Goal: Task Accomplishment & Management: Manage account settings

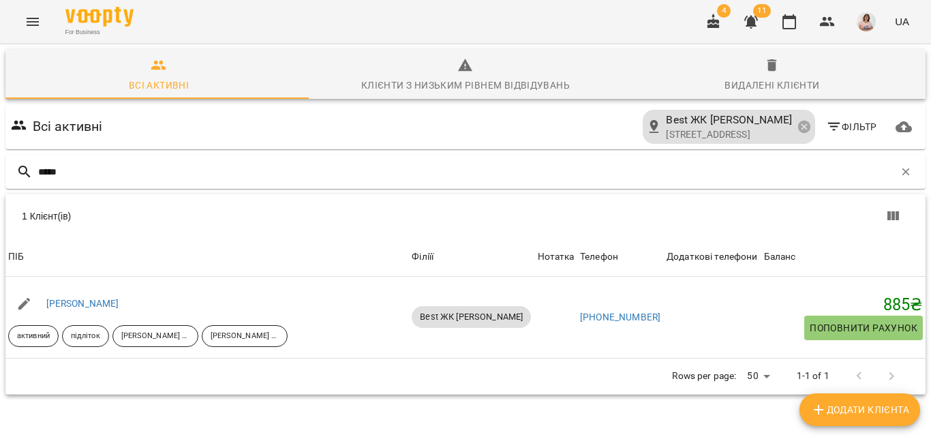
click at [29, 23] on icon "Menu" at bounding box center [33, 22] width 16 height 16
click at [42, 17] on button "Menu" at bounding box center [32, 21] width 33 height 33
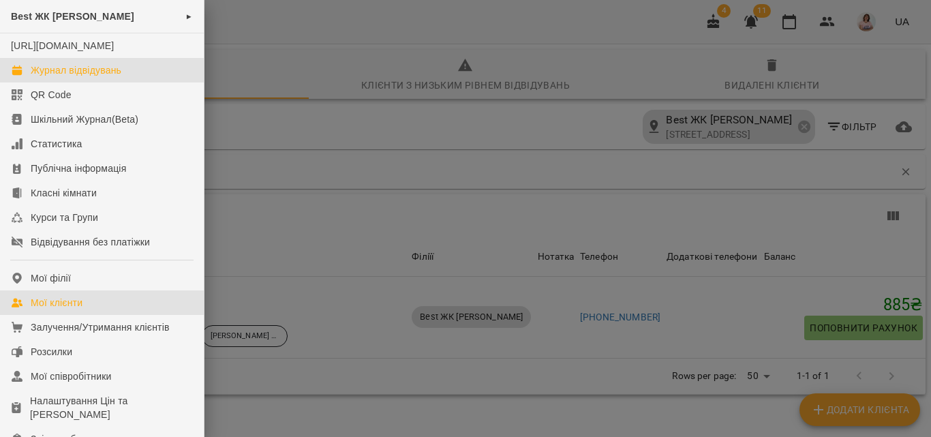
click at [95, 77] on div "Журнал відвідувань" at bounding box center [76, 70] width 91 height 14
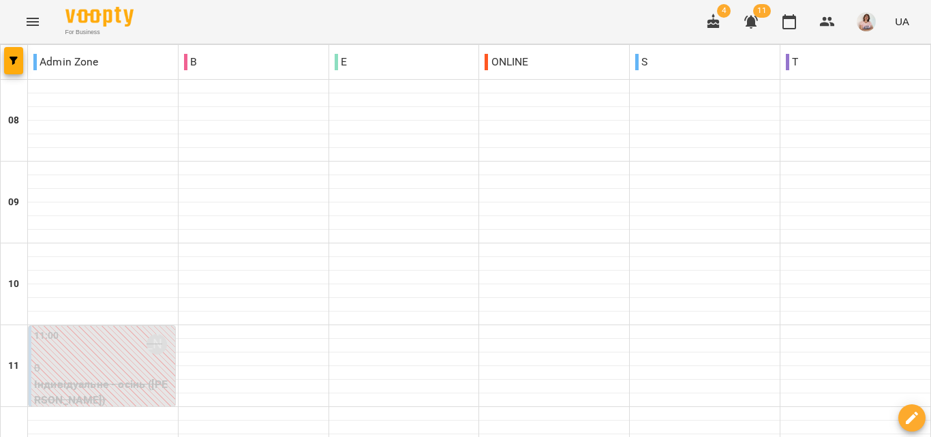
scroll to position [477, 0]
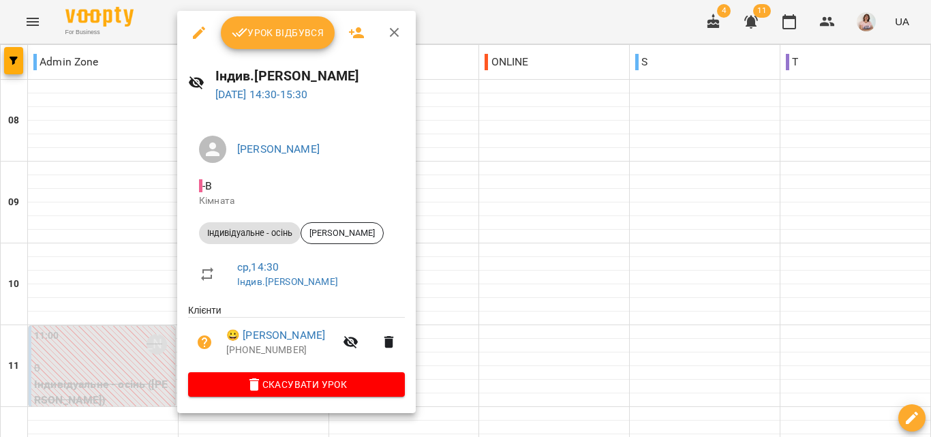
click at [587, 170] on div at bounding box center [465, 218] width 931 height 437
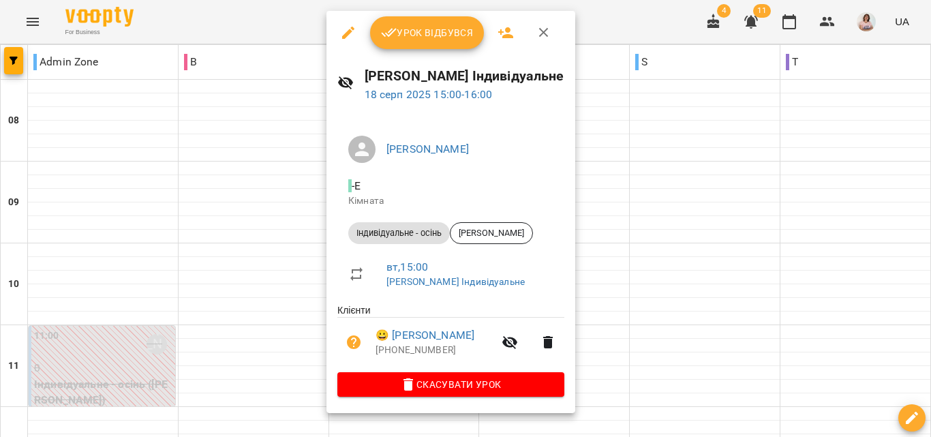
click at [429, 28] on span "Урок відбувся" at bounding box center [427, 33] width 93 height 16
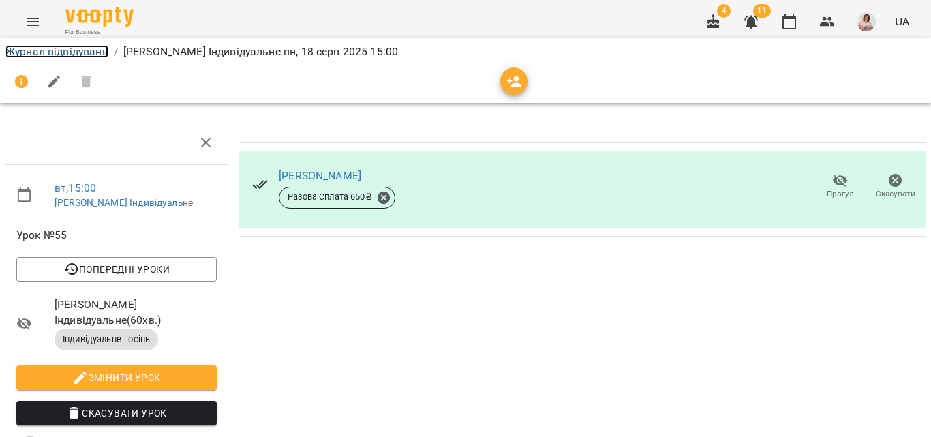
click at [42, 48] on link "Журнал відвідувань" at bounding box center [56, 51] width 103 height 13
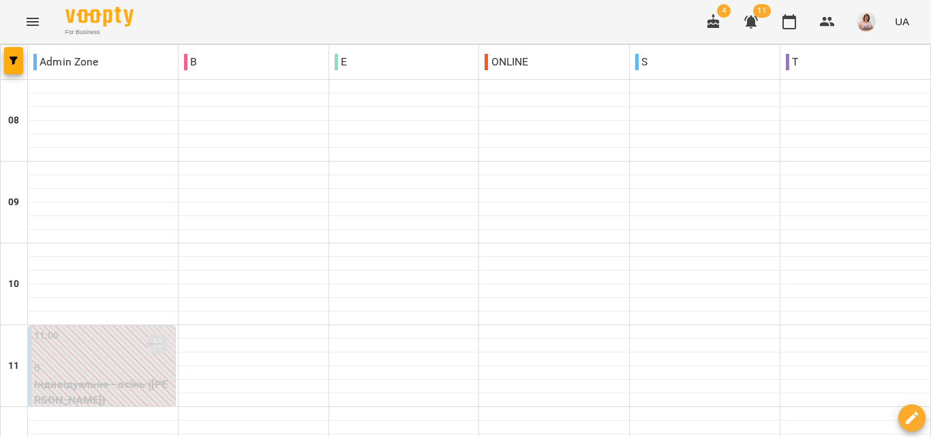
scroll to position [681, 0]
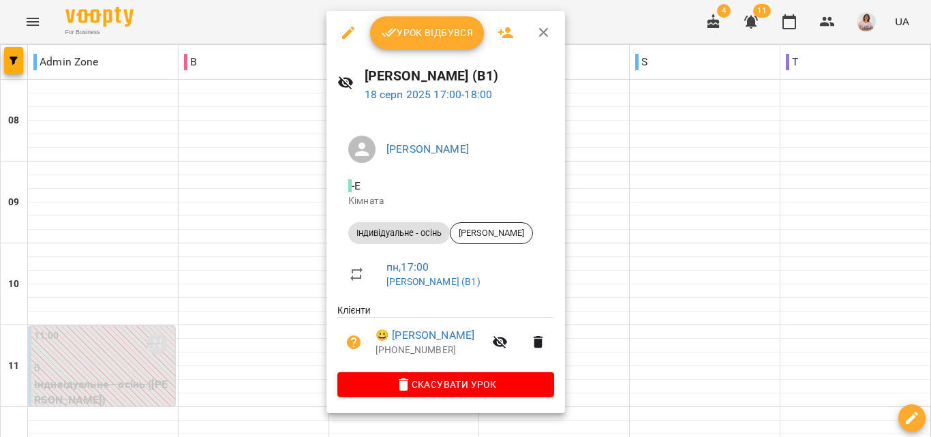
click at [548, 31] on icon "button" at bounding box center [544, 33] width 16 height 16
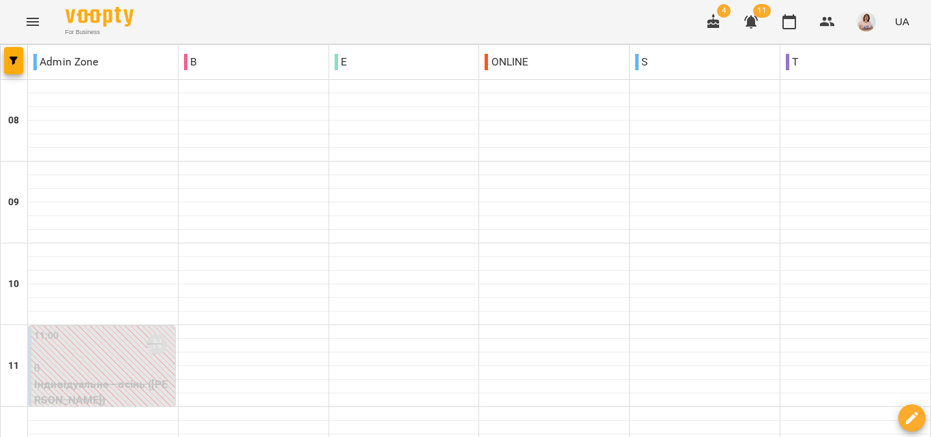
scroll to position [818, 0]
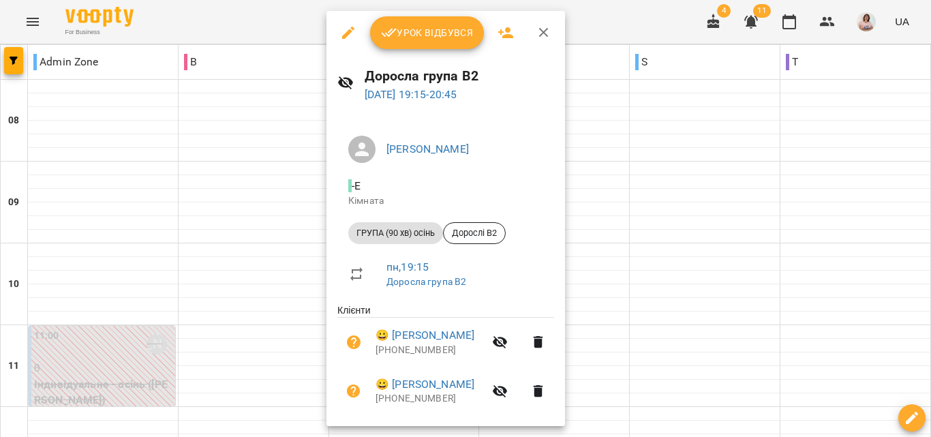
scroll to position [134, 0]
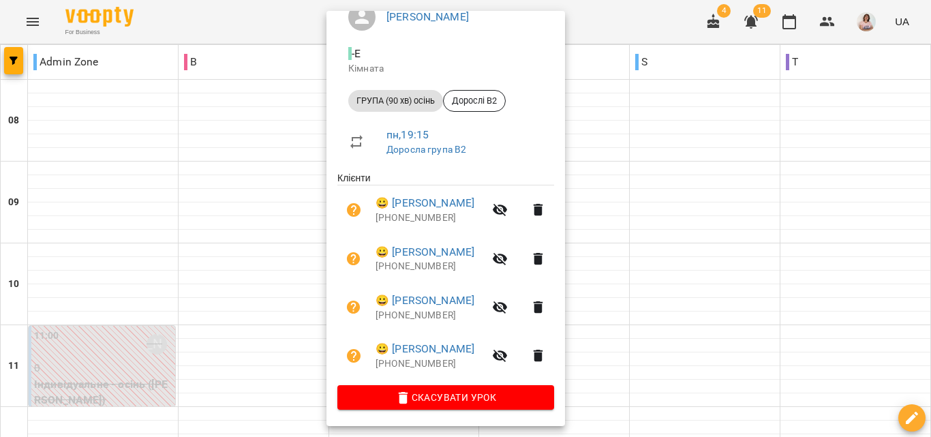
click at [716, 147] on div at bounding box center [465, 218] width 931 height 437
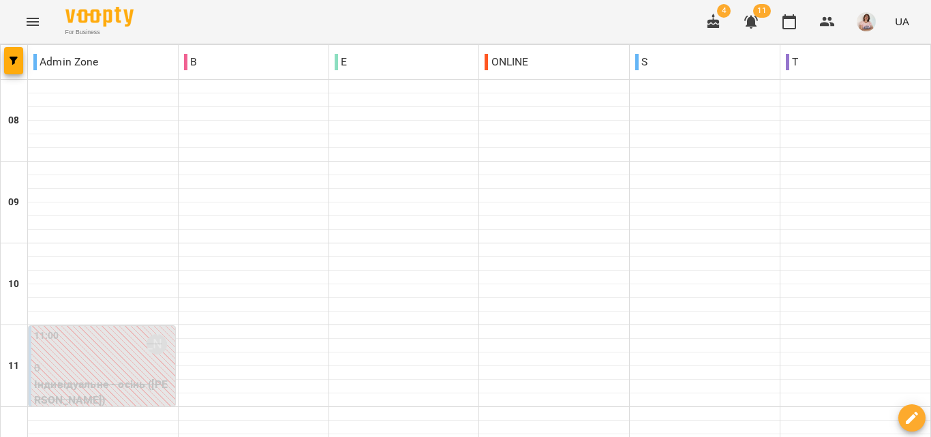
scroll to position [818, 0]
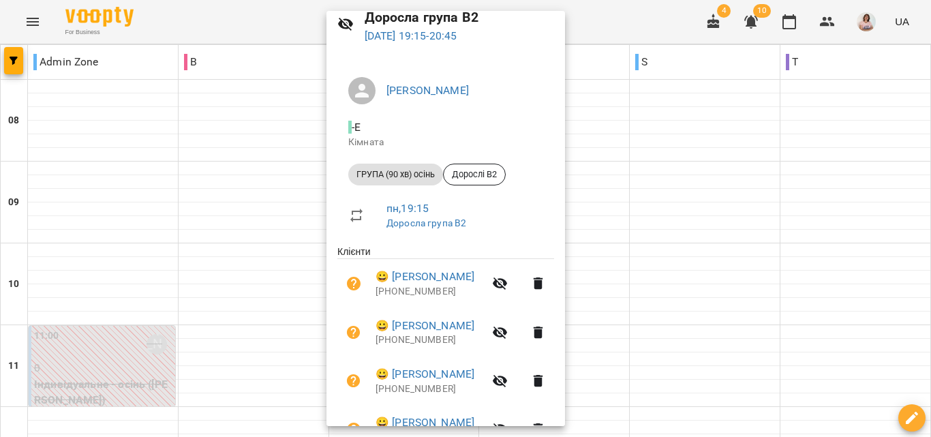
scroll to position [134, 0]
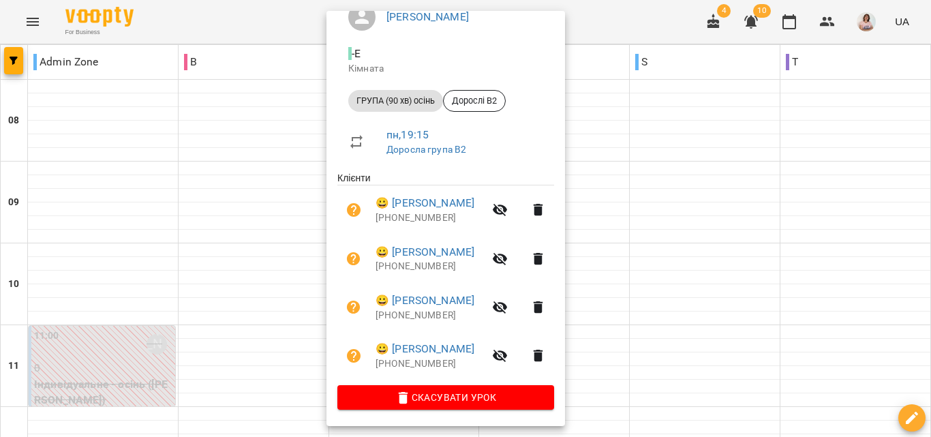
click at [632, 93] on div at bounding box center [465, 218] width 931 height 437
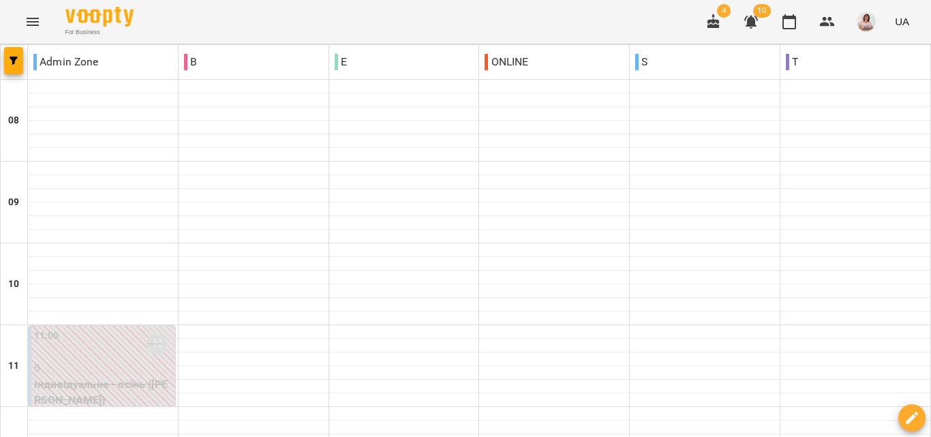
scroll to position [750, 0]
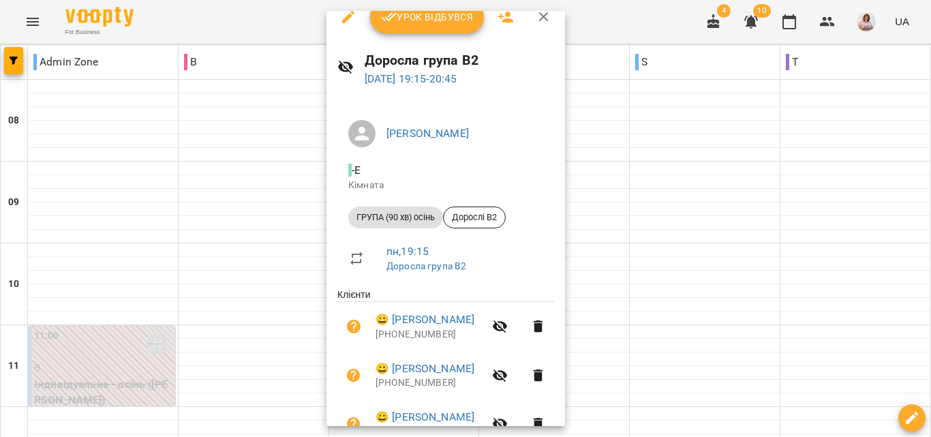
scroll to position [0, 0]
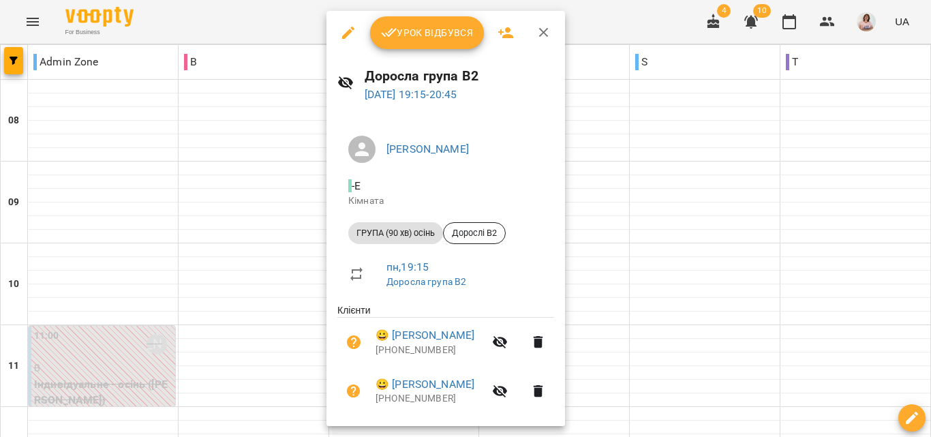
click at [656, 105] on div at bounding box center [465, 218] width 931 height 437
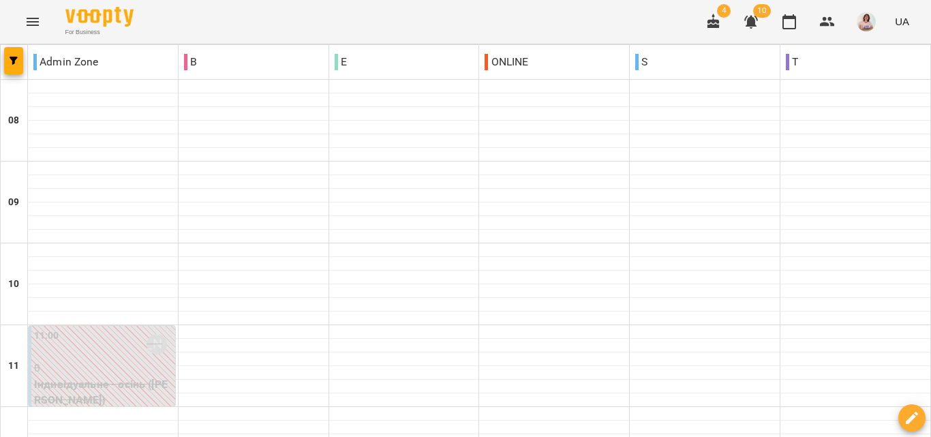
scroll to position [545, 0]
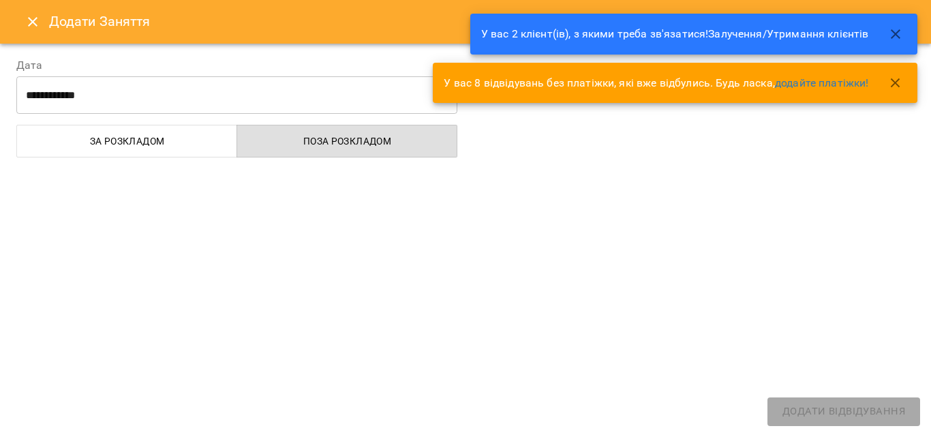
select select
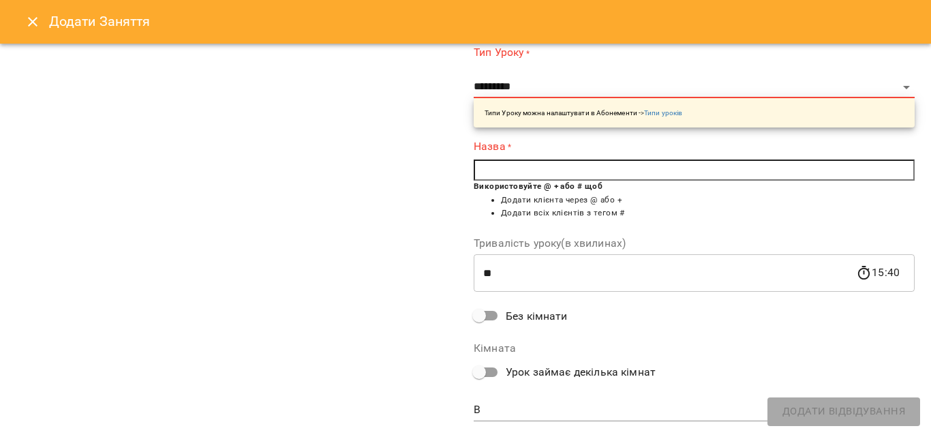
scroll to position [0, 0]
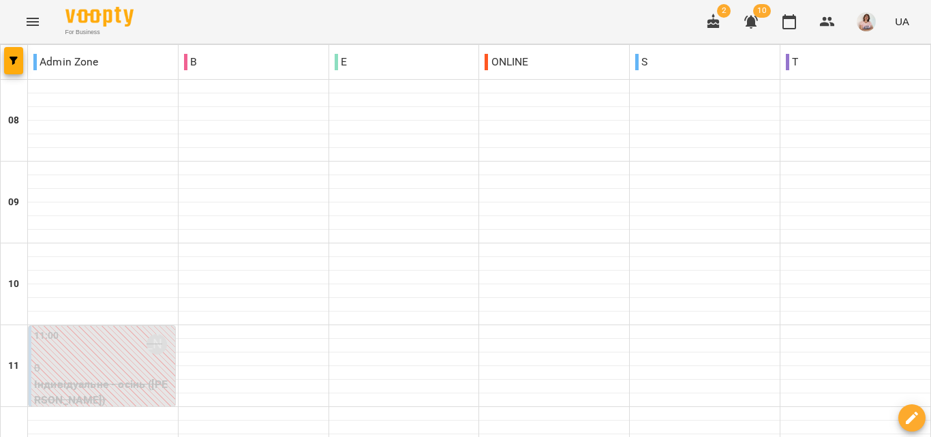
click at [28, 14] on icon "Menu" at bounding box center [33, 22] width 16 height 16
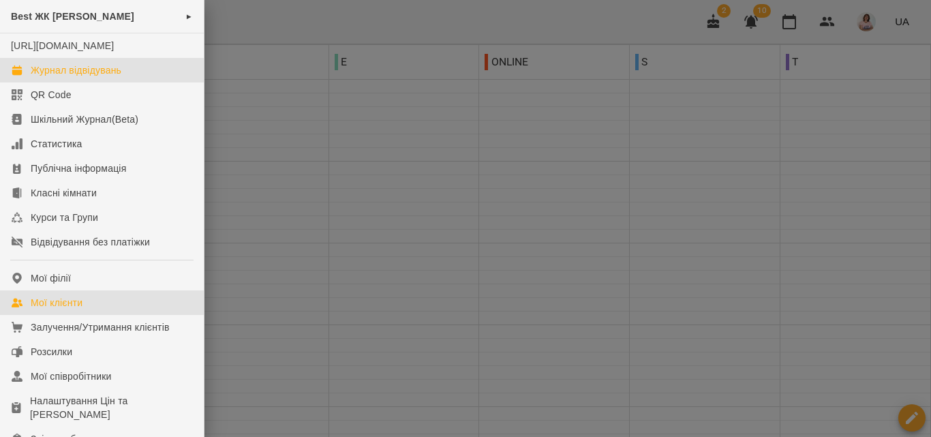
click at [64, 309] on div "Мої клієнти" at bounding box center [57, 303] width 52 height 14
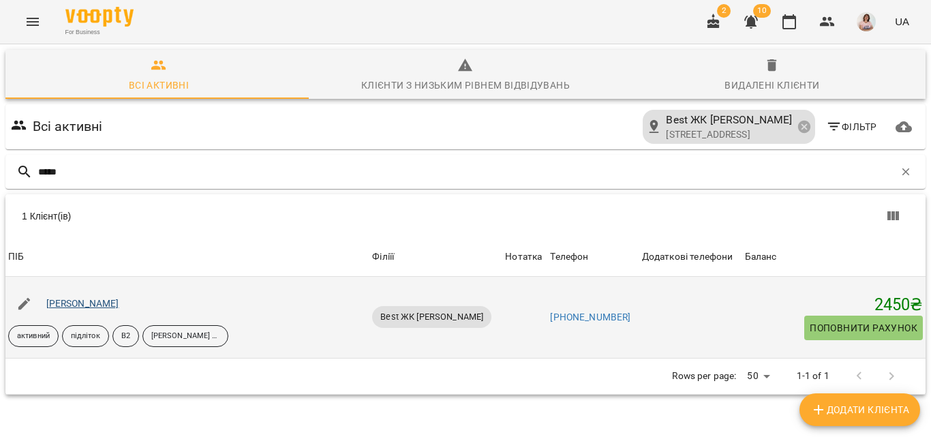
type input "*****"
click at [119, 301] on link "Дергунова Крістіна Сергіївна" at bounding box center [82, 303] width 73 height 11
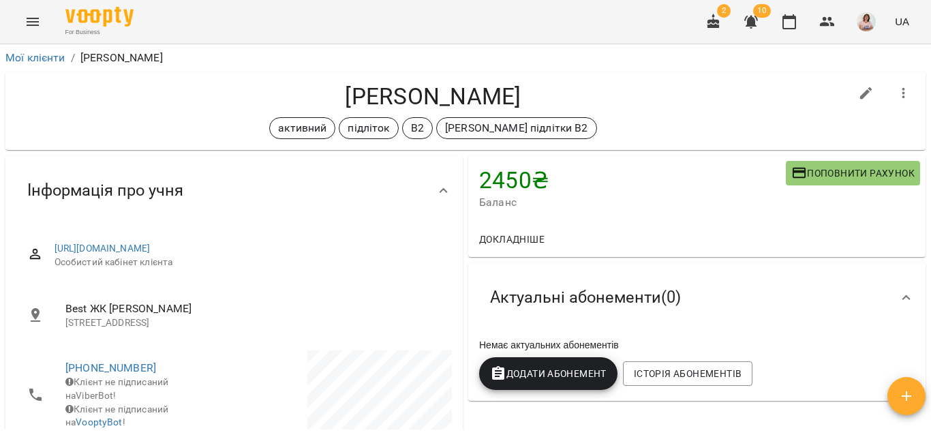
click at [711, 102] on h4 "Дергунова Крістіна Сергіївна" at bounding box center [432, 96] width 833 height 28
click at [37, 22] on icon "Menu" at bounding box center [33, 22] width 16 height 16
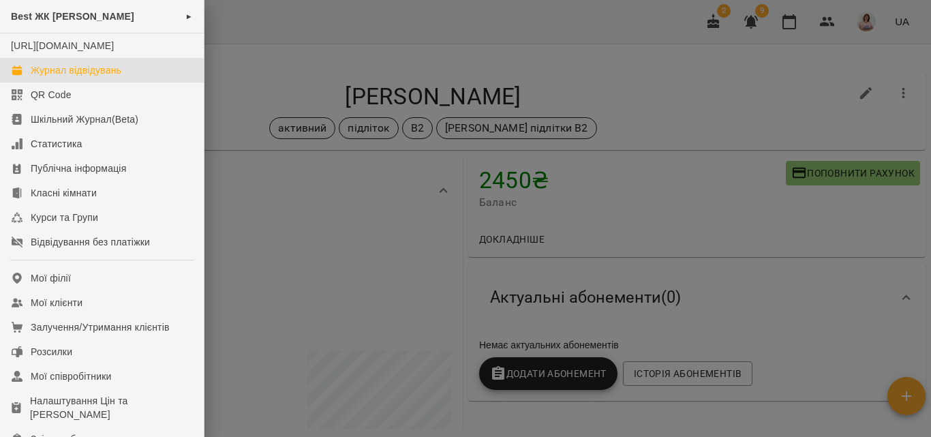
click at [82, 77] on div "Журнал відвідувань" at bounding box center [76, 70] width 91 height 14
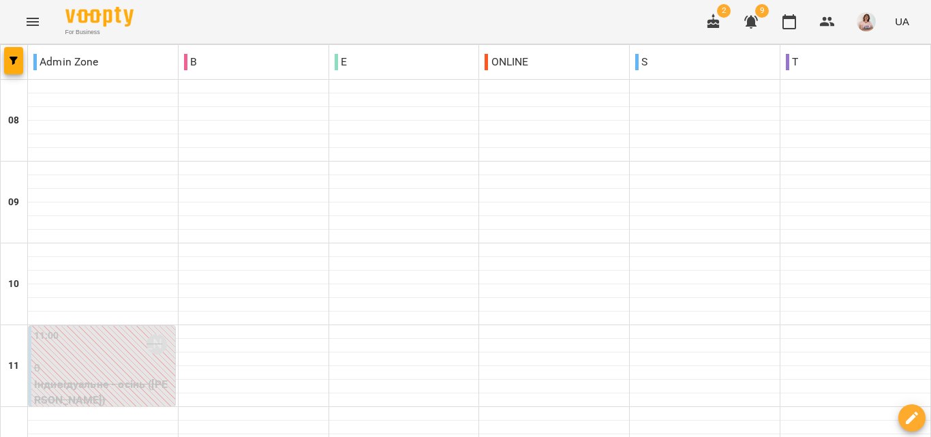
type input "**********"
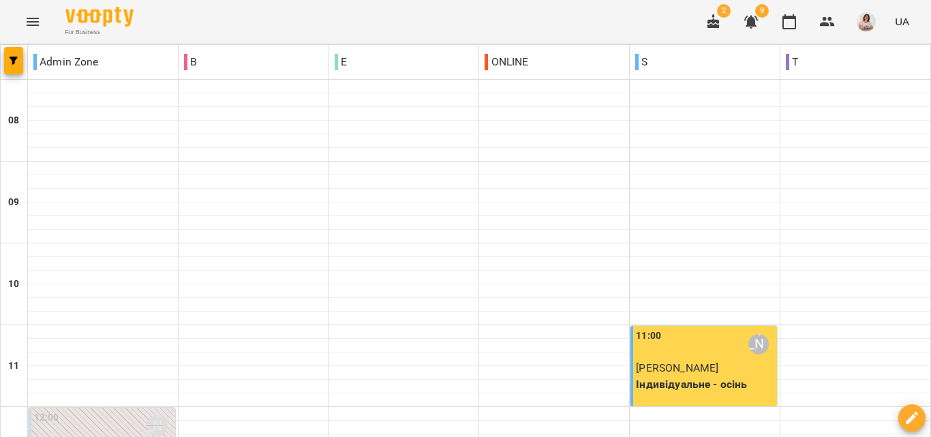
scroll to position [477, 0]
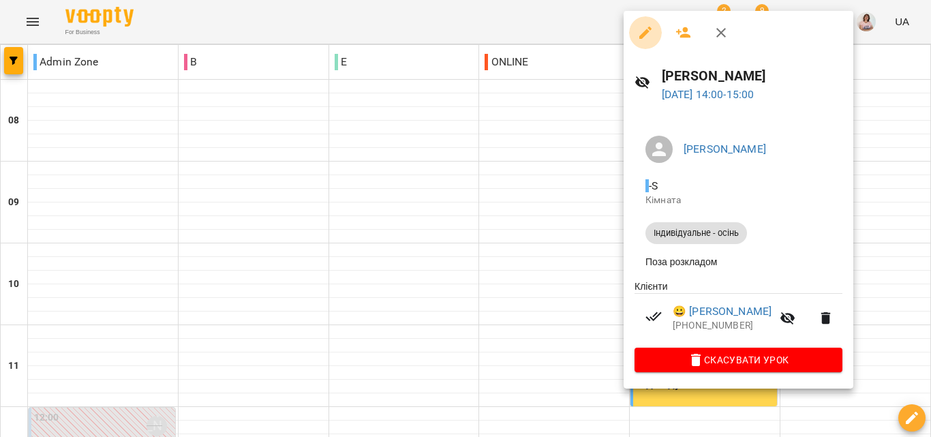
click at [651, 39] on icon "button" at bounding box center [645, 33] width 16 height 16
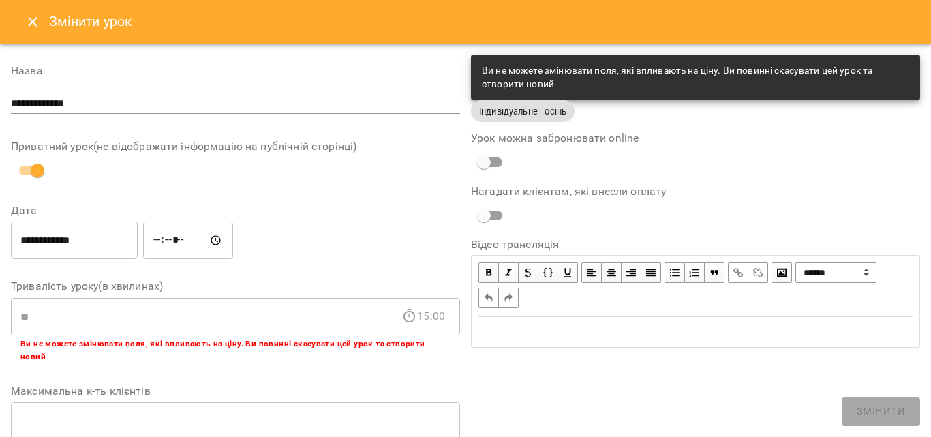
click at [30, 16] on icon "Close" at bounding box center [33, 22] width 16 height 16
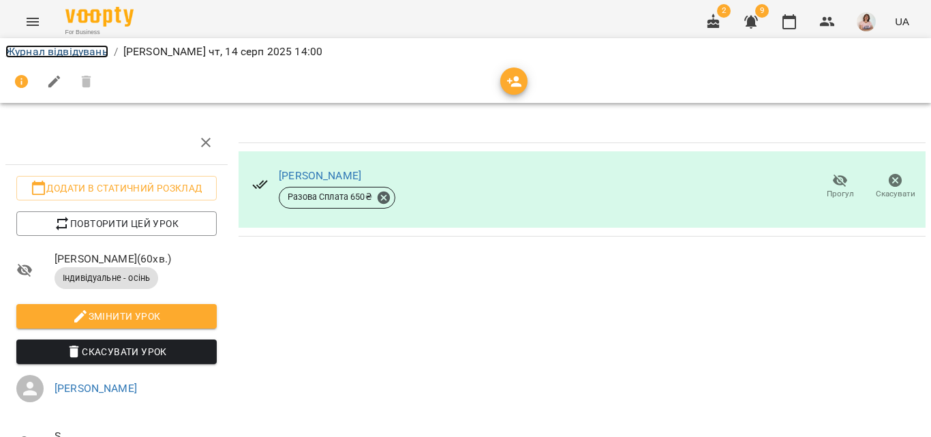
click at [63, 48] on link "Журнал відвідувань" at bounding box center [56, 51] width 103 height 13
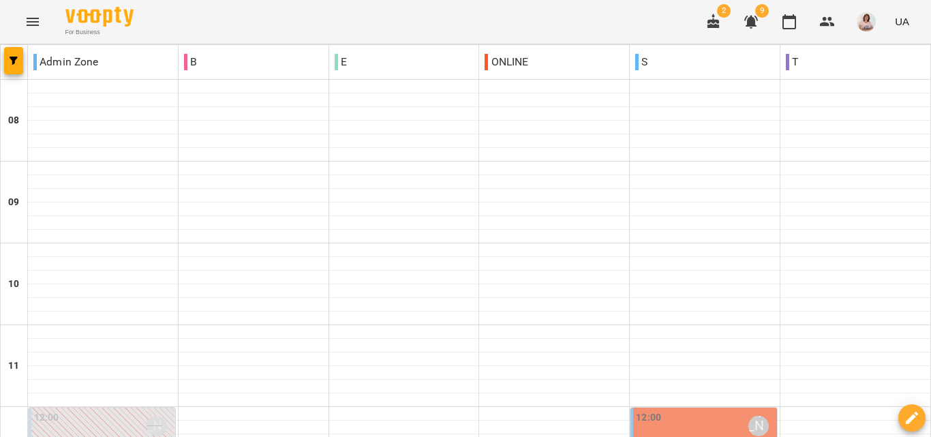
scroll to position [273, 0]
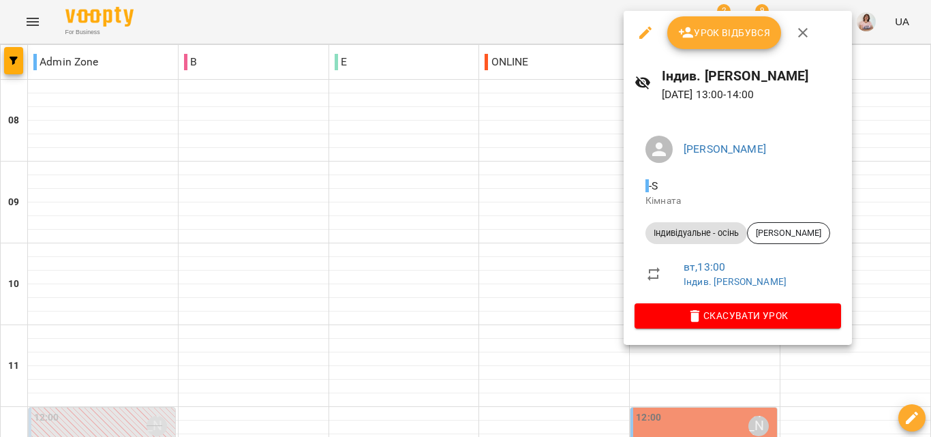
click at [408, 236] on div at bounding box center [465, 218] width 931 height 437
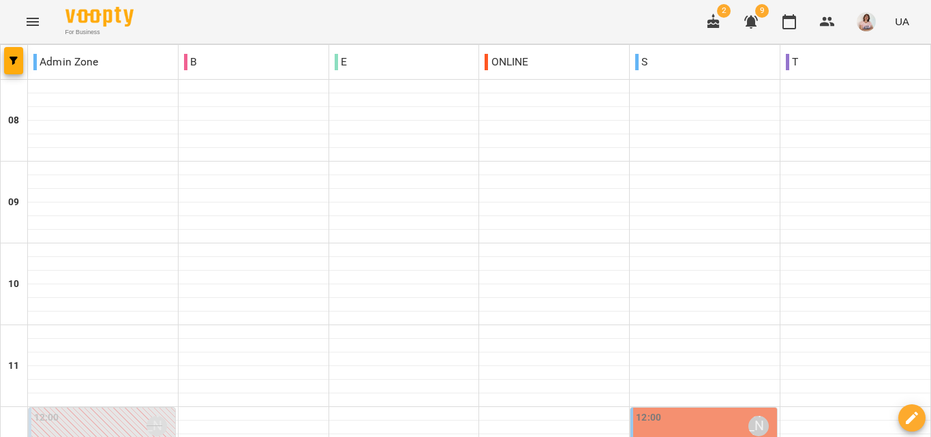
scroll to position [341, 0]
click at [696, 410] on div "12:00 Анастасія Сидорук" at bounding box center [705, 425] width 138 height 31
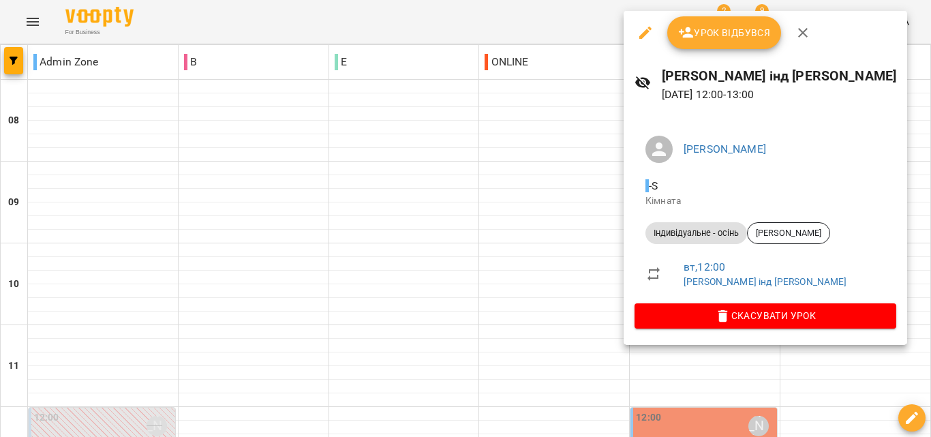
click at [607, 185] on div at bounding box center [465, 218] width 931 height 437
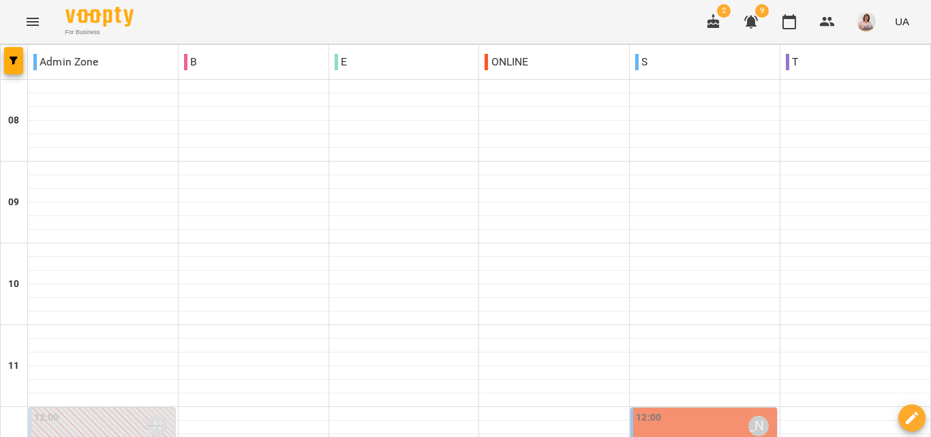
scroll to position [409, 0]
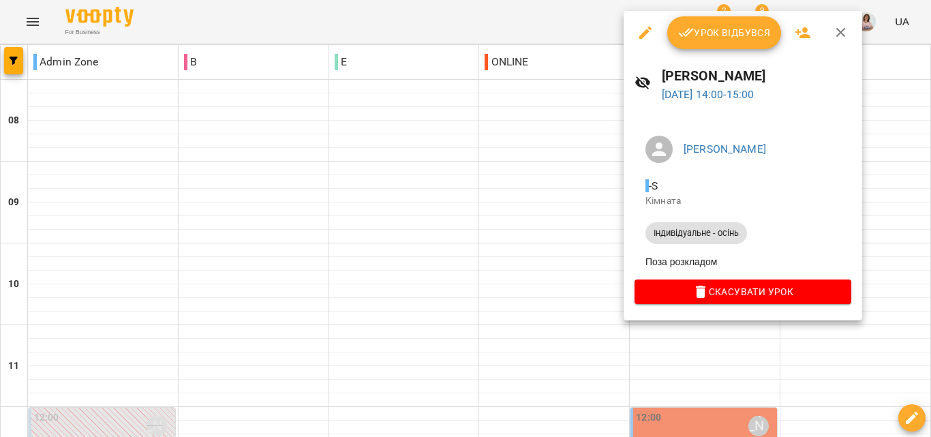
click at [535, 229] on div at bounding box center [465, 218] width 931 height 437
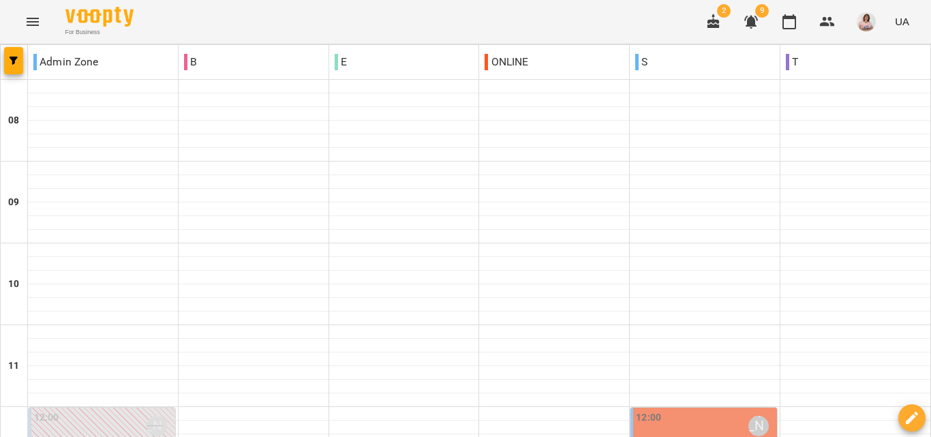
scroll to position [401, 0]
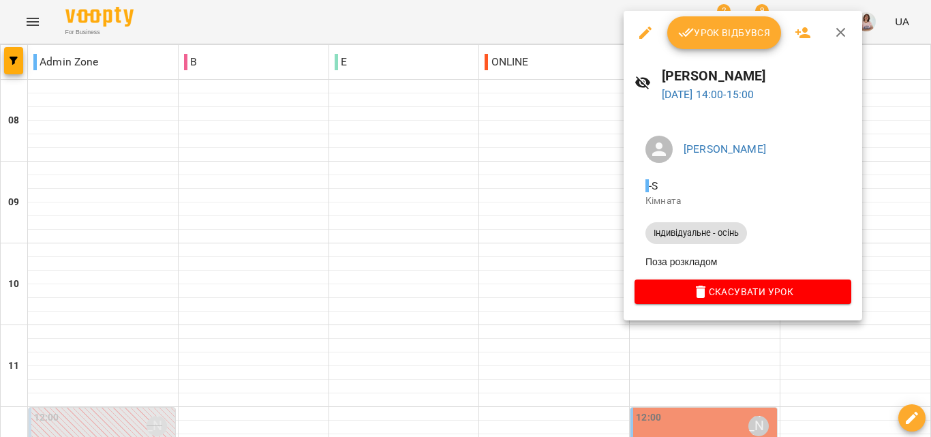
click at [570, 213] on div at bounding box center [465, 218] width 931 height 437
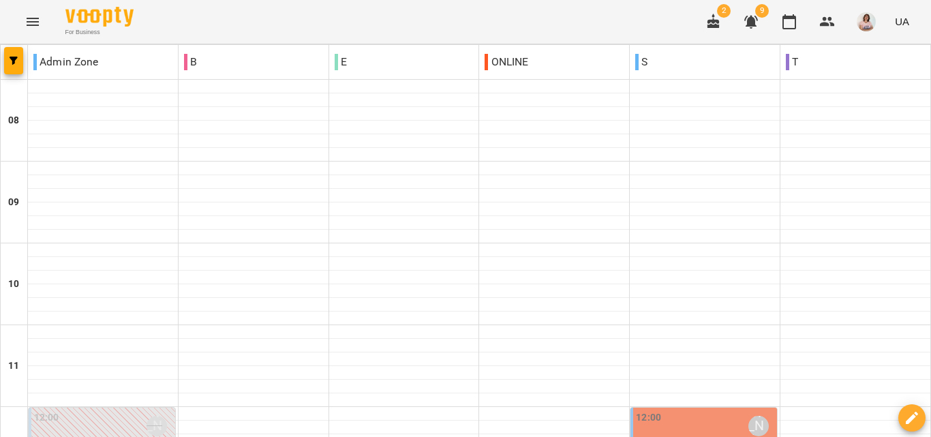
scroll to position [333, 0]
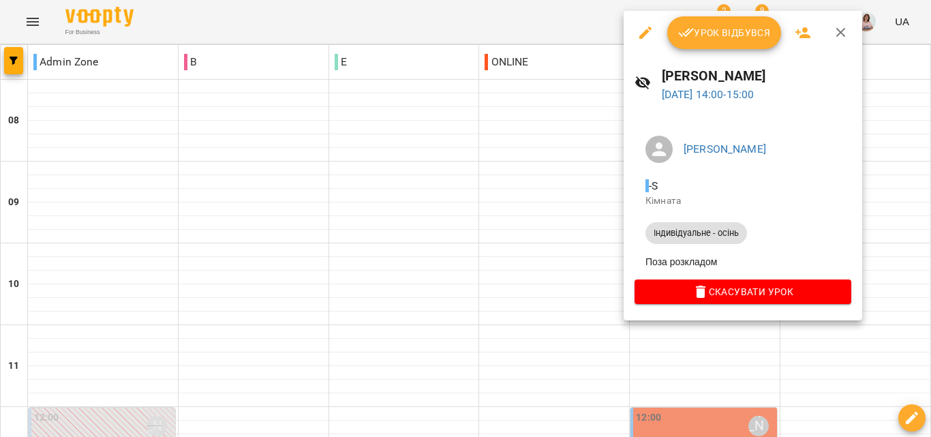
click at [889, 104] on div at bounding box center [465, 218] width 931 height 437
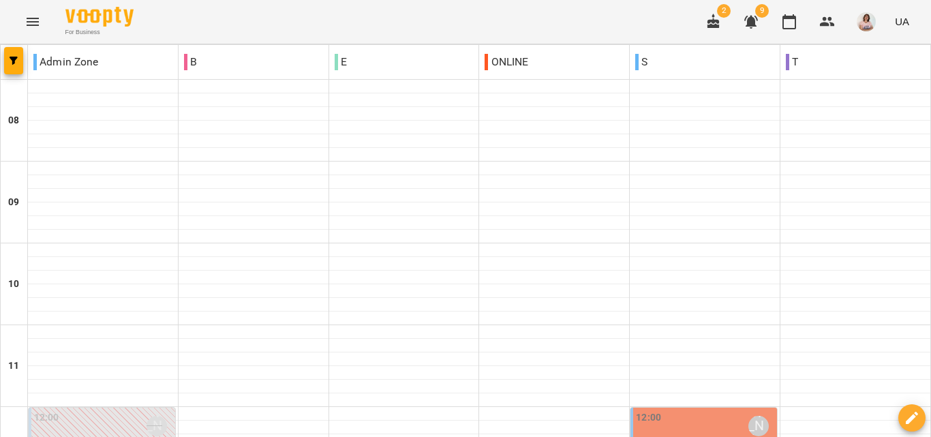
scroll to position [470, 0]
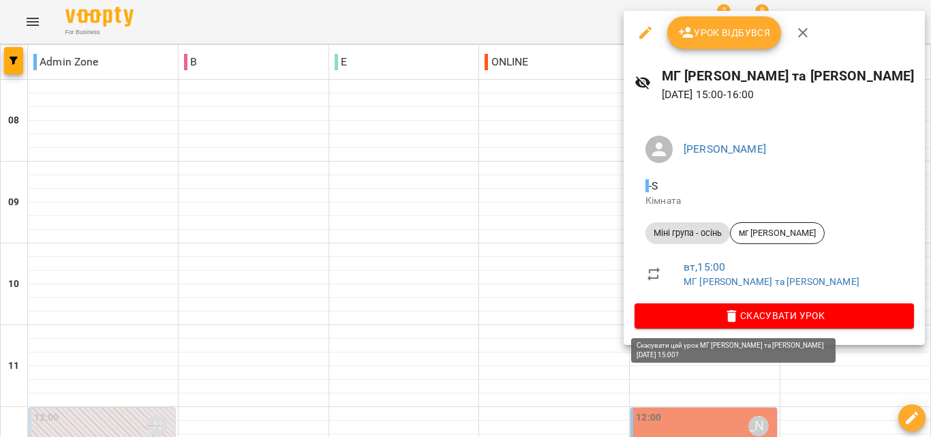
click at [756, 314] on span "Скасувати Урок" at bounding box center [774, 315] width 258 height 16
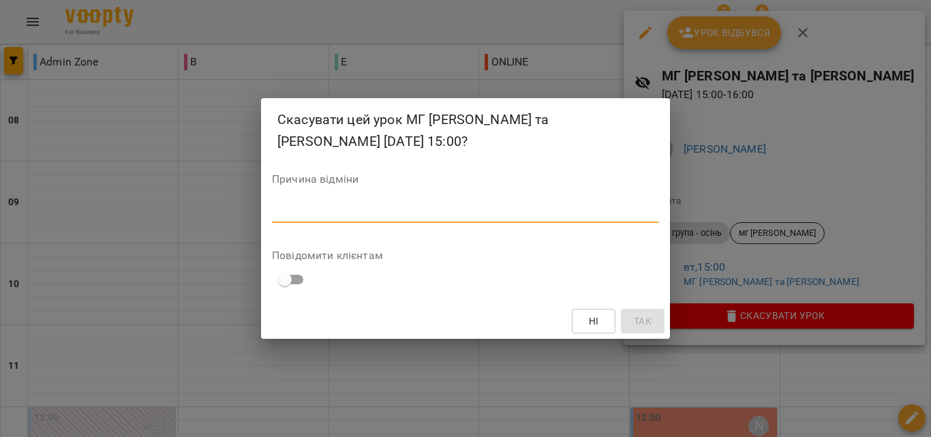
click at [365, 206] on textarea at bounding box center [465, 211] width 387 height 13
type textarea "*******"
click at [634, 324] on span "Так" at bounding box center [643, 321] width 18 height 16
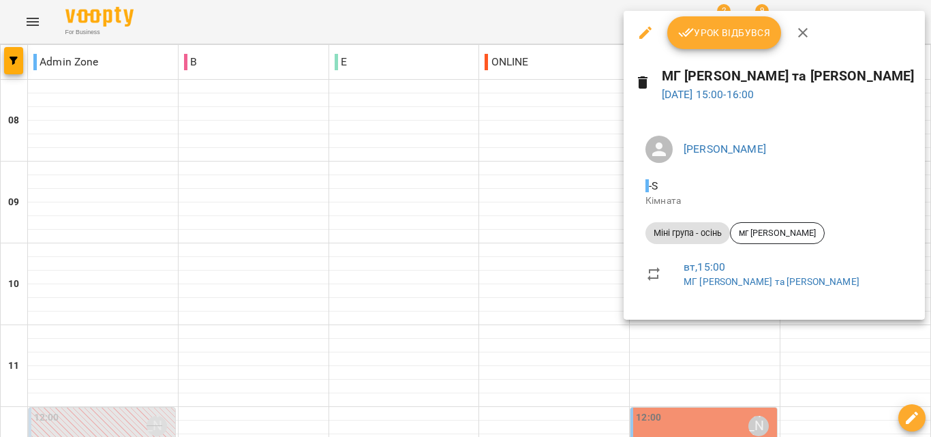
click at [489, 191] on div at bounding box center [465, 218] width 931 height 437
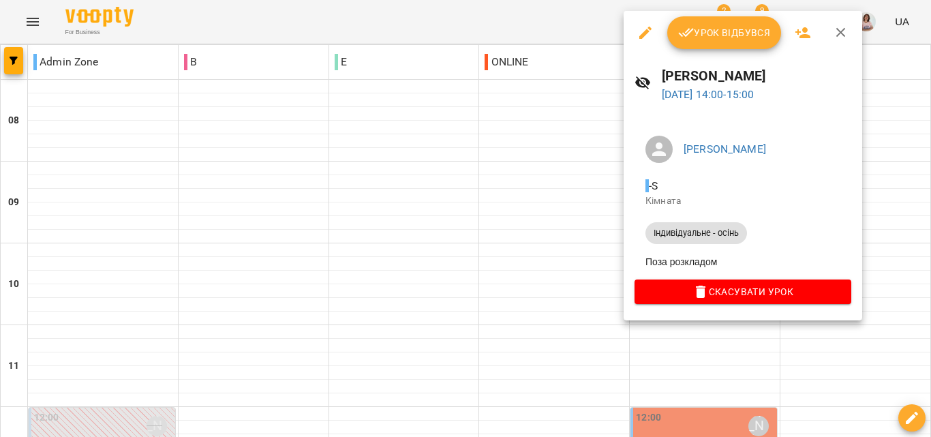
click at [855, 46] on div "Урок відбувся" at bounding box center [743, 33] width 239 height 44
drag, startPoint x: 840, startPoint y: 31, endPoint x: 846, endPoint y: 46, distance: 16.8
click at [842, 29] on icon "button" at bounding box center [841, 33] width 16 height 16
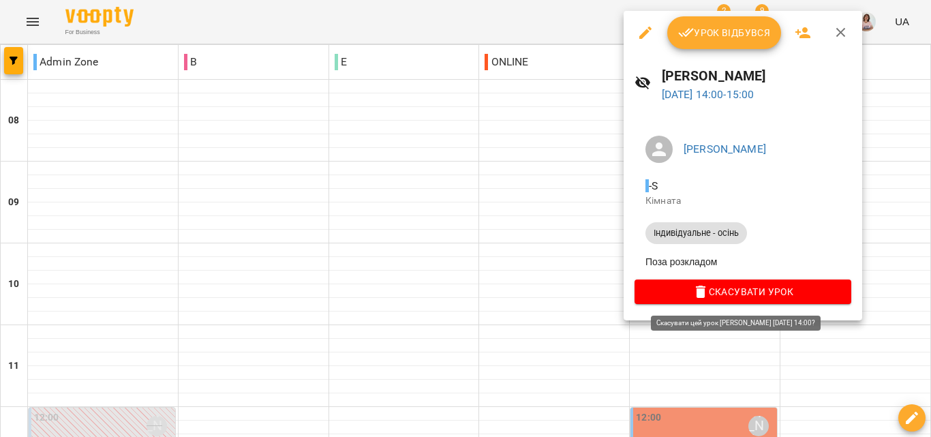
click at [737, 297] on span "Скасувати Урок" at bounding box center [742, 292] width 195 height 16
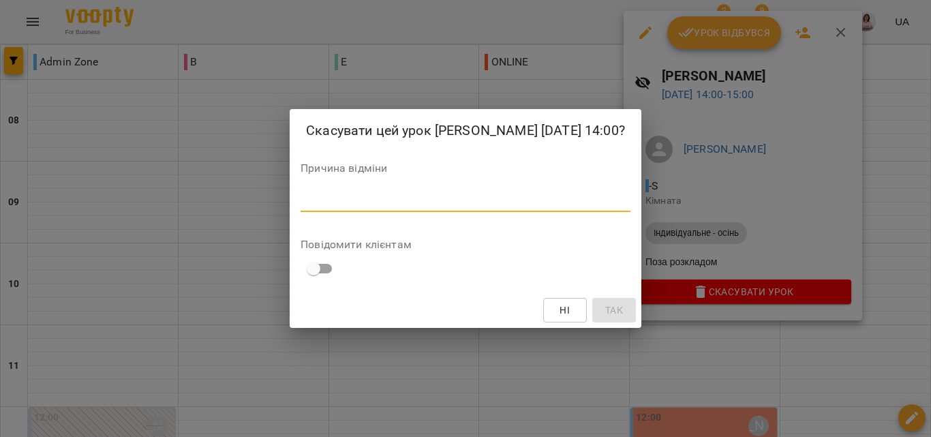
click at [526, 203] on textarea at bounding box center [466, 200] width 330 height 13
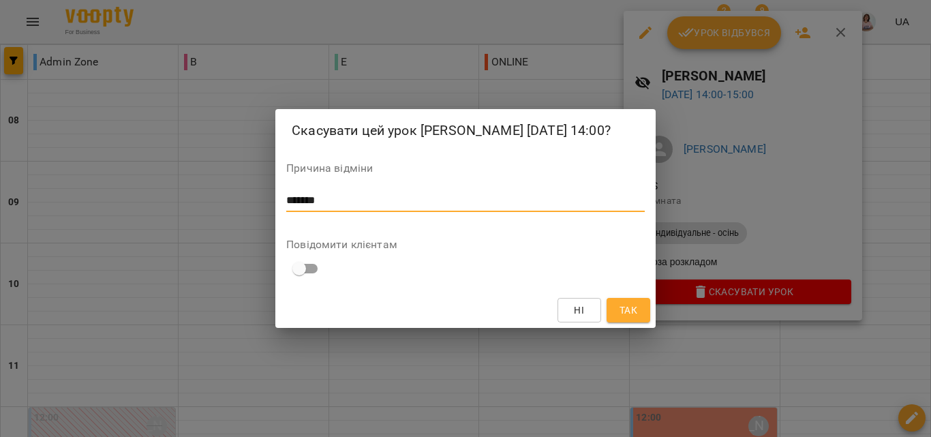
type textarea "*******"
click at [622, 317] on span "Так" at bounding box center [628, 310] width 18 height 16
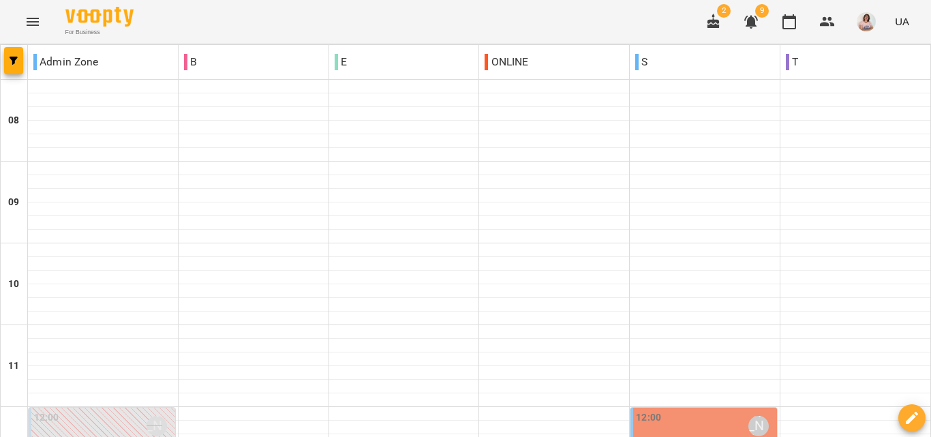
scroll to position [265, 0]
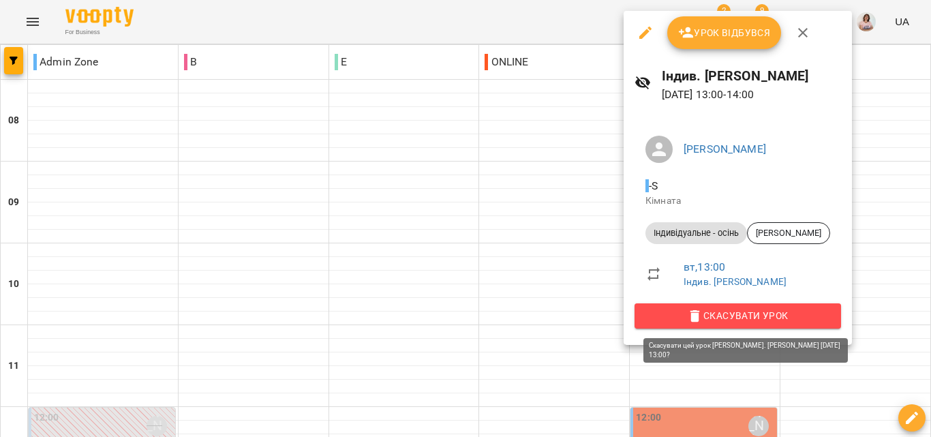
click at [730, 322] on span "Скасувати Урок" at bounding box center [737, 315] width 185 height 16
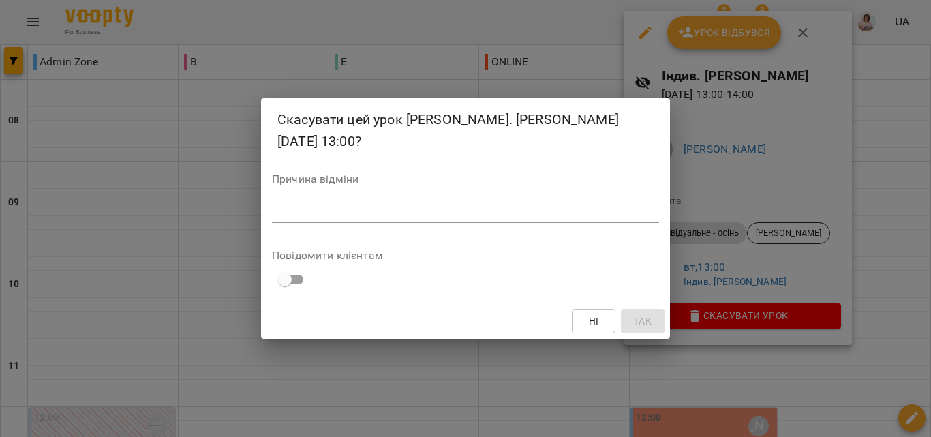
click at [555, 200] on div "Причина відміни *" at bounding box center [465, 201] width 387 height 55
click at [538, 206] on textarea at bounding box center [465, 211] width 387 height 13
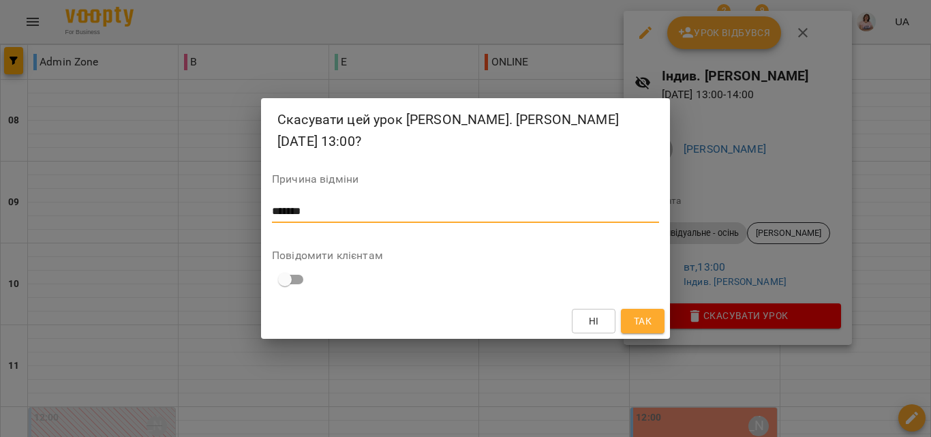
type textarea "*******"
click at [647, 326] on span "Так" at bounding box center [643, 321] width 18 height 16
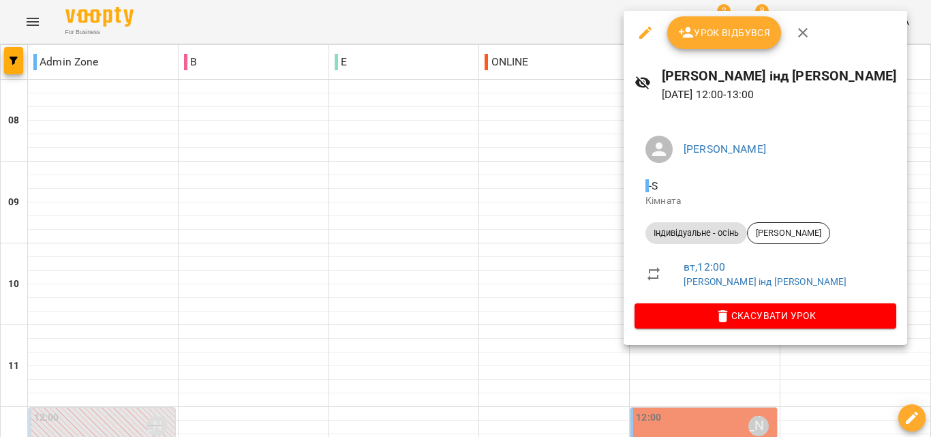
click at [782, 319] on span "Скасувати Урок" at bounding box center [765, 315] width 240 height 16
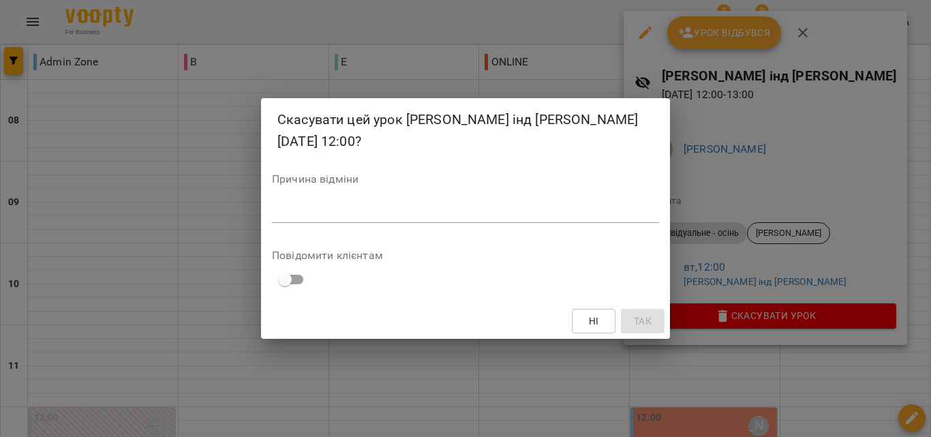
click at [427, 211] on textarea at bounding box center [465, 211] width 387 height 13
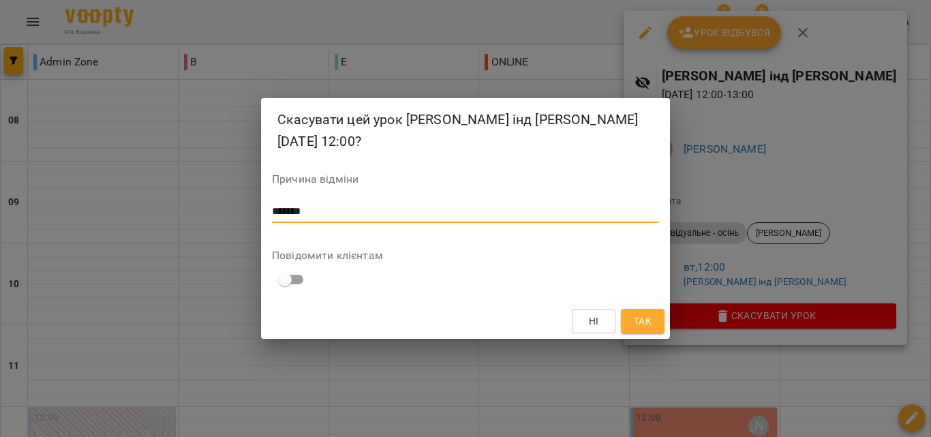
type textarea "*******"
click at [645, 333] on div "Ні Так" at bounding box center [465, 320] width 409 height 35
click at [651, 325] on span "Так" at bounding box center [643, 321] width 18 height 16
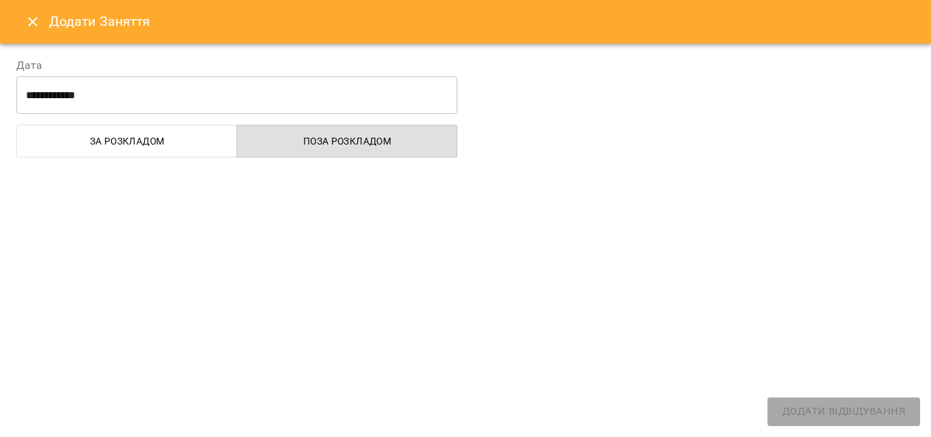
select select
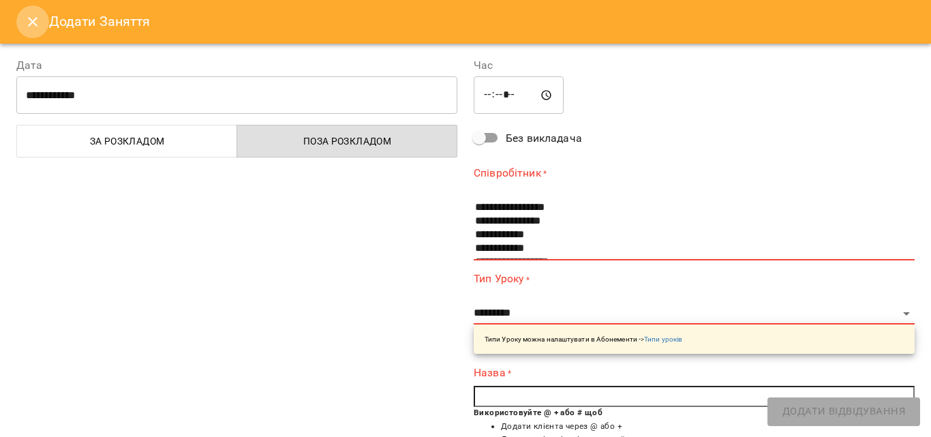
click at [33, 16] on icon "Close" at bounding box center [33, 22] width 16 height 16
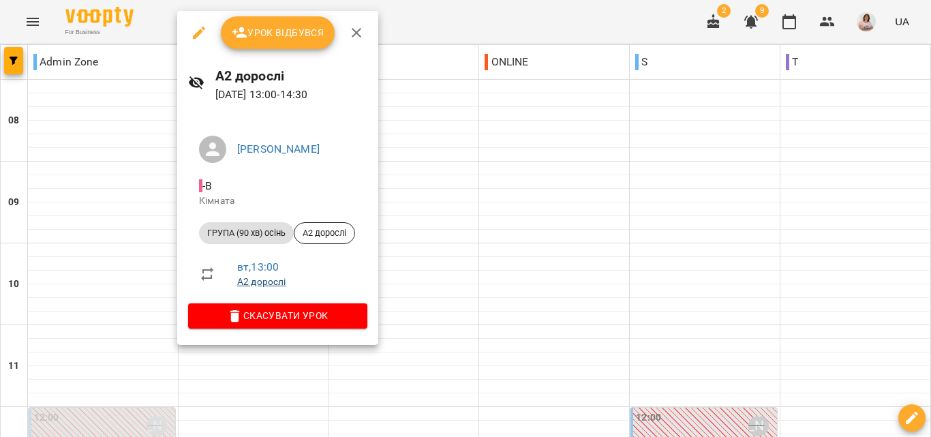
click at [271, 284] on link "А2 дорослі" at bounding box center [261, 281] width 48 height 11
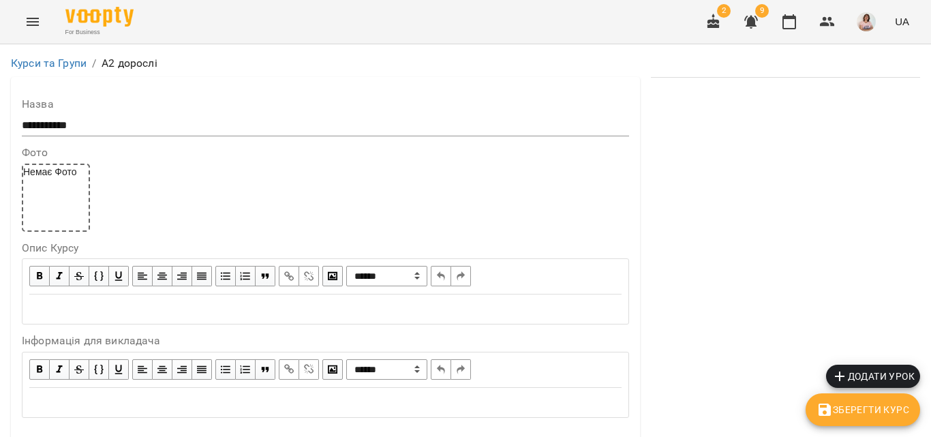
scroll to position [998, 0]
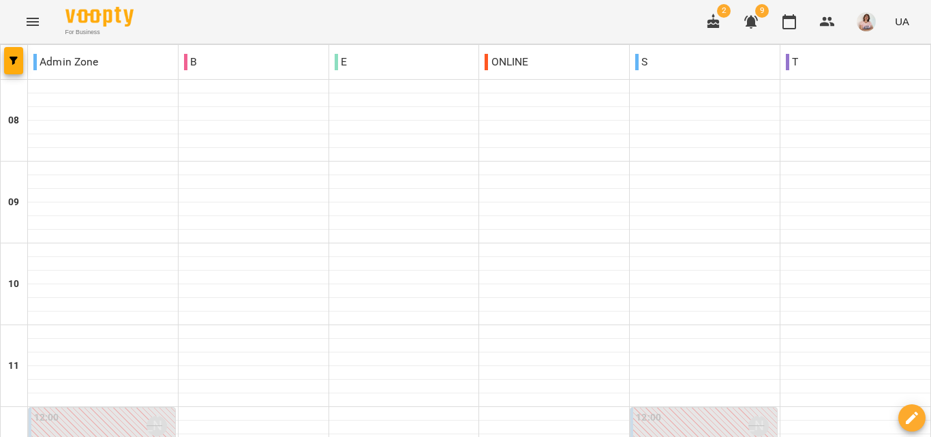
scroll to position [273, 0]
type input "**********"
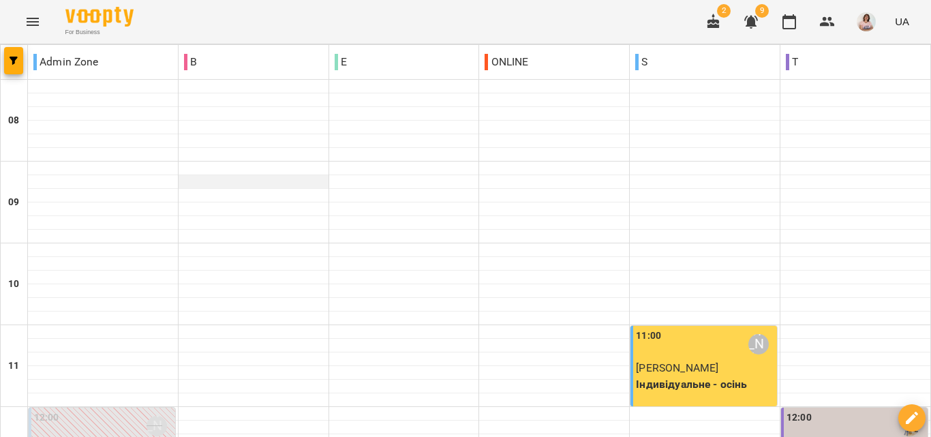
scroll to position [545, 0]
type input "**********"
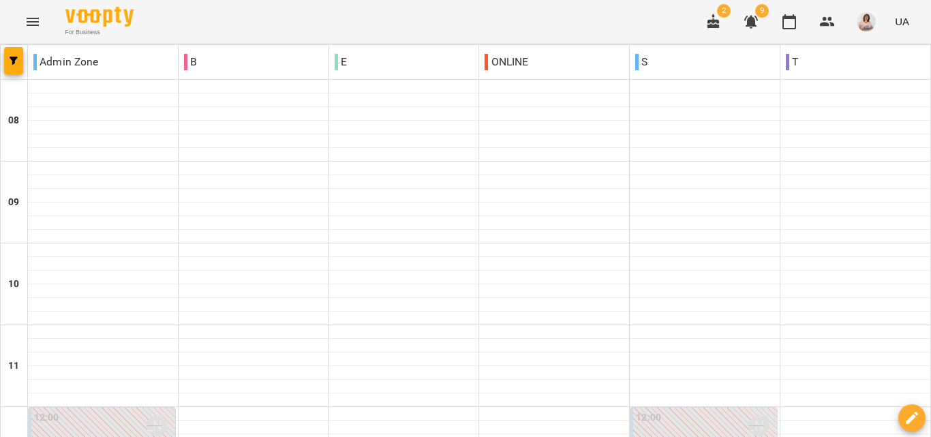
scroll to position [409, 0]
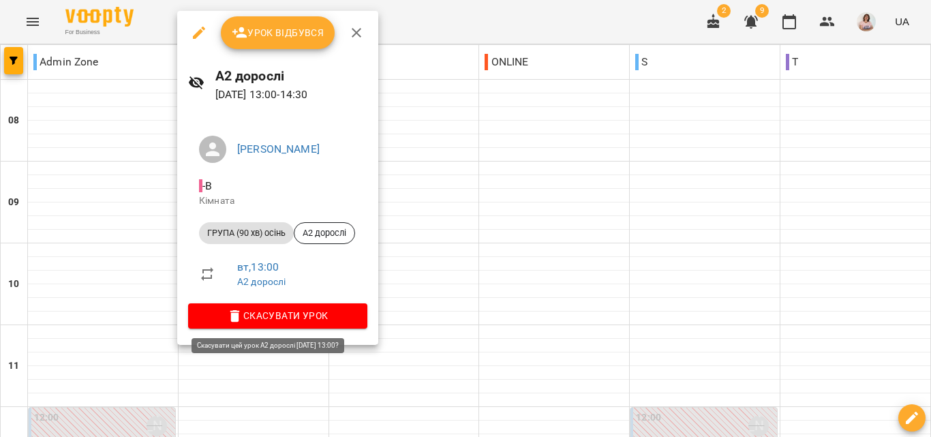
click at [260, 315] on span "Скасувати Урок" at bounding box center [277, 315] width 157 height 16
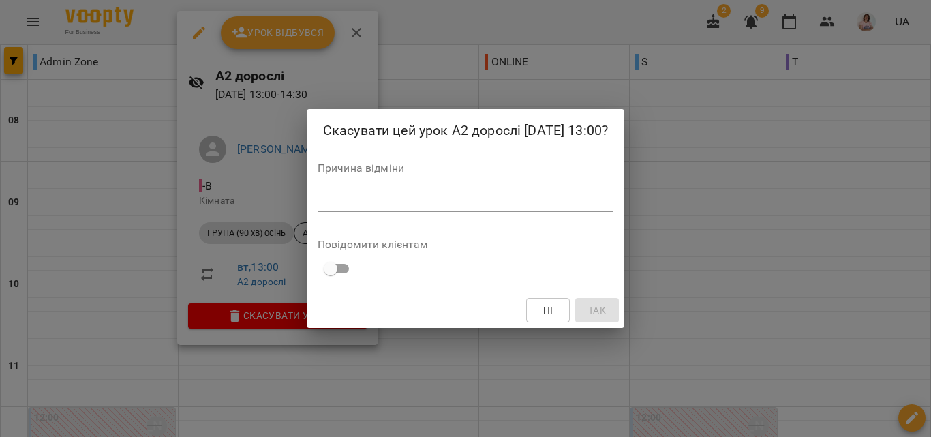
click at [381, 187] on div "Причина відміни *" at bounding box center [466, 190] width 296 height 55
click at [350, 204] on textarea at bounding box center [466, 200] width 296 height 13
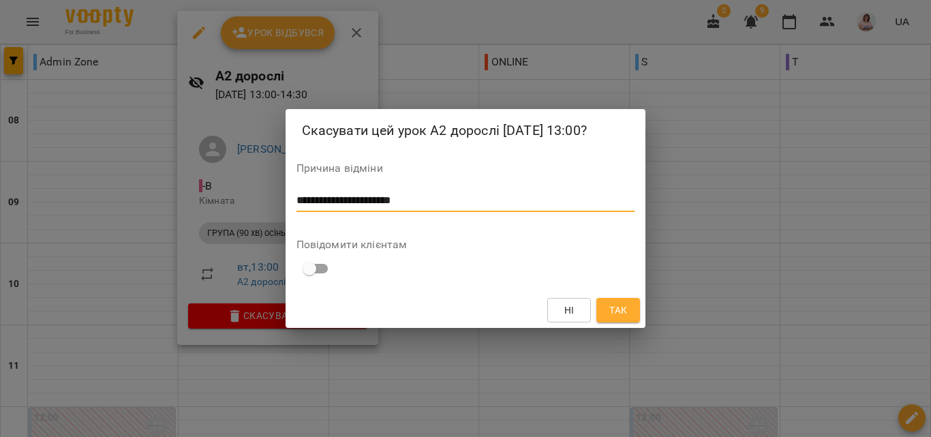
type textarea "**********"
click at [613, 304] on span "Так" at bounding box center [618, 310] width 18 height 16
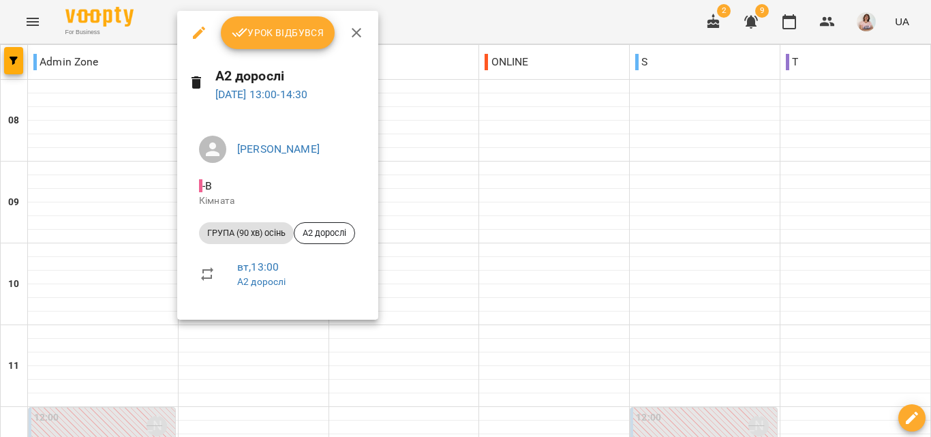
click at [198, 26] on icon "button" at bounding box center [199, 33] width 16 height 16
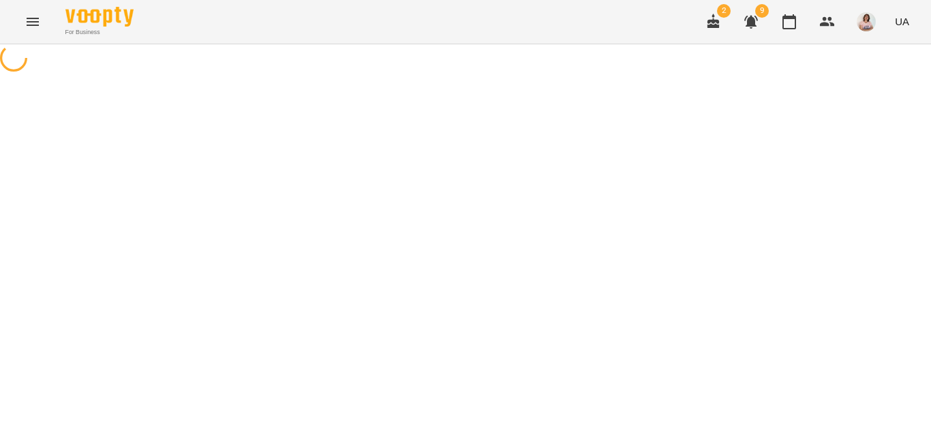
select select "**********"
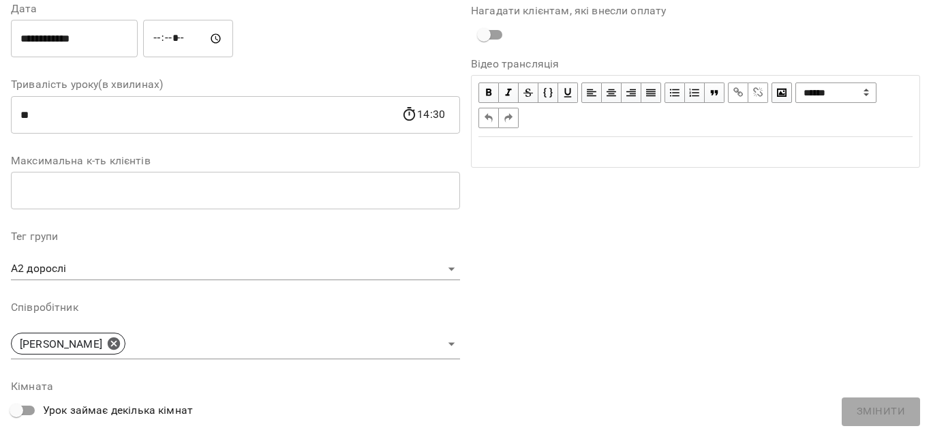
scroll to position [204, 0]
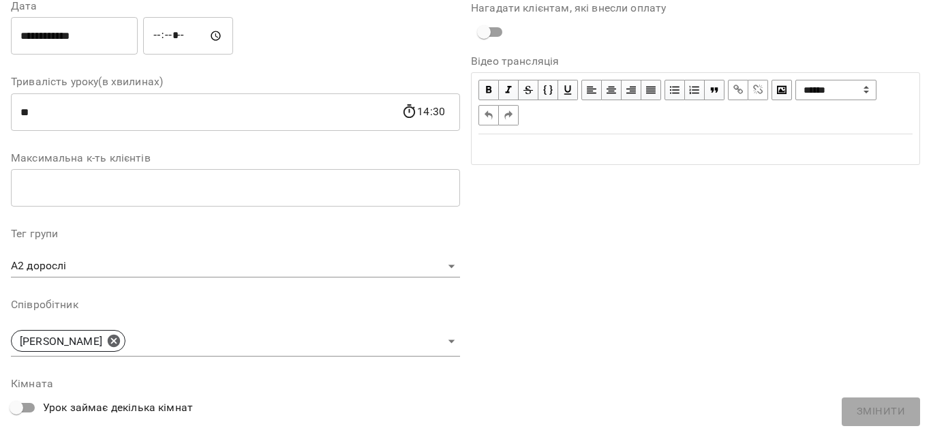
click at [109, 265] on body "For Business 2 9 UA Журнал відвідувань / А2 дорослі вт, 19 серп 2025 13:00 New …" at bounding box center [465, 332] width 931 height 664
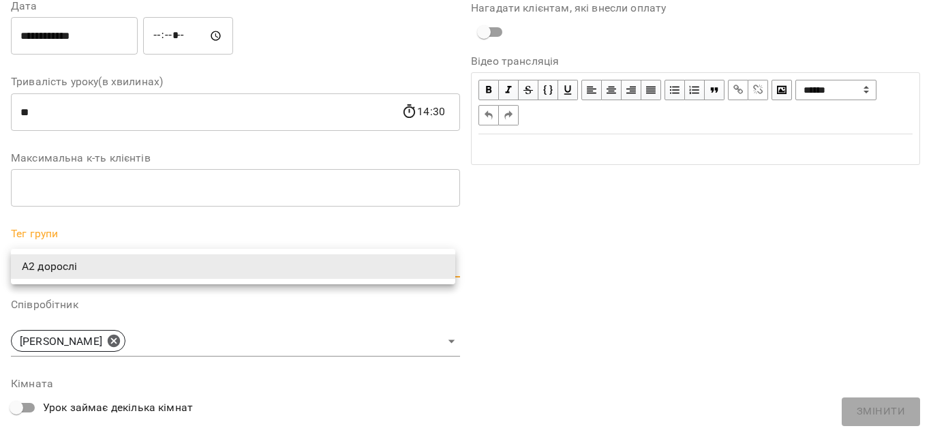
click at [96, 240] on div at bounding box center [465, 218] width 931 height 437
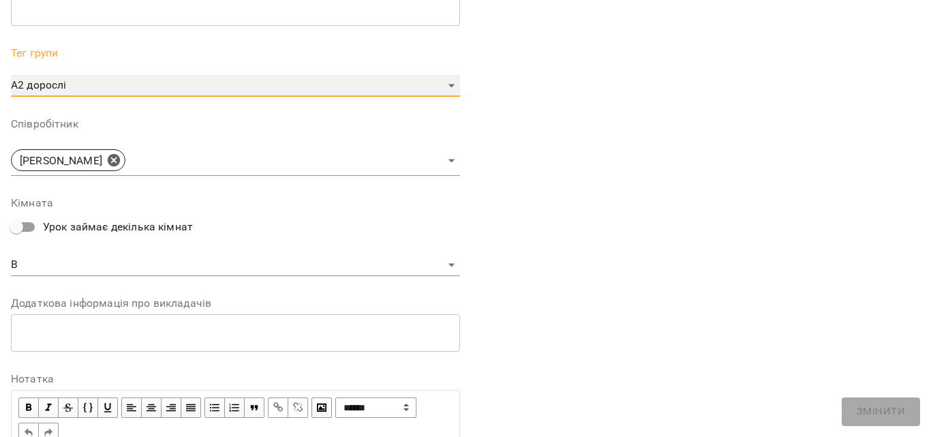
scroll to position [409, 0]
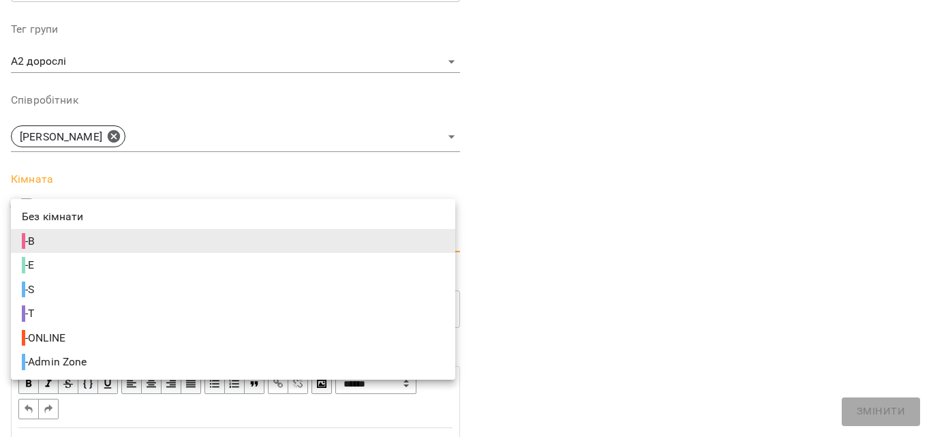
click at [84, 244] on body "For Business 2 9 UA Журнал відвідувань / А2 дорослі вт, 19 серп 2025 13:00 New …" at bounding box center [465, 332] width 931 height 664
click at [69, 360] on span "- Admin Zone" at bounding box center [56, 362] width 68 height 16
type input "**********"
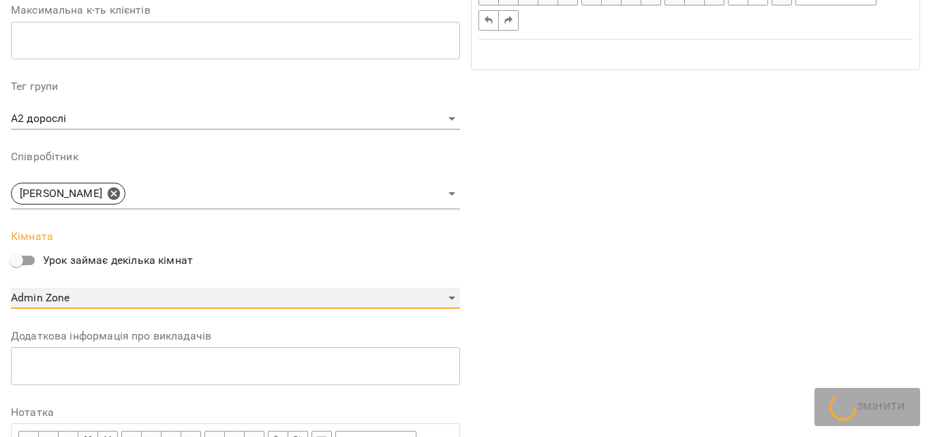
scroll to position [465, 0]
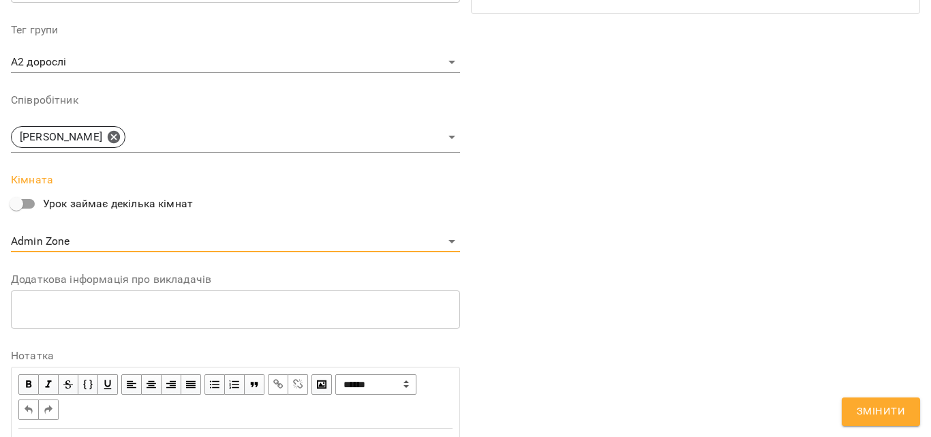
click at [872, 408] on span "Змінити" at bounding box center [881, 412] width 48 height 18
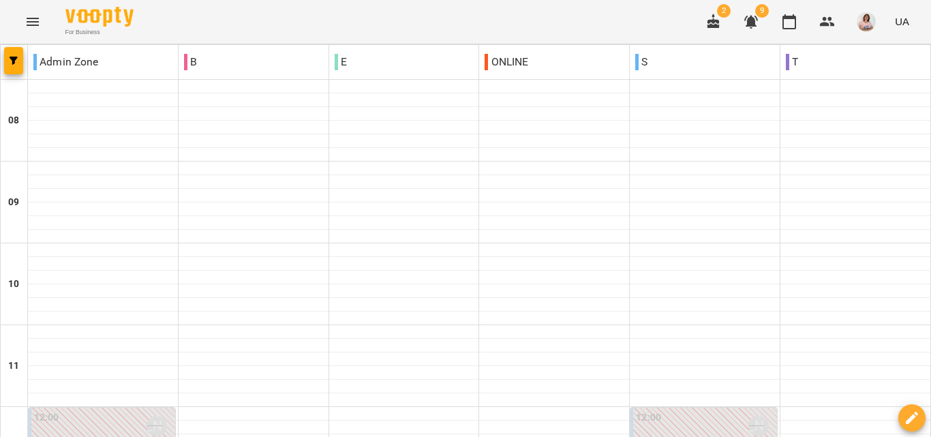
scroll to position [204, 0]
click at [688, 410] on div "12:00 Анастасія Сидорук" at bounding box center [705, 425] width 138 height 31
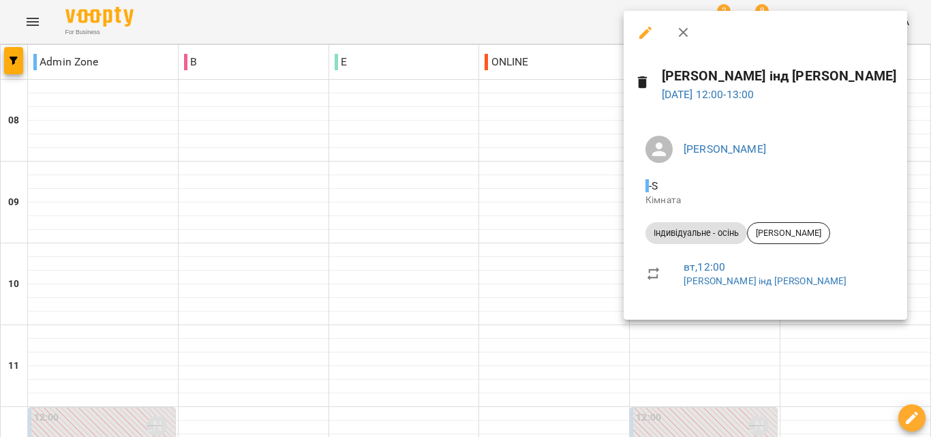
click at [643, 36] on icon "button" at bounding box center [645, 33] width 12 height 12
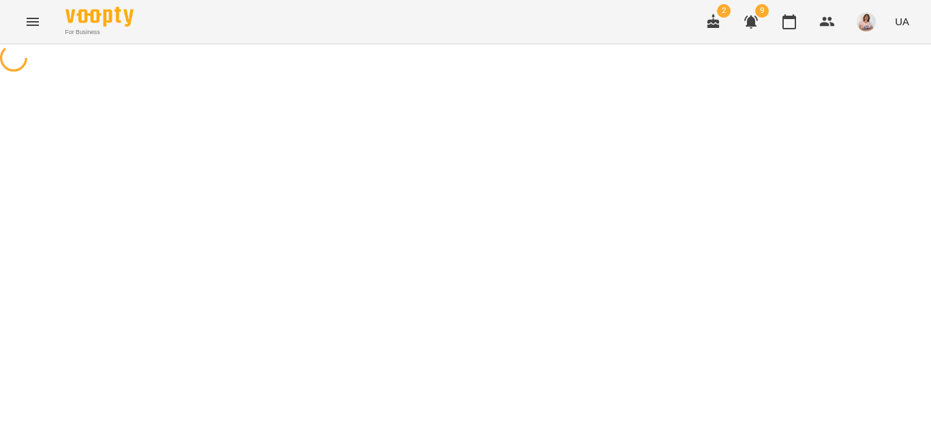
select select "**********"
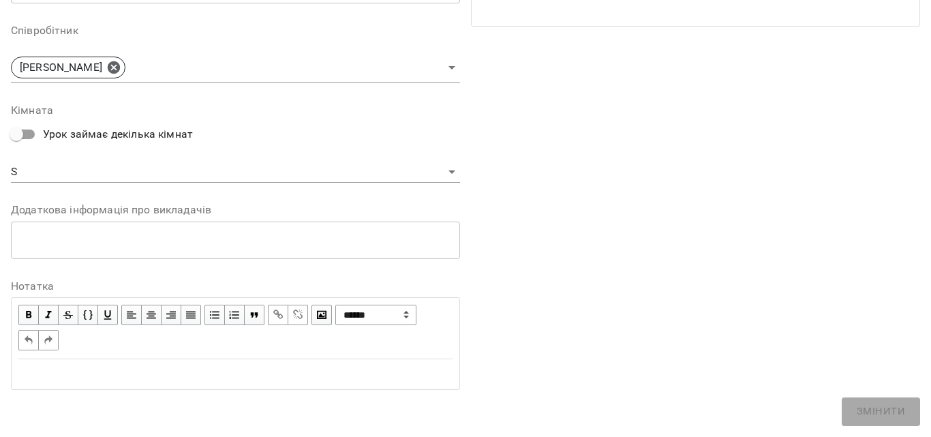
scroll to position [409, 0]
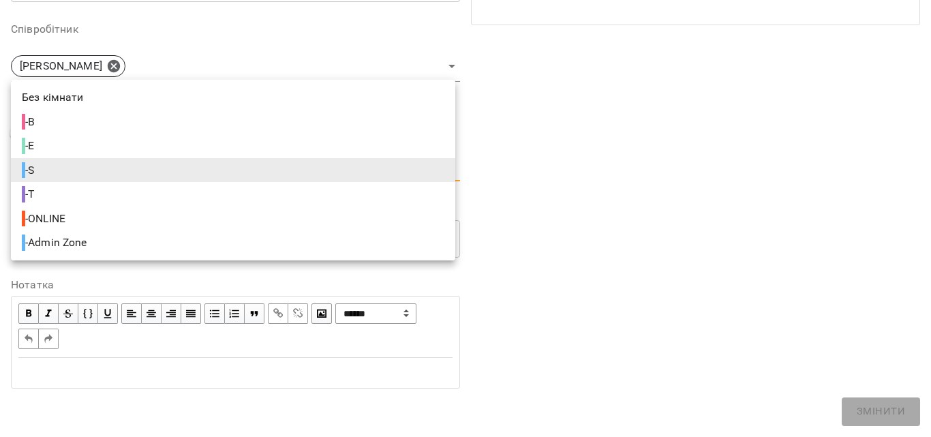
click at [158, 159] on body "For Business 2 9 UA Журнал відвідувань / Царенко Давид інд Анастасія вт, 19 сер…" at bounding box center [465, 402] width 931 height 804
click at [109, 240] on li "- Admin Zone" at bounding box center [233, 242] width 444 height 25
type input "**********"
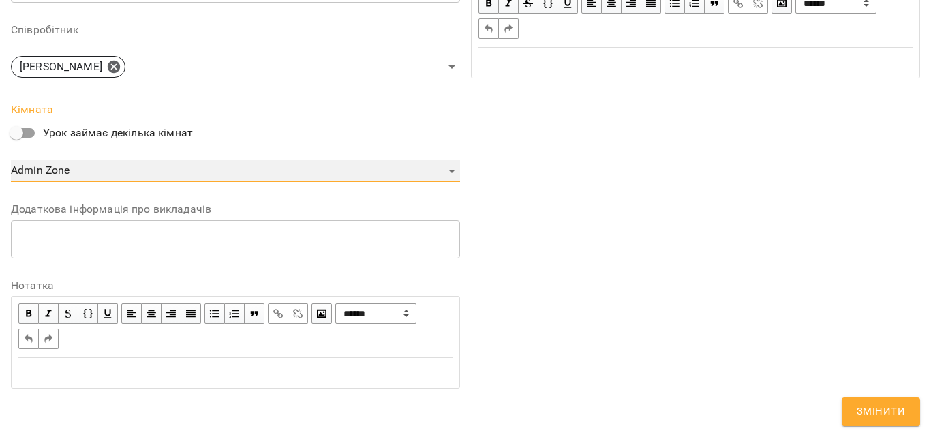
scroll to position [466, 0]
click at [876, 419] on span "Змінити" at bounding box center [881, 412] width 48 height 18
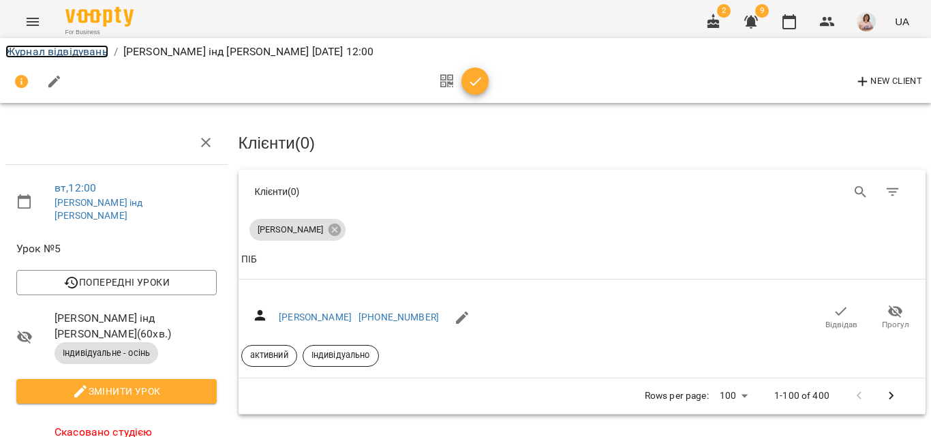
click at [58, 55] on link "Журнал відвідувань" at bounding box center [56, 51] width 103 height 13
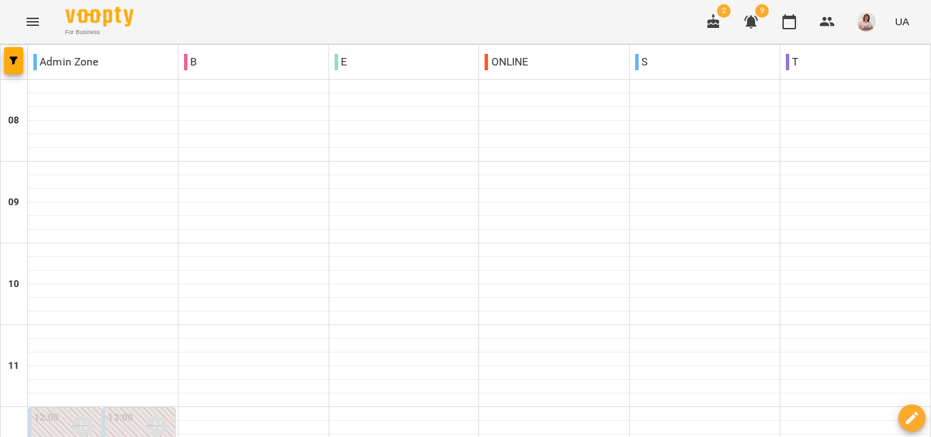
scroll to position [409, 0]
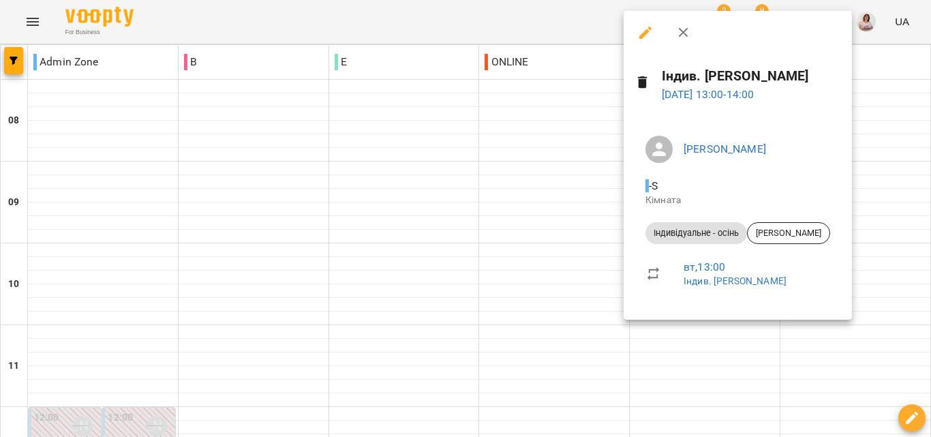
click at [641, 29] on icon "button" at bounding box center [645, 33] width 16 height 16
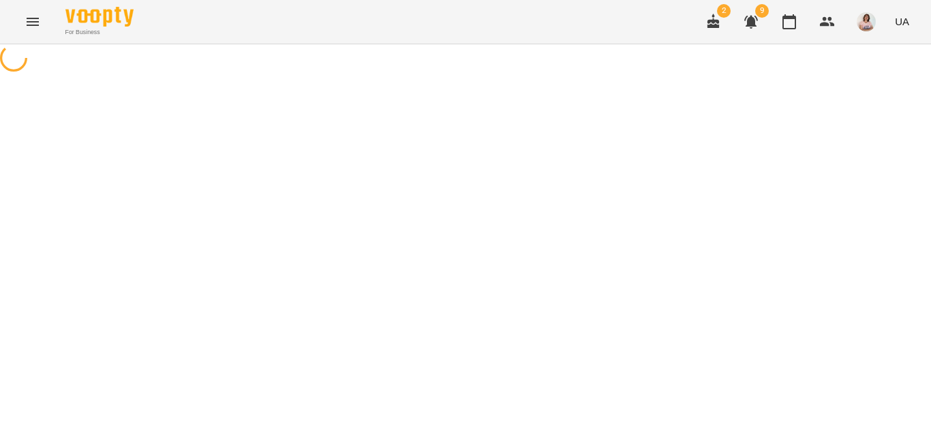
select select "**********"
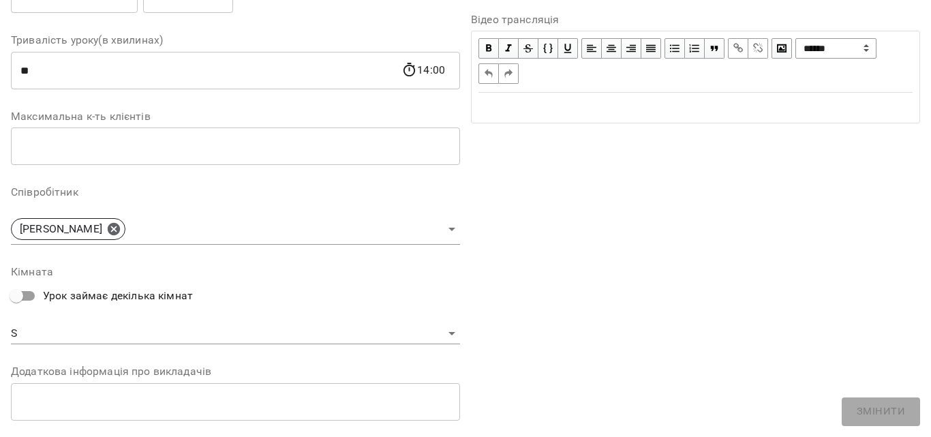
scroll to position [410, 0]
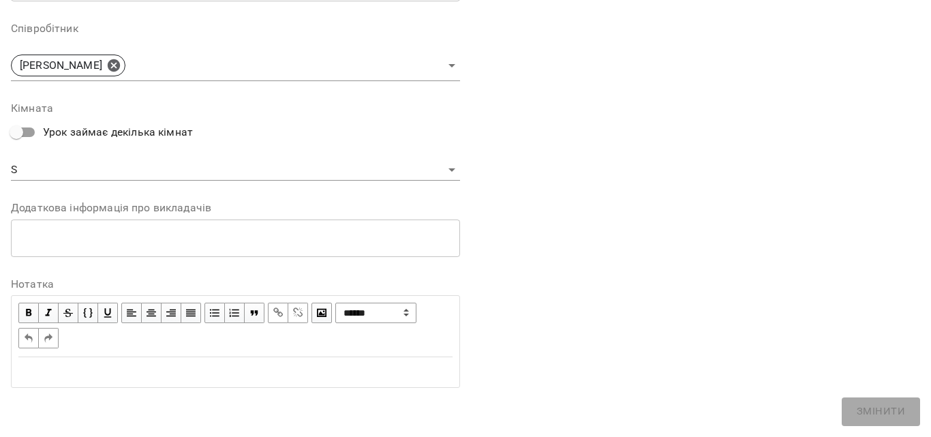
click at [292, 169] on body "For Business 2 9 UA Журнал відвідувань / Індив. Кропивка Катерина вт, 19 серп 2…" at bounding box center [465, 332] width 931 height 664
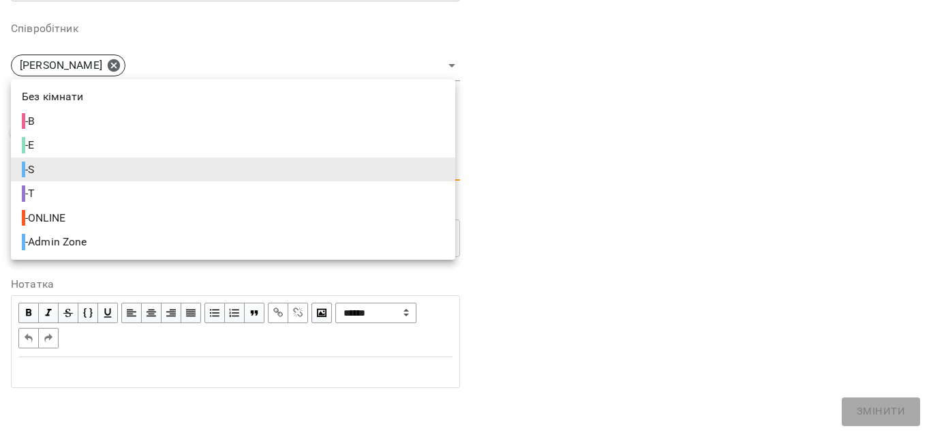
click at [196, 252] on li "- Admin Zone" at bounding box center [233, 242] width 444 height 25
type input "**********"
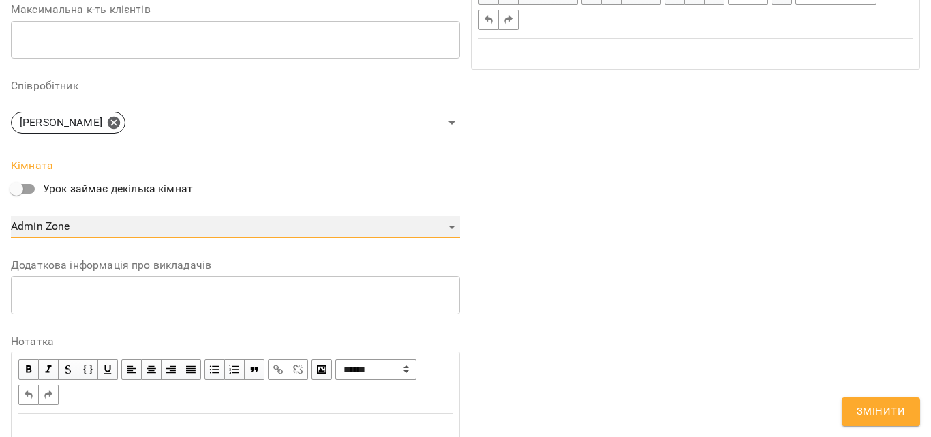
scroll to position [466, 0]
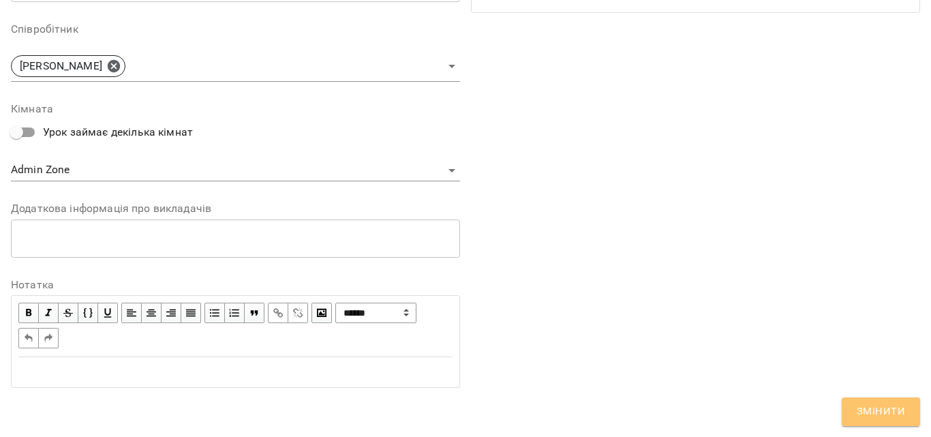
click at [876, 411] on span "Змінити" at bounding box center [881, 412] width 48 height 18
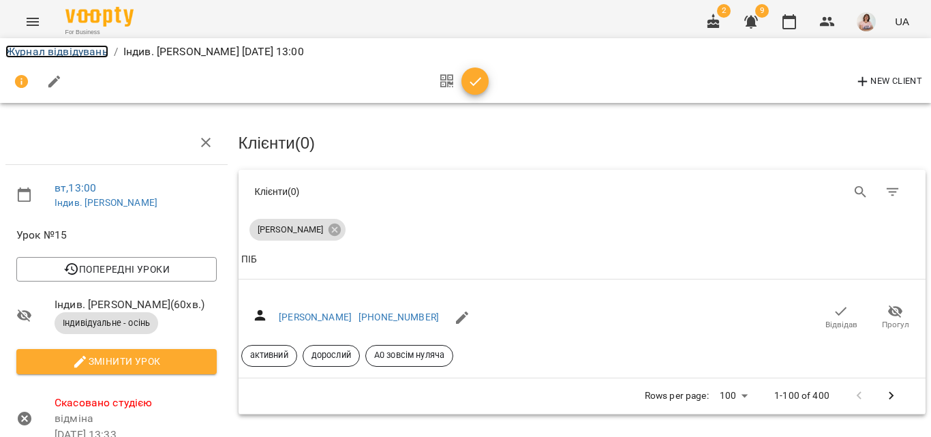
click at [55, 54] on link "Журнал відвідувань" at bounding box center [56, 51] width 103 height 13
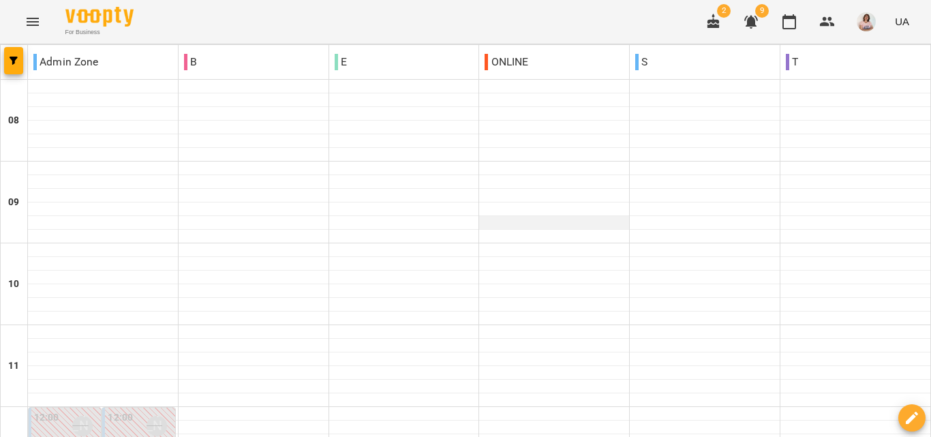
scroll to position [477, 0]
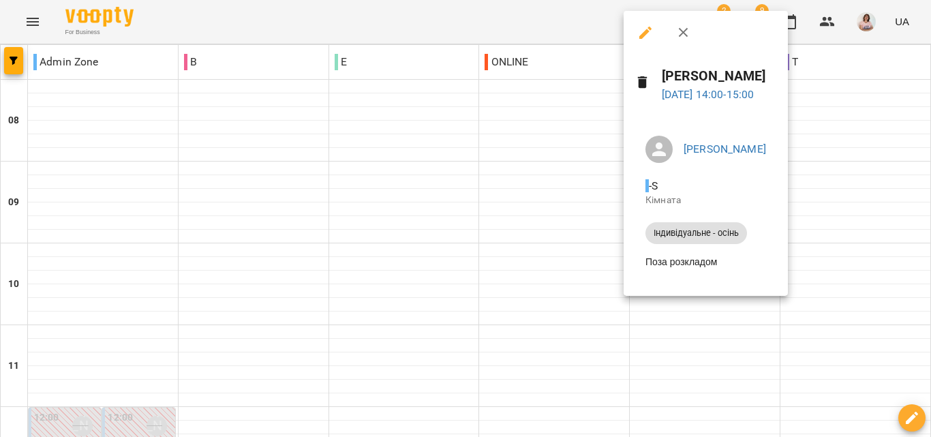
click at [652, 40] on icon "button" at bounding box center [645, 33] width 16 height 16
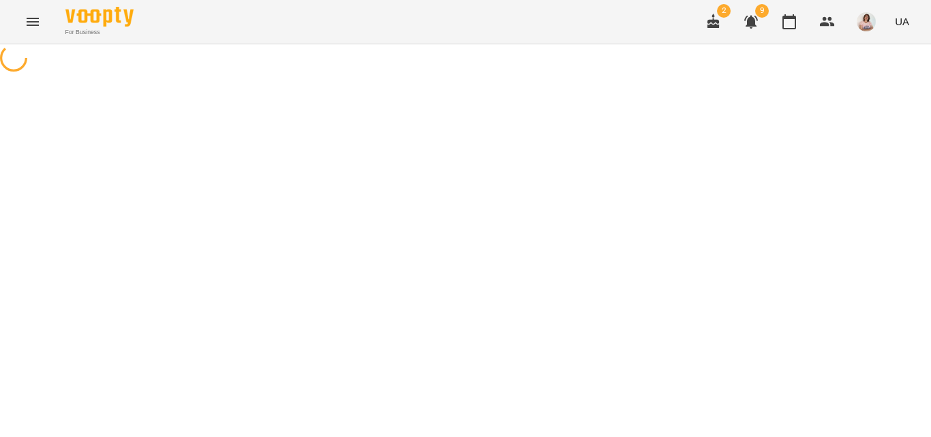
select select "**********"
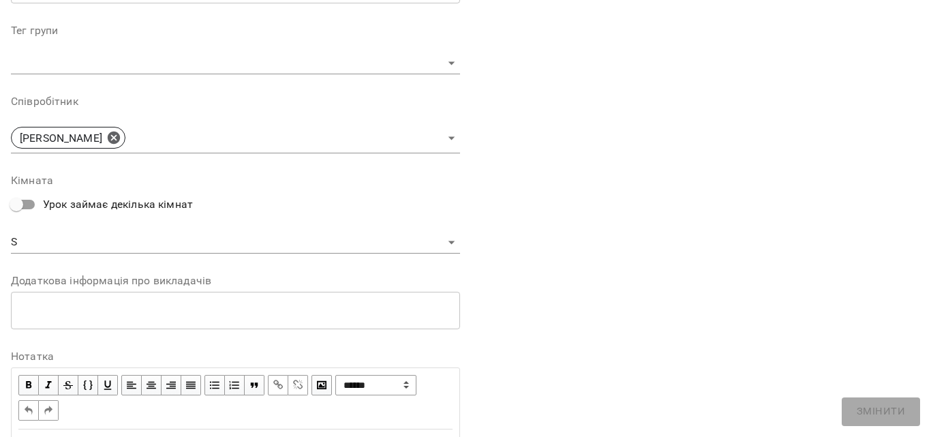
scroll to position [409, 0]
click at [167, 230] on div "**********" at bounding box center [235, 213] width 449 height 78
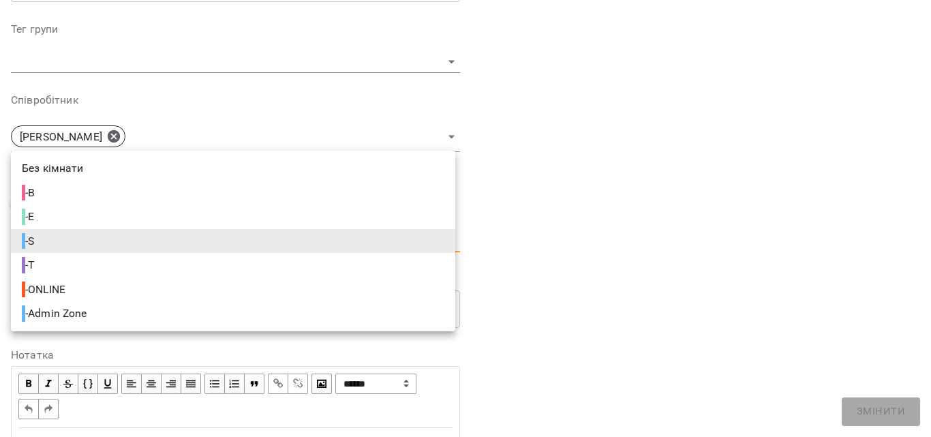
click at [138, 312] on li "- Admin Zone" at bounding box center [233, 313] width 444 height 25
type input "**********"
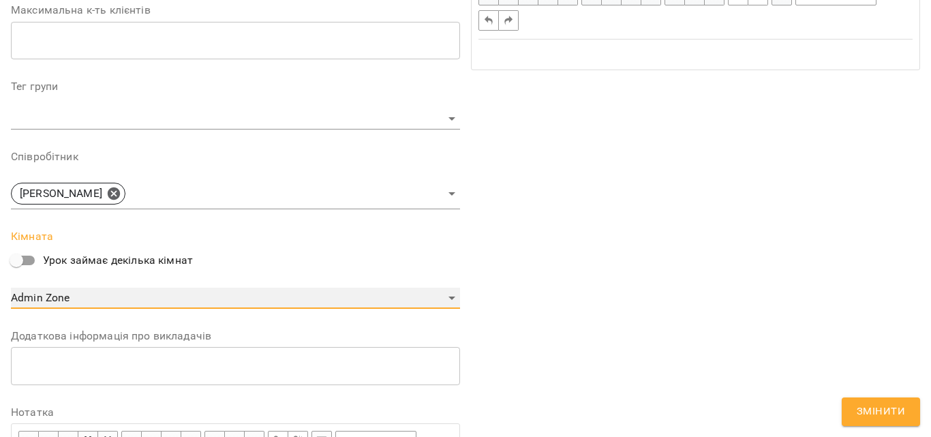
scroll to position [465, 0]
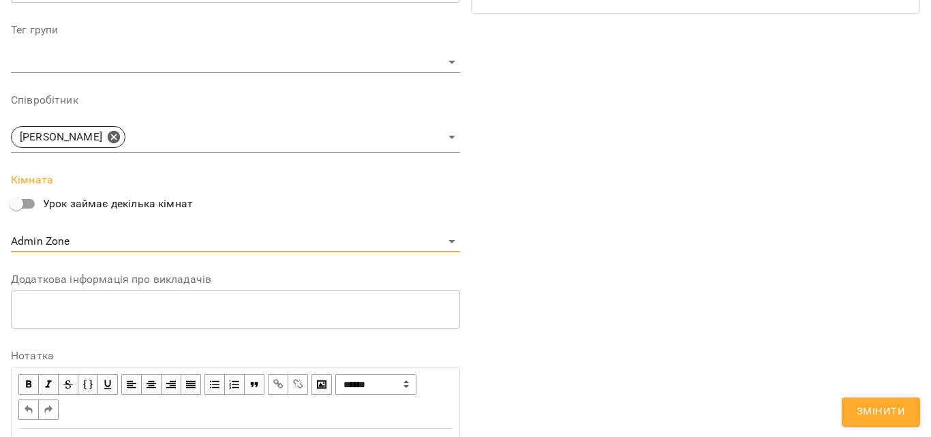
click at [861, 411] on span "Змінити" at bounding box center [881, 412] width 48 height 18
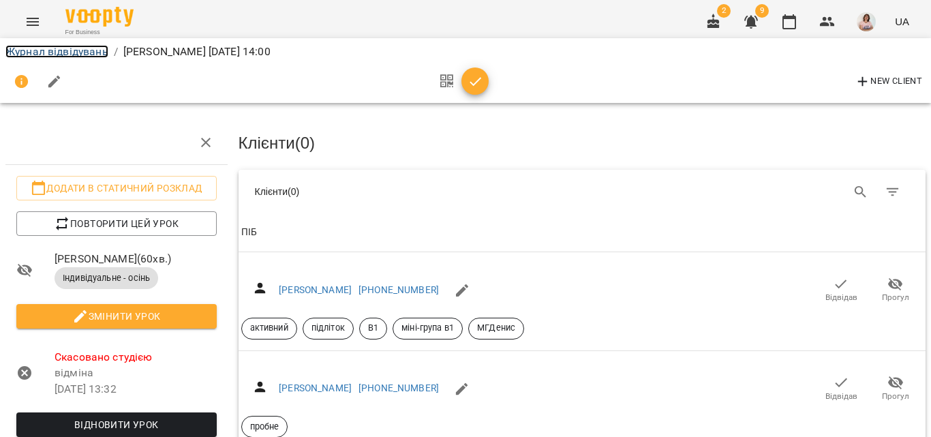
click at [44, 55] on link "Журнал відвідувань" at bounding box center [56, 51] width 103 height 13
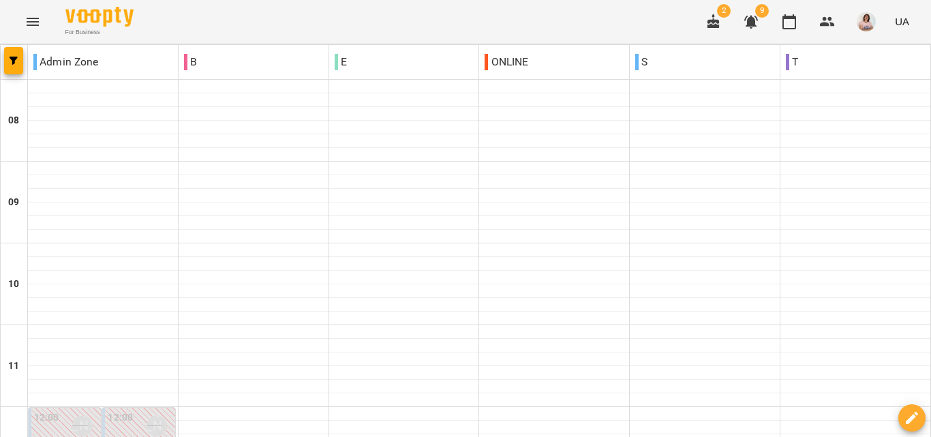
scroll to position [545, 0]
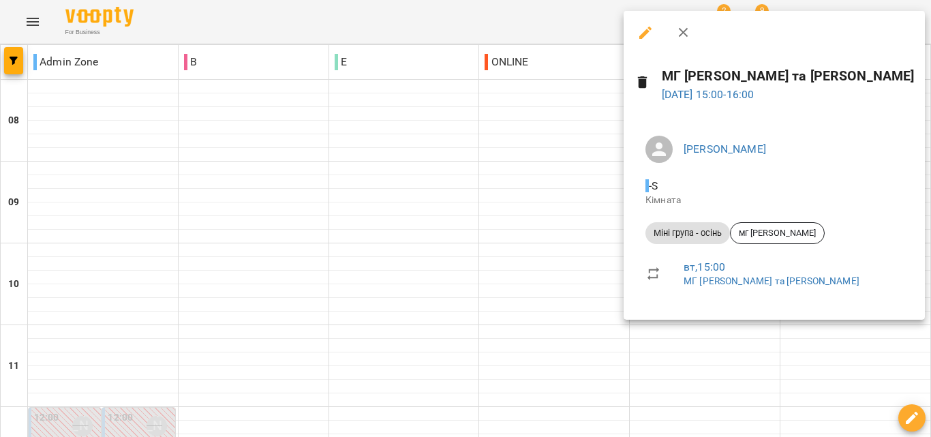
click at [641, 31] on icon "button" at bounding box center [645, 33] width 16 height 16
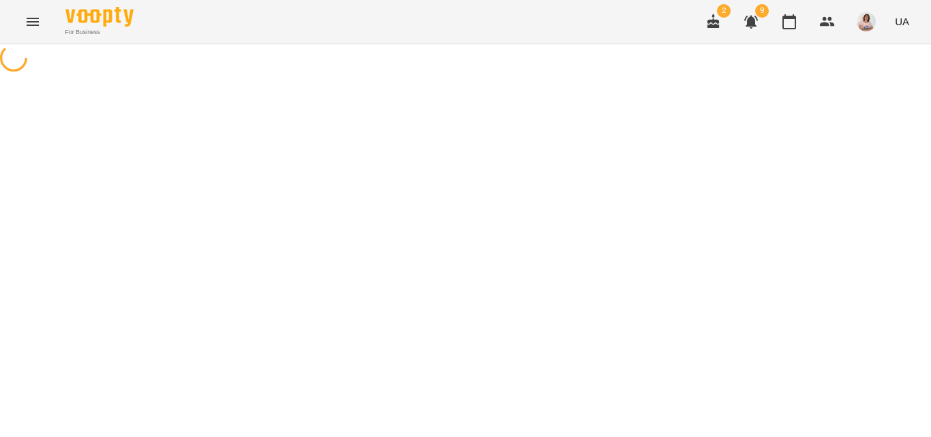
select select "**********"
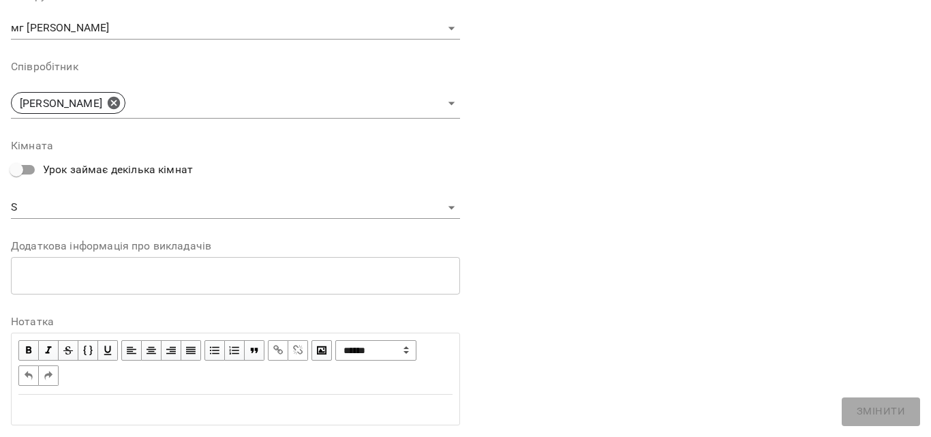
scroll to position [480, 0]
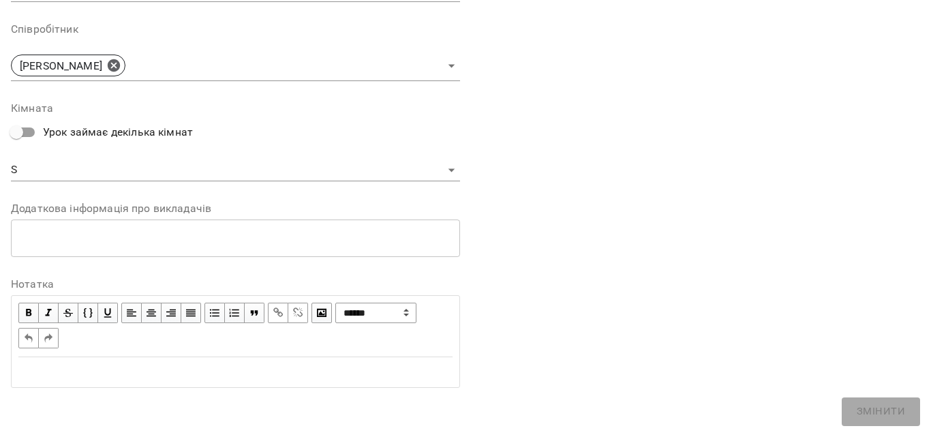
click at [71, 159] on body "For Business 2 9 UA Журнал відвідувань / МГ Ружевич Анна та Саша вт, 19 серп 20…" at bounding box center [465, 402] width 931 height 804
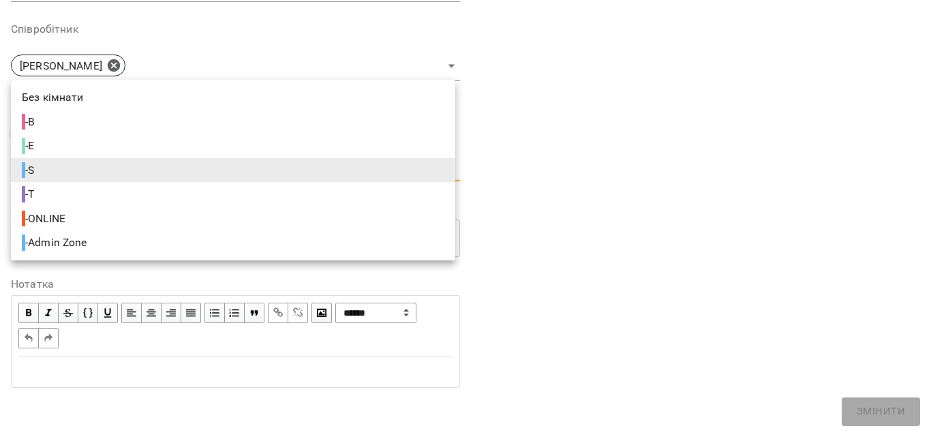
click at [90, 241] on span "- Admin Zone" at bounding box center [56, 242] width 68 height 16
type input "**********"
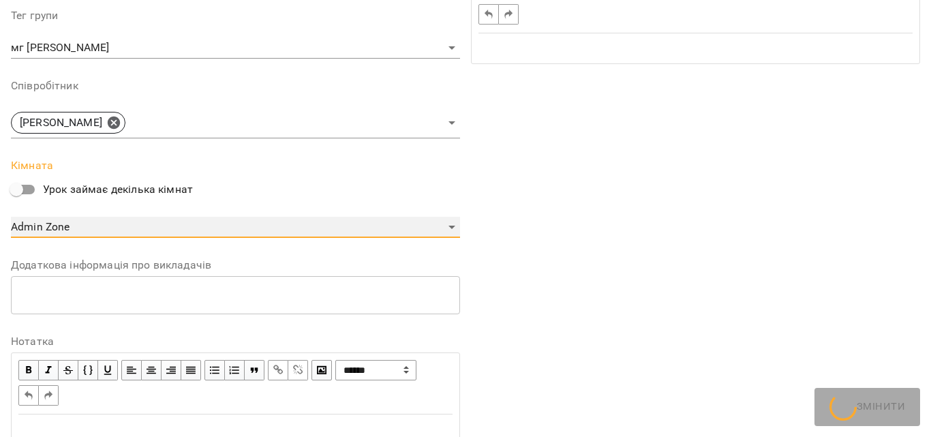
scroll to position [537, 0]
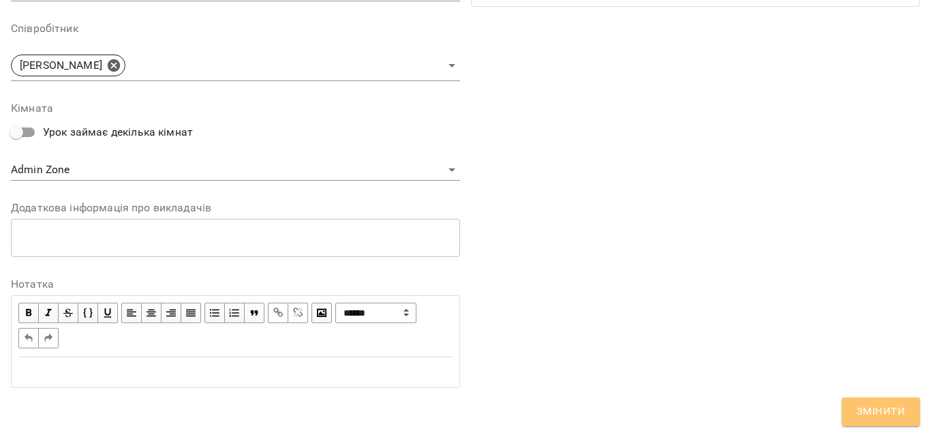
click at [870, 418] on span "Змінити" at bounding box center [881, 412] width 48 height 18
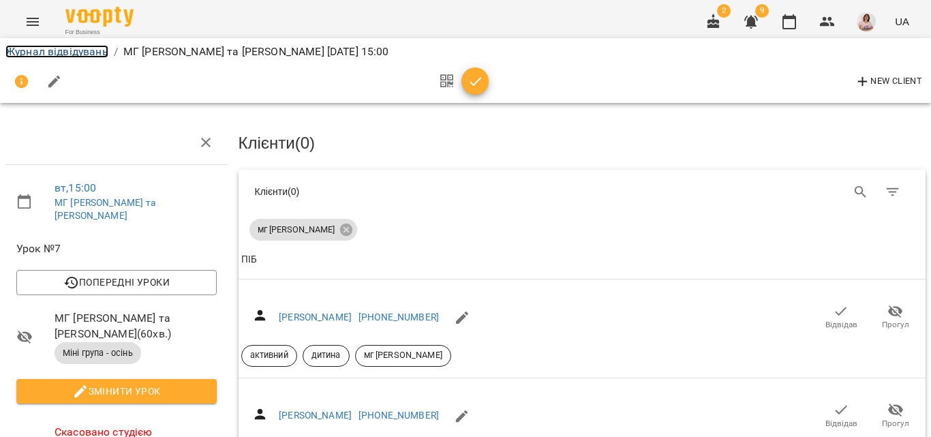
click at [55, 52] on link "Журнал відвідувань" at bounding box center [56, 51] width 103 height 13
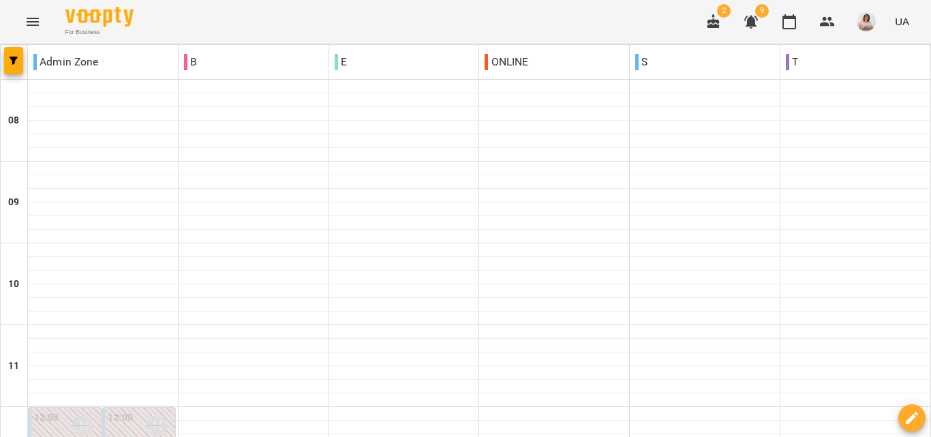
scroll to position [681, 0]
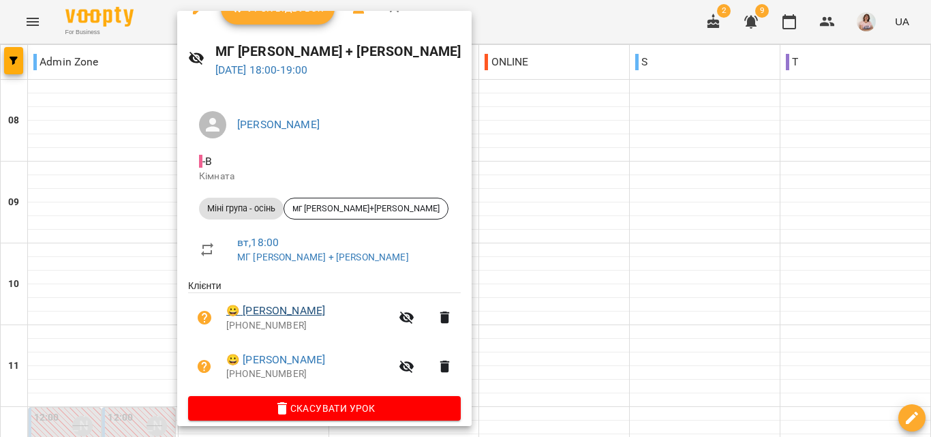
scroll to position [37, 0]
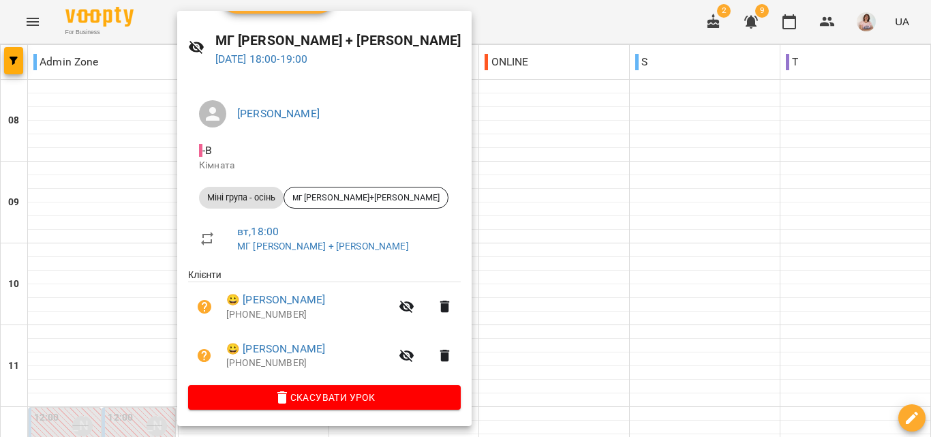
click at [510, 305] on div at bounding box center [465, 218] width 931 height 437
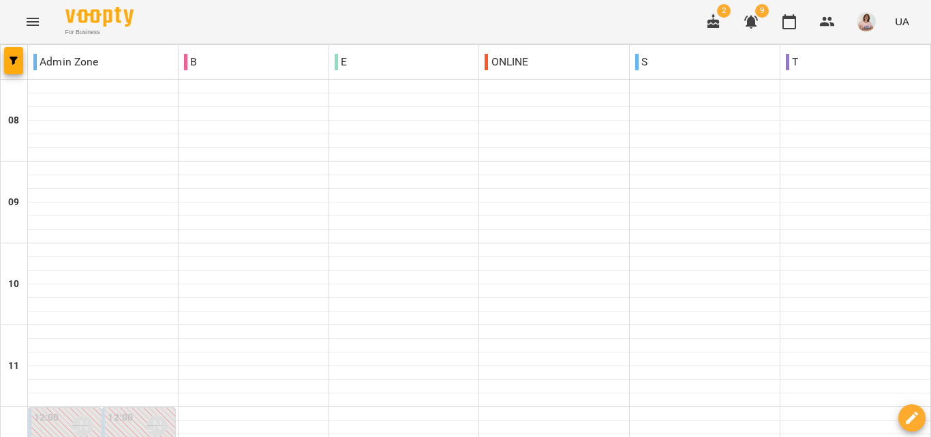
scroll to position [750, 0]
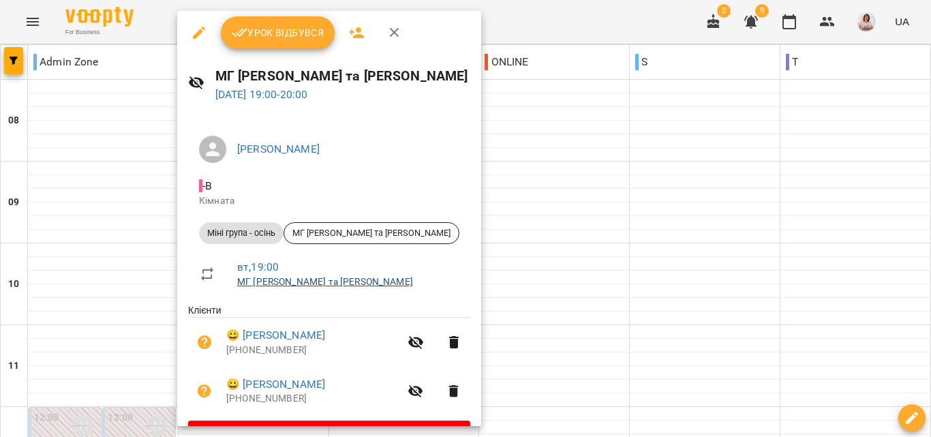
scroll to position [37, 0]
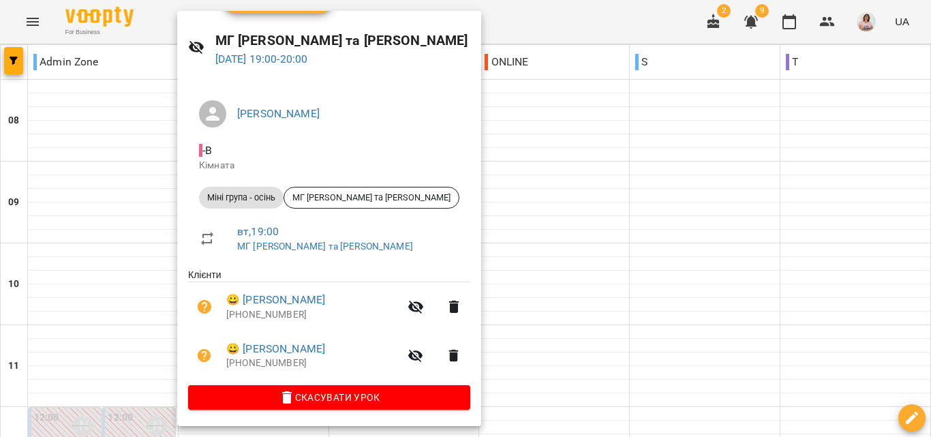
click at [537, 253] on div at bounding box center [465, 218] width 931 height 437
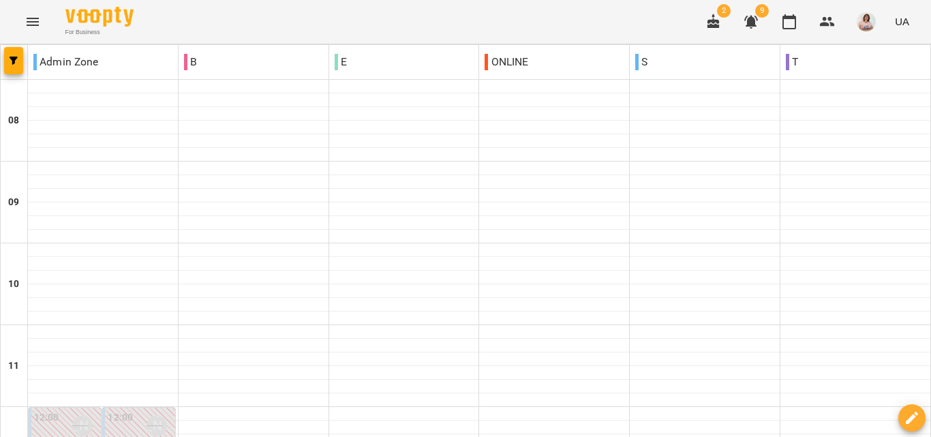
scroll to position [878, 0]
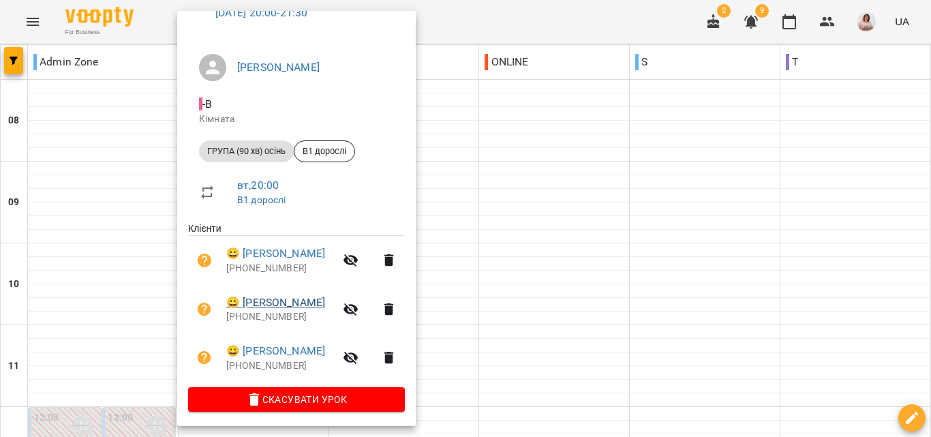
scroll to position [86, 0]
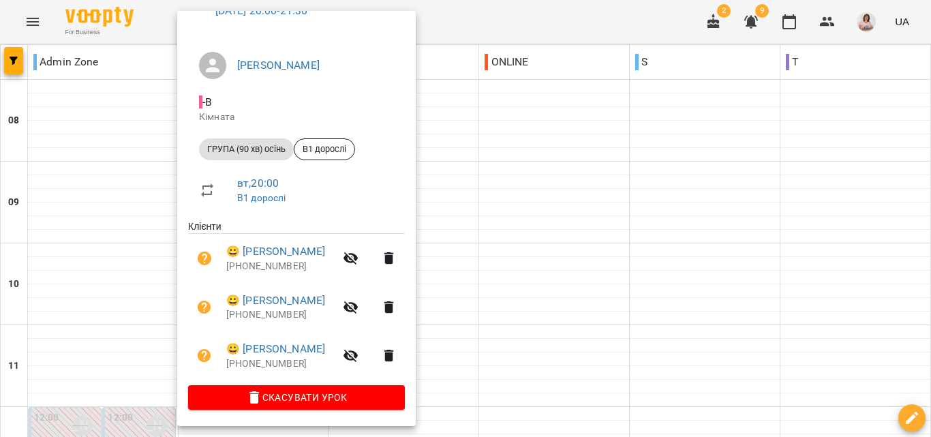
click at [509, 198] on div at bounding box center [465, 218] width 931 height 437
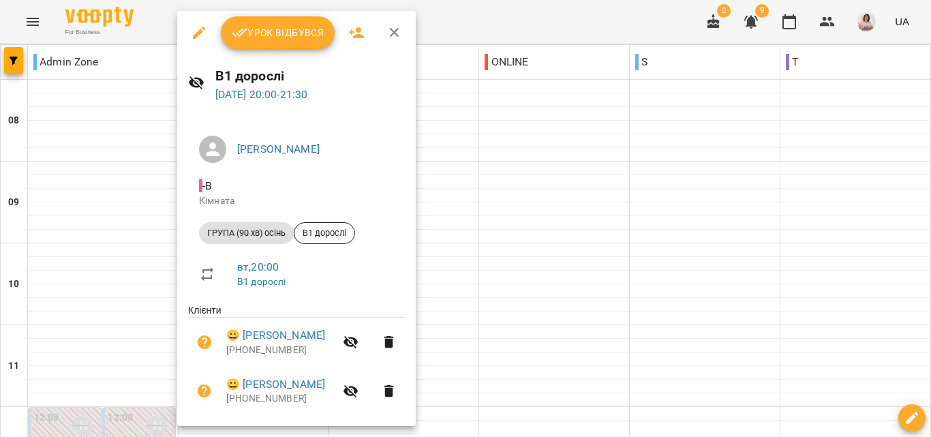
click at [497, 250] on div at bounding box center [465, 218] width 931 height 437
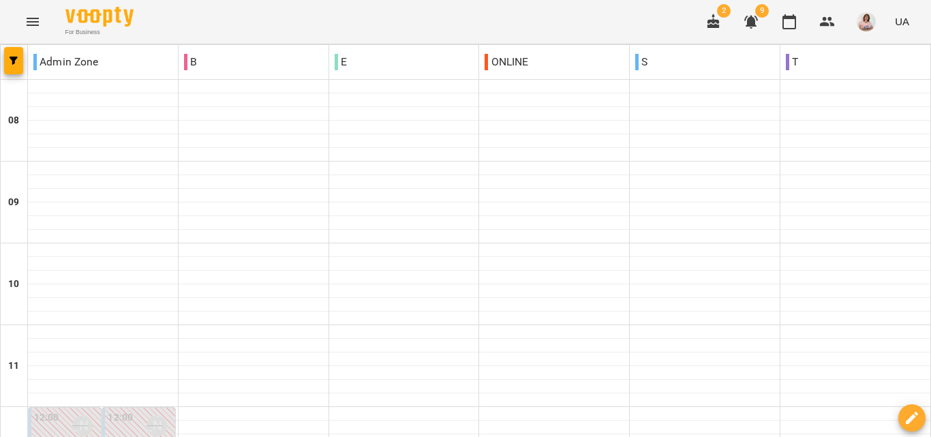
scroll to position [606, 0]
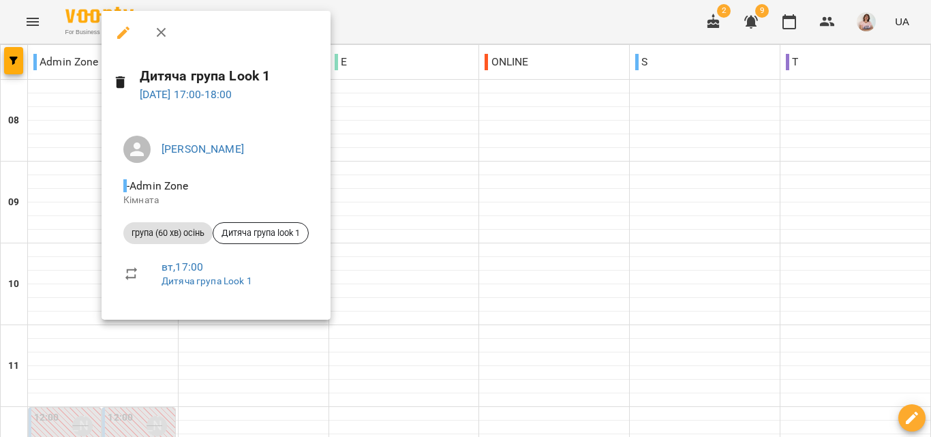
click at [465, 147] on div at bounding box center [465, 218] width 931 height 437
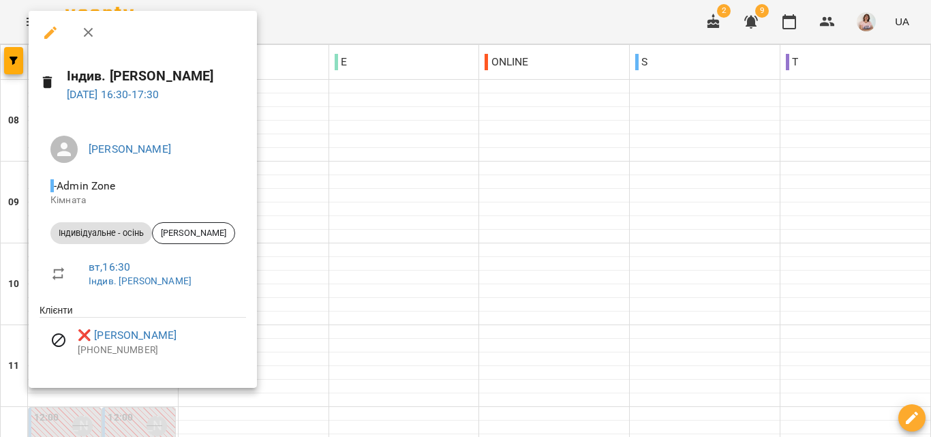
click at [399, 211] on div at bounding box center [465, 218] width 931 height 437
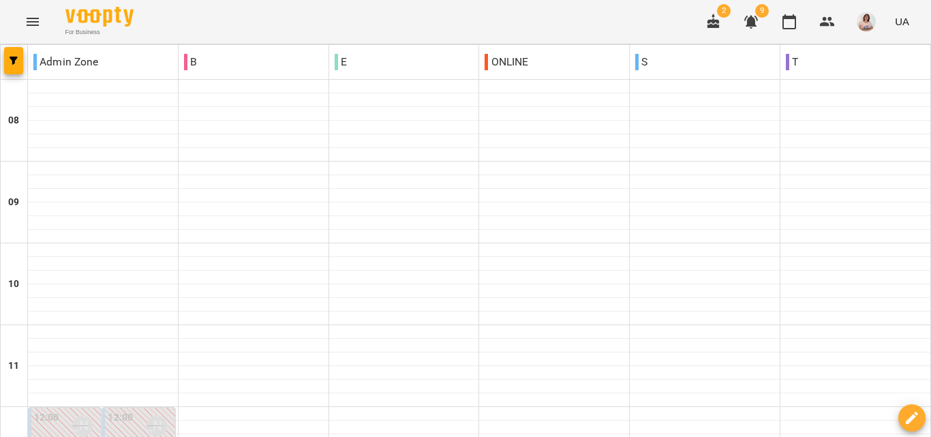
type input "**********"
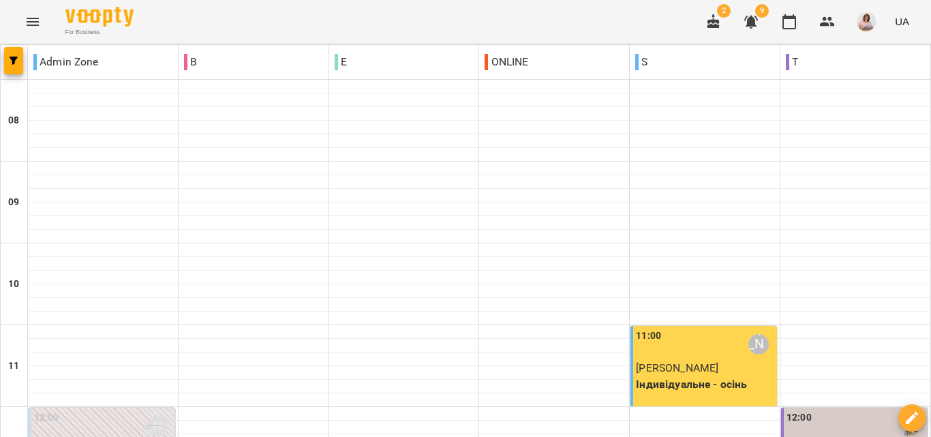
scroll to position [613, 0]
click at [41, 17] on button "Menu" at bounding box center [32, 21] width 33 height 33
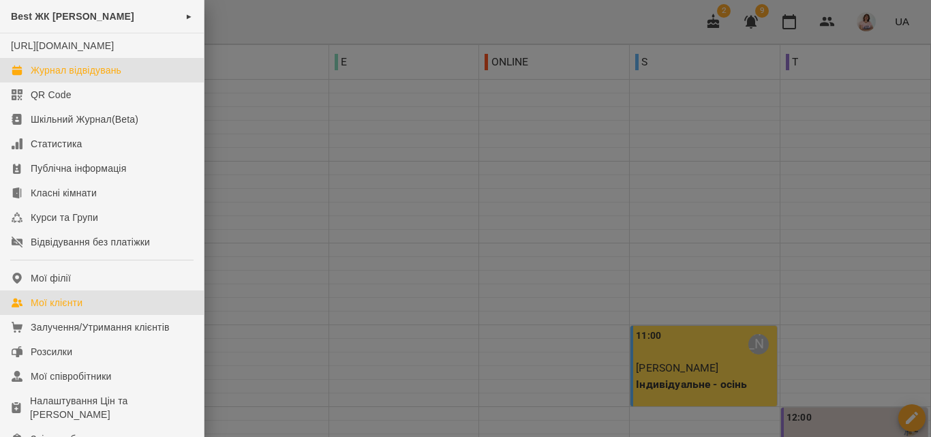
click at [61, 309] on div "Мої клієнти" at bounding box center [57, 303] width 52 height 14
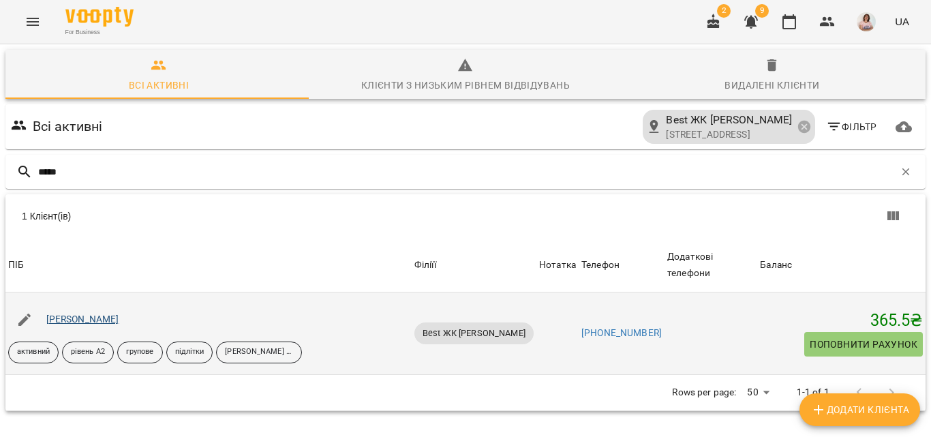
type input "*****"
click at [95, 313] on link "Пащенко Еліна" at bounding box center [82, 318] width 73 height 11
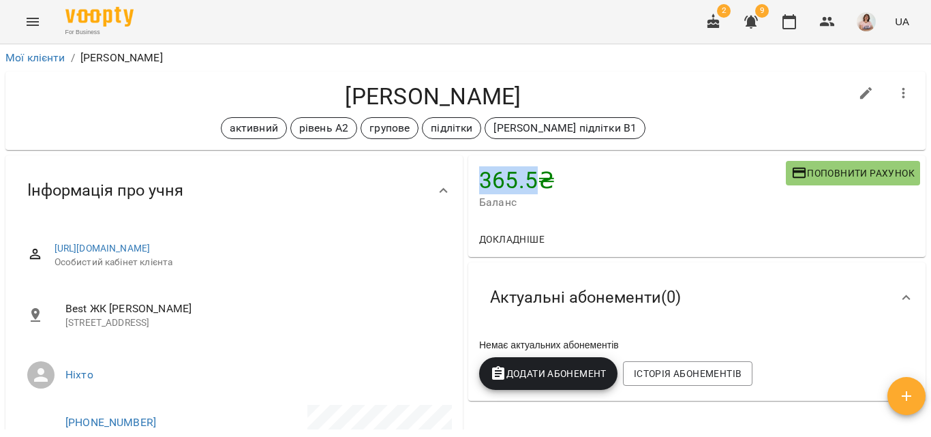
drag, startPoint x: 477, startPoint y: 185, endPoint x: 544, endPoint y: 182, distance: 66.8
click at [534, 183] on h4 "365.5 ₴" at bounding box center [632, 180] width 307 height 28
drag, startPoint x: 545, startPoint y: 181, endPoint x: 473, endPoint y: 179, distance: 72.3
click at [473, 179] on div "365.5 ₴ Баланс Поповнити рахунок" at bounding box center [696, 188] width 457 height 66
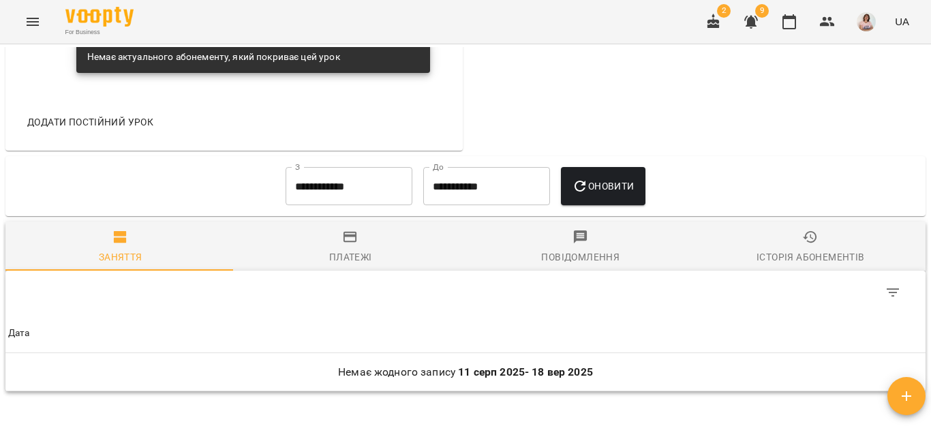
scroll to position [804, 0]
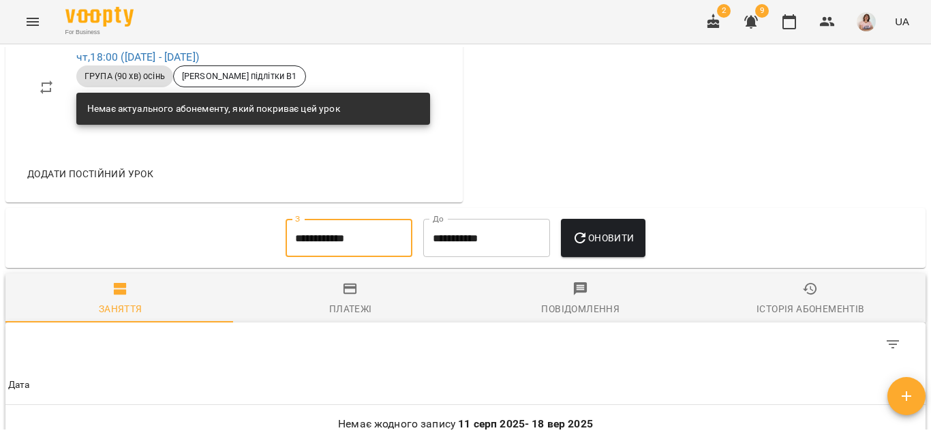
click at [380, 257] on input "**********" at bounding box center [349, 238] width 127 height 38
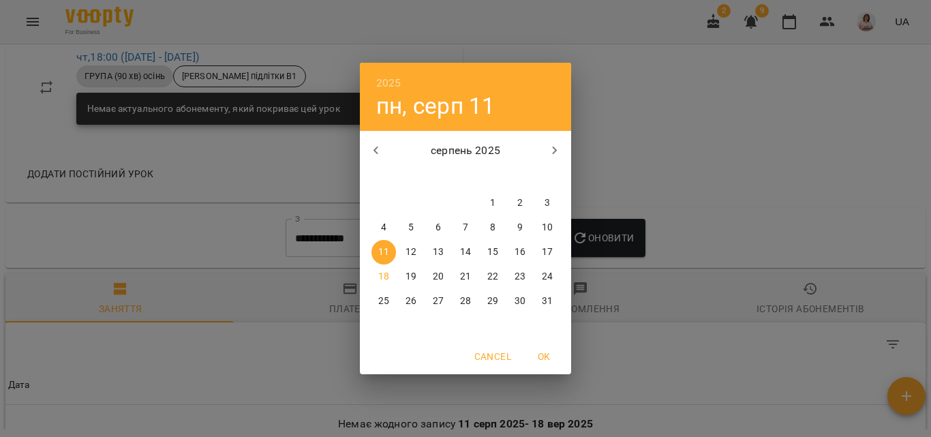
click at [379, 144] on icon "button" at bounding box center [376, 150] width 16 height 16
click at [382, 229] on p "2" at bounding box center [383, 228] width 5 height 14
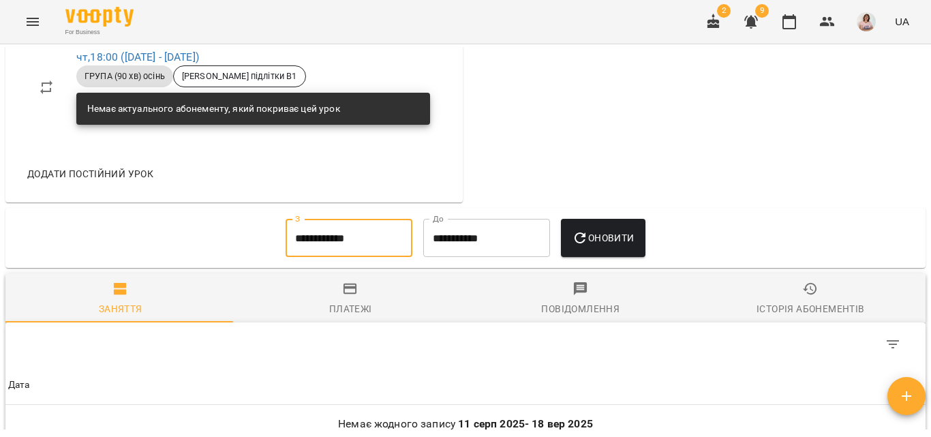
click at [324, 257] on input "**********" at bounding box center [349, 238] width 127 height 38
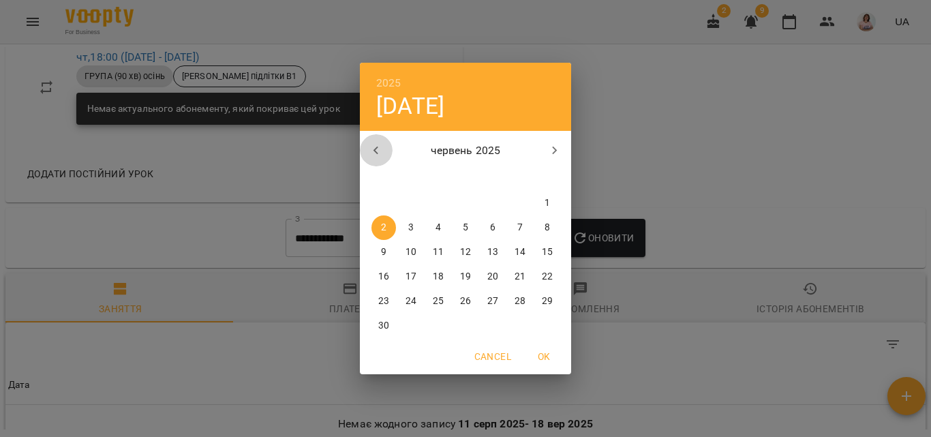
click at [370, 145] on icon "button" at bounding box center [376, 150] width 16 height 16
click at [387, 230] on span "3" at bounding box center [383, 228] width 25 height 14
type input "**********"
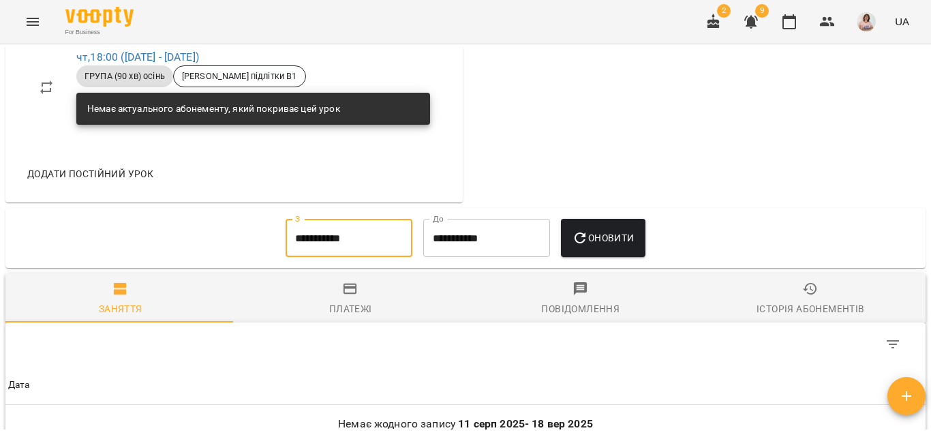
click at [597, 246] on span "Оновити" at bounding box center [603, 238] width 62 height 16
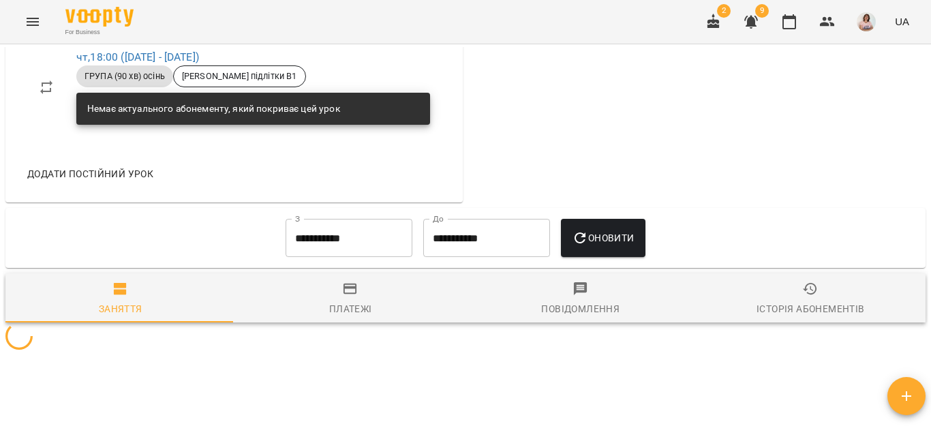
click at [350, 318] on span "Платежі" at bounding box center [351, 299] width 214 height 37
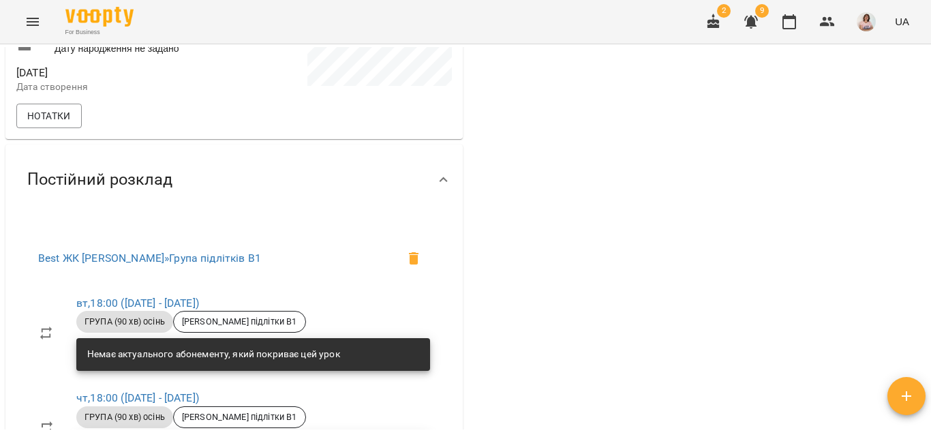
scroll to position [0, 0]
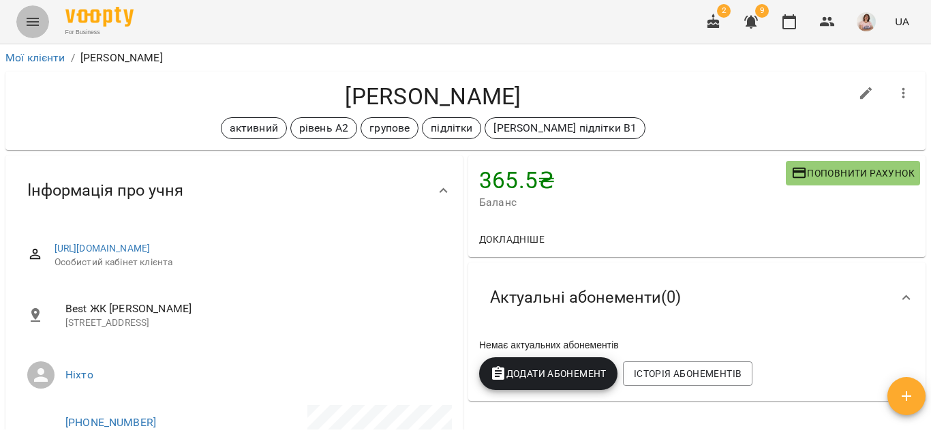
click at [34, 18] on icon "Menu" at bounding box center [33, 22] width 16 height 16
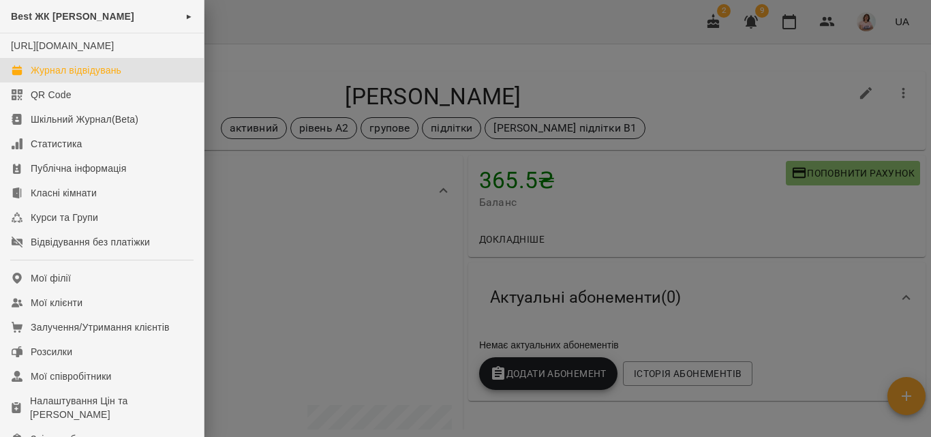
click at [89, 77] on div "Журнал відвідувань" at bounding box center [76, 70] width 91 height 14
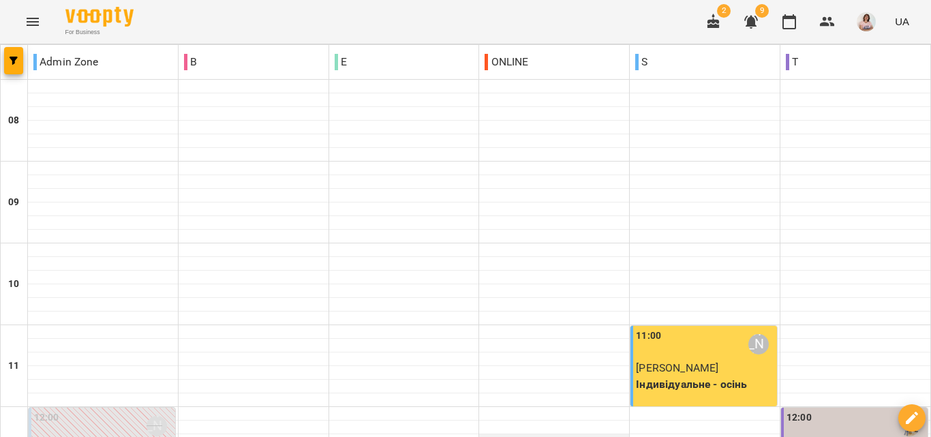
scroll to position [204, 0]
click at [695, 328] on div "11:00 Анастасія Сидорук" at bounding box center [705, 343] width 138 height 31
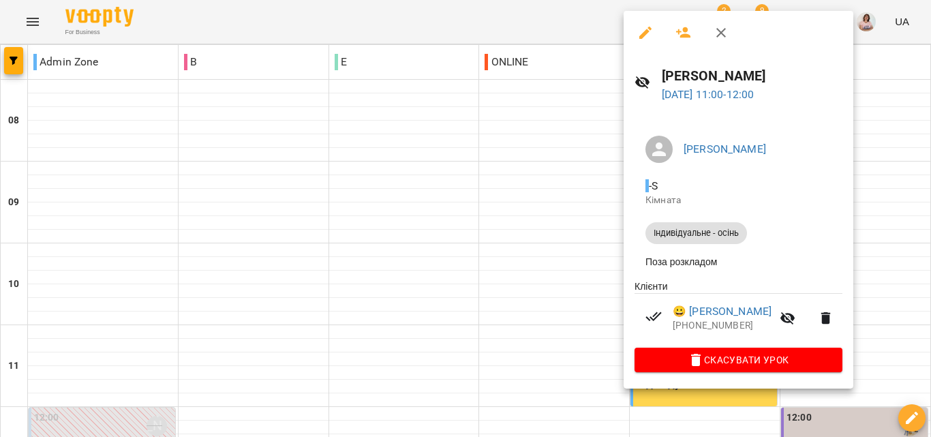
click at [455, 150] on div at bounding box center [465, 218] width 931 height 437
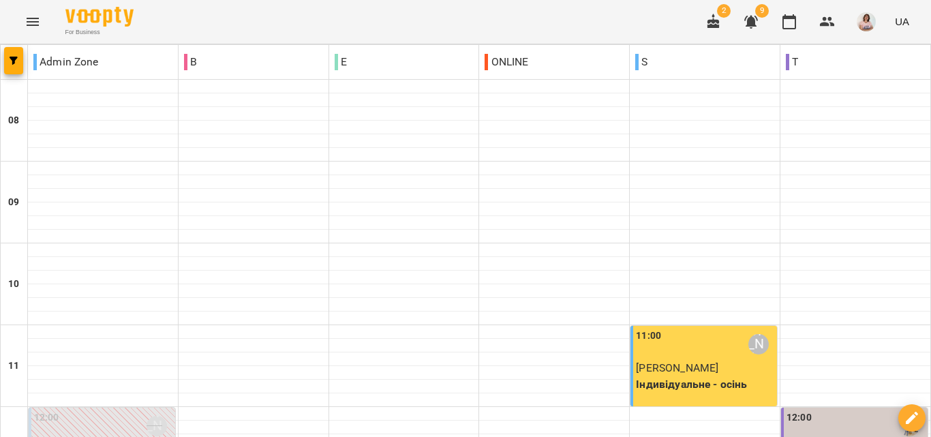
type input "**********"
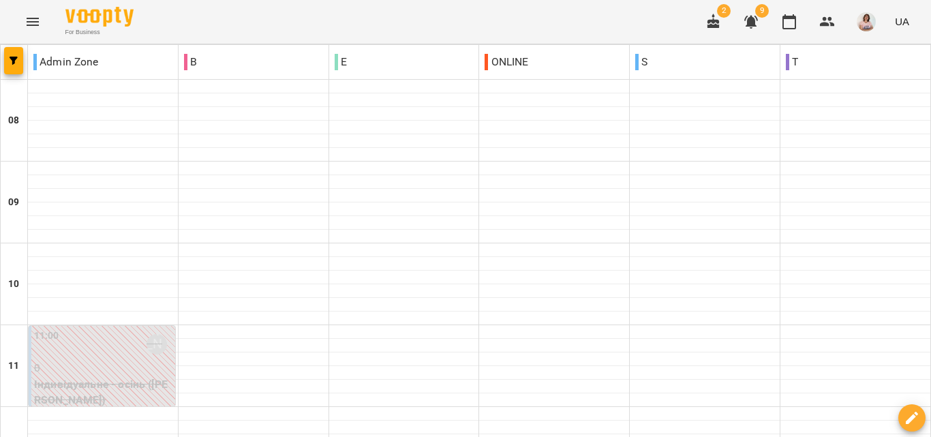
scroll to position [878, 0]
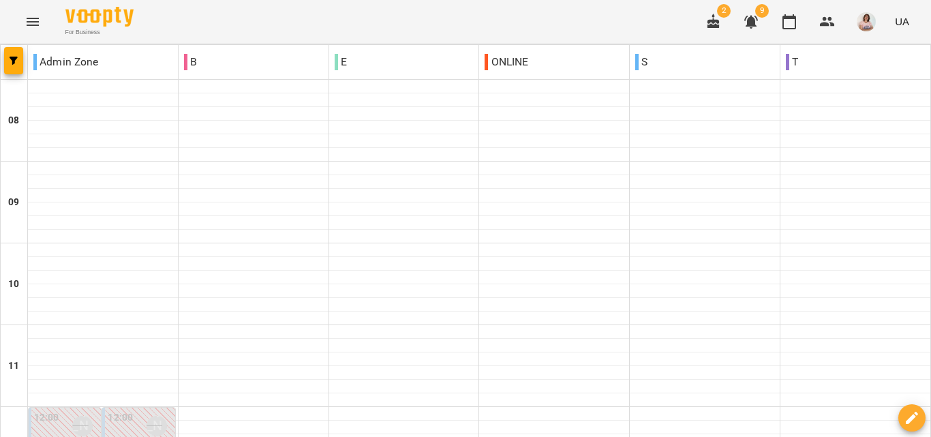
scroll to position [477, 0]
type input "**********"
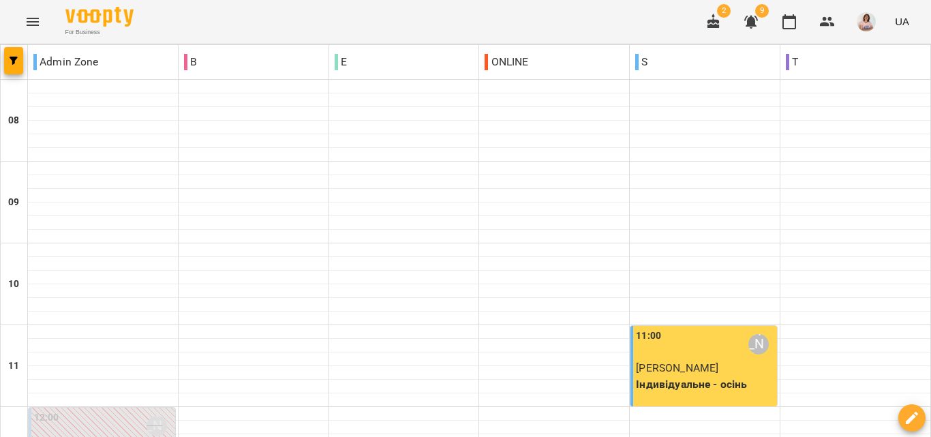
scroll to position [204, 0]
click at [695, 328] on div "11:00 Анастасія Сидорук" at bounding box center [705, 343] width 138 height 31
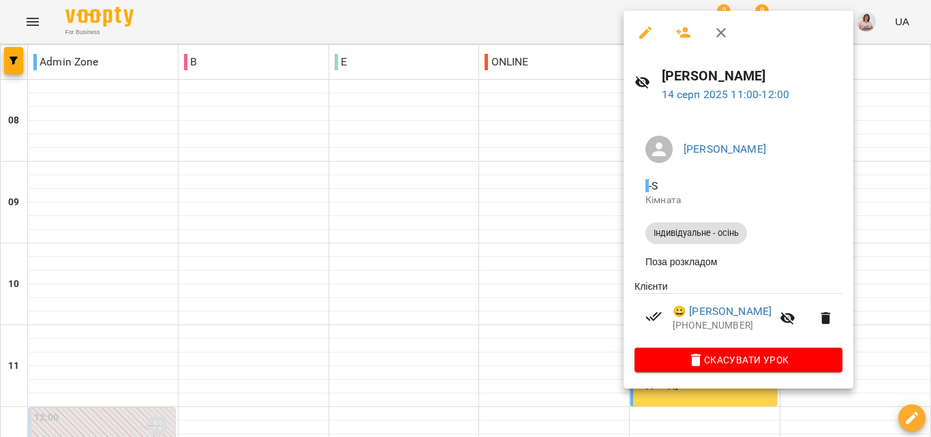
click at [29, 20] on div at bounding box center [465, 218] width 931 height 437
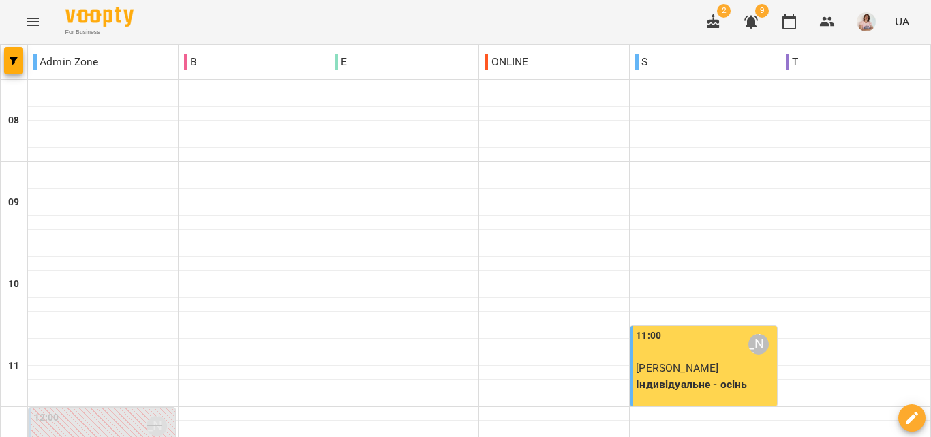
click at [29, 20] on icon "Menu" at bounding box center [33, 22] width 16 height 16
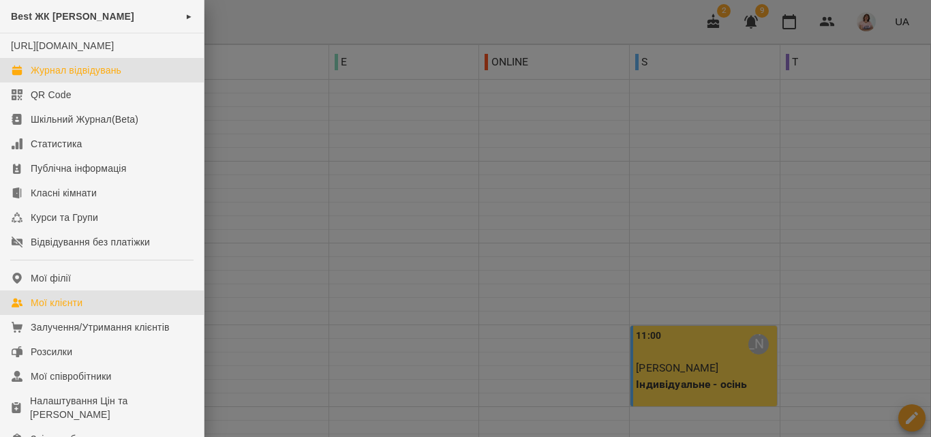
click at [58, 309] on div "Мої клієнти" at bounding box center [57, 303] width 52 height 14
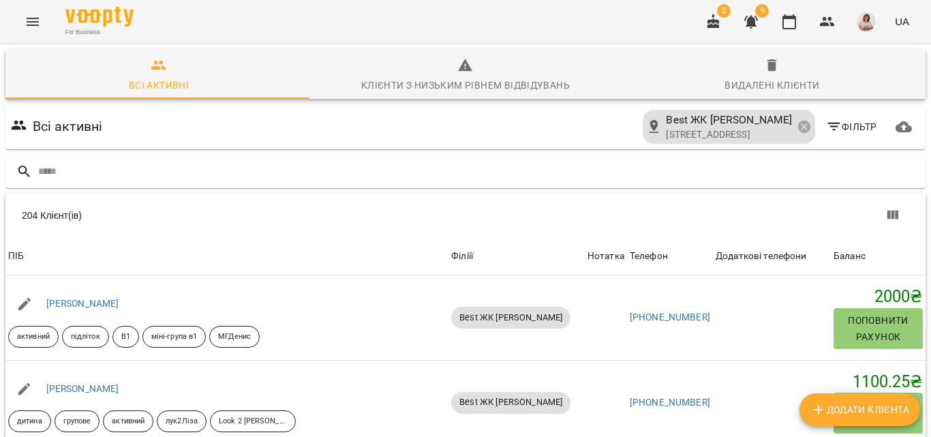
click at [176, 164] on input "text" at bounding box center [479, 171] width 882 height 22
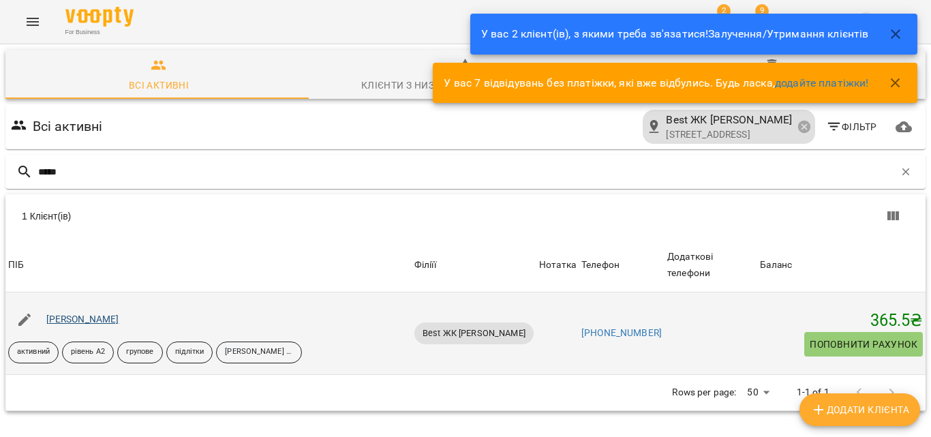
type input "*****"
click at [91, 313] on link "Пащенко Еліна" at bounding box center [82, 318] width 73 height 11
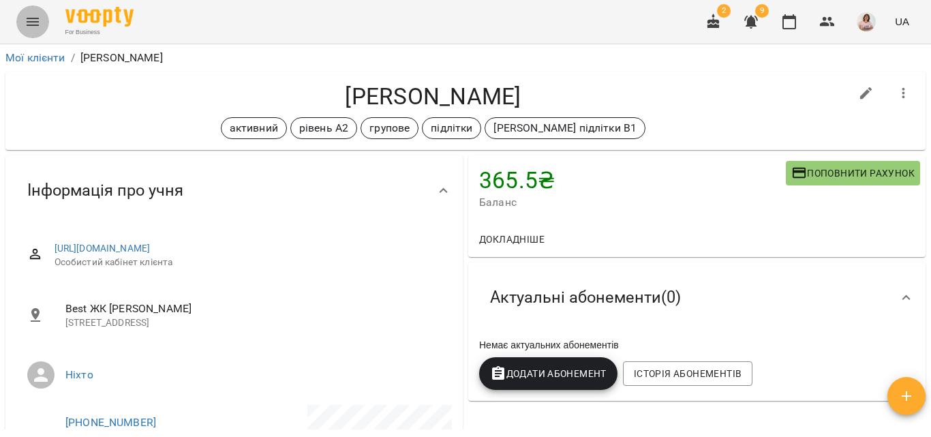
click at [30, 22] on icon "Menu" at bounding box center [33, 22] width 12 height 8
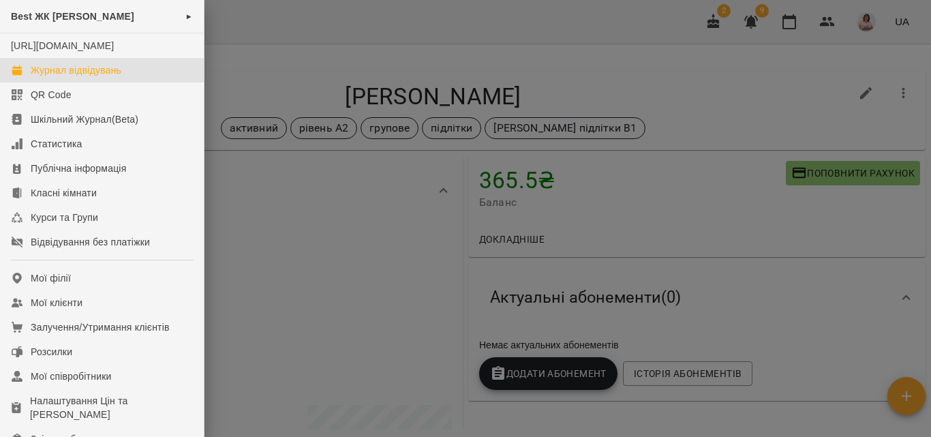
click at [87, 77] on div "Журнал відвідувань" at bounding box center [76, 70] width 91 height 14
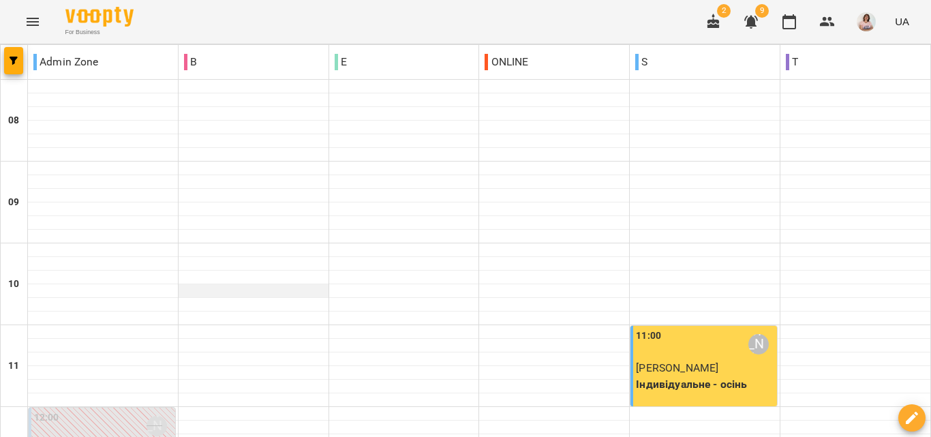
scroll to position [341, 0]
type input "**********"
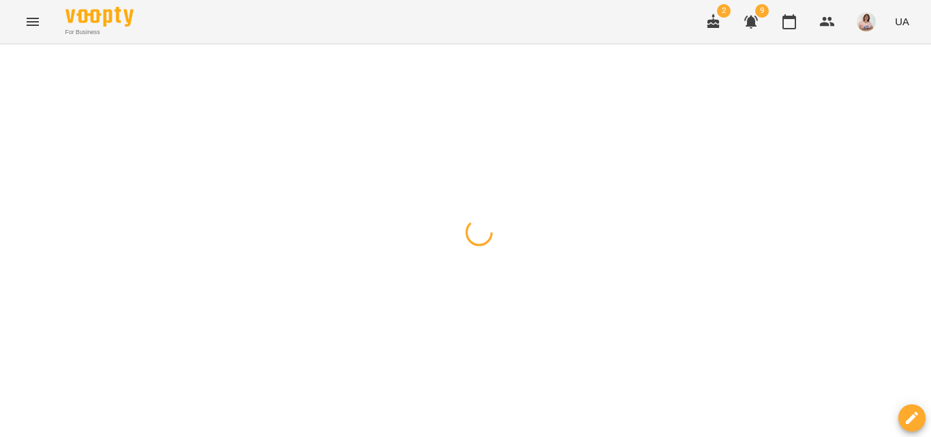
click at [273, 44] on div at bounding box center [465, 44] width 931 height 0
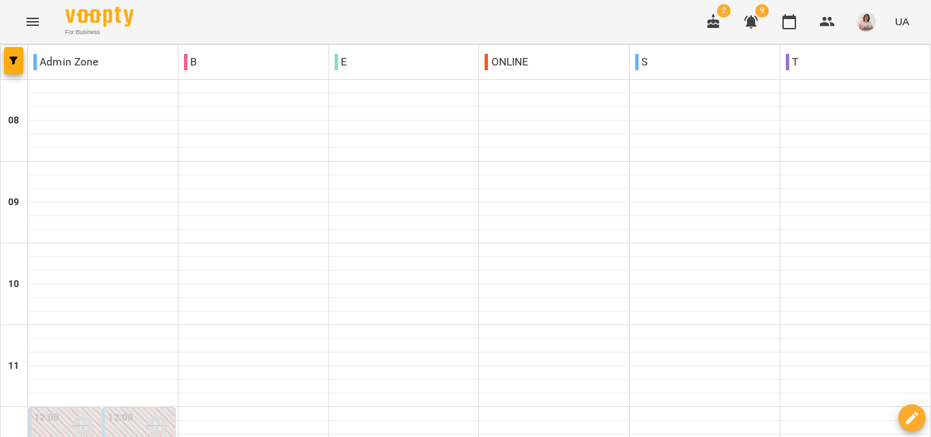
scroll to position [750, 0]
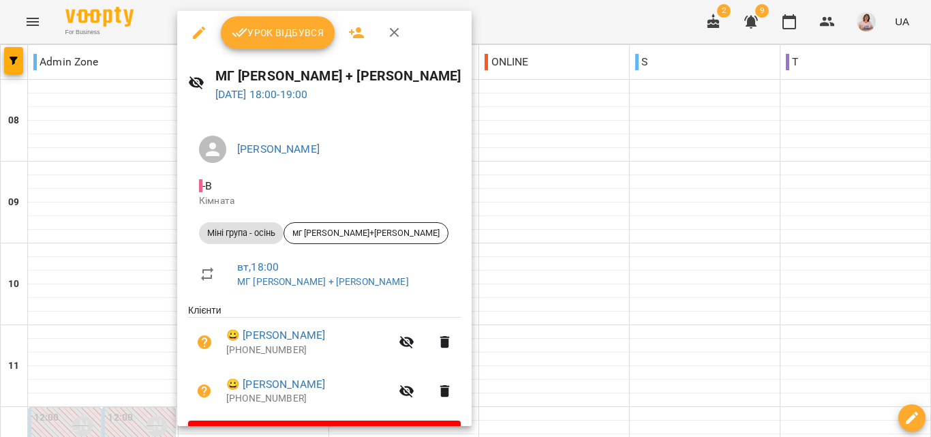
click at [558, 233] on div at bounding box center [465, 218] width 931 height 437
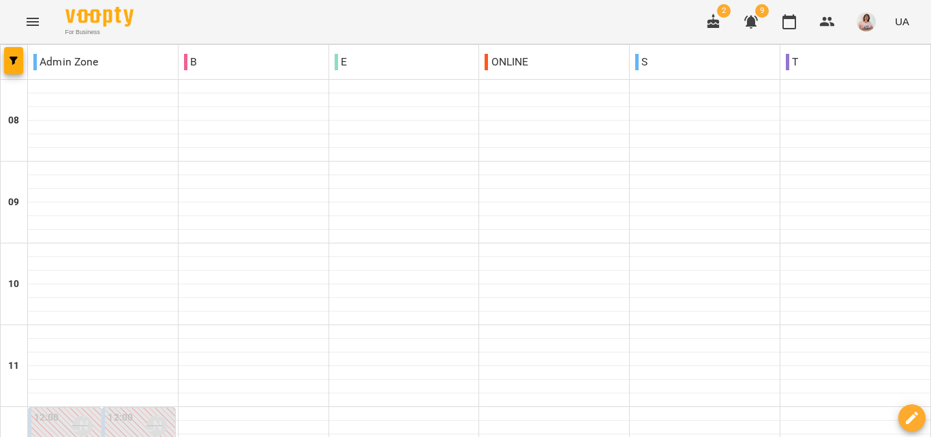
scroll to position [742, 0]
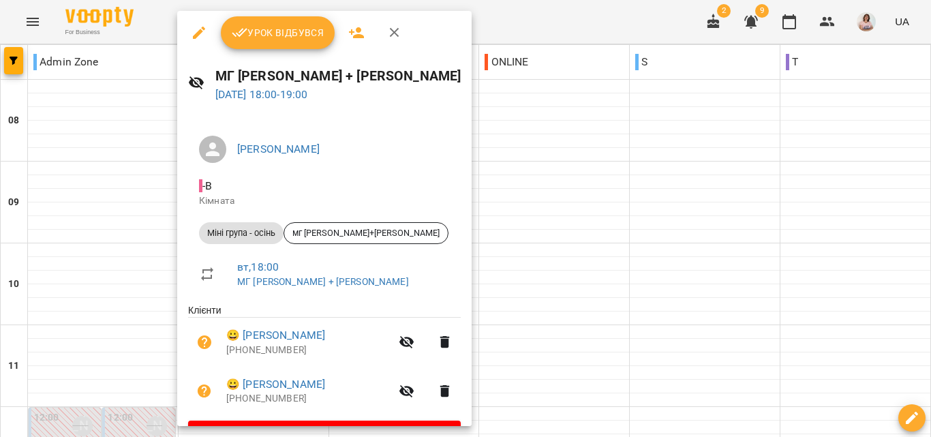
click at [387, 29] on icon "button" at bounding box center [394, 33] width 16 height 16
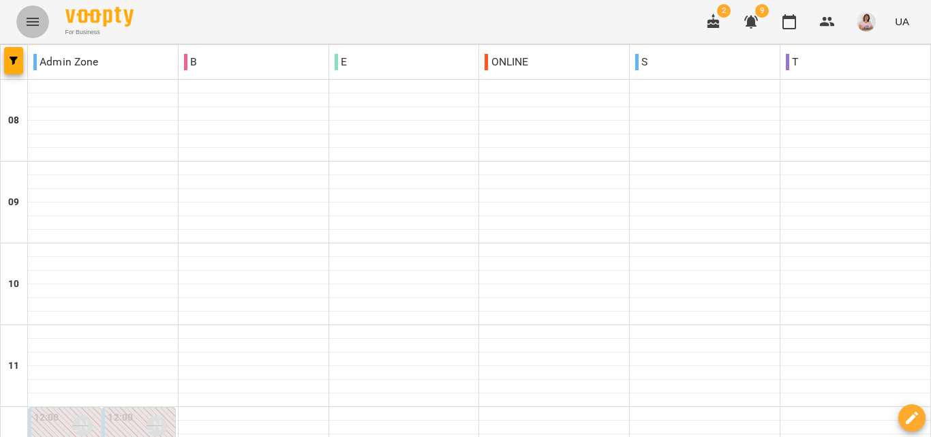
click at [33, 18] on icon "Menu" at bounding box center [33, 22] width 16 height 16
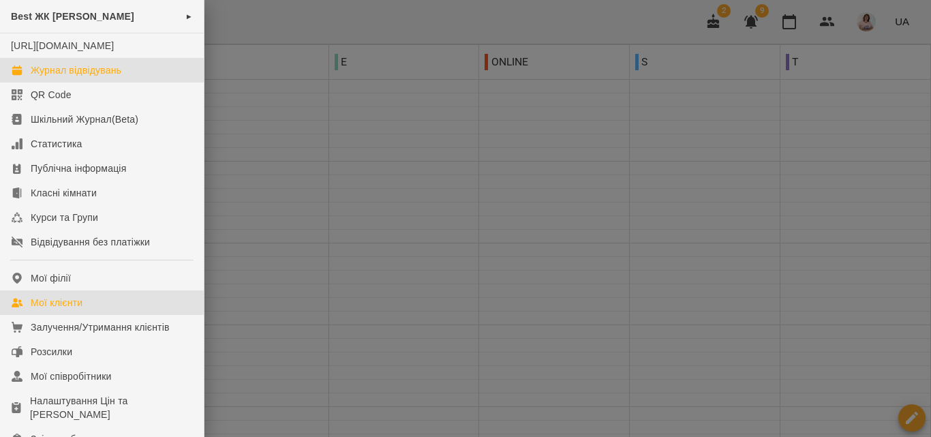
click at [74, 307] on link "Мої клієнти" at bounding box center [102, 302] width 204 height 25
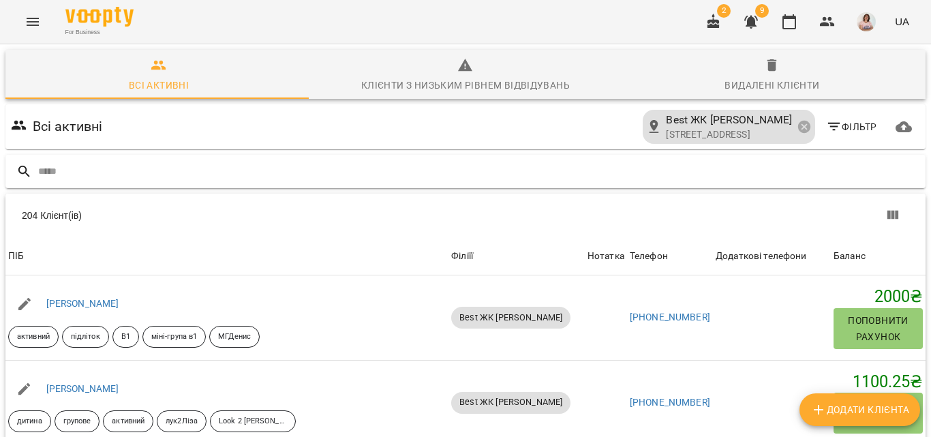
click at [63, 166] on input "text" at bounding box center [479, 171] width 882 height 22
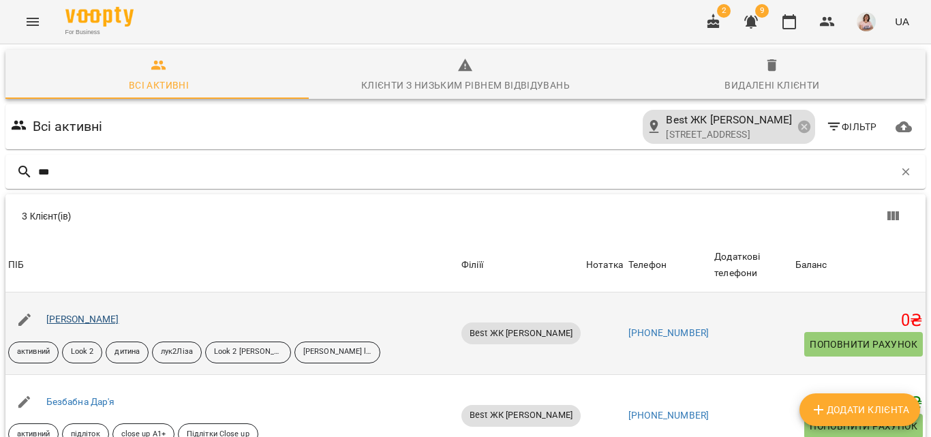
type input "***"
click at [72, 313] on link "Бабіч Єгор" at bounding box center [82, 318] width 73 height 11
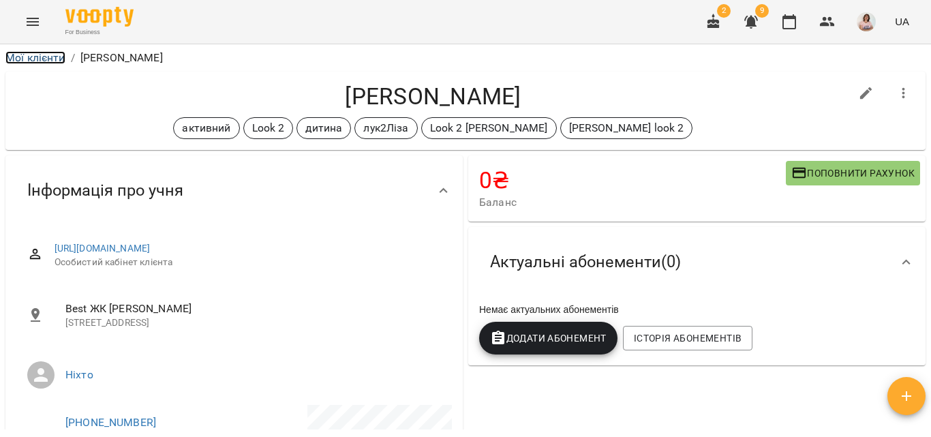
click at [33, 57] on link "Мої клієнти" at bounding box center [35, 57] width 60 height 13
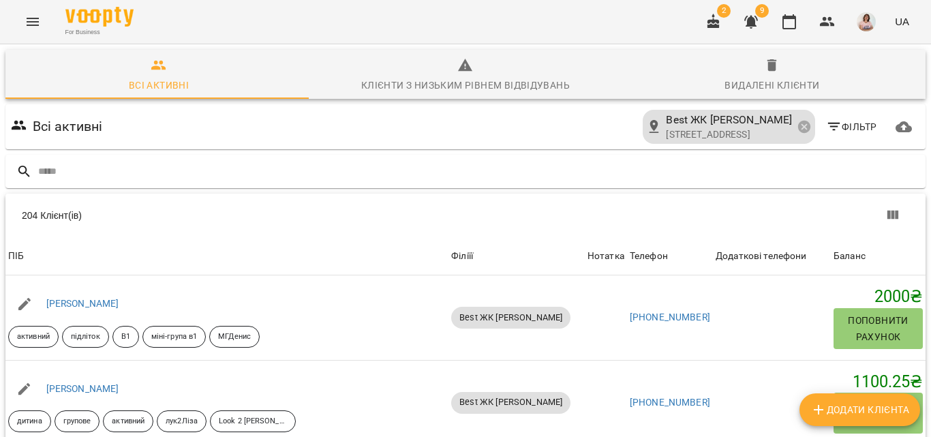
click at [38, 30] on button "Menu" at bounding box center [32, 21] width 33 height 33
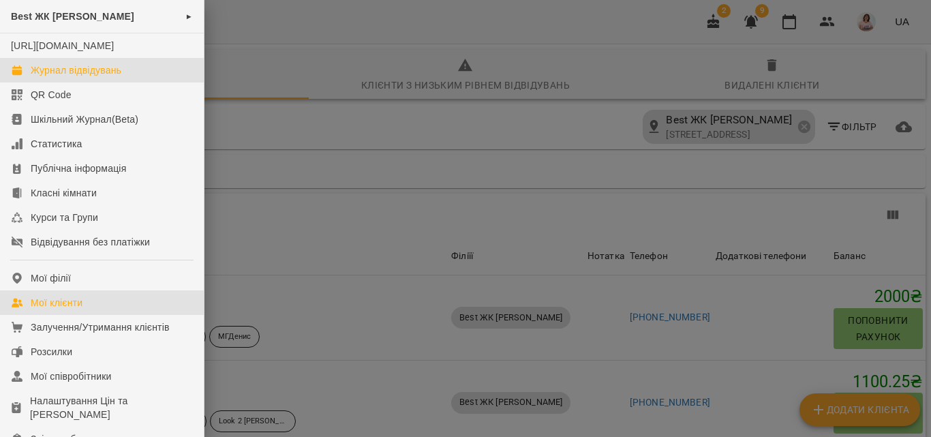
click at [79, 77] on div "Журнал відвідувань" at bounding box center [76, 70] width 91 height 14
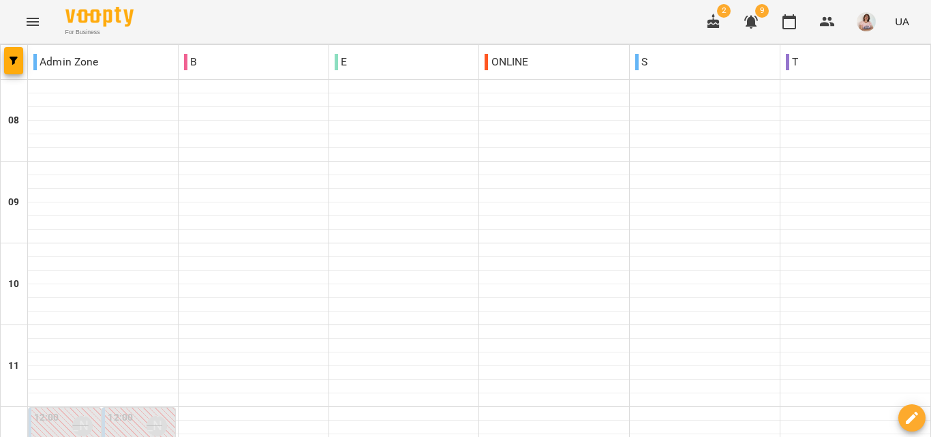
scroll to position [68, 0]
type input "**********"
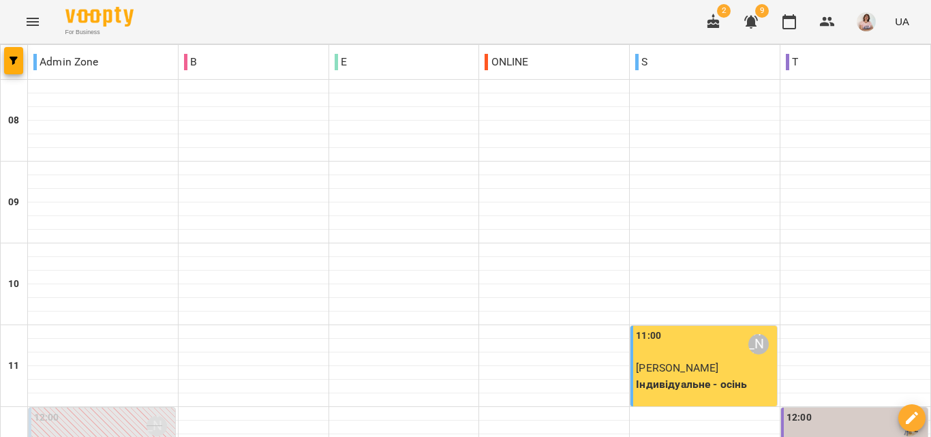
scroll to position [878, 0]
type input "**********"
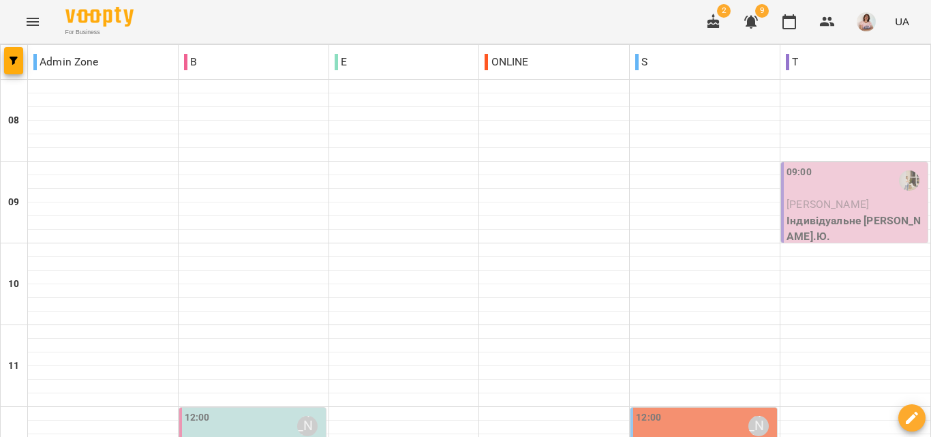
scroll to position [613, 0]
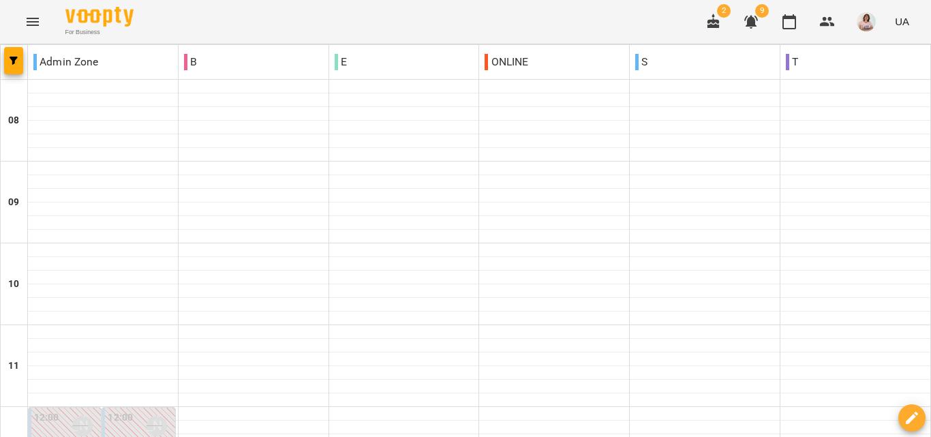
scroll to position [674, 0]
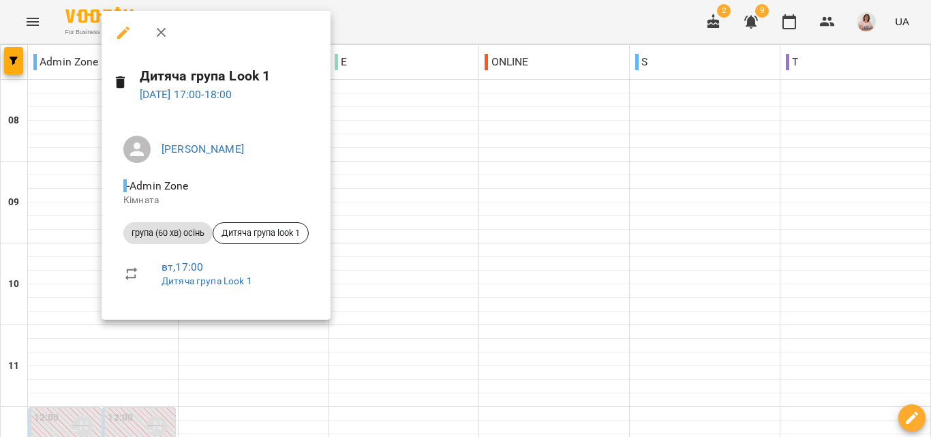
click at [602, 235] on div at bounding box center [465, 218] width 931 height 437
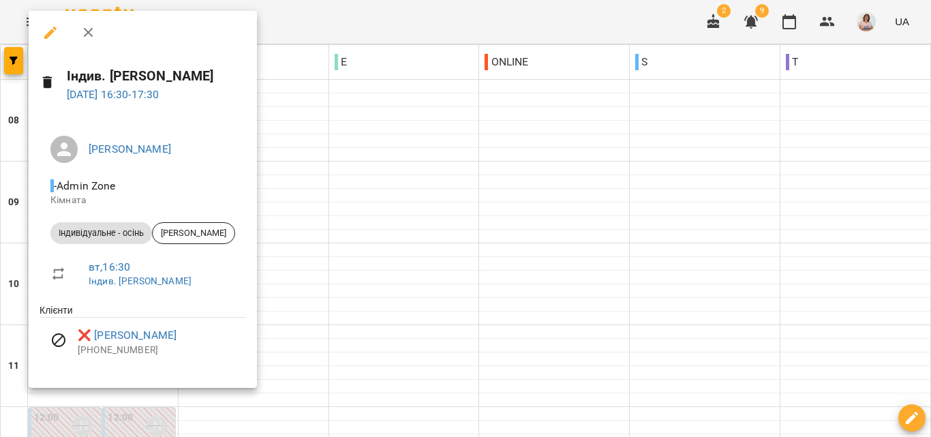
click at [466, 183] on div at bounding box center [465, 218] width 931 height 437
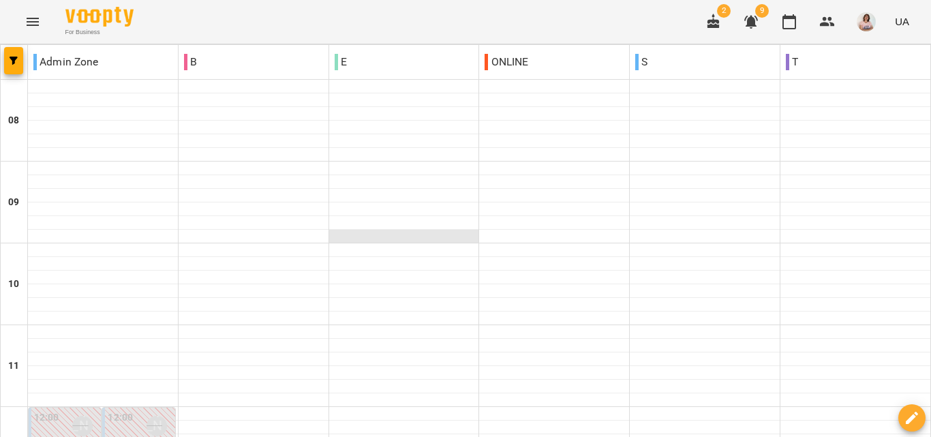
scroll to position [409, 0]
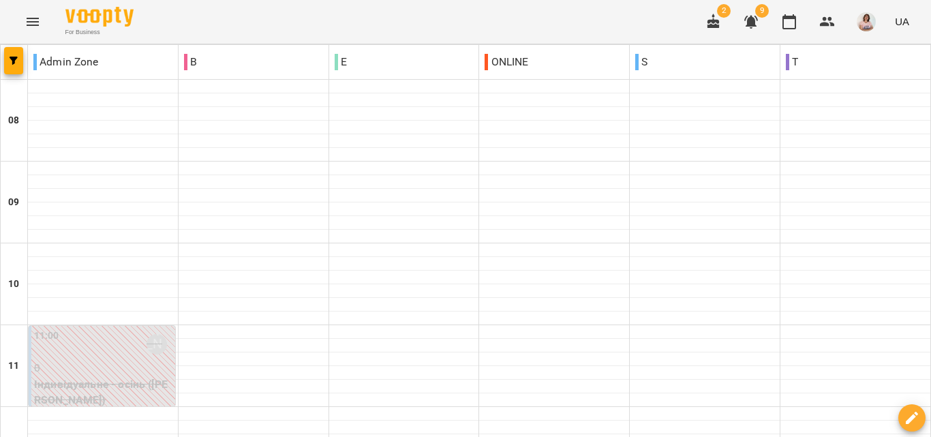
scroll to position [613, 0]
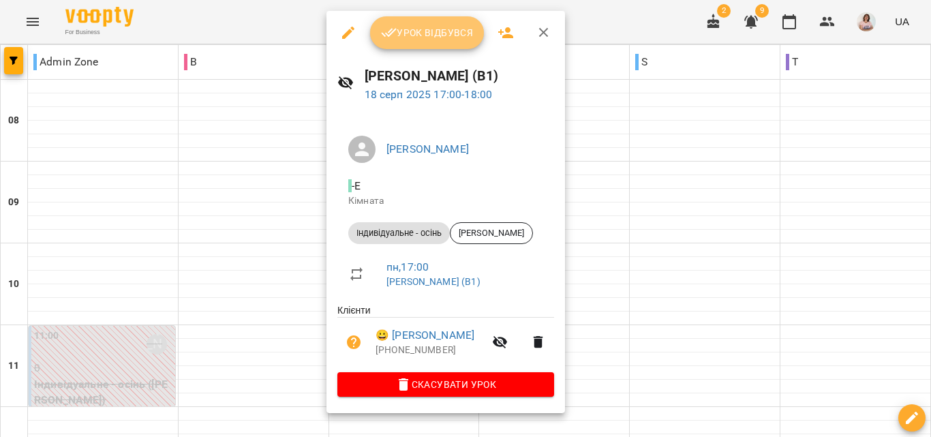
click at [438, 39] on span "Урок відбувся" at bounding box center [427, 33] width 93 height 16
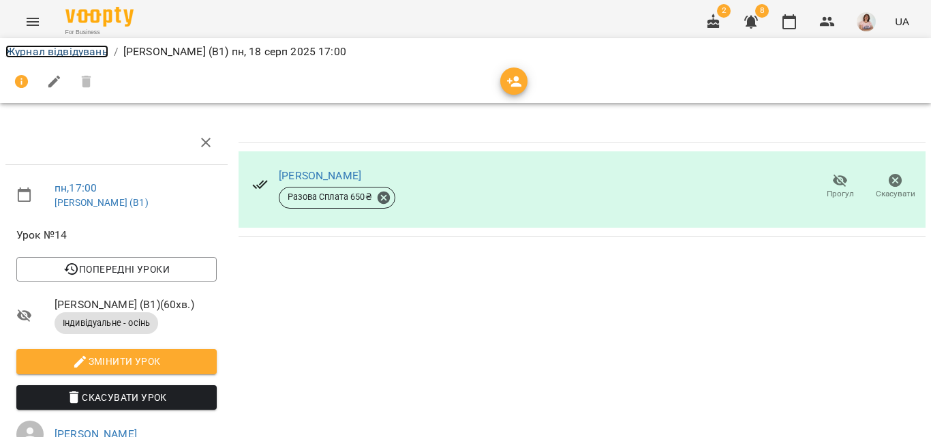
click at [40, 50] on link "Журнал відвідувань" at bounding box center [56, 51] width 103 height 13
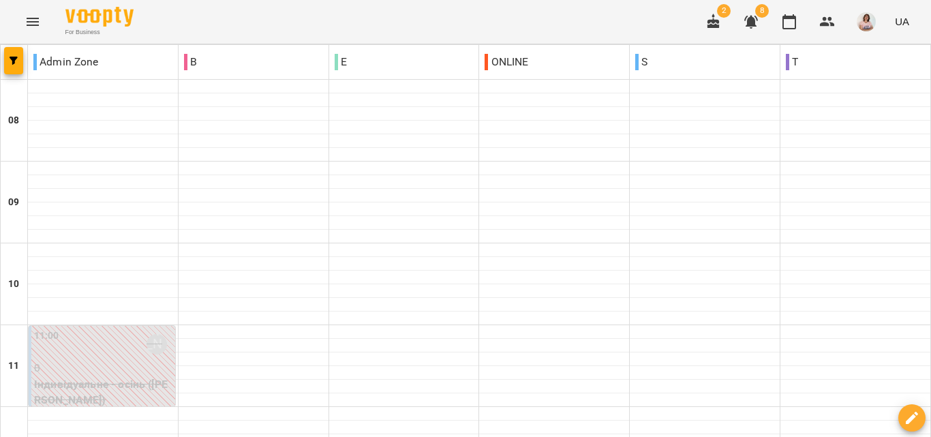
scroll to position [613, 0]
type input "**********"
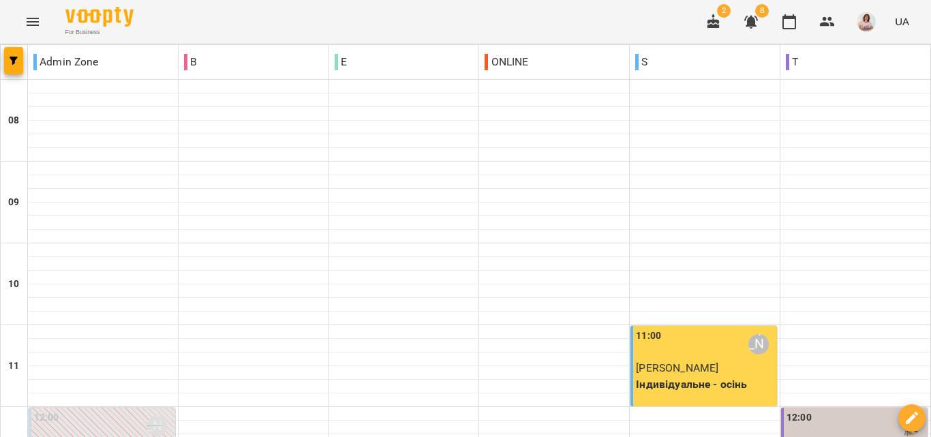
scroll to position [878, 0]
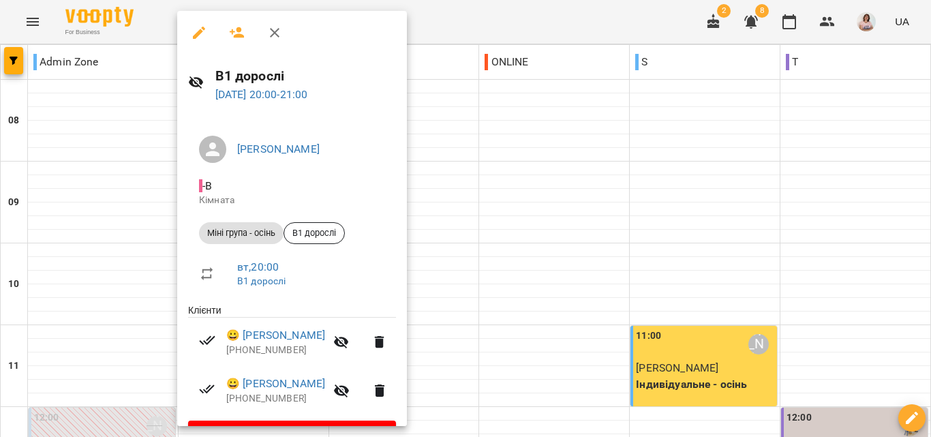
click at [550, 241] on div at bounding box center [465, 218] width 931 height 437
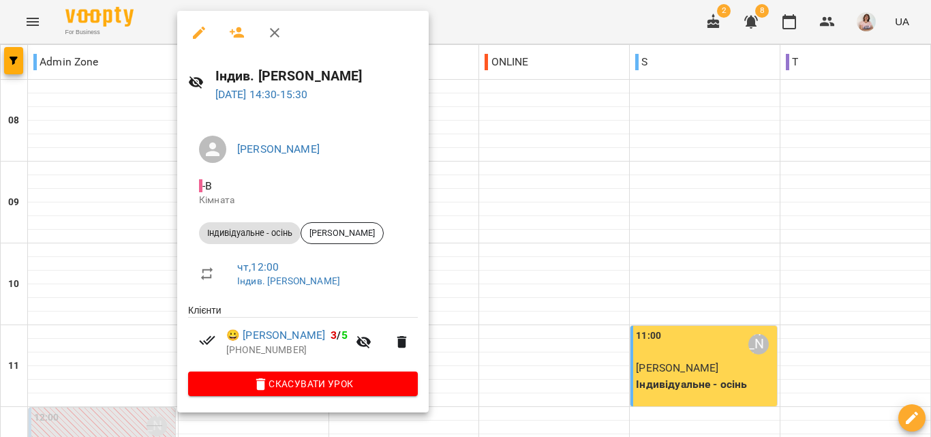
click at [527, 191] on div at bounding box center [465, 218] width 931 height 437
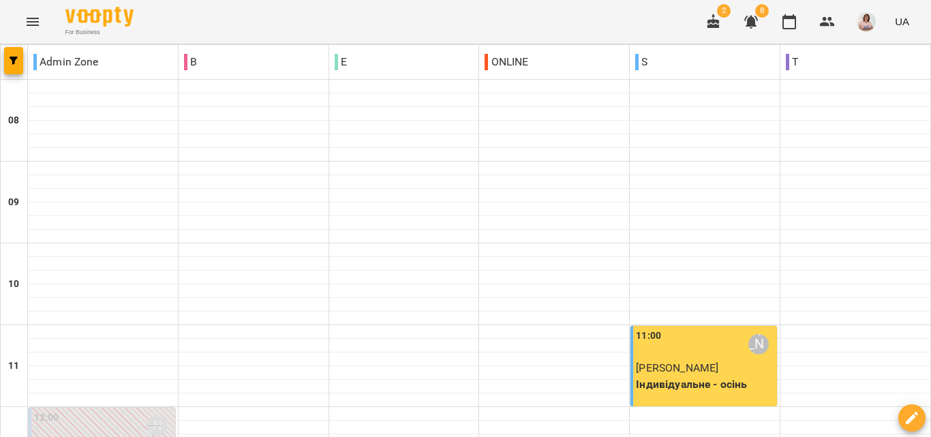
scroll to position [545, 0]
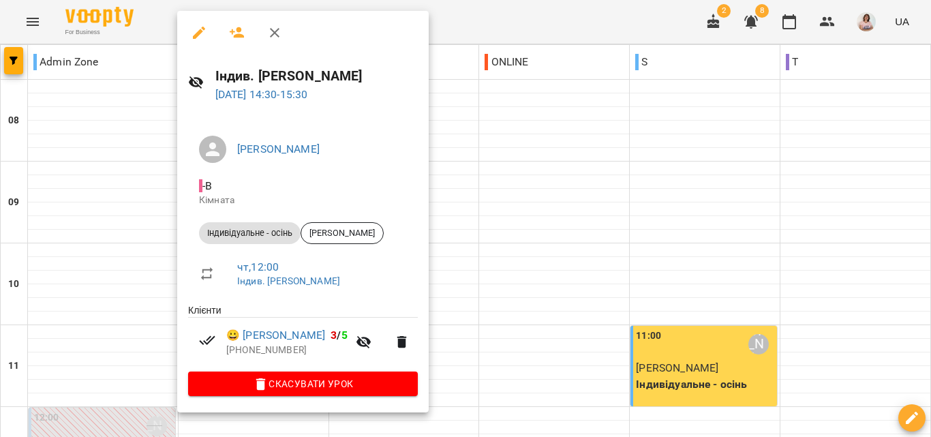
click at [485, 183] on div at bounding box center [465, 218] width 931 height 437
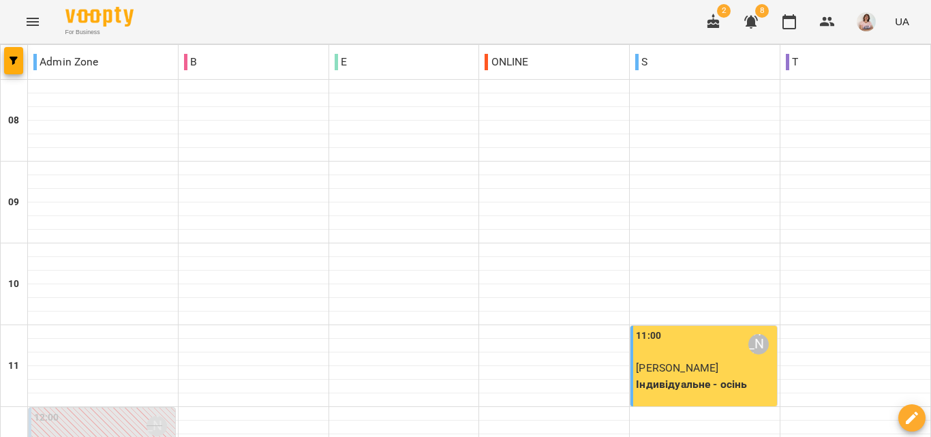
scroll to position [613, 0]
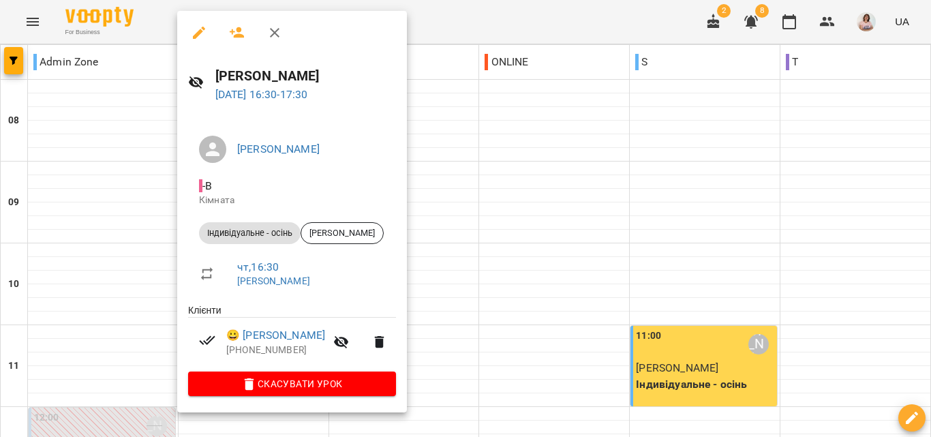
click at [461, 205] on div at bounding box center [465, 218] width 931 height 437
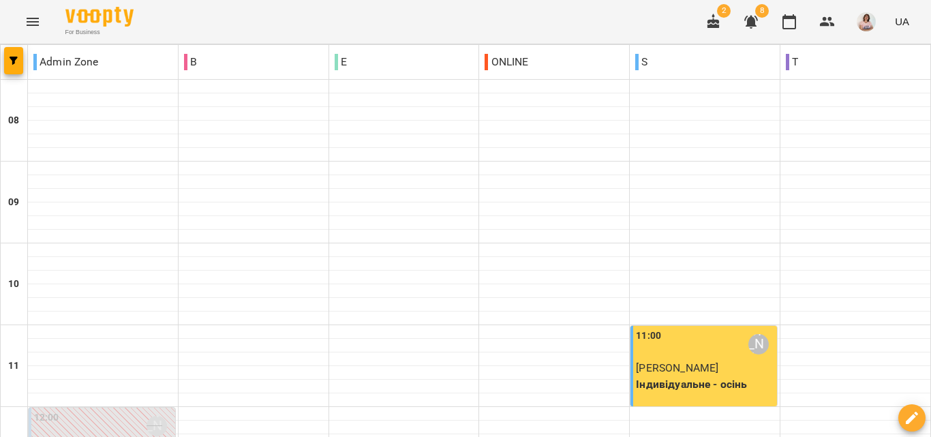
scroll to position [878, 0]
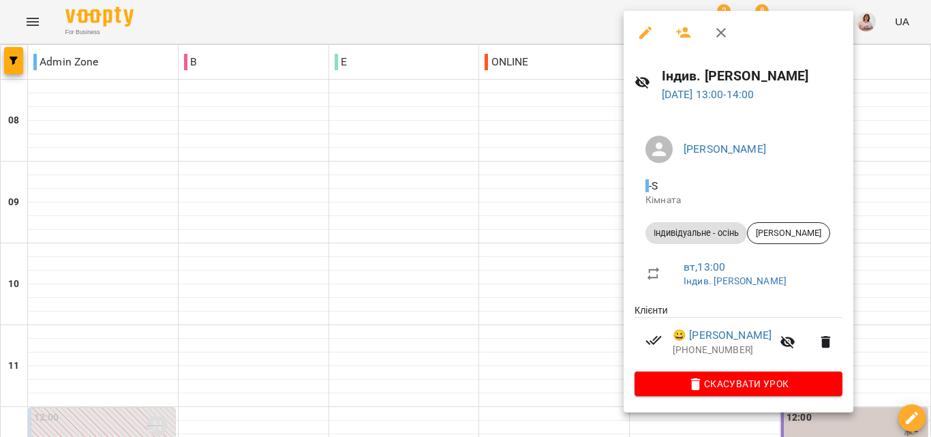
click at [521, 221] on div at bounding box center [465, 218] width 931 height 437
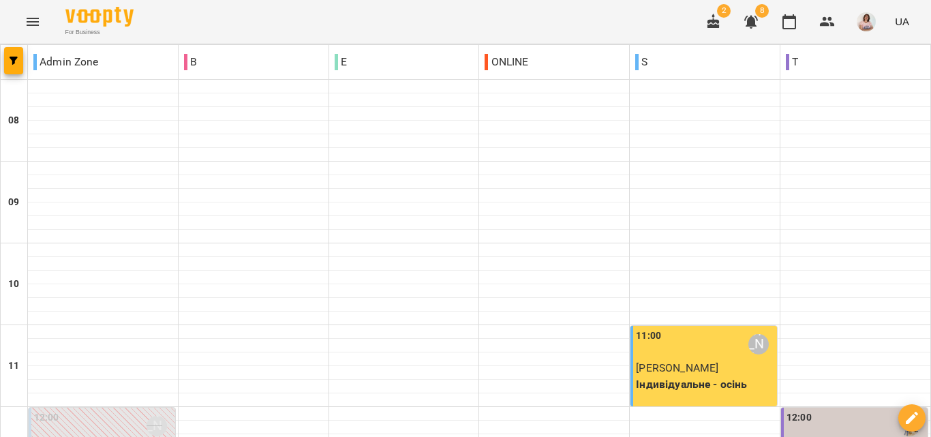
scroll to position [477, 0]
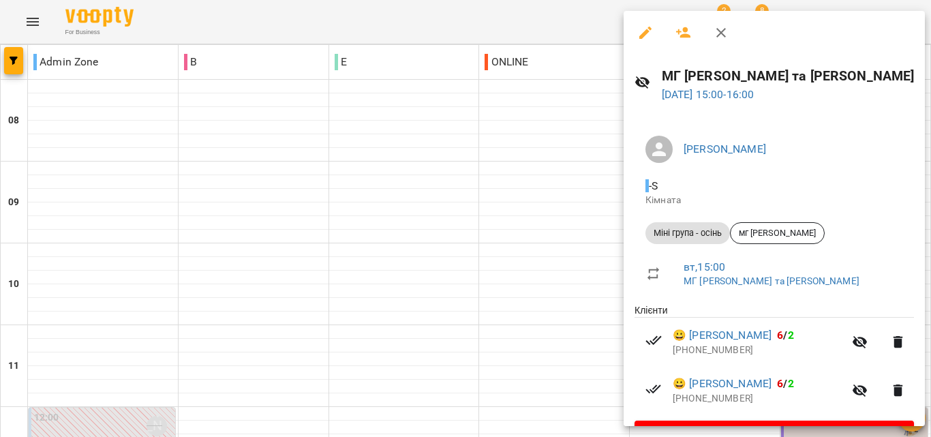
click at [506, 221] on div at bounding box center [465, 218] width 931 height 437
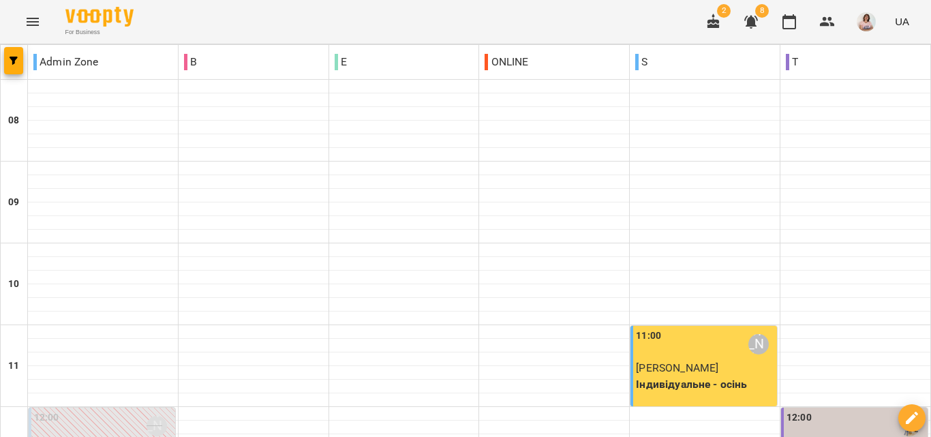
scroll to position [470, 0]
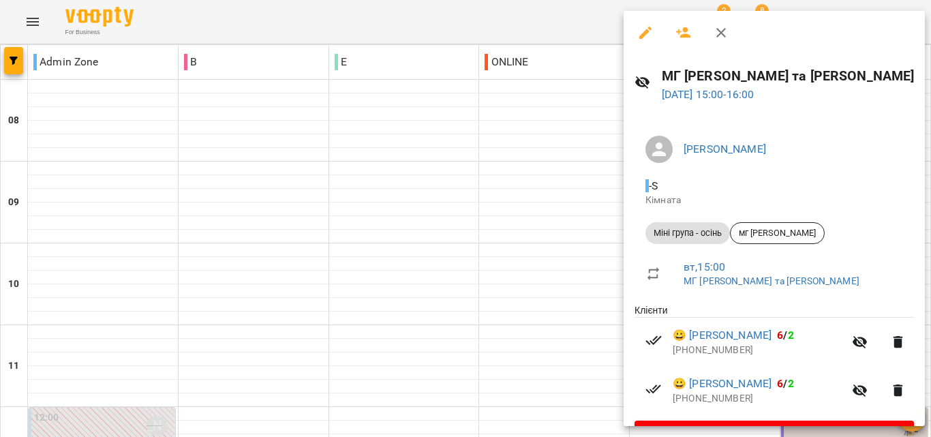
click at [490, 202] on div at bounding box center [465, 218] width 931 height 437
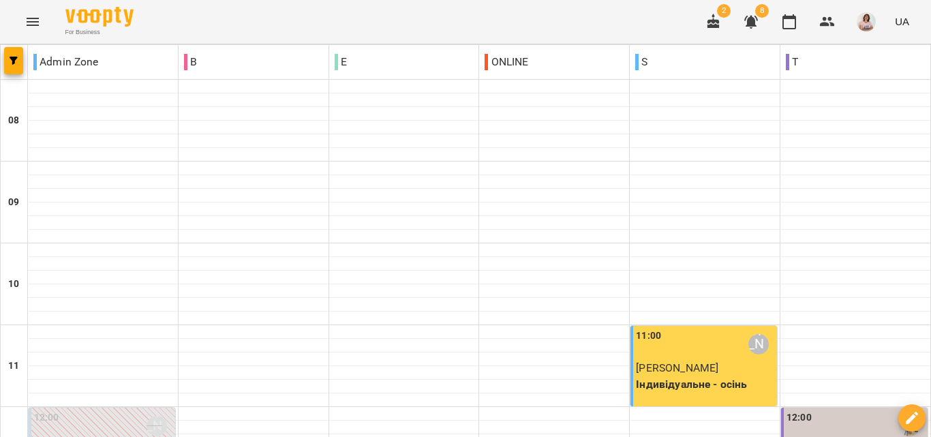
scroll to position [333, 0]
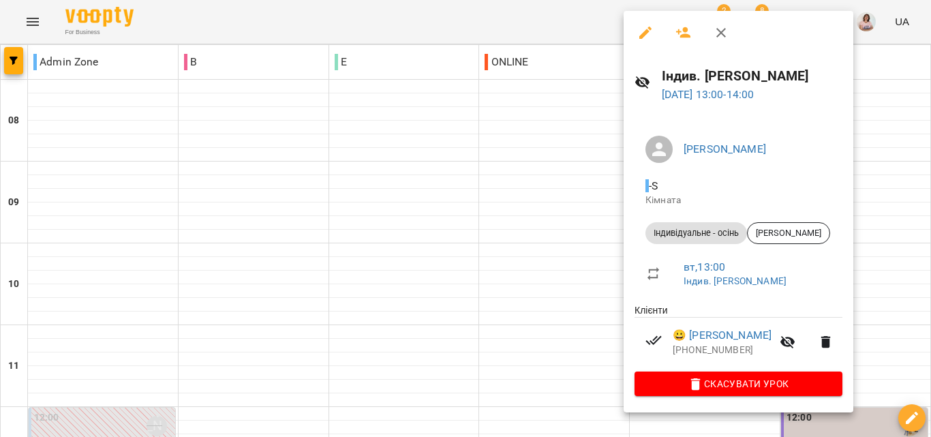
click at [511, 202] on div at bounding box center [465, 218] width 931 height 437
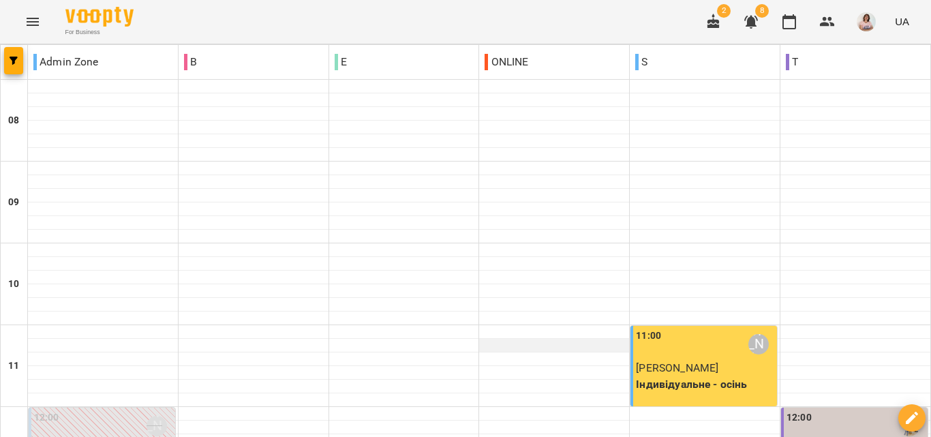
scroll to position [129, 0]
click at [660, 328] on div "11:00 Анастасія Сидорук" at bounding box center [705, 343] width 138 height 31
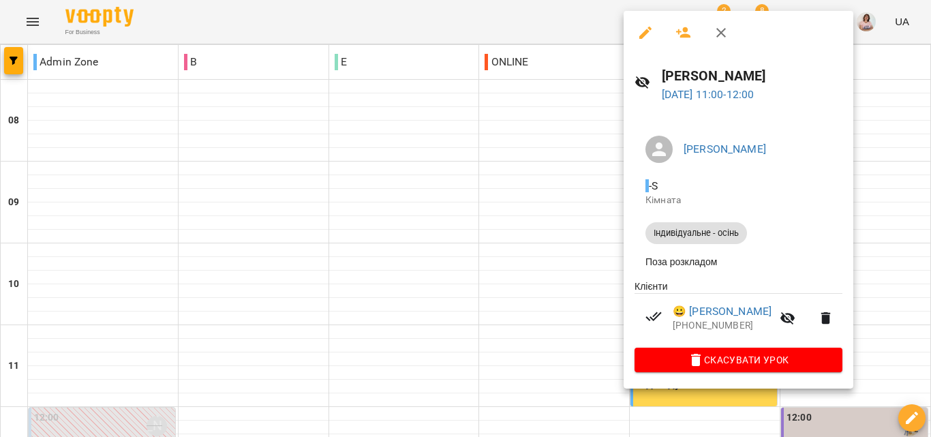
click at [468, 215] on div at bounding box center [465, 218] width 931 height 437
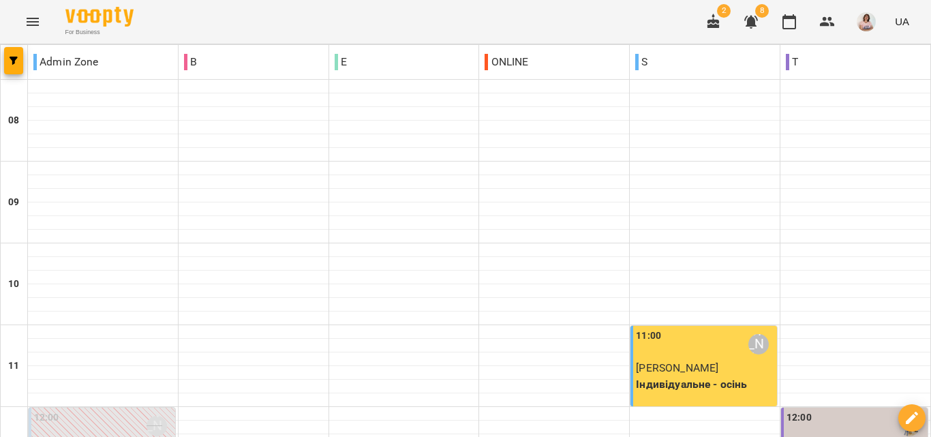
scroll to position [538, 0]
type input "**********"
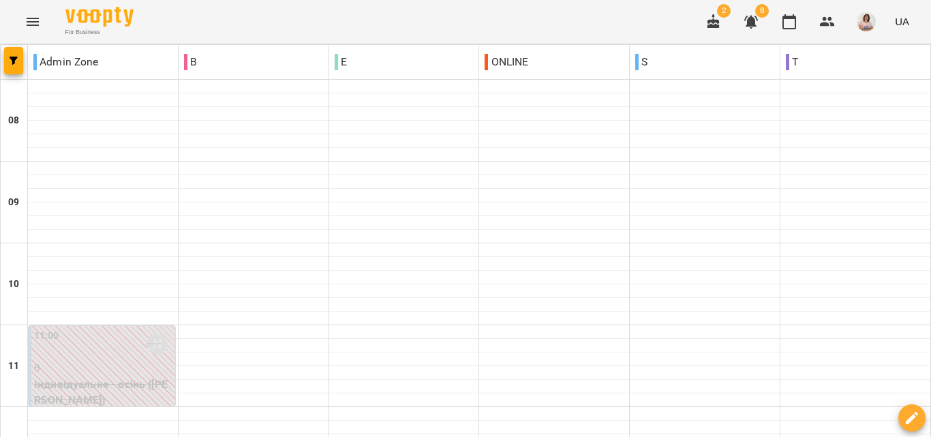
scroll to position [606, 0]
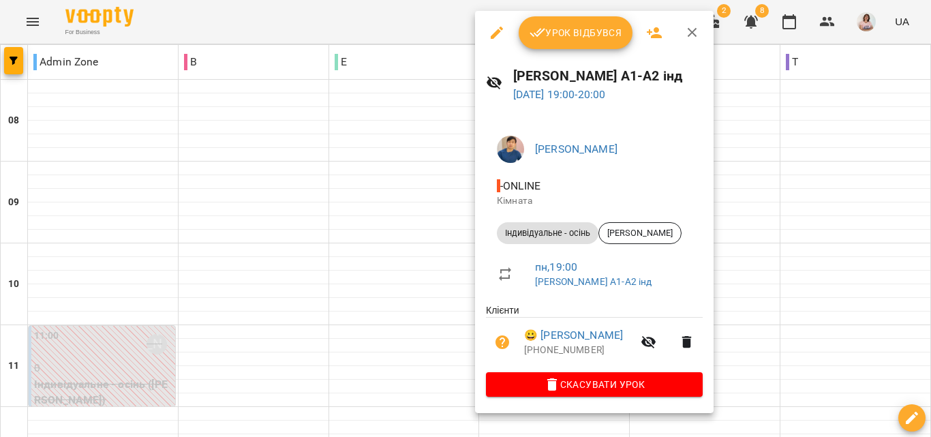
click at [335, 131] on div at bounding box center [465, 218] width 931 height 437
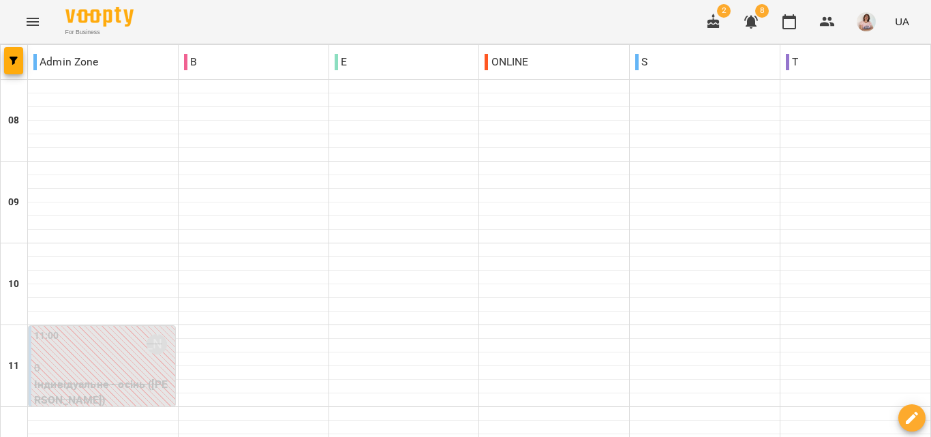
scroll to position [538, 0]
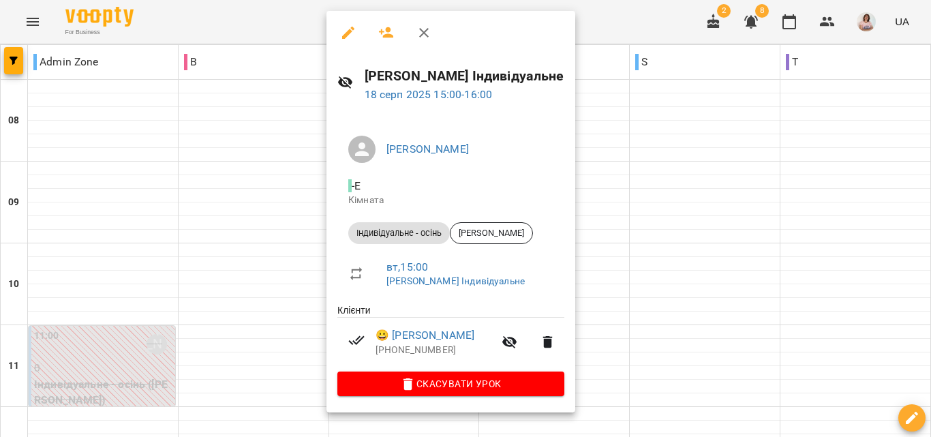
click at [292, 177] on div at bounding box center [465, 218] width 931 height 437
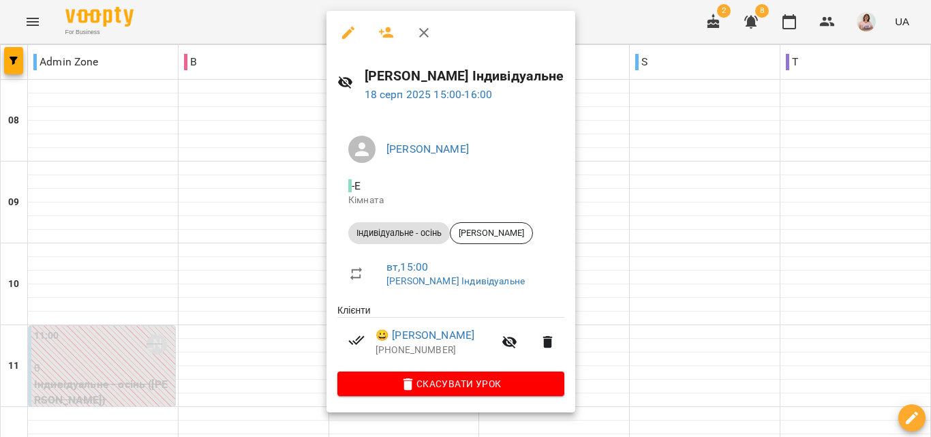
click at [254, 159] on div at bounding box center [465, 218] width 931 height 437
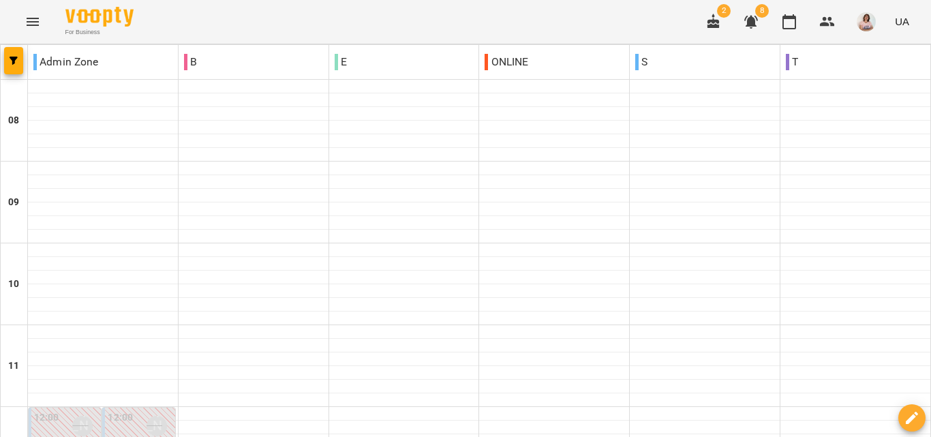
scroll to position [545, 0]
type input "**********"
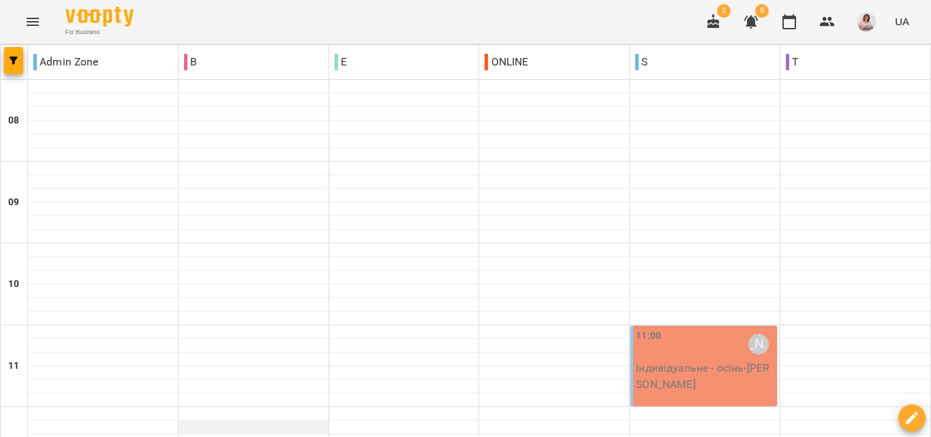
scroll to position [681, 0]
type input "**********"
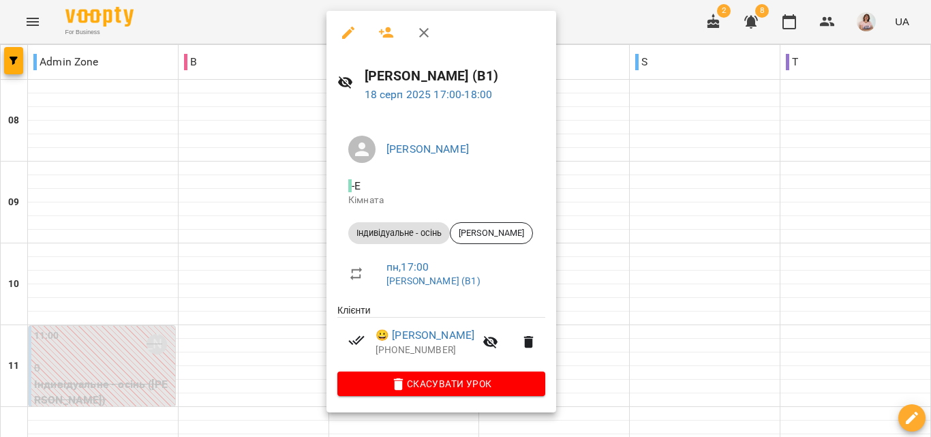
click at [649, 214] on div at bounding box center [465, 218] width 931 height 437
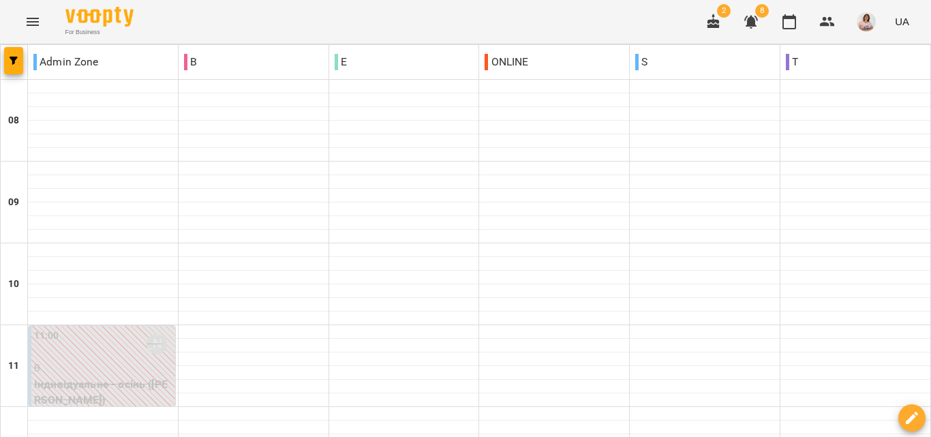
scroll to position [878, 0]
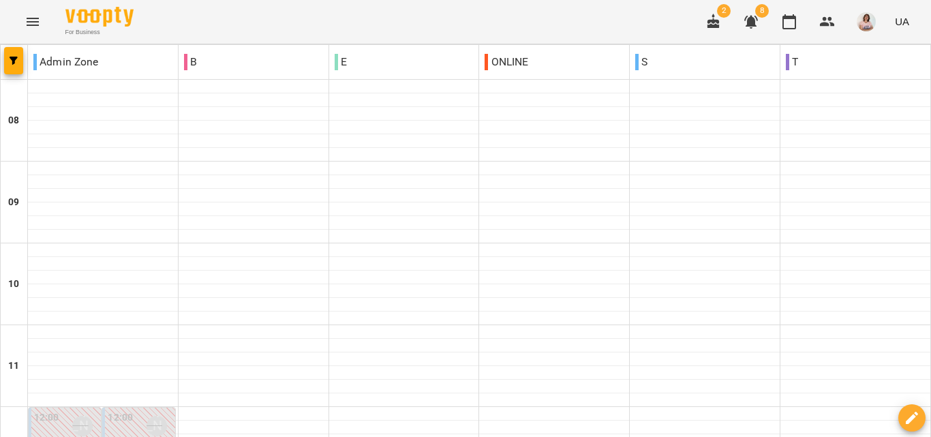
scroll to position [818, 0]
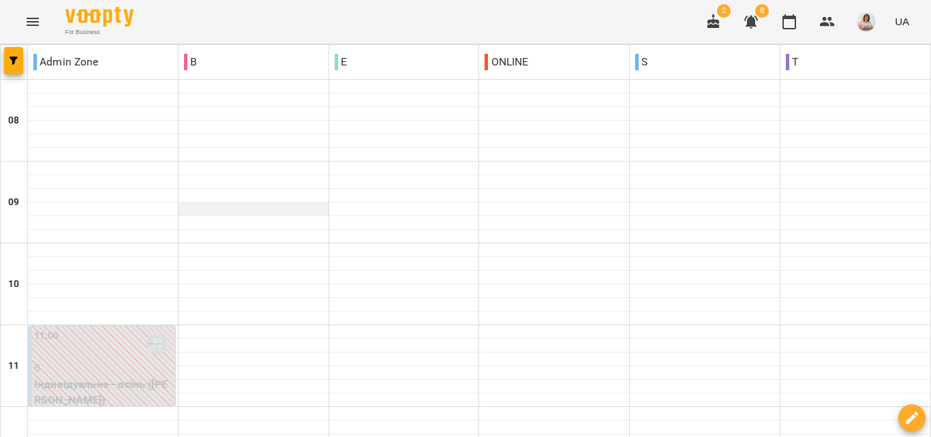
scroll to position [477, 0]
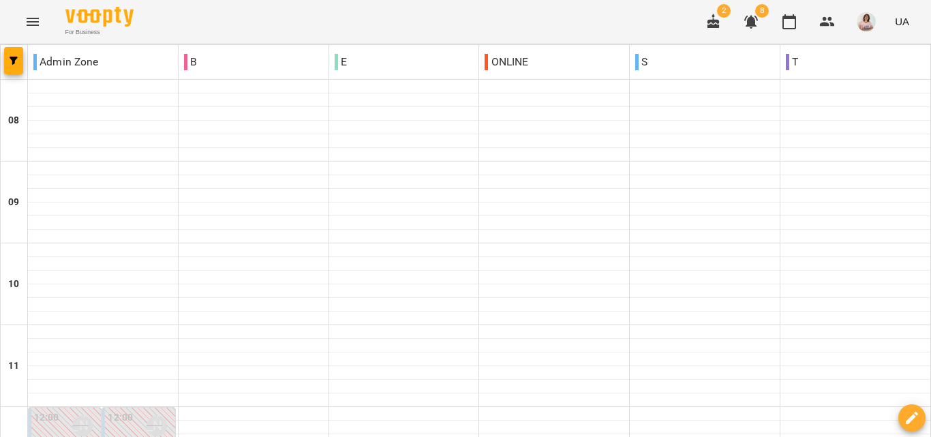
scroll to position [470, 0]
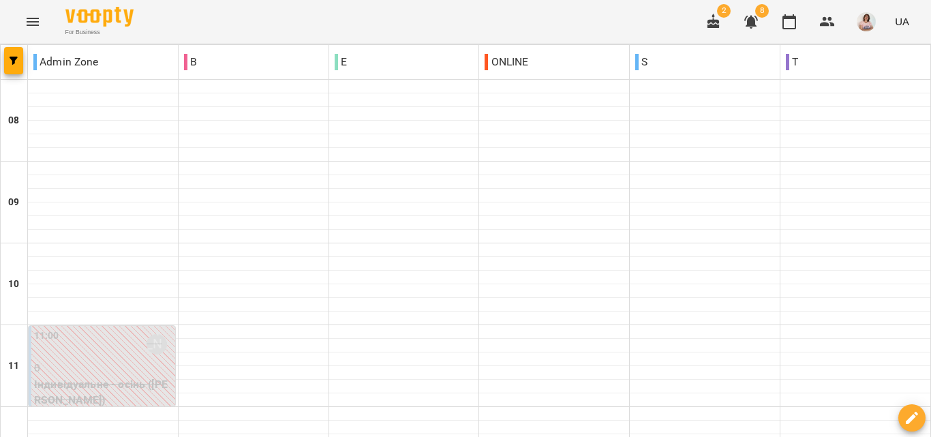
type input "**********"
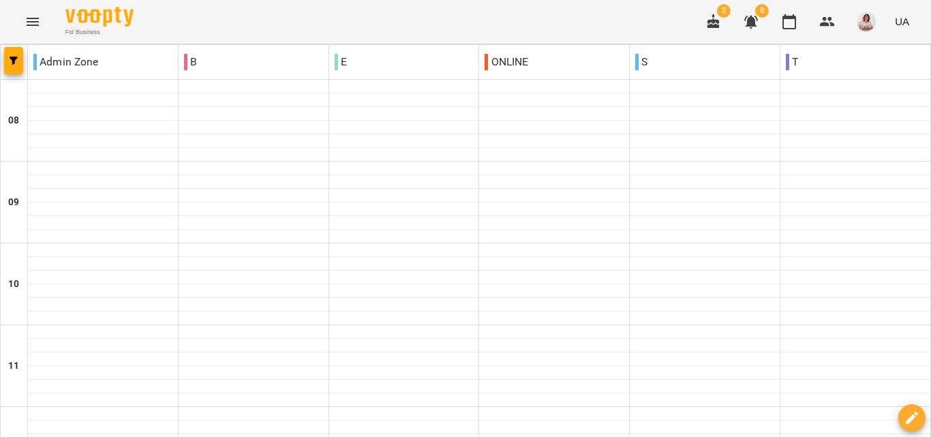
scroll to position [204, 0]
type input "**********"
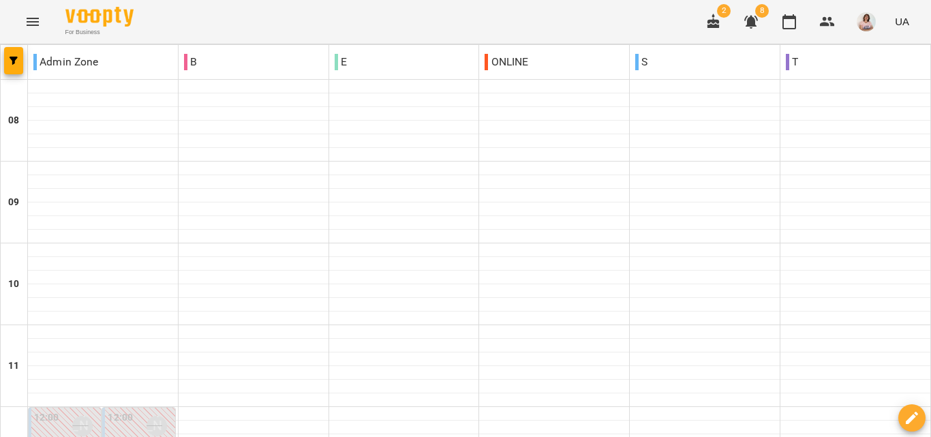
scroll to position [878, 0]
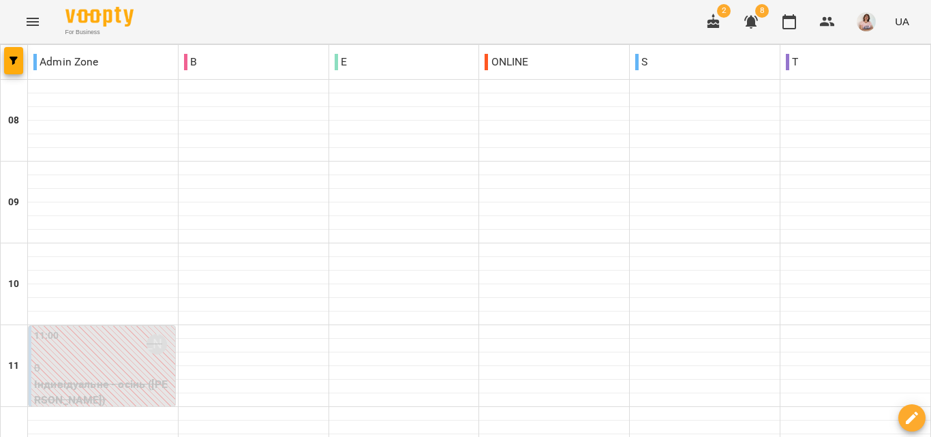
scroll to position [477, 0]
select select
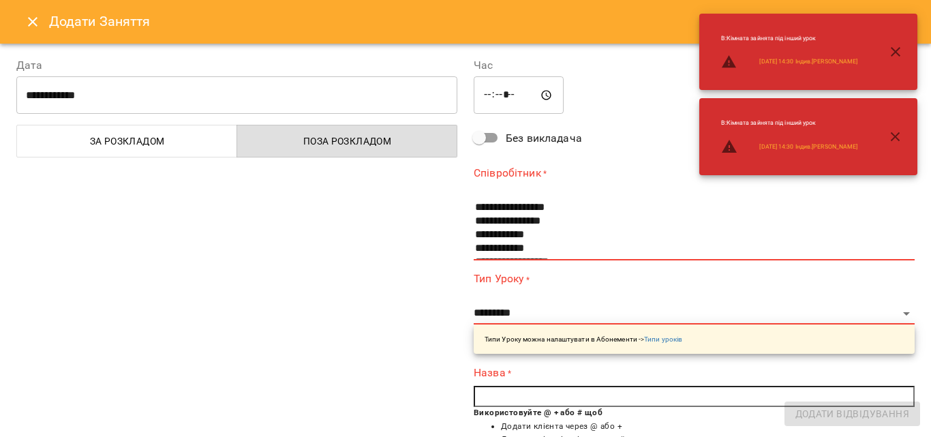
click at [32, 22] on icon "Close" at bounding box center [33, 22] width 10 height 10
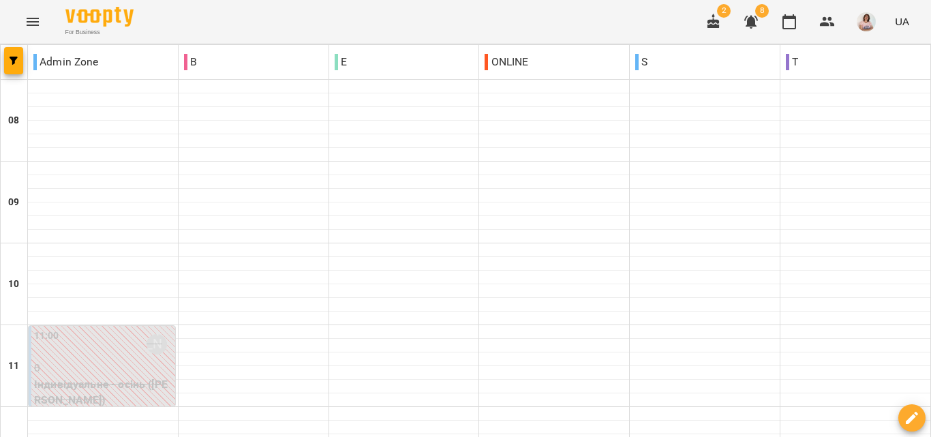
scroll to position [810, 0]
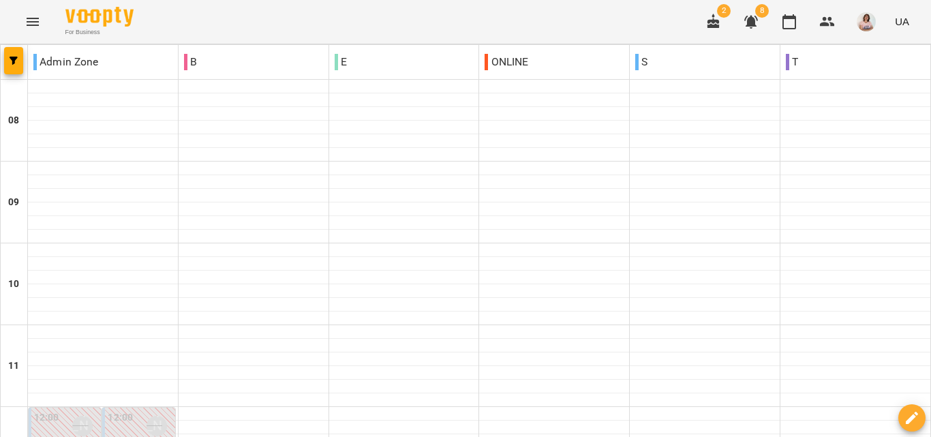
scroll to position [878, 0]
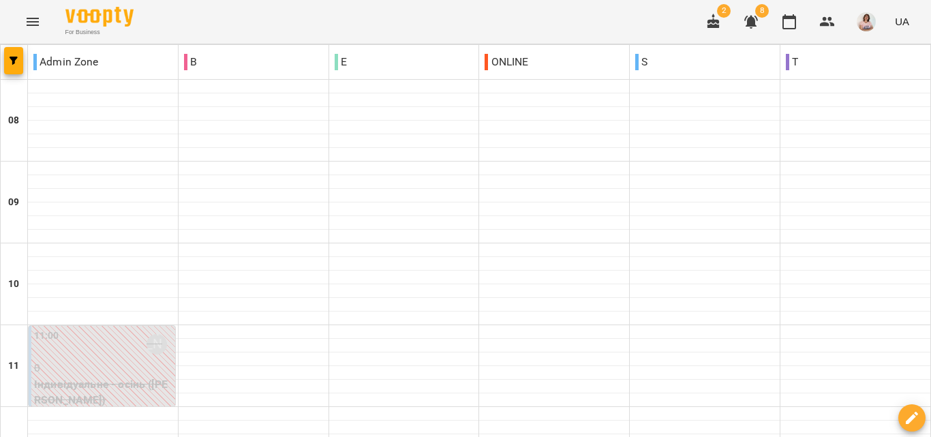
scroll to position [613, 0]
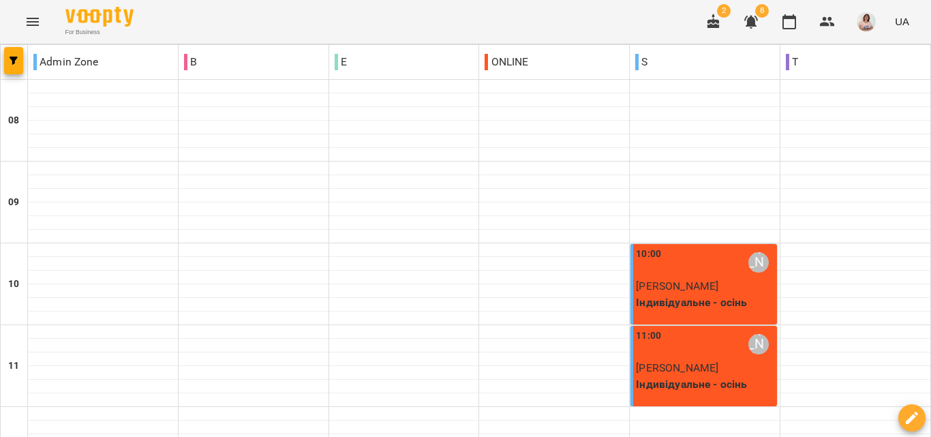
scroll to position [878, 0]
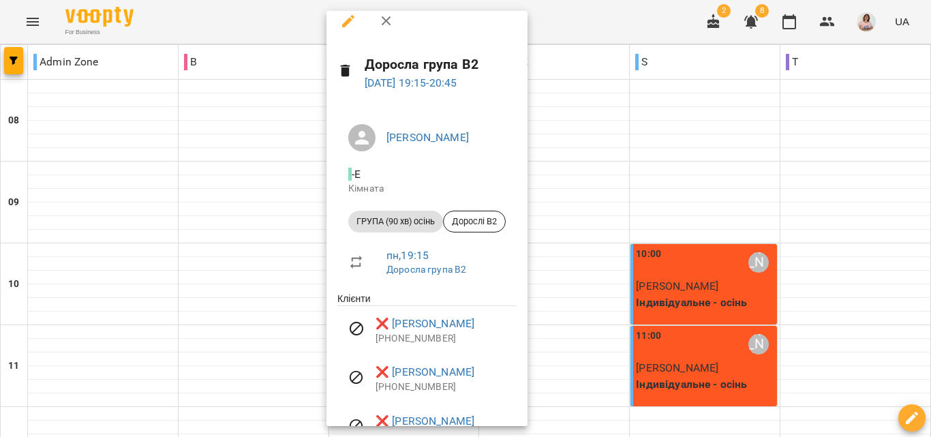
scroll to position [0, 0]
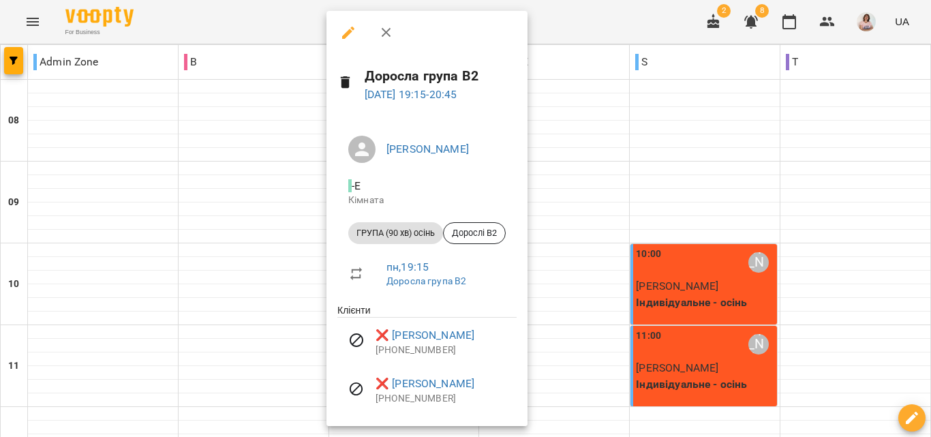
click at [582, 187] on div at bounding box center [465, 218] width 931 height 437
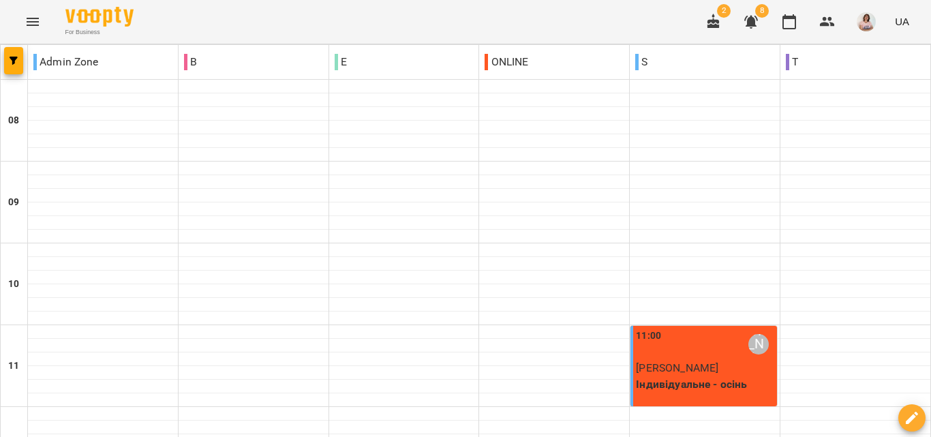
scroll to position [878, 0]
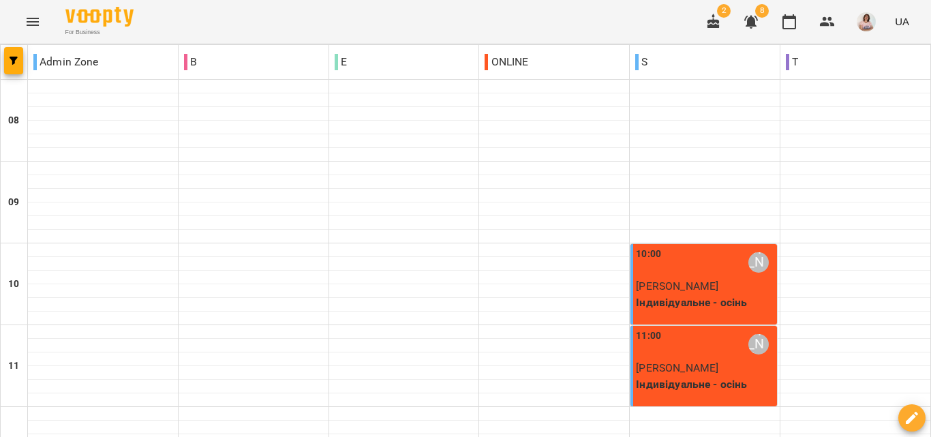
type input "**********"
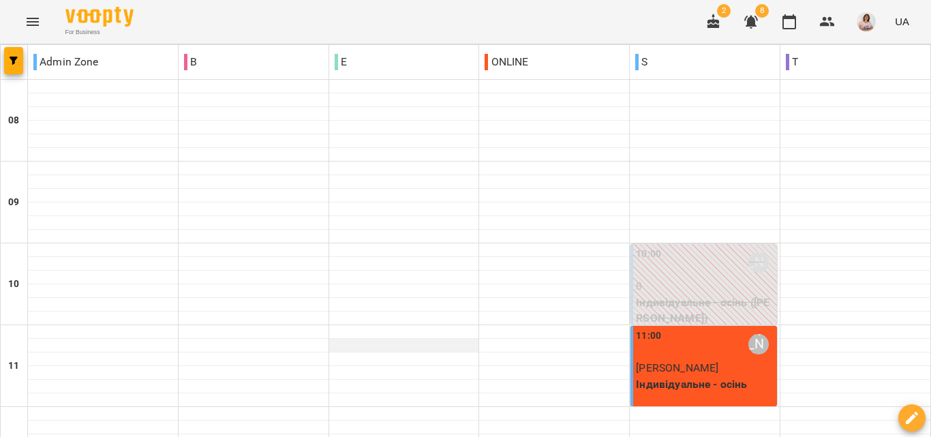
scroll to position [606, 0]
type input "**********"
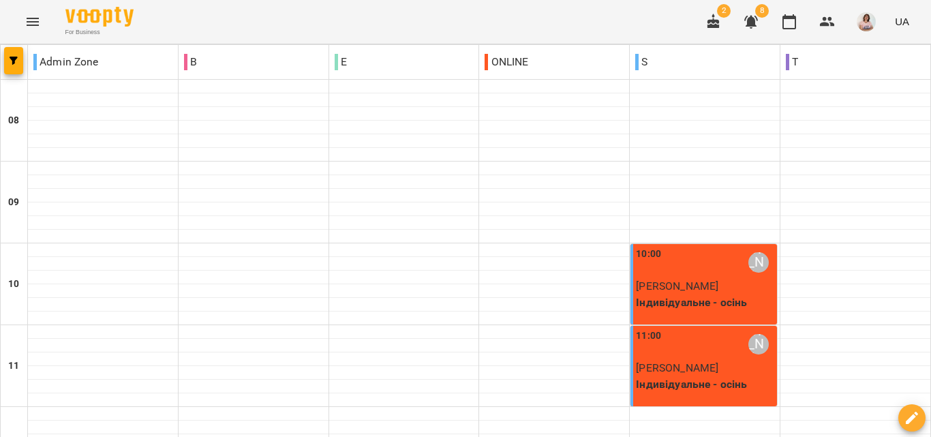
type input "**********"
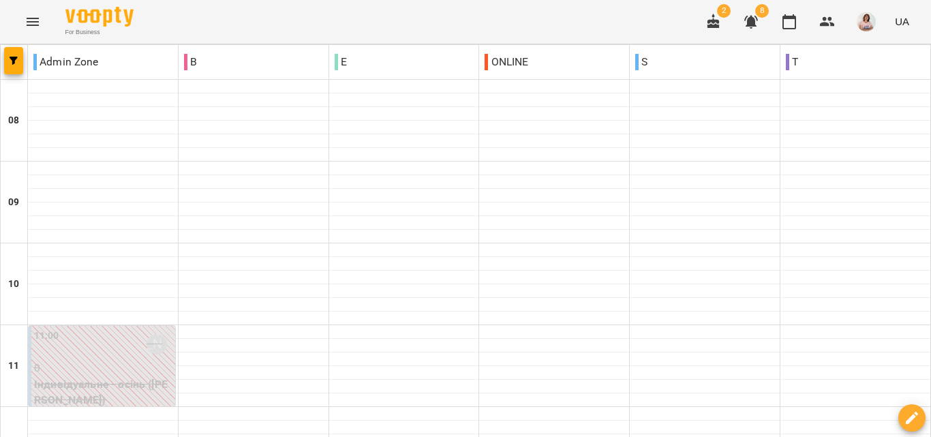
scroll to position [878, 0]
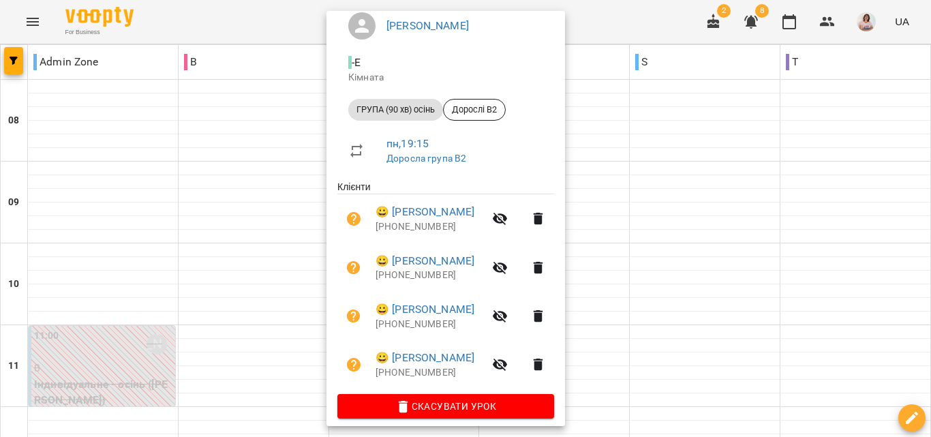
scroll to position [134, 0]
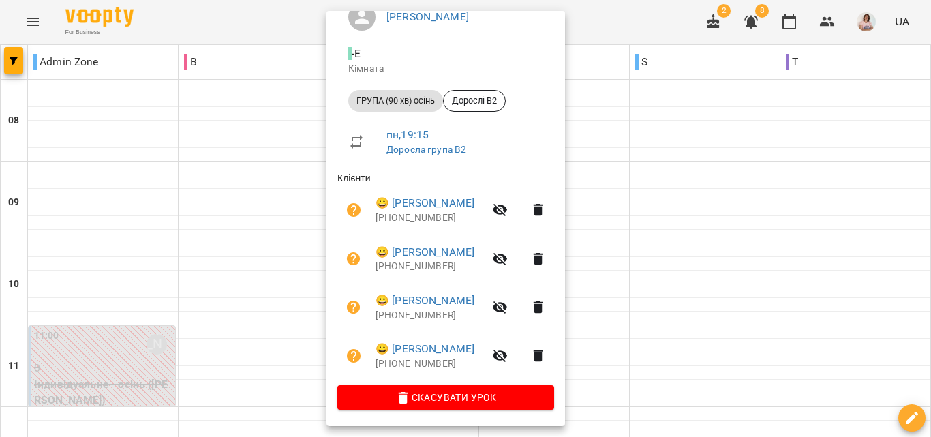
click at [694, 232] on div at bounding box center [465, 218] width 931 height 437
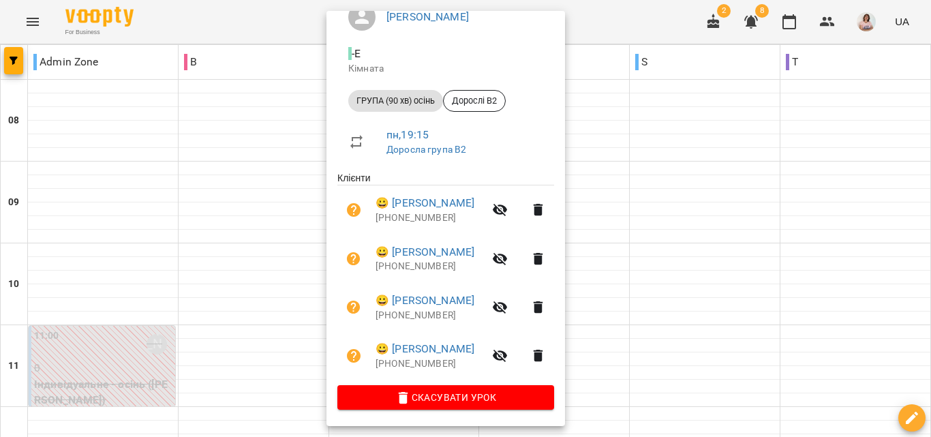
click at [773, 249] on div at bounding box center [465, 218] width 931 height 437
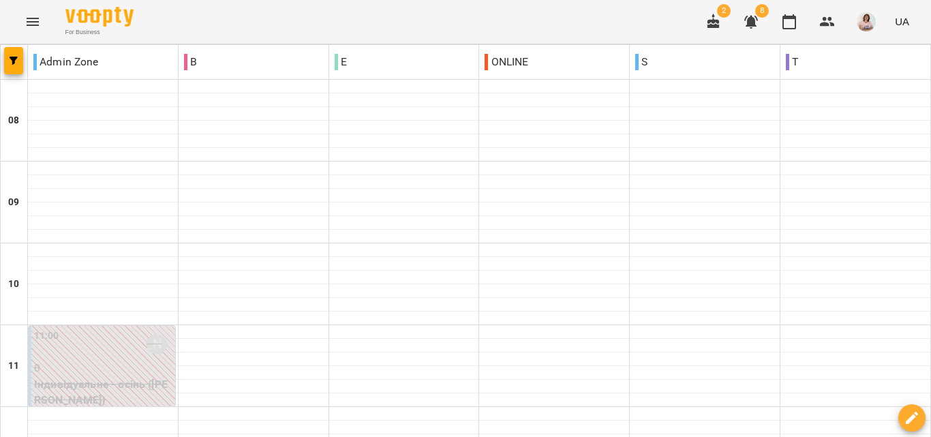
scroll to position [810, 0]
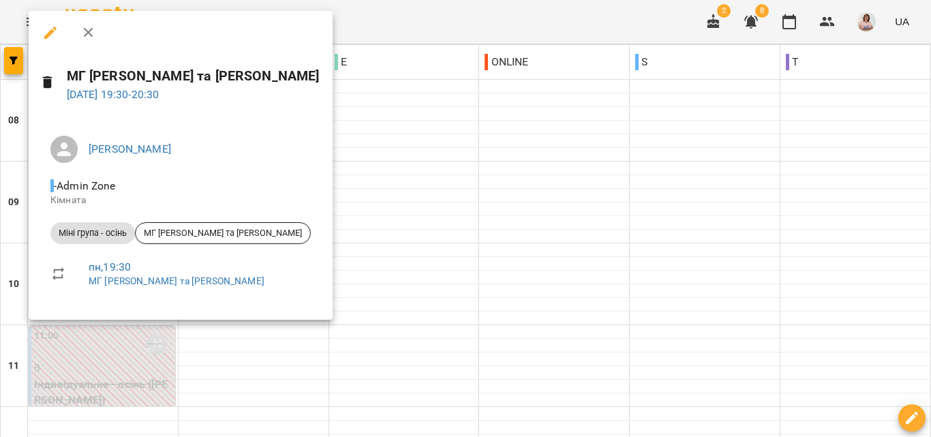
click at [298, 322] on div at bounding box center [465, 218] width 931 height 437
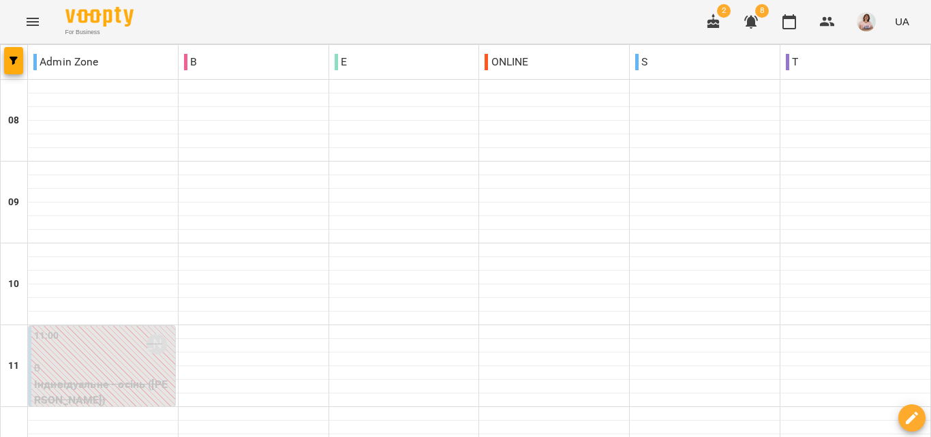
scroll to position [878, 0]
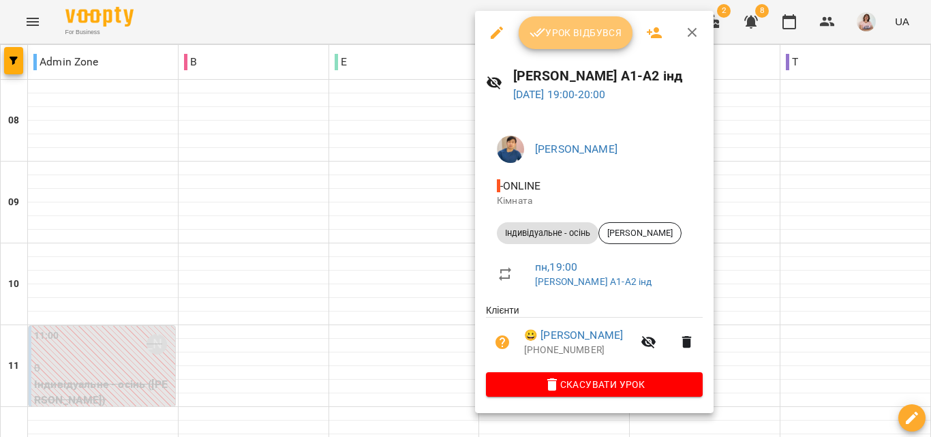
click at [580, 39] on span "Урок відбувся" at bounding box center [576, 33] width 93 height 16
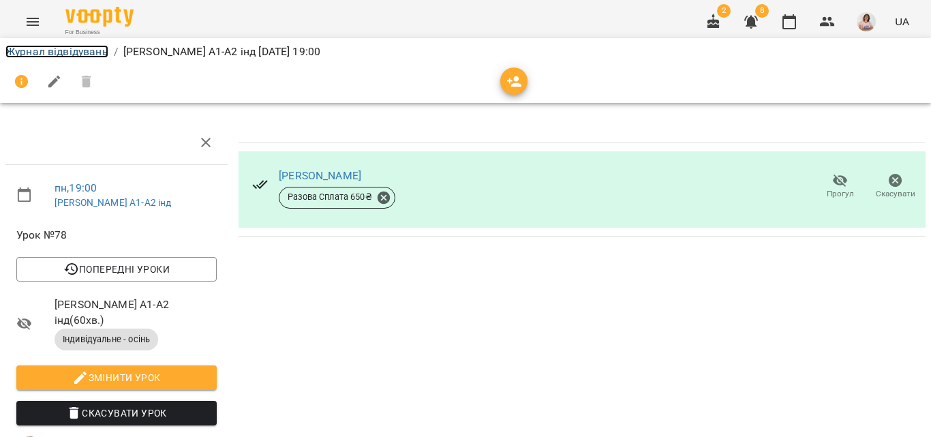
click at [66, 46] on link "Журнал відвідувань" at bounding box center [56, 51] width 103 height 13
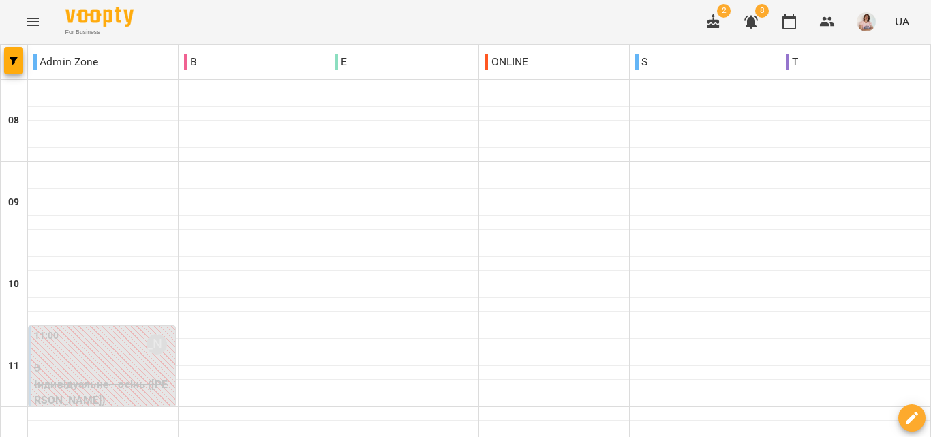
scroll to position [878, 0]
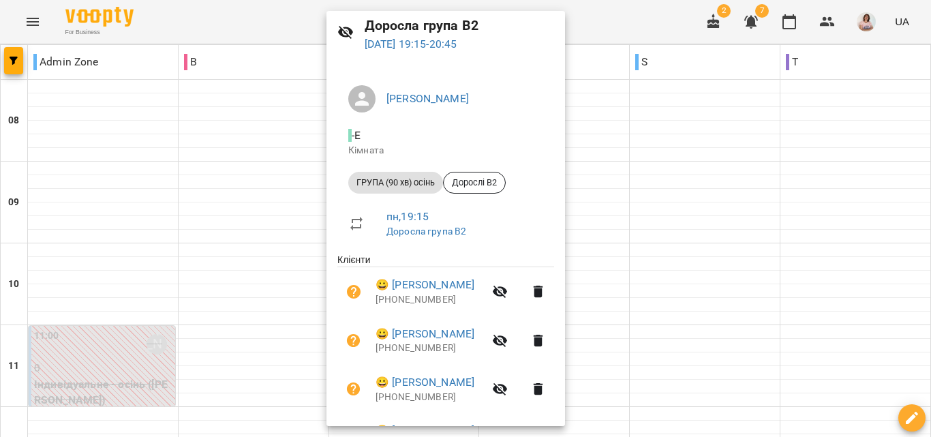
scroll to position [134, 0]
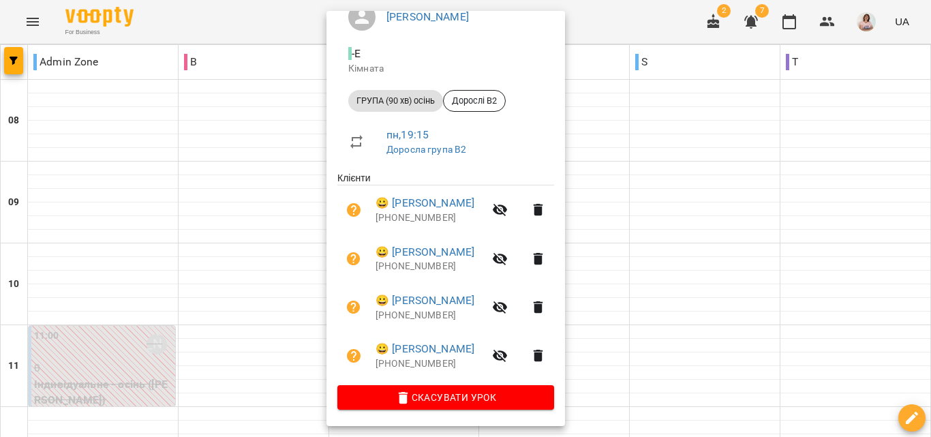
click at [681, 98] on div at bounding box center [465, 218] width 931 height 437
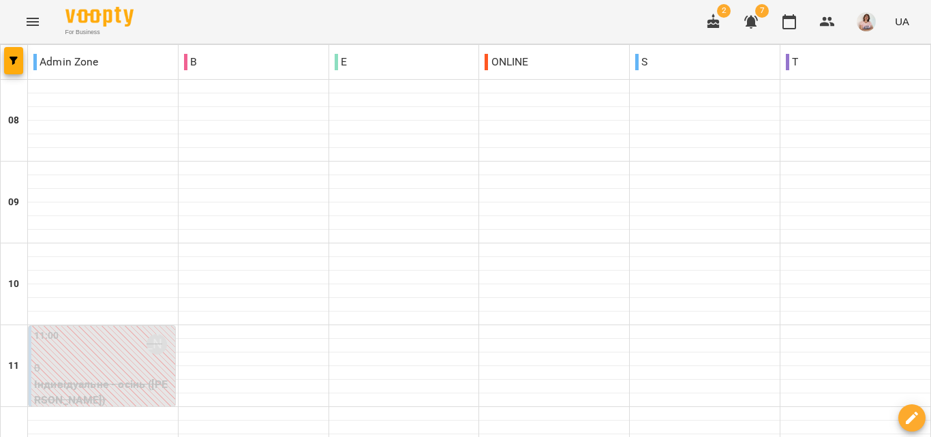
scroll to position [810, 0]
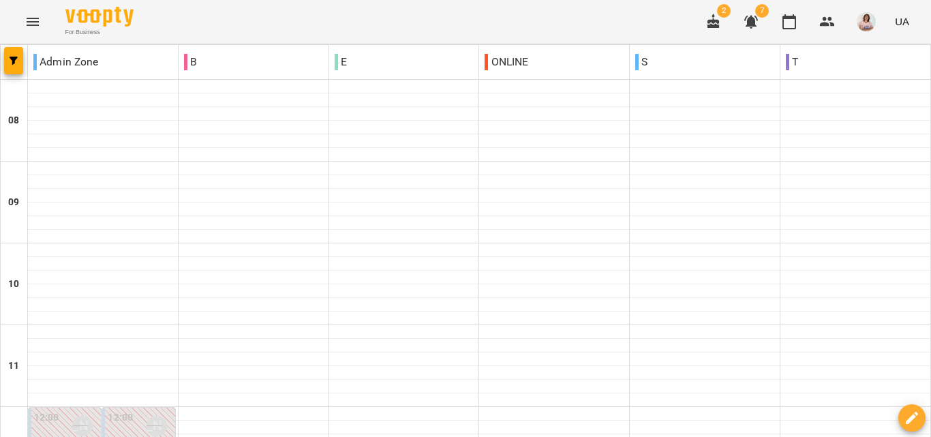
scroll to position [409, 0]
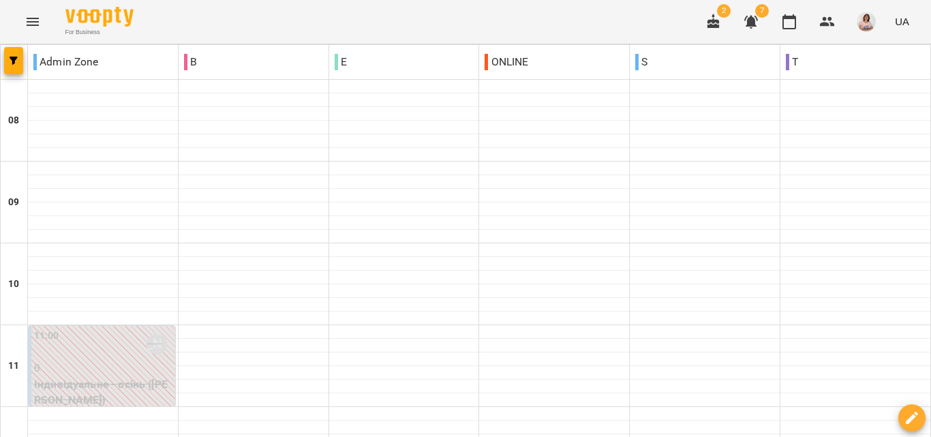
scroll to position [878, 0]
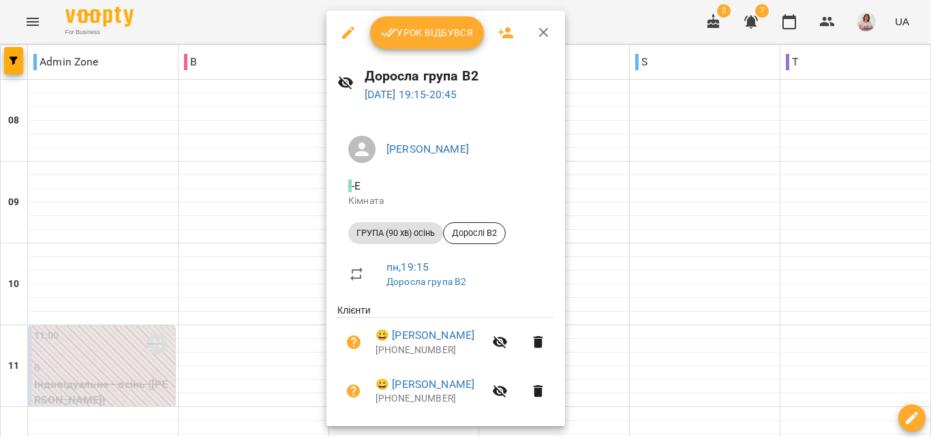
scroll to position [134, 0]
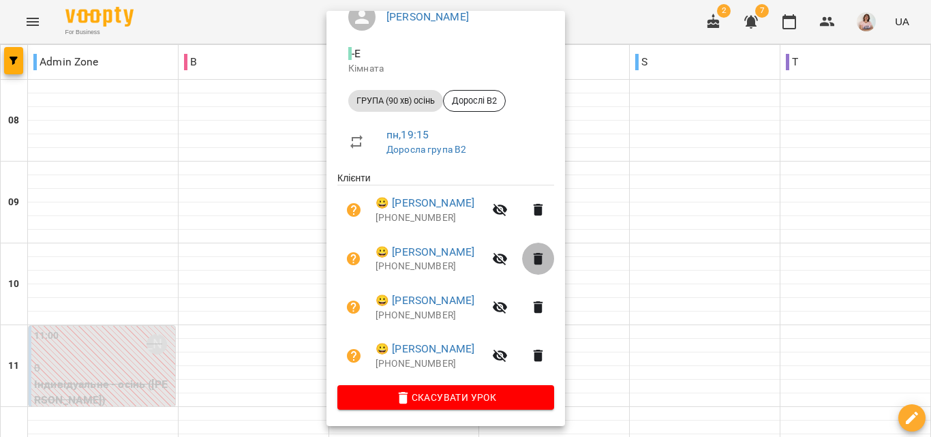
click at [543, 256] on icon "button" at bounding box center [539, 258] width 10 height 12
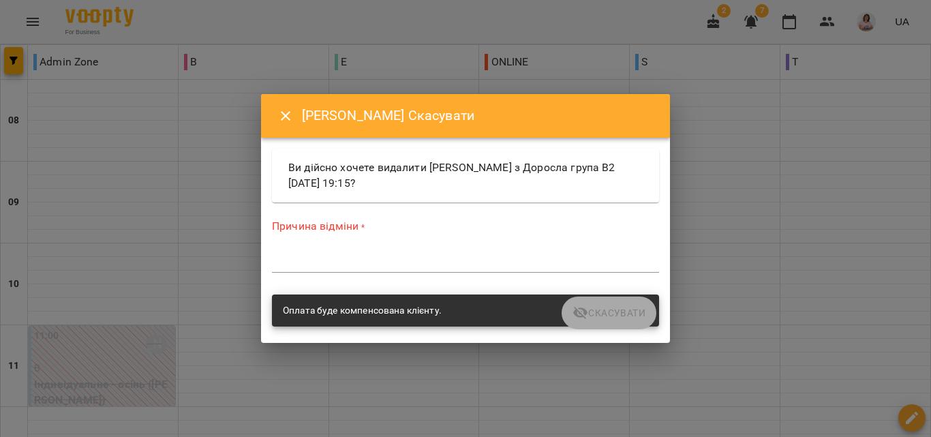
click at [481, 265] on textarea at bounding box center [465, 261] width 387 height 13
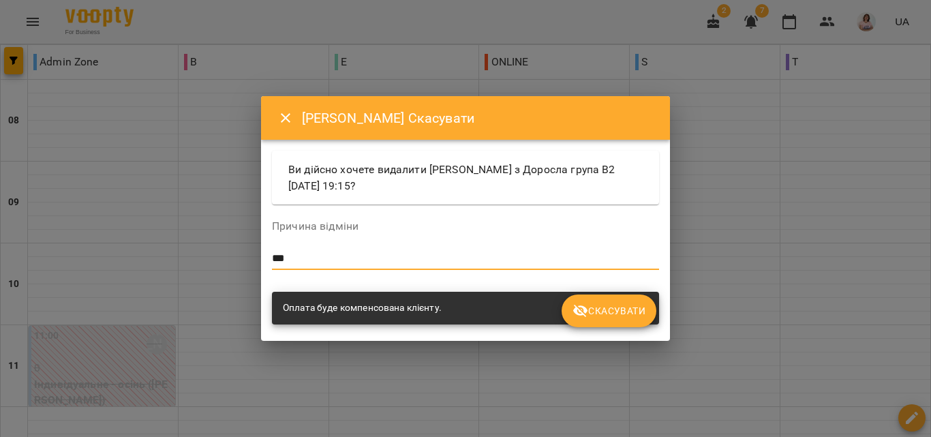
type textarea "***"
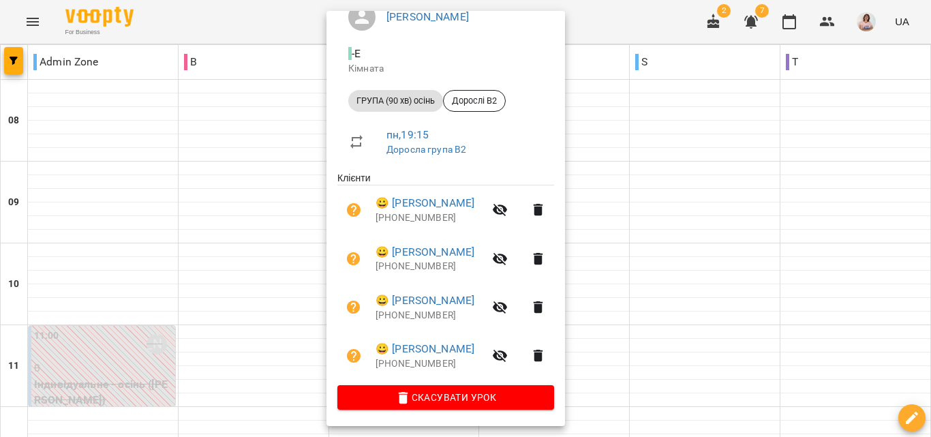
click at [547, 260] on icon "button" at bounding box center [538, 259] width 16 height 16
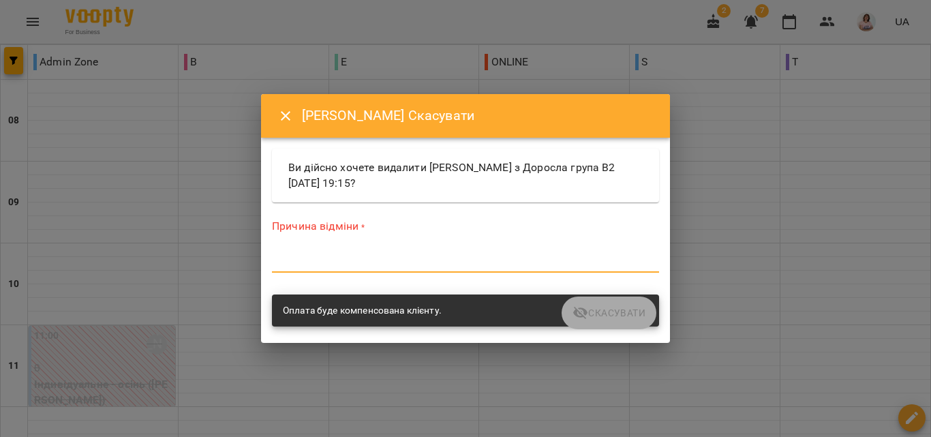
click at [510, 263] on textarea at bounding box center [465, 261] width 387 height 13
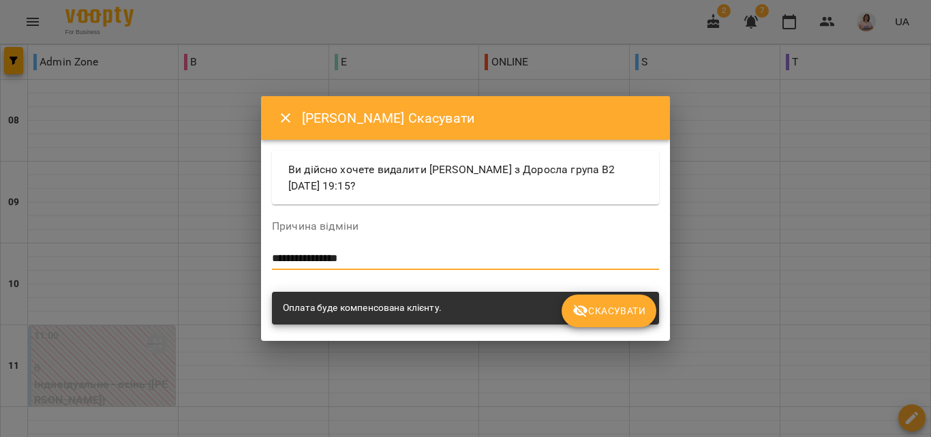
type textarea "**********"
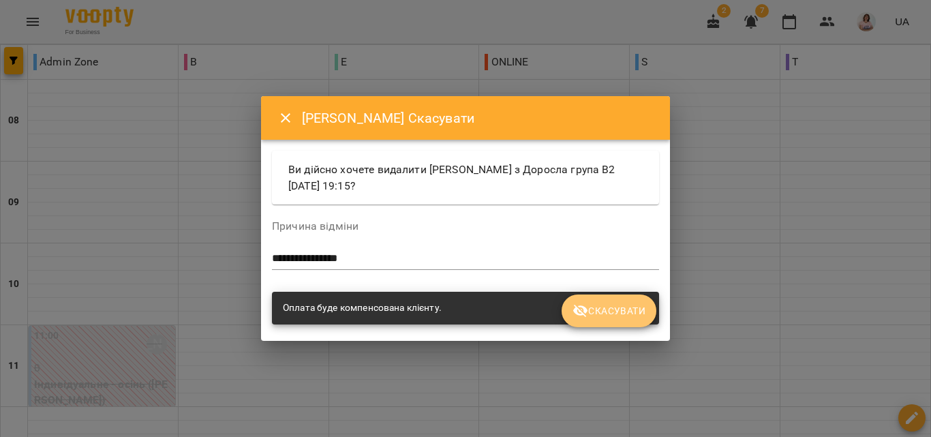
click at [639, 316] on span "Скасувати" at bounding box center [608, 311] width 73 height 16
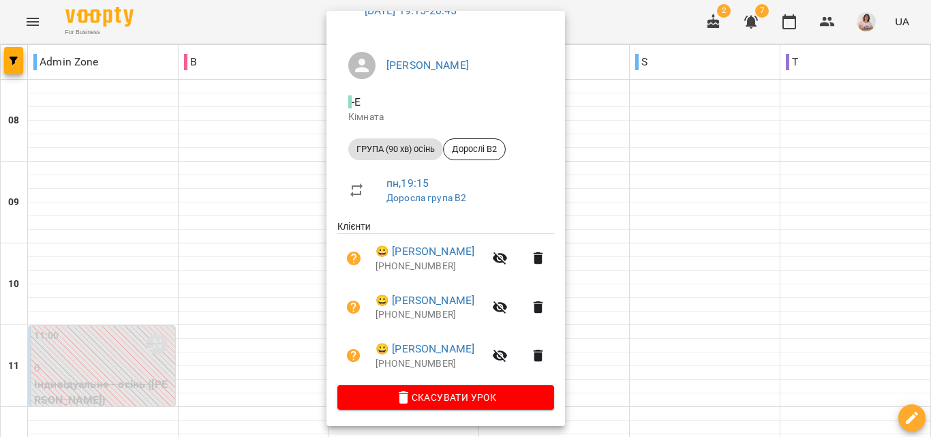
scroll to position [86, 0]
click at [718, 209] on div at bounding box center [465, 218] width 931 height 437
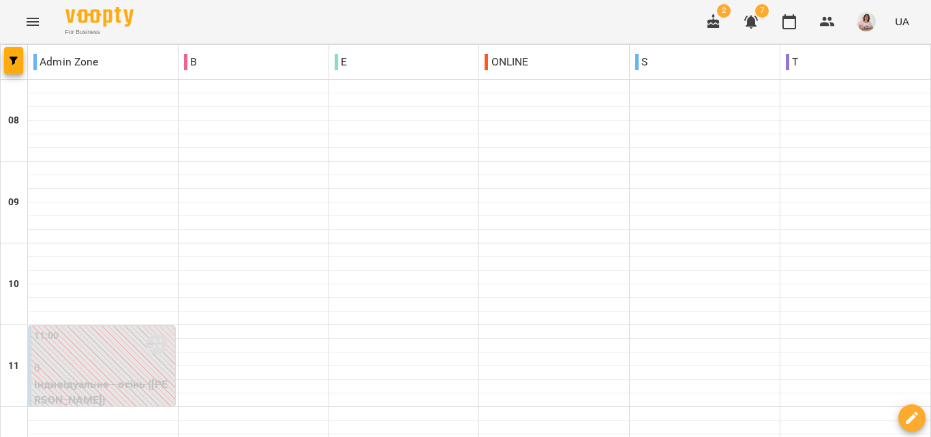
scroll to position [0, 0]
click at [18, 22] on button "Menu" at bounding box center [32, 21] width 33 height 33
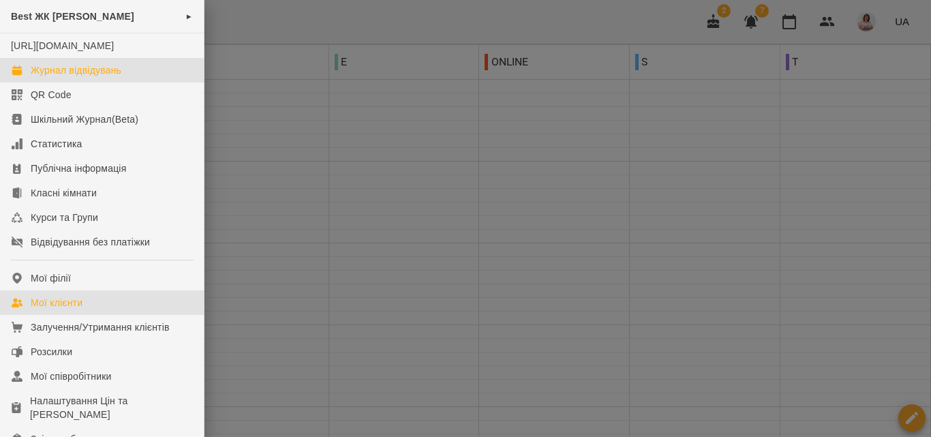
click at [56, 309] on div "Мої клієнти" at bounding box center [57, 303] width 52 height 14
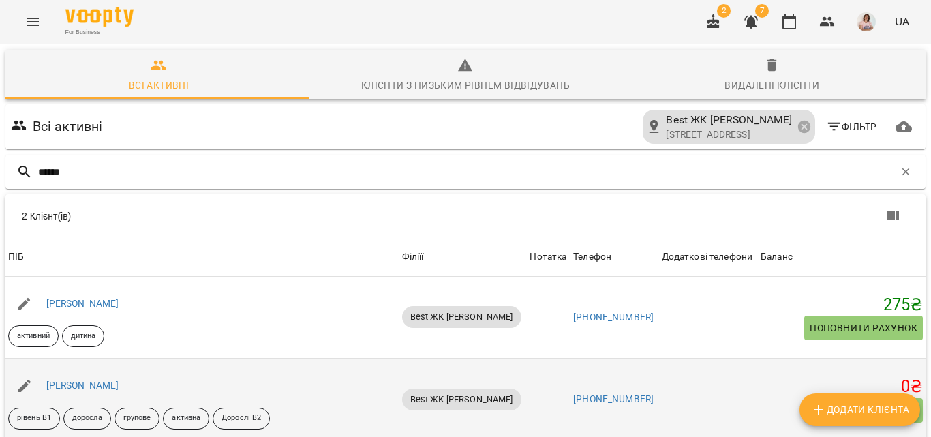
scroll to position [88, 0]
type input "******"
click at [73, 380] on link "Стасів Ірина" at bounding box center [82, 385] width 73 height 11
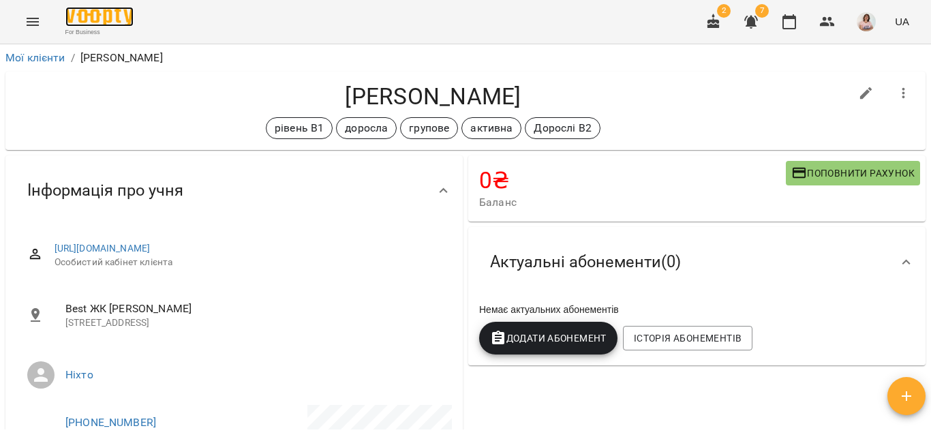
click at [88, 10] on img at bounding box center [99, 17] width 68 height 20
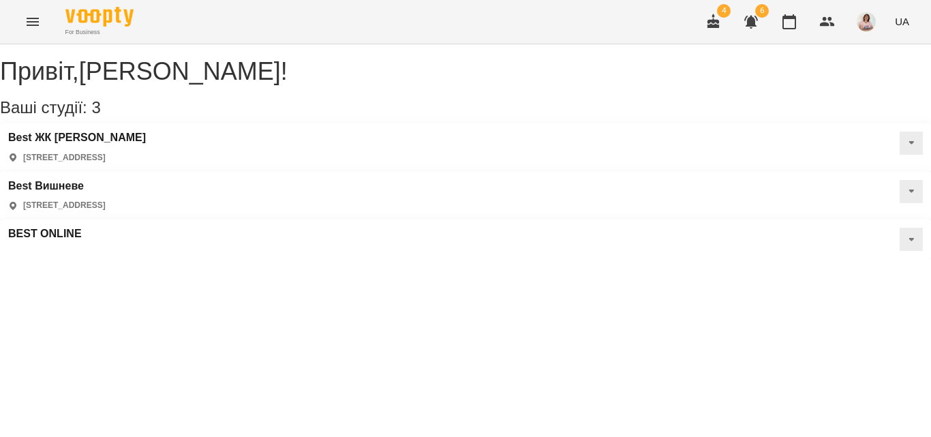
click at [900, 155] on button at bounding box center [911, 143] width 23 height 23
click at [829, 196] on span "Класні кімнати" at bounding box center [859, 190] width 60 height 12
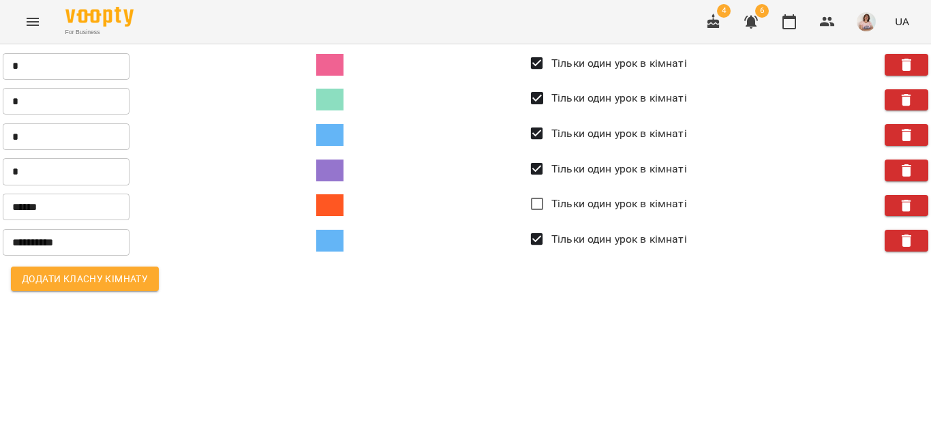
click at [861, 25] on img "button" at bounding box center [866, 21] width 19 height 19
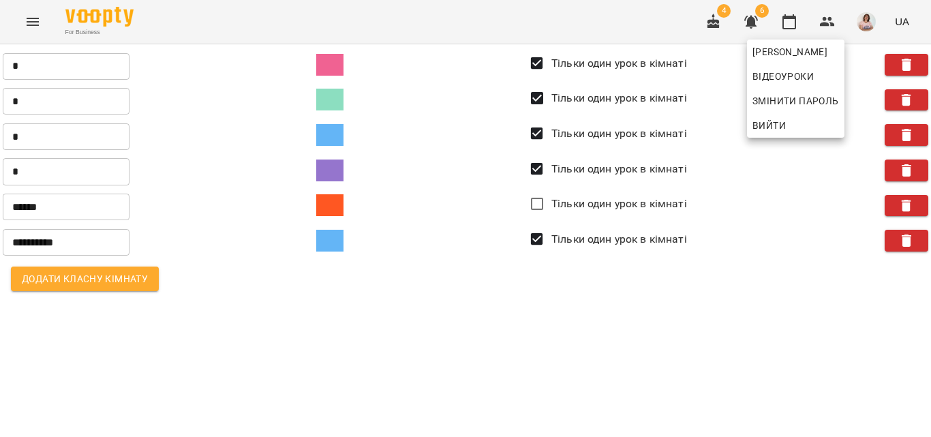
click at [861, 25] on div at bounding box center [465, 218] width 931 height 437
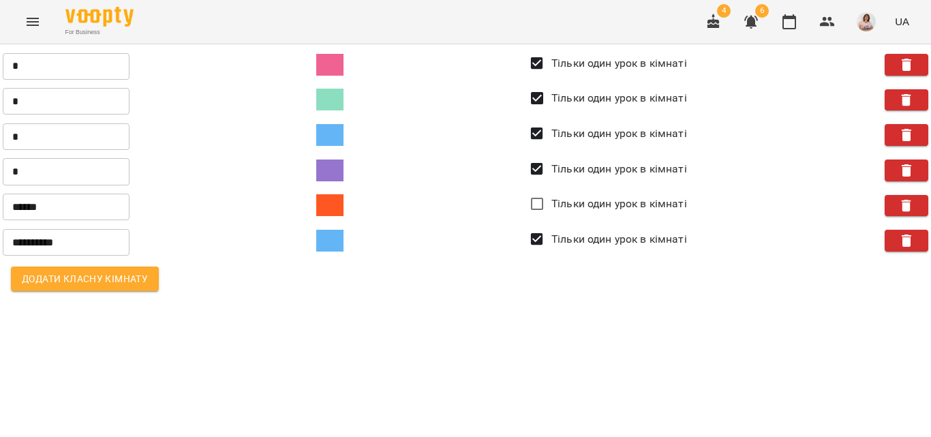
click at [26, 14] on icon "Menu" at bounding box center [33, 22] width 16 height 16
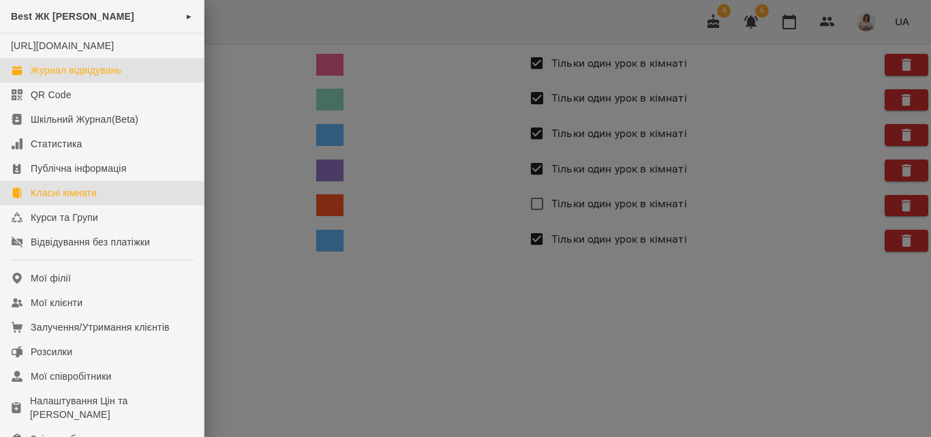
click at [59, 77] on div "Журнал відвідувань" at bounding box center [76, 70] width 91 height 14
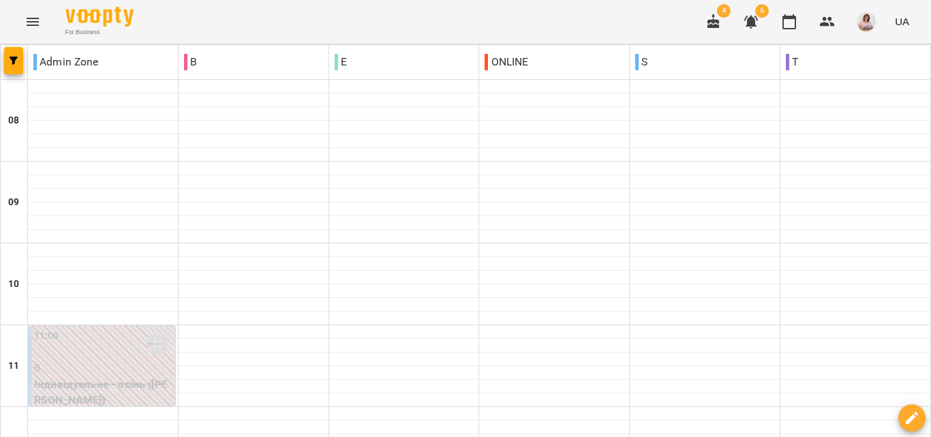
scroll to position [878, 0]
click at [872, 22] on img "button" at bounding box center [866, 21] width 19 height 19
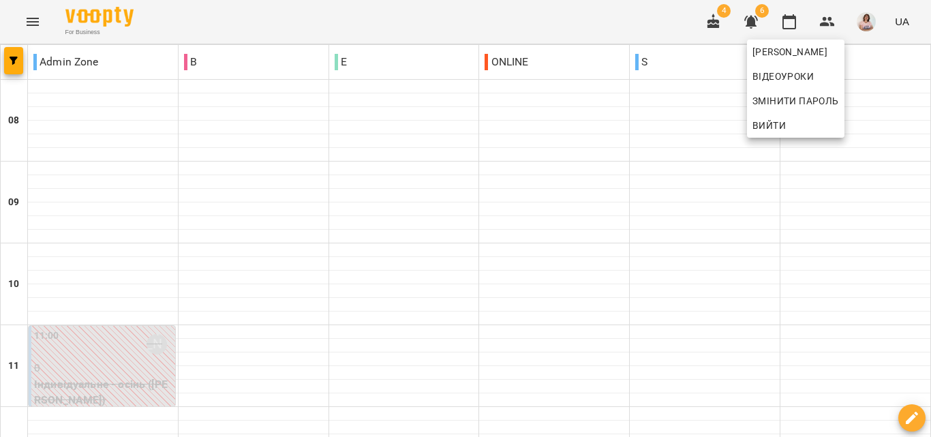
click at [589, 27] on div at bounding box center [465, 218] width 931 height 437
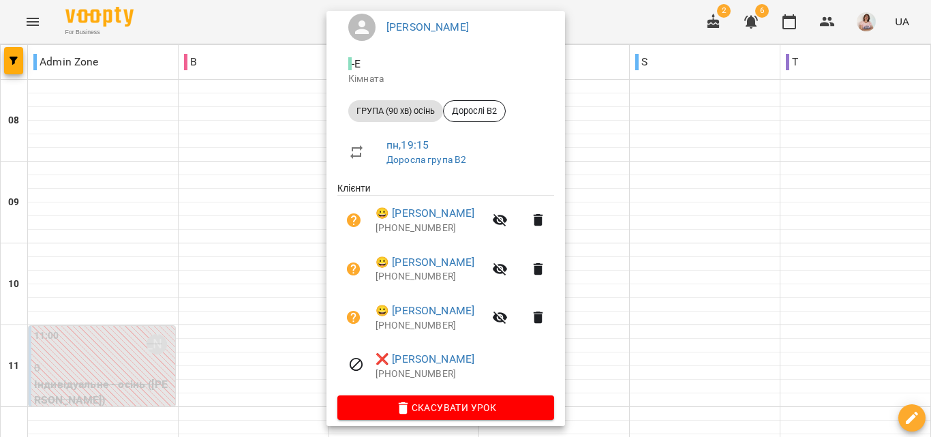
scroll to position [134, 0]
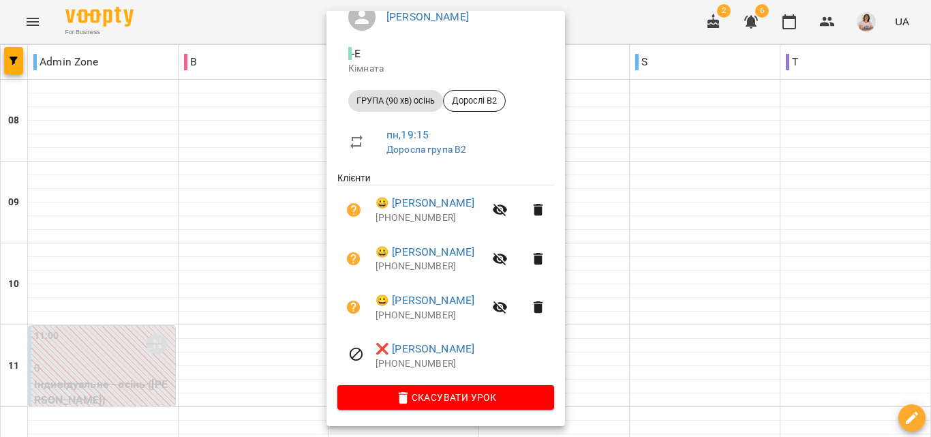
click at [675, 300] on div at bounding box center [465, 218] width 931 height 437
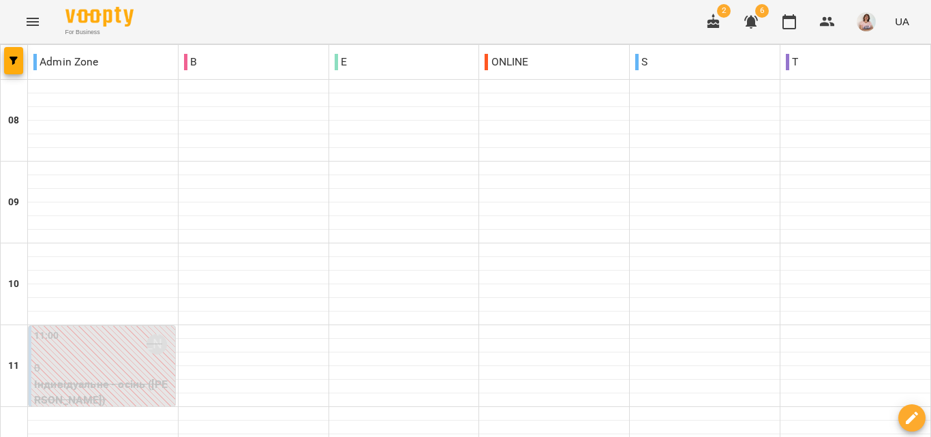
scroll to position [606, 0]
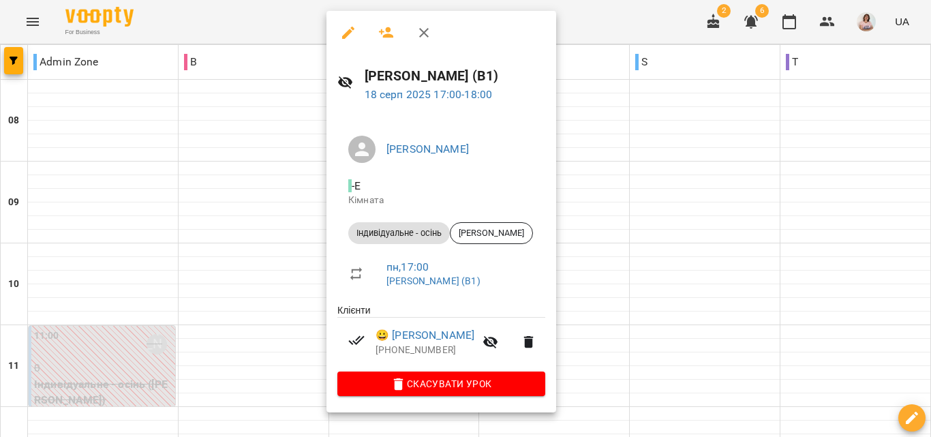
click at [733, 271] on div at bounding box center [465, 218] width 931 height 437
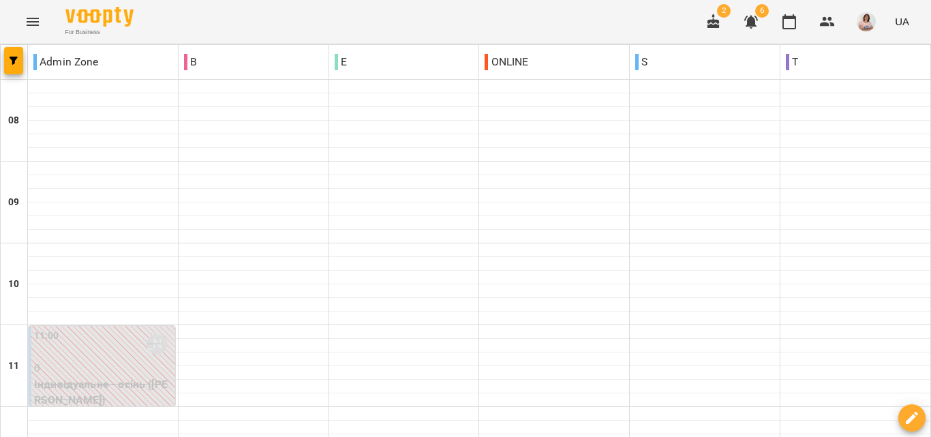
scroll to position [878, 0]
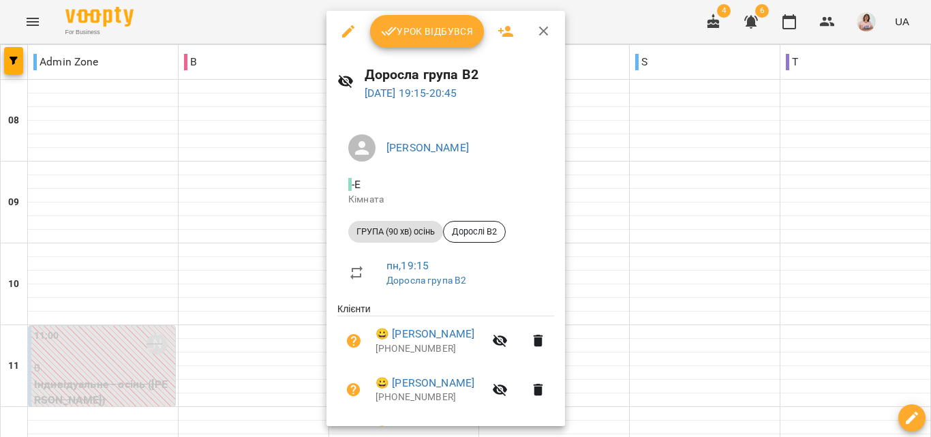
scroll to position [0, 0]
click at [710, 235] on div at bounding box center [465, 218] width 931 height 437
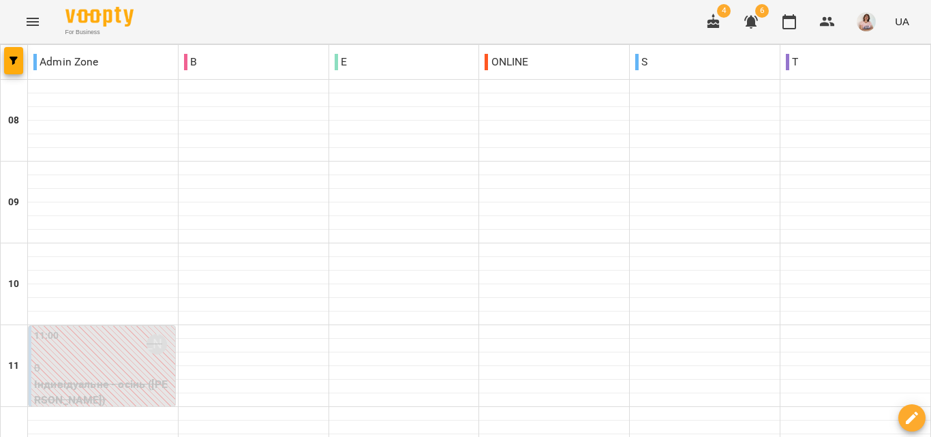
type input "**********"
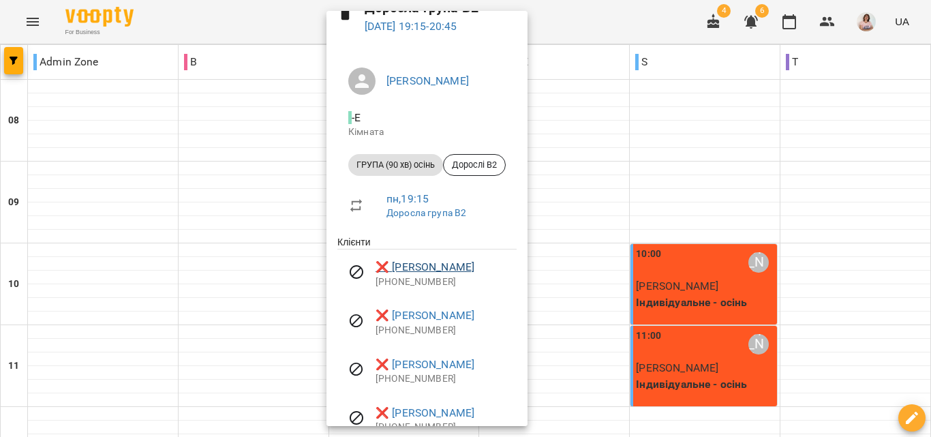
scroll to position [110, 0]
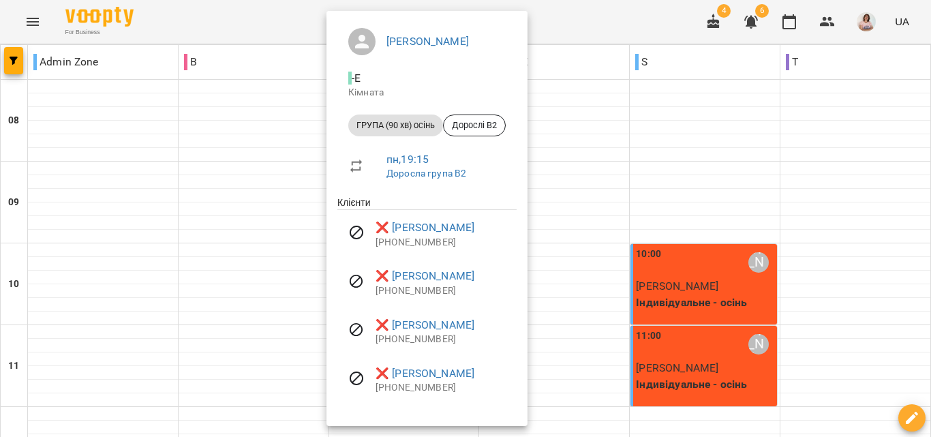
click at [609, 273] on div at bounding box center [465, 218] width 931 height 437
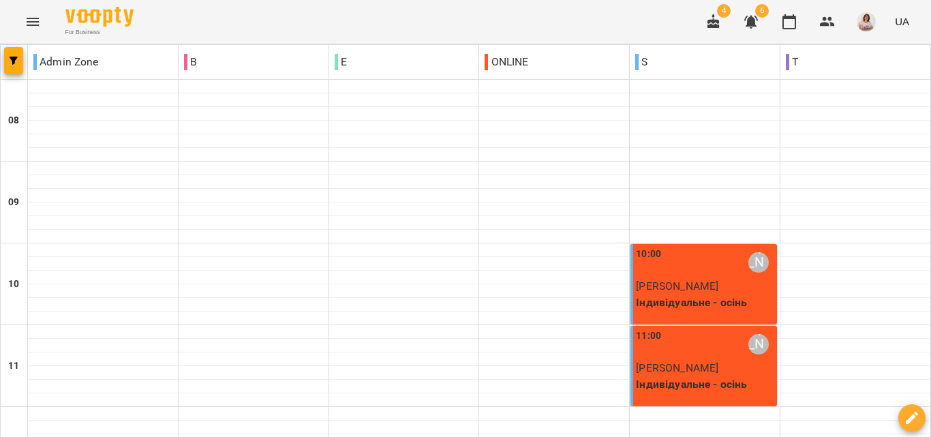
scroll to position [401, 0]
type input "**********"
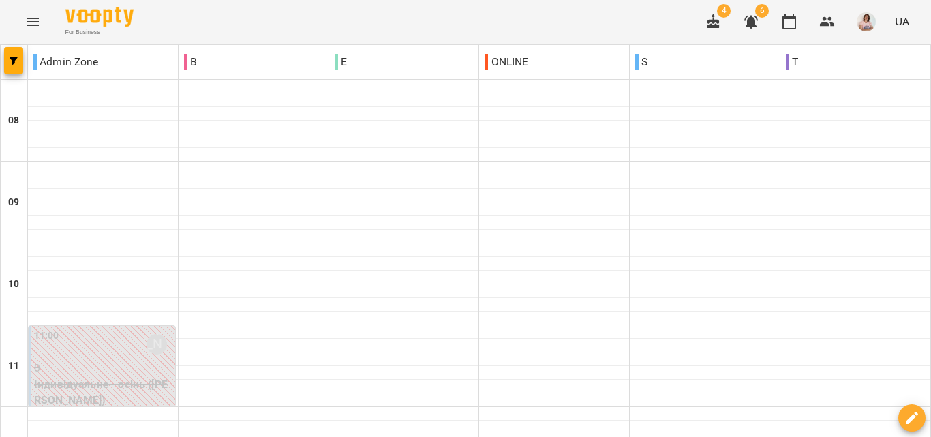
scroll to position [818, 0]
select select
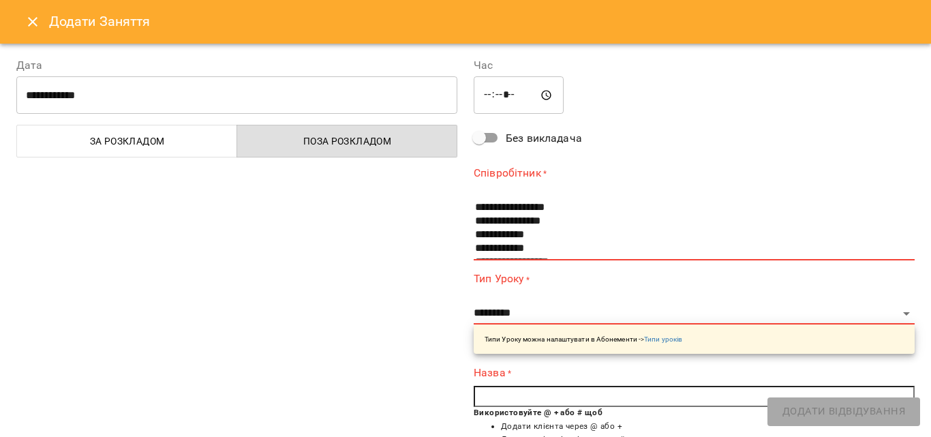
click at [23, 20] on button "Close" at bounding box center [32, 21] width 33 height 33
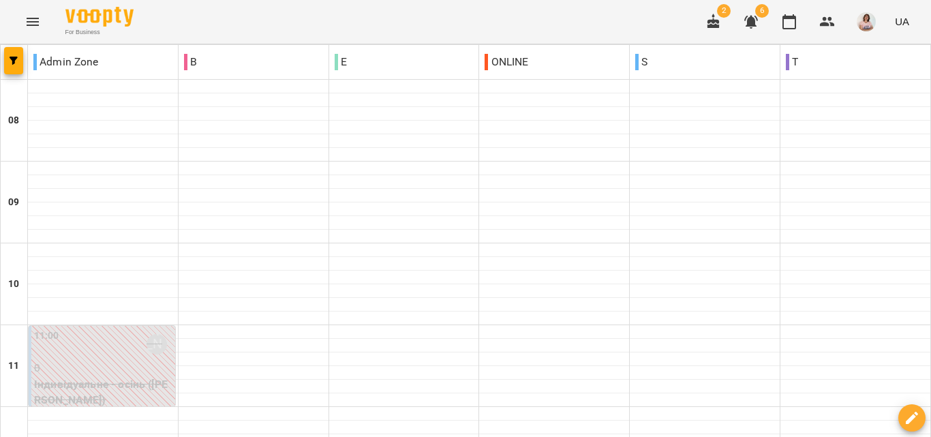
scroll to position [878, 0]
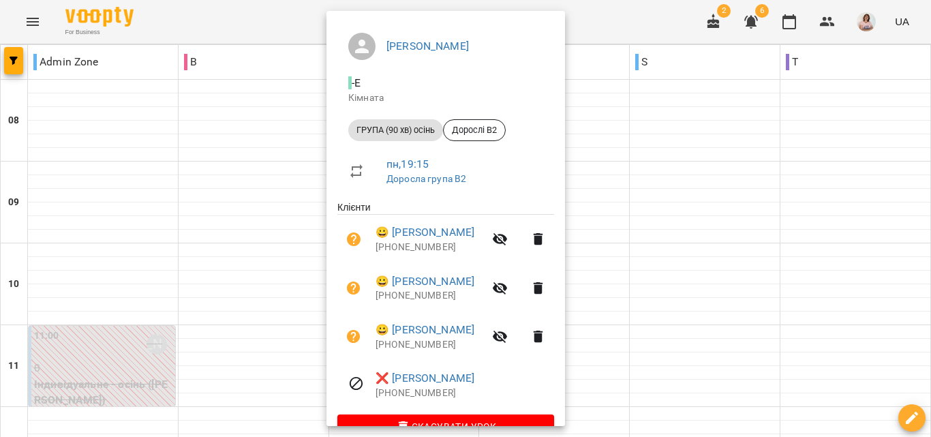
scroll to position [134, 0]
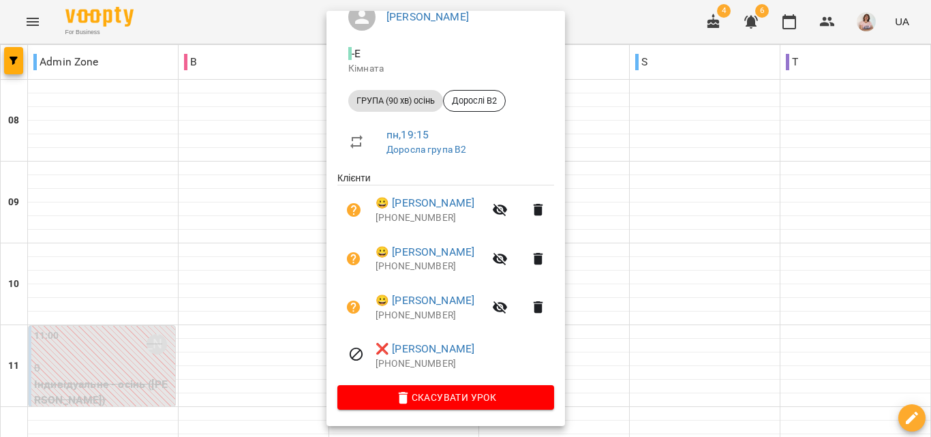
click at [786, 171] on div at bounding box center [465, 218] width 931 height 437
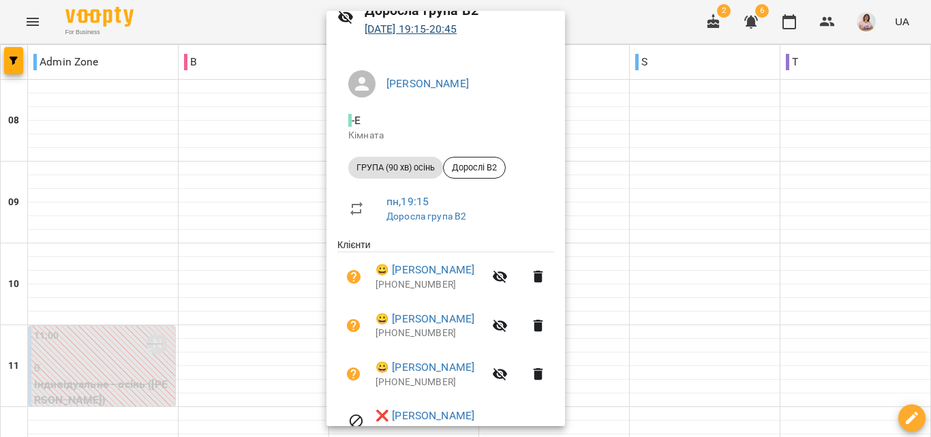
scroll to position [0, 0]
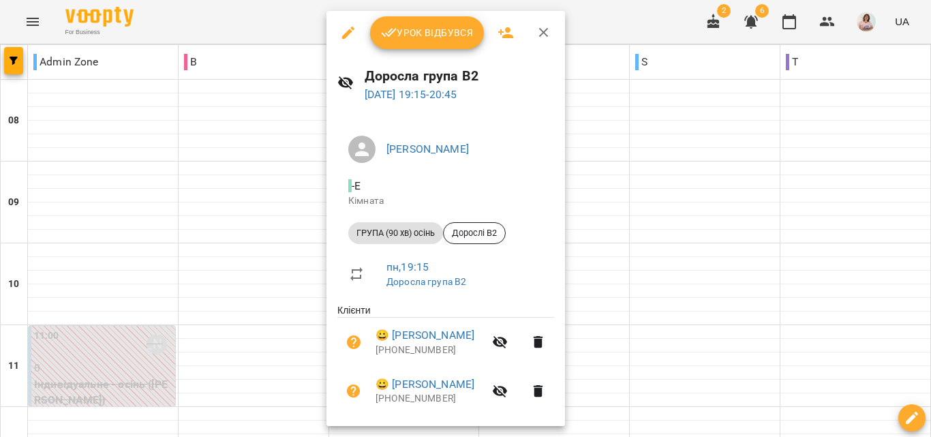
click at [424, 36] on span "Урок відбувся" at bounding box center [427, 33] width 93 height 16
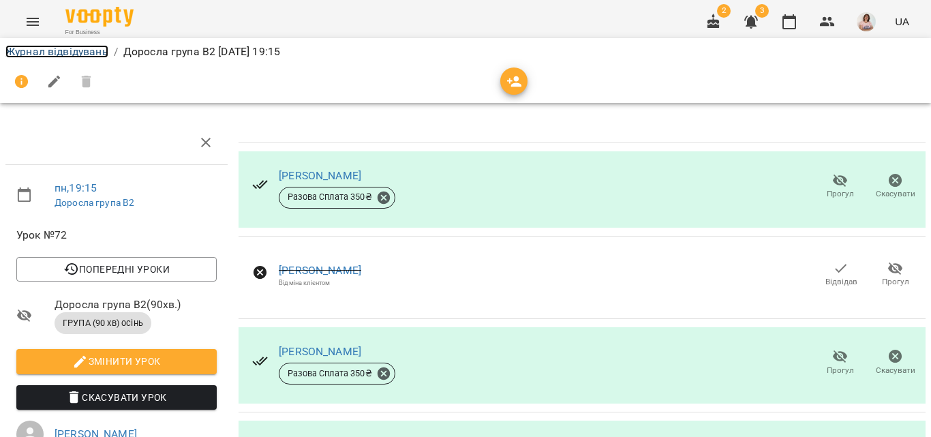
click at [64, 55] on link "Журнал відвідувань" at bounding box center [56, 51] width 103 height 13
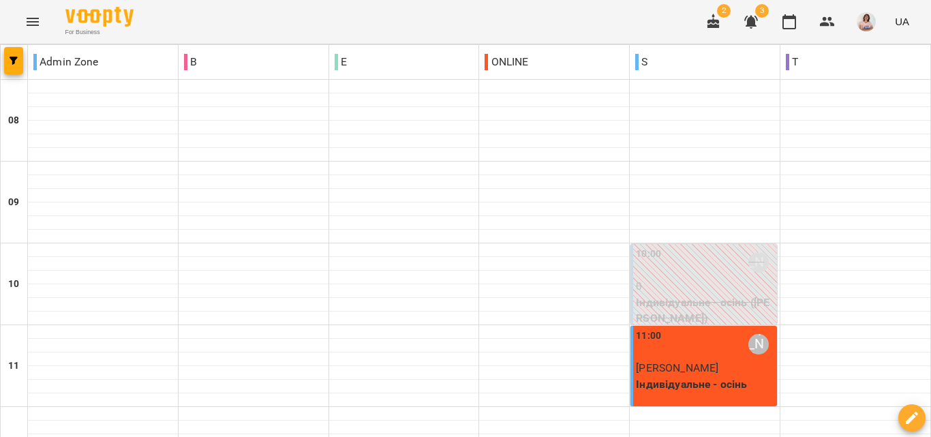
scroll to position [878, 0]
type input "**********"
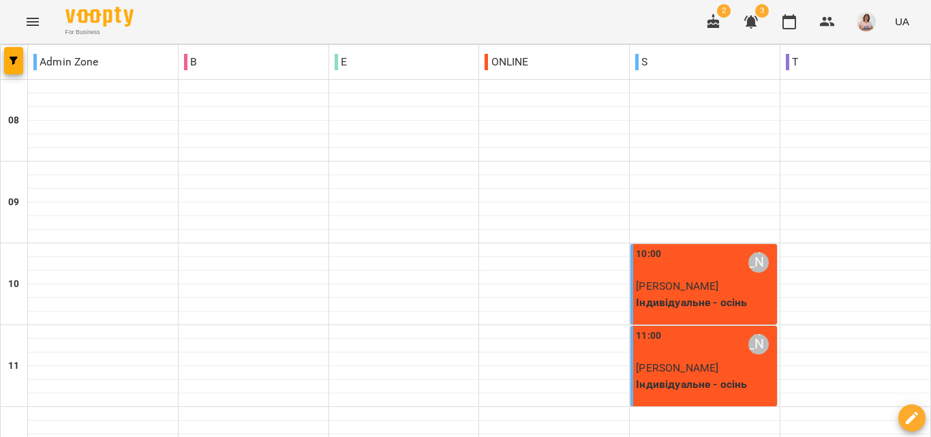
type input "**********"
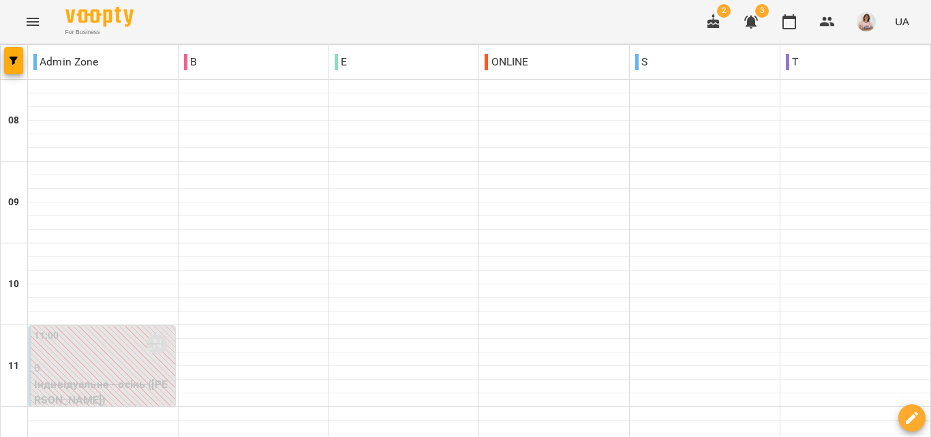
type input "**********"
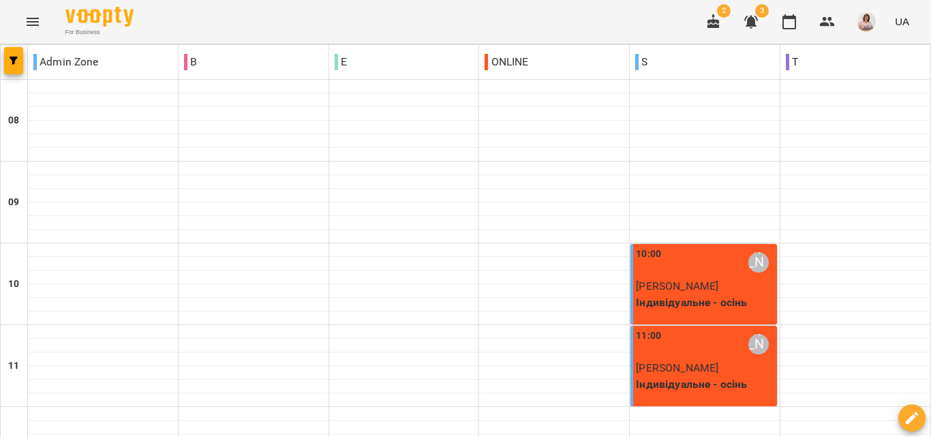
type input "**********"
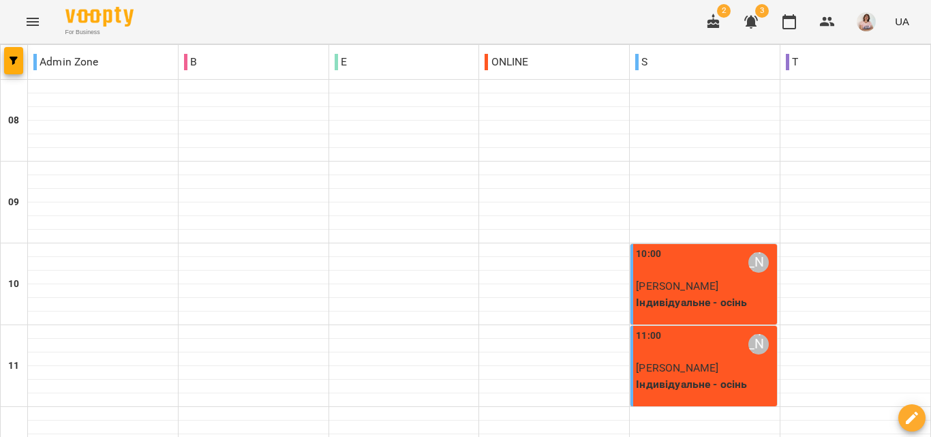
scroll to position [750, 0]
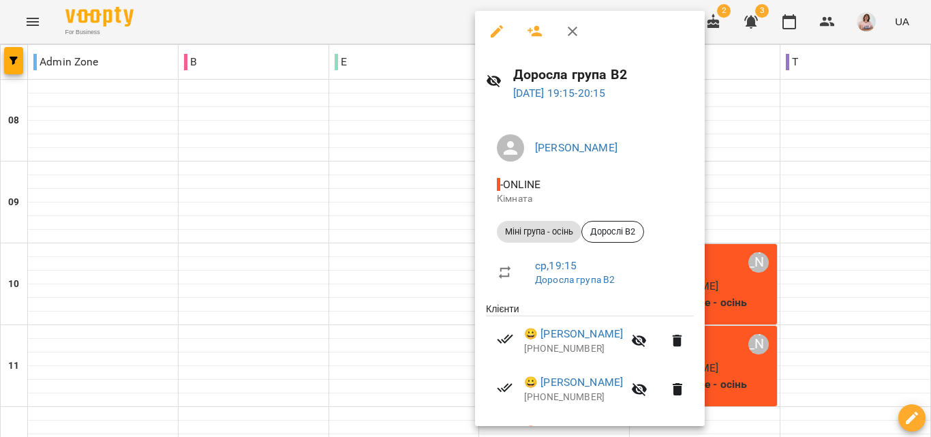
scroll to position [0, 0]
click at [388, 251] on div at bounding box center [465, 218] width 931 height 437
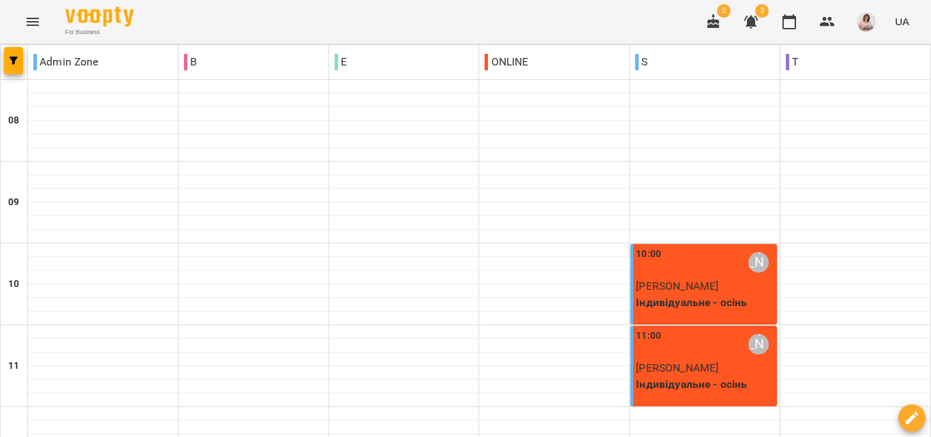
scroll to position [878, 0]
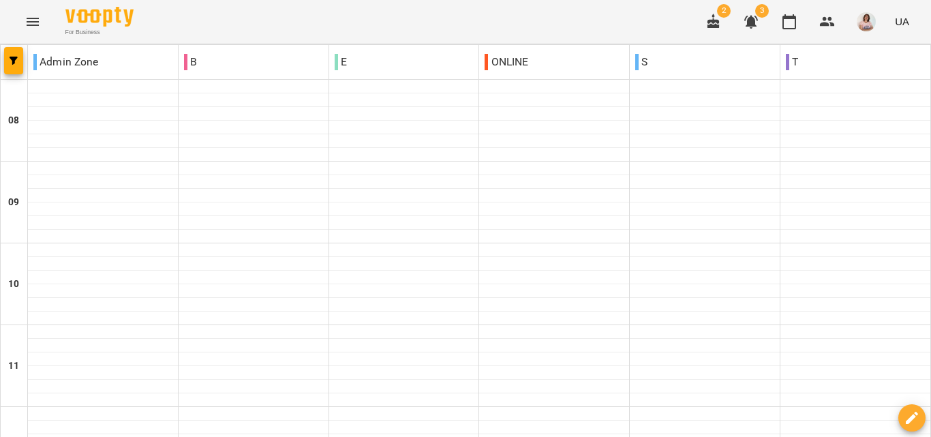
type input "**********"
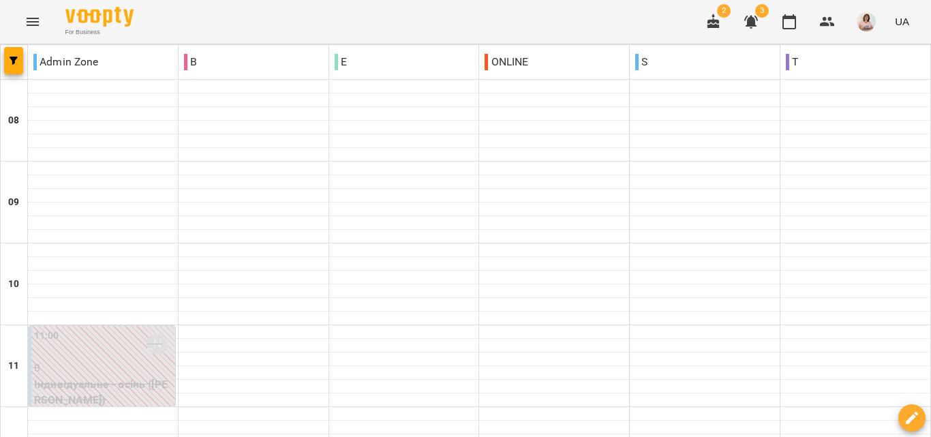
click at [748, 23] on icon "button" at bounding box center [751, 22] width 14 height 13
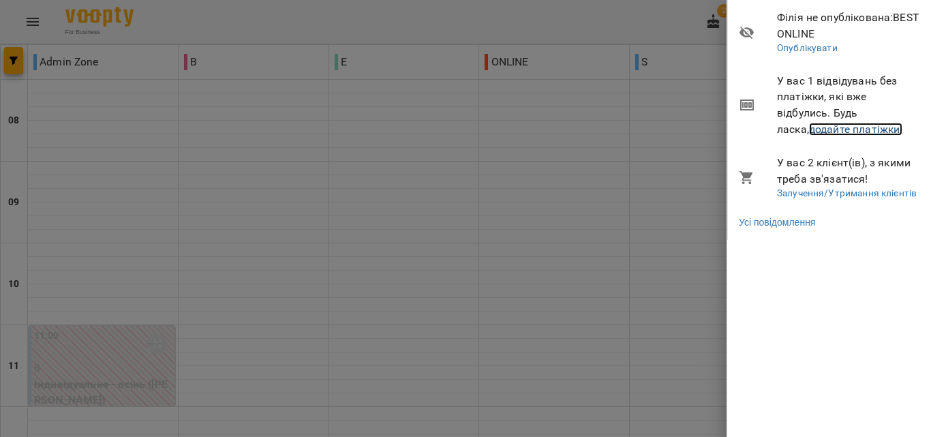
click at [809, 132] on link "додайте платіжки!" at bounding box center [856, 129] width 94 height 13
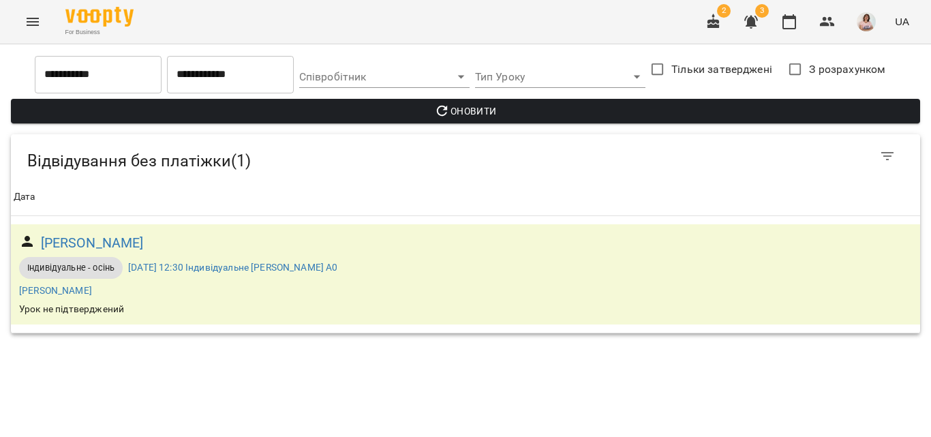
click at [754, 20] on icon "button" at bounding box center [751, 22] width 14 height 13
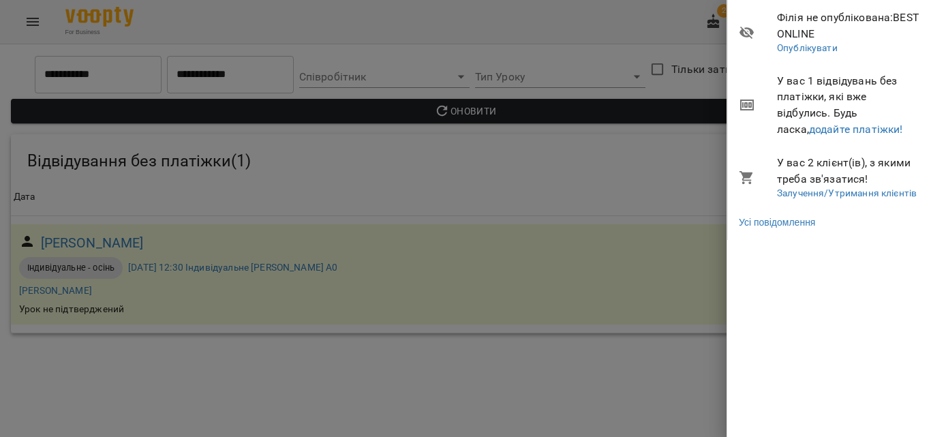
click at [711, 128] on div at bounding box center [465, 218] width 931 height 437
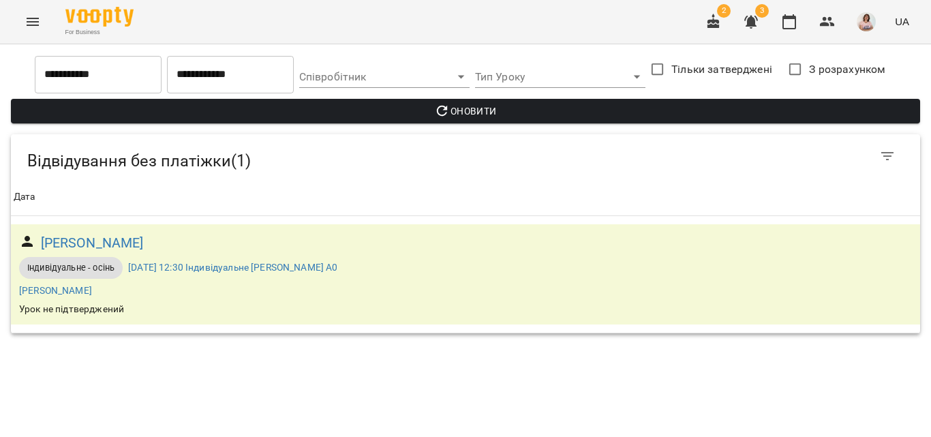
click at [40, 20] on icon "Menu" at bounding box center [33, 22] width 16 height 16
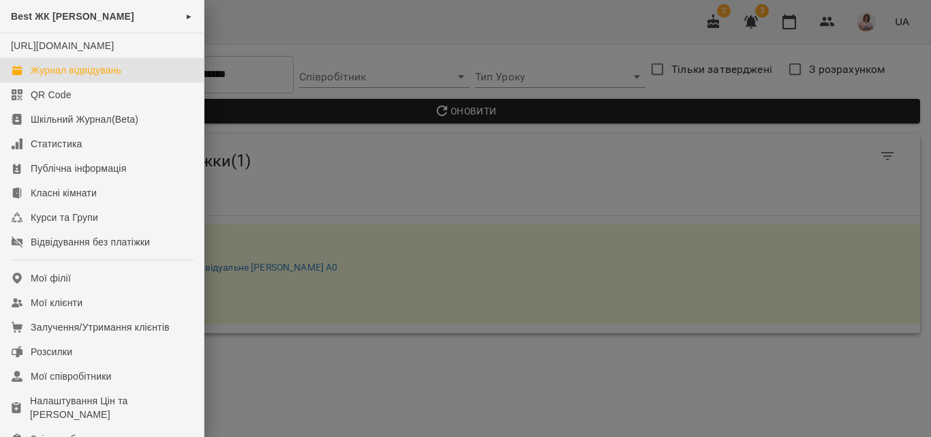
click at [93, 77] on div "Журнал відвідувань" at bounding box center [76, 70] width 91 height 14
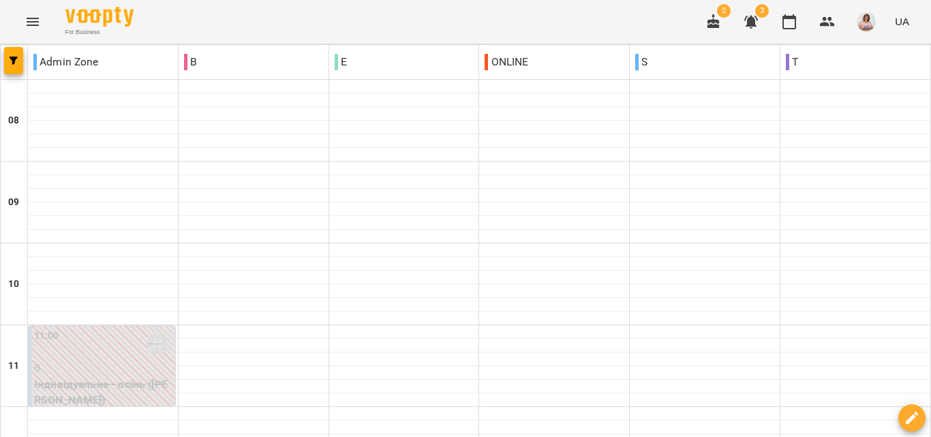
scroll to position [878, 0]
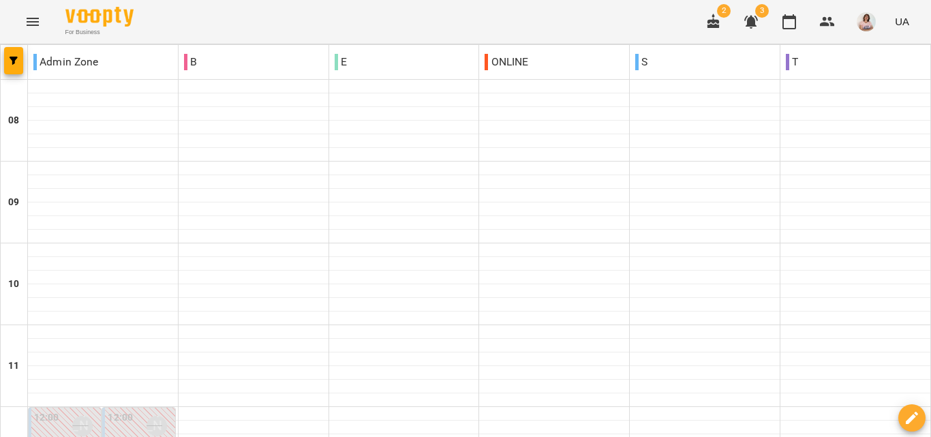
scroll to position [477, 0]
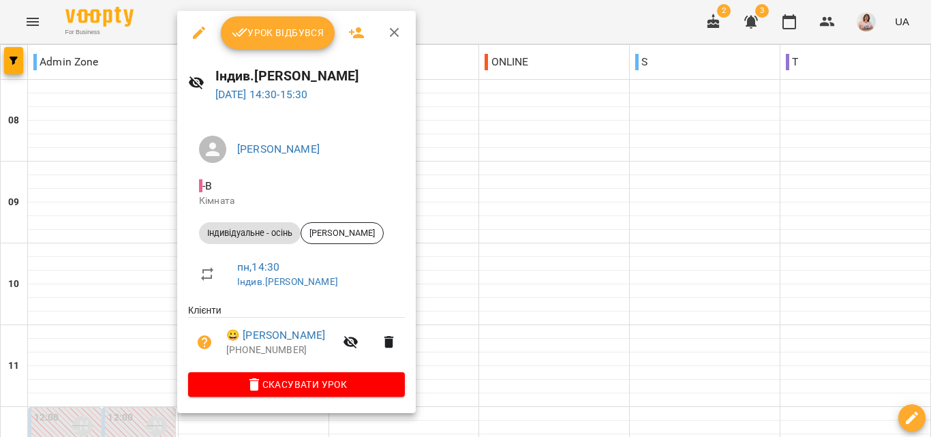
click at [478, 262] on div at bounding box center [465, 218] width 931 height 437
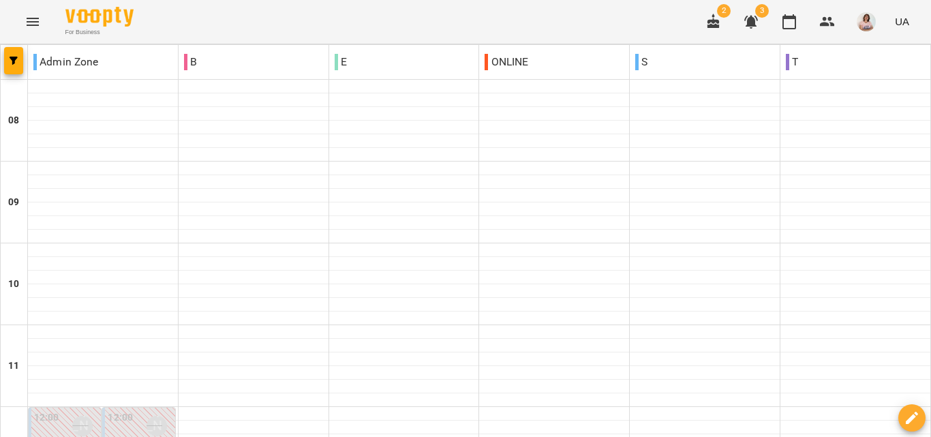
scroll to position [750, 0]
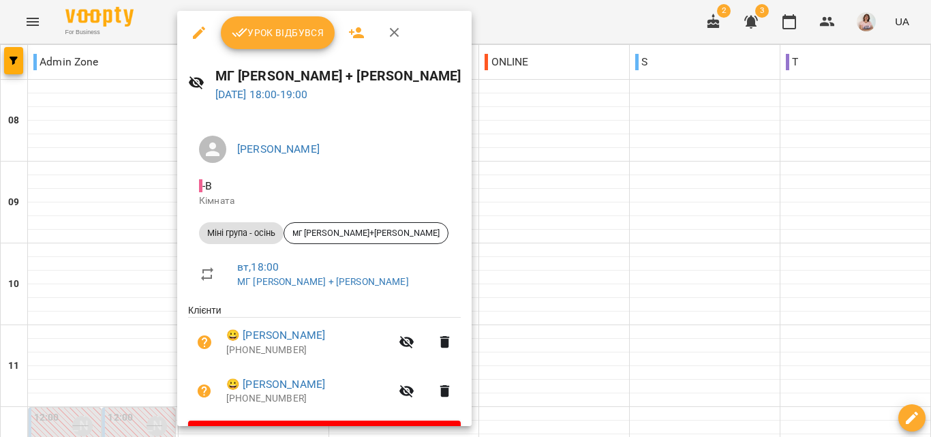
click at [487, 249] on div at bounding box center [465, 218] width 931 height 437
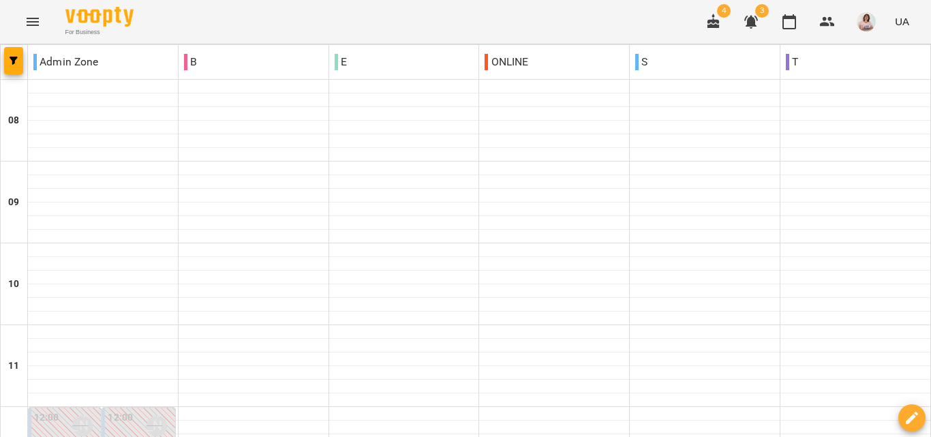
scroll to position [878, 0]
click at [714, 24] on icon "button" at bounding box center [713, 21] width 12 height 15
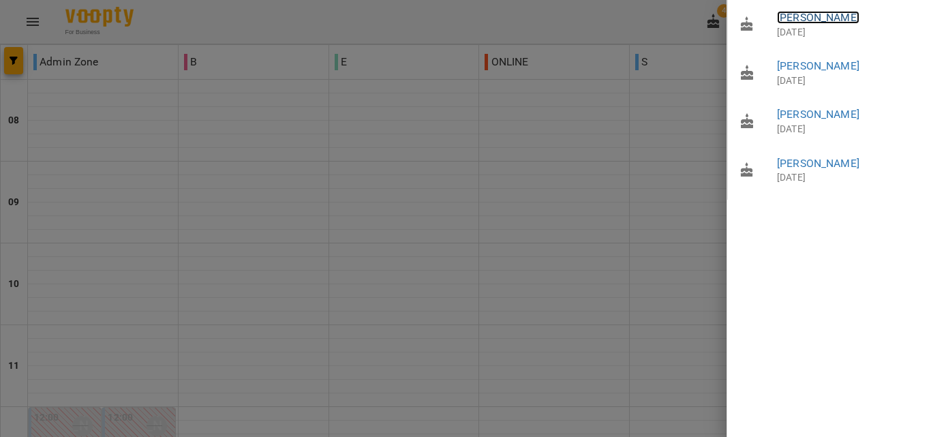
click at [835, 18] on link "Васильєва Вероніка" at bounding box center [818, 17] width 82 height 13
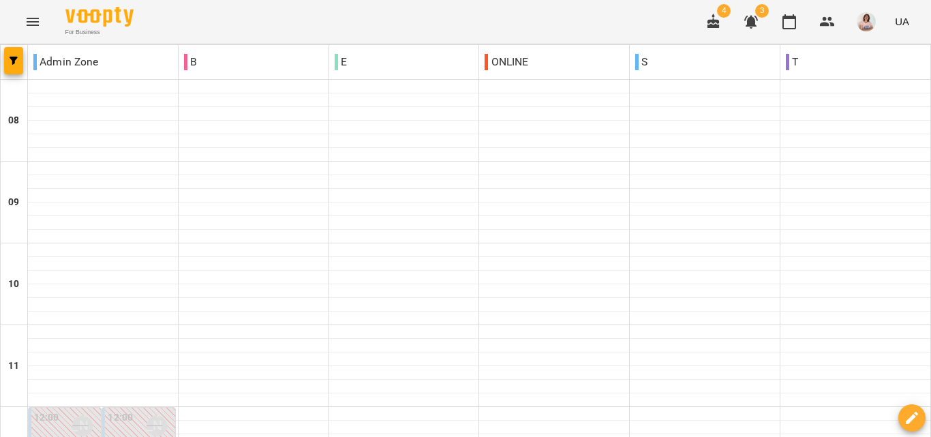
click at [713, 29] on icon "button" at bounding box center [713, 22] width 16 height 16
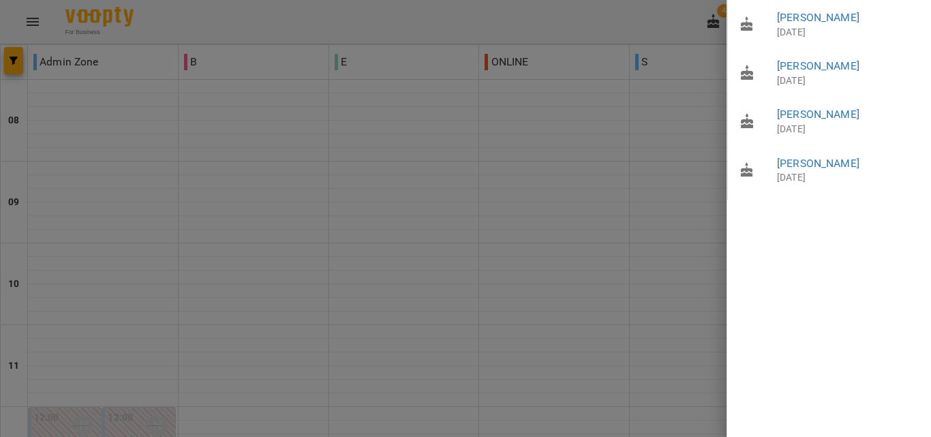
click at [634, 189] on div at bounding box center [465, 218] width 931 height 437
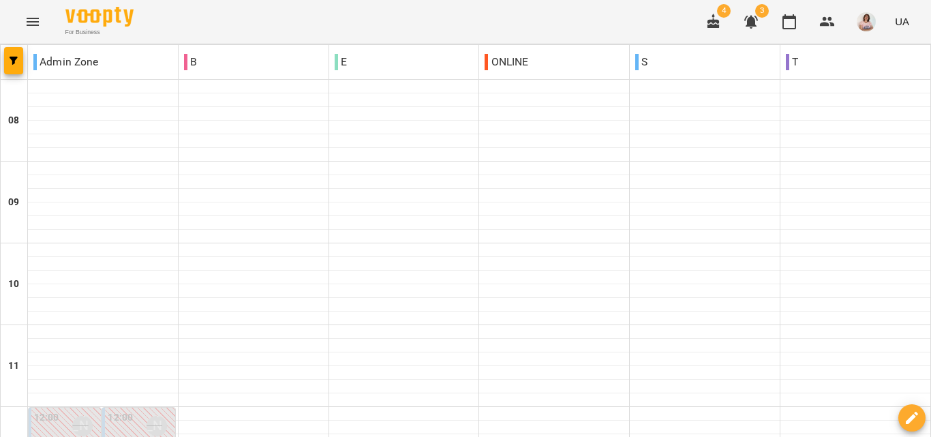
scroll to position [401, 0]
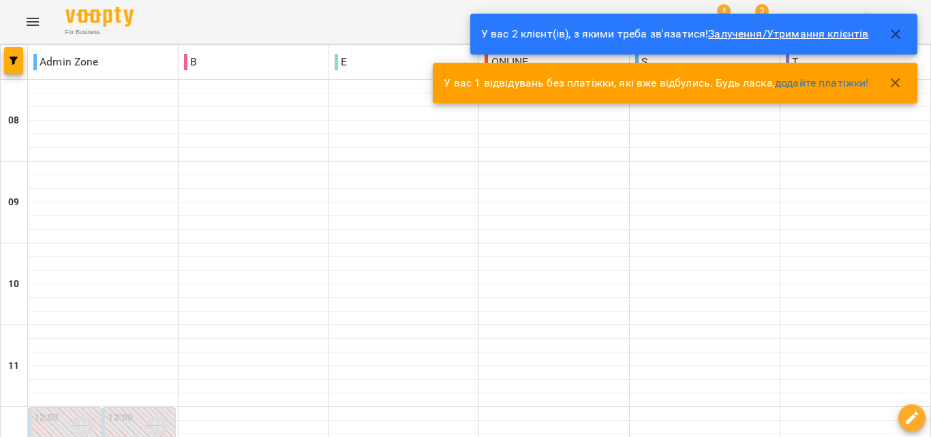
click at [788, 38] on link "Залучення/Утримання клієнтів" at bounding box center [788, 33] width 160 height 13
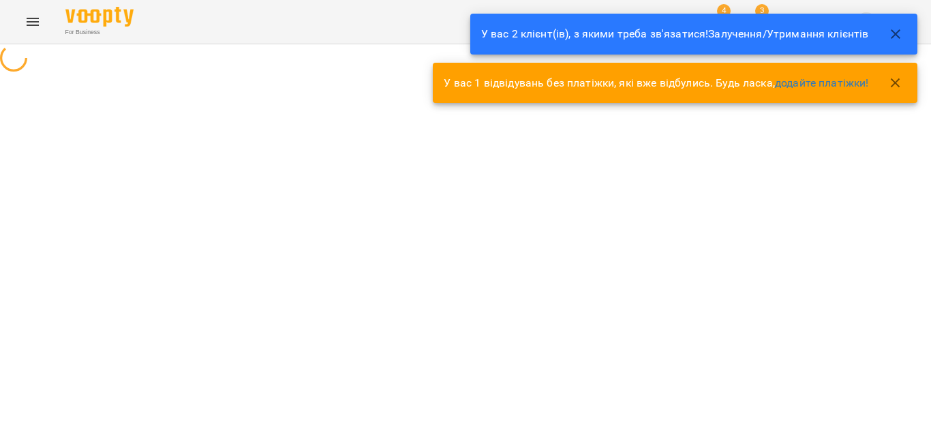
select select "**********"
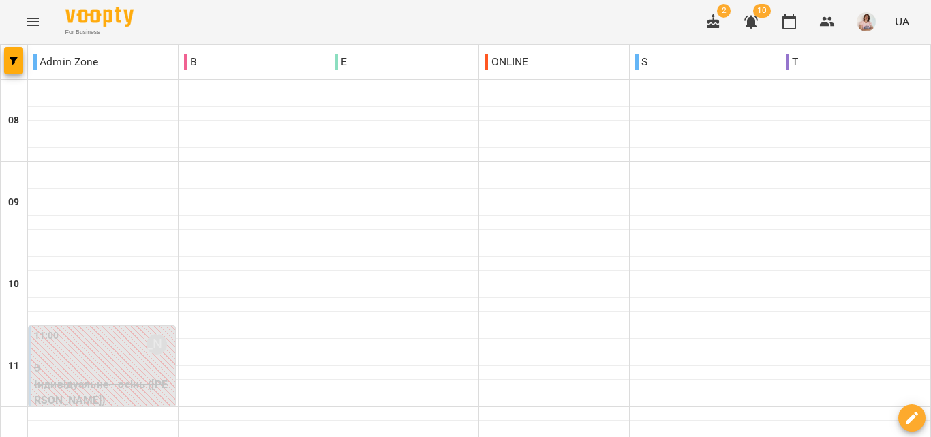
scroll to position [606, 0]
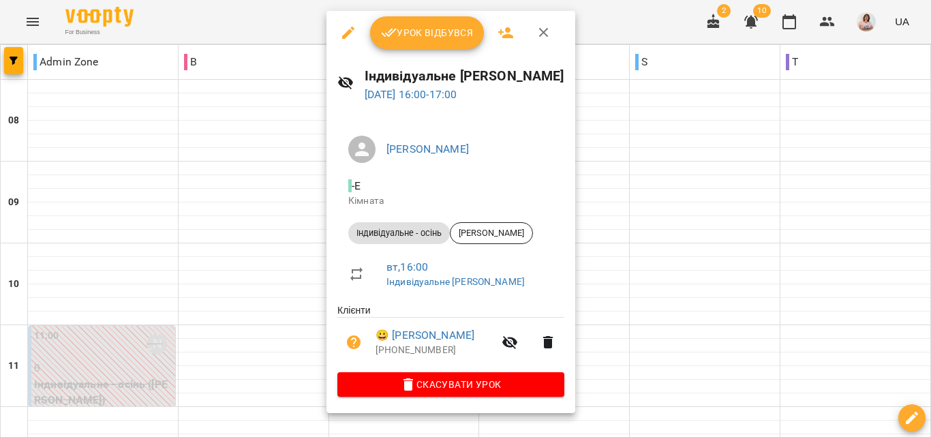
click at [442, 25] on span "Урок відбувся" at bounding box center [427, 33] width 93 height 16
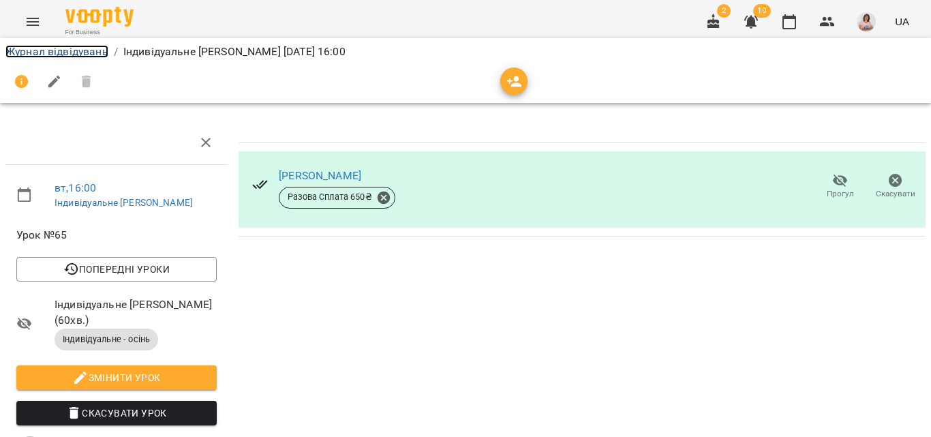
click at [24, 50] on link "Журнал відвідувань" at bounding box center [56, 51] width 103 height 13
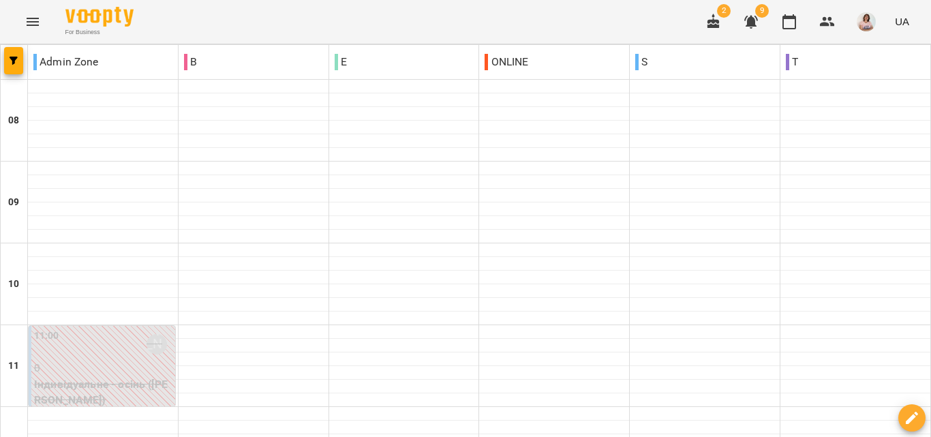
scroll to position [878, 0]
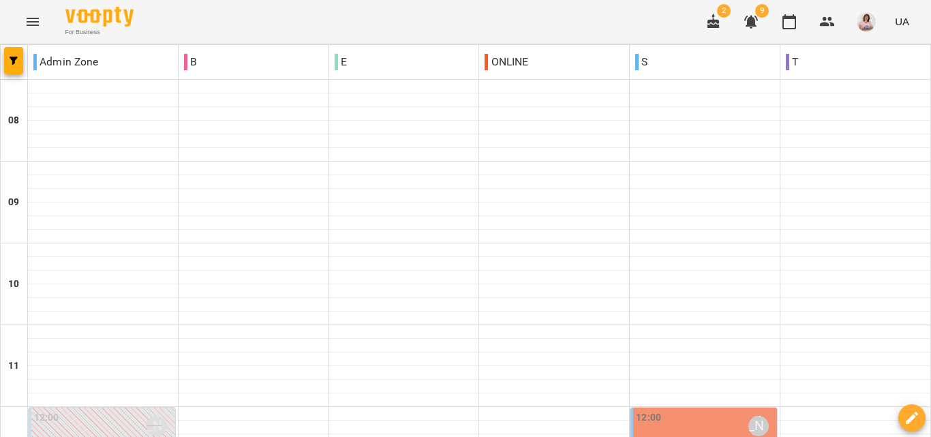
scroll to position [409, 0]
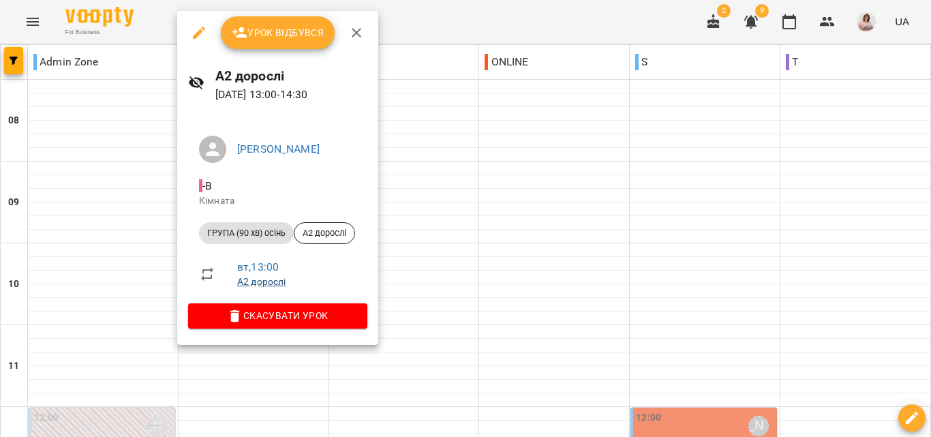
click at [260, 282] on link "А2 дорослі" at bounding box center [261, 281] width 48 height 11
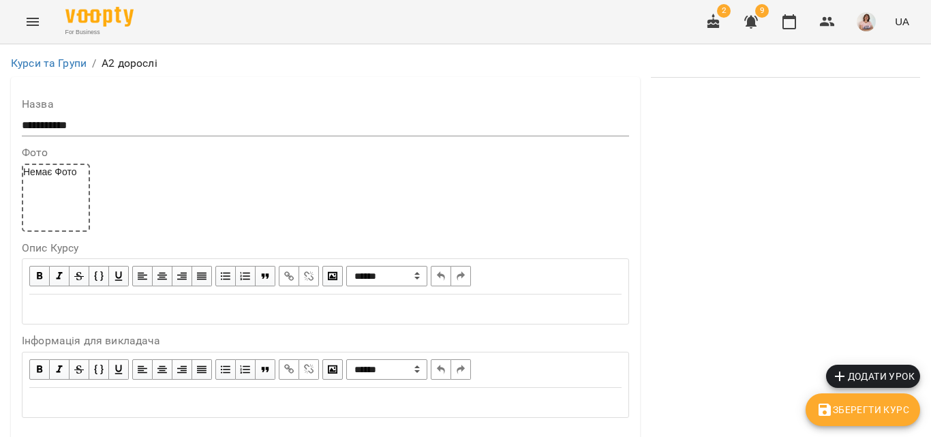
scroll to position [1159, 0]
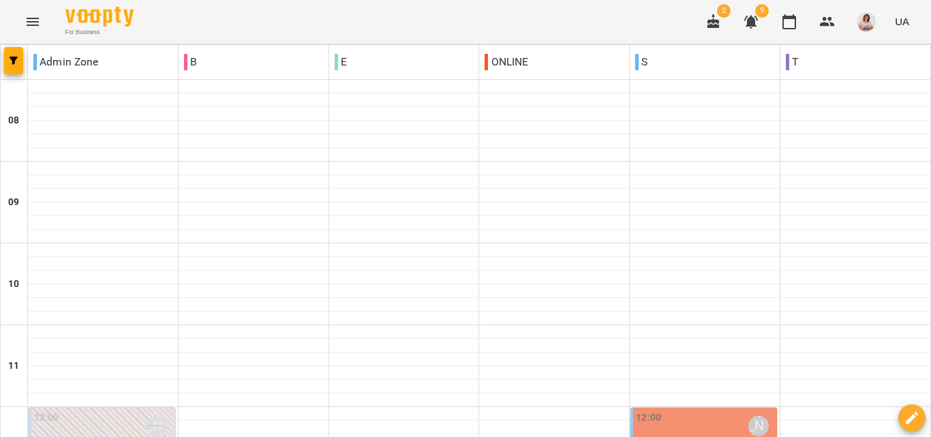
scroll to position [409, 0]
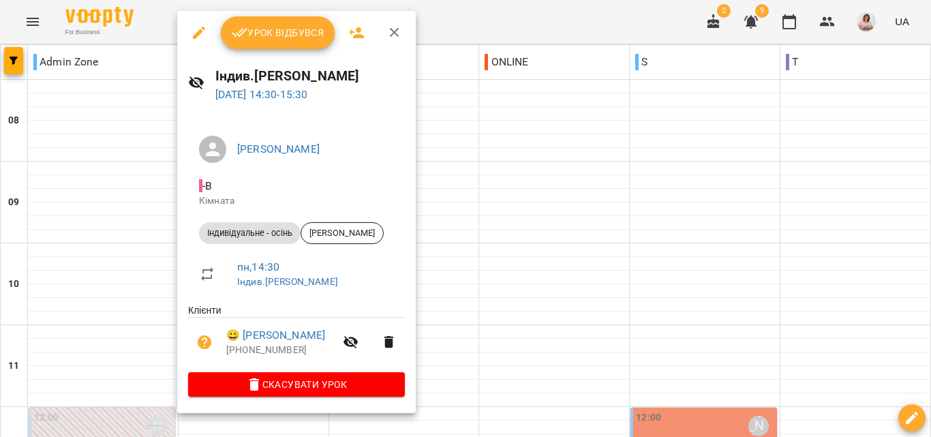
click at [509, 281] on div at bounding box center [465, 218] width 931 height 437
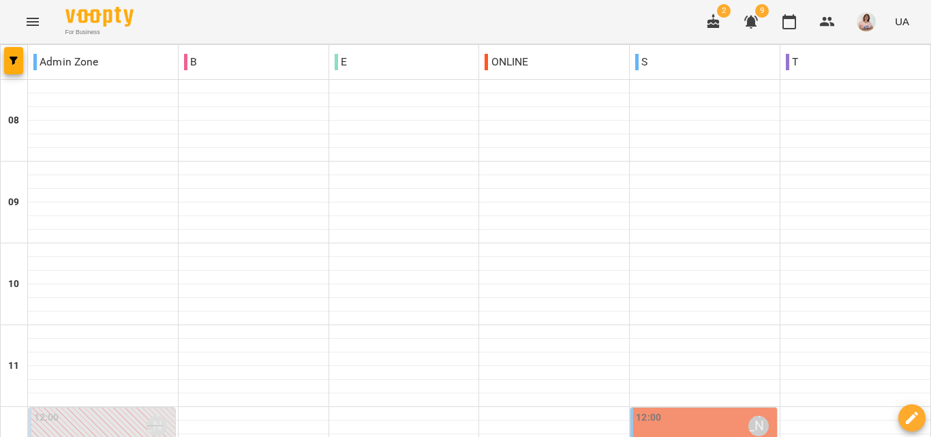
scroll to position [477, 0]
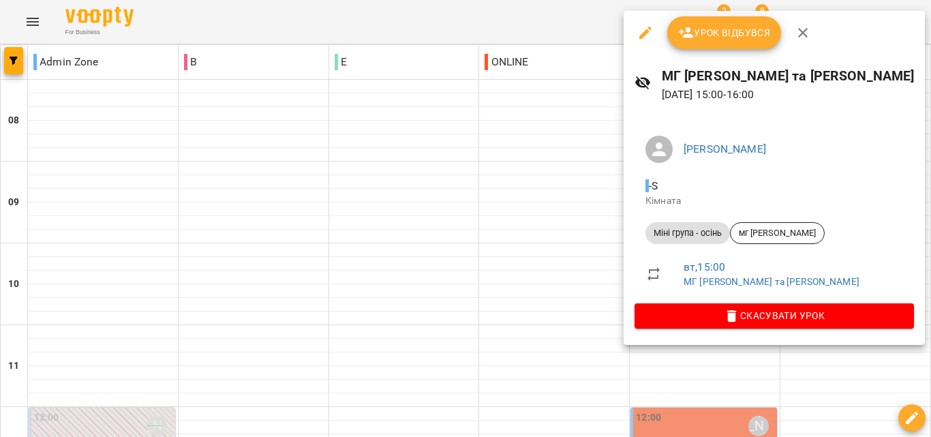
click at [894, 99] on div at bounding box center [465, 218] width 931 height 437
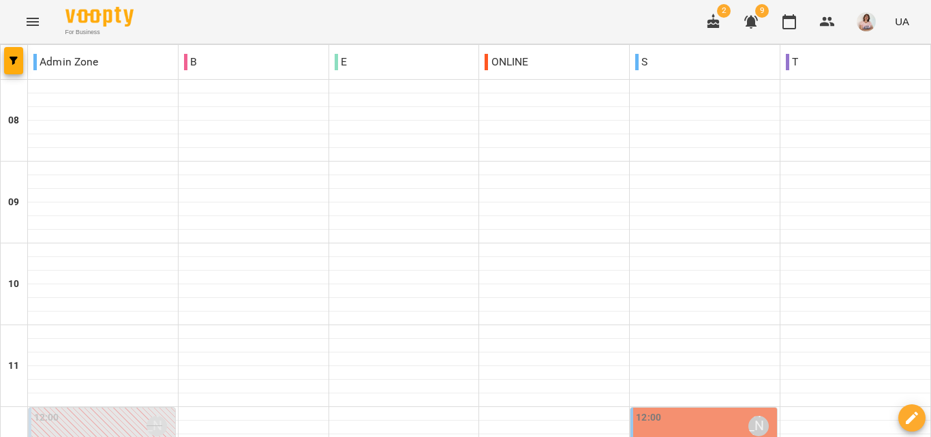
scroll to position [273, 0]
click at [675, 410] on div "12:00 Анастасія Сидорук" at bounding box center [705, 425] width 138 height 31
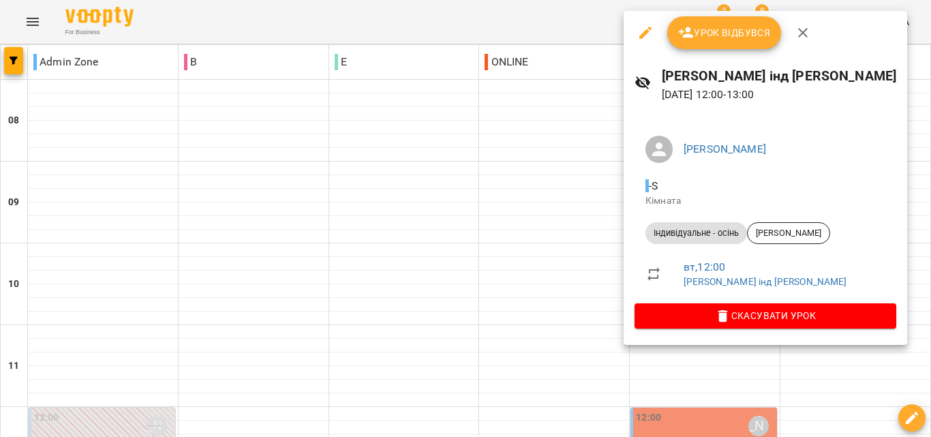
click at [470, 217] on div at bounding box center [465, 218] width 931 height 437
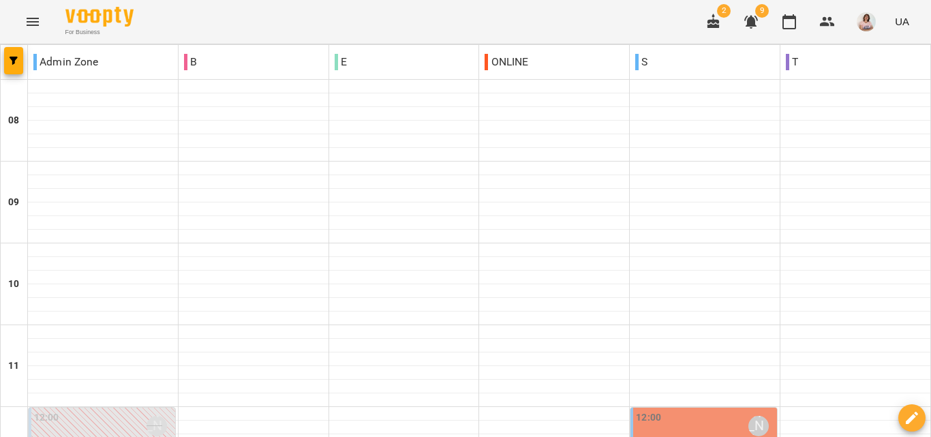
scroll to position [477, 0]
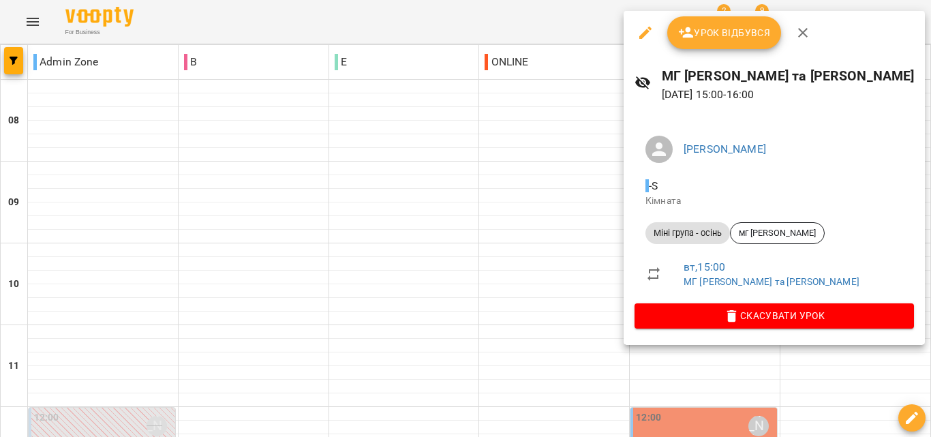
click at [455, 305] on div at bounding box center [465, 218] width 931 height 437
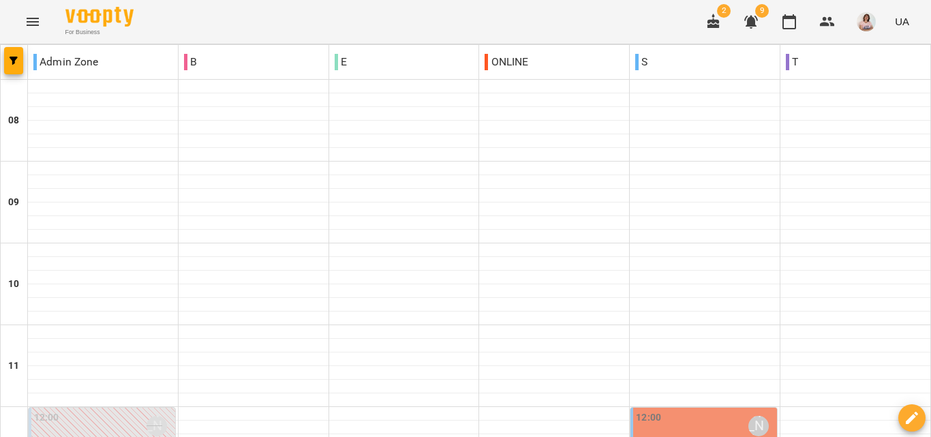
scroll to position [409, 0]
type input "**********"
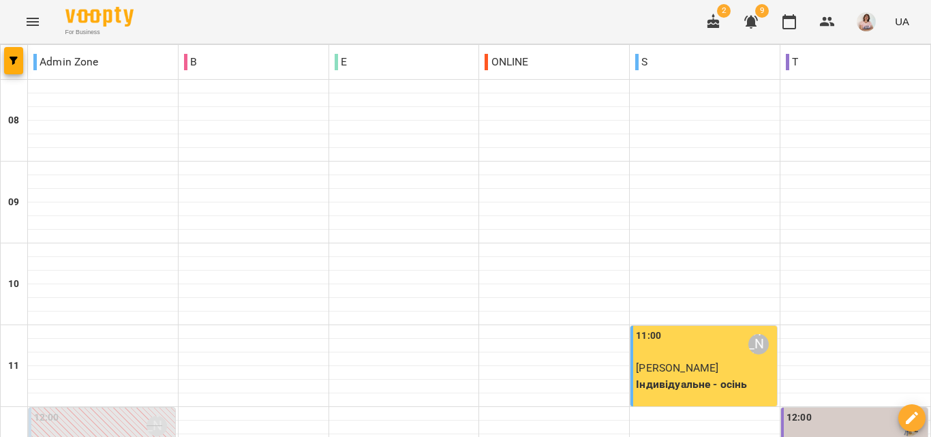
scroll to position [273, 0]
type input "**********"
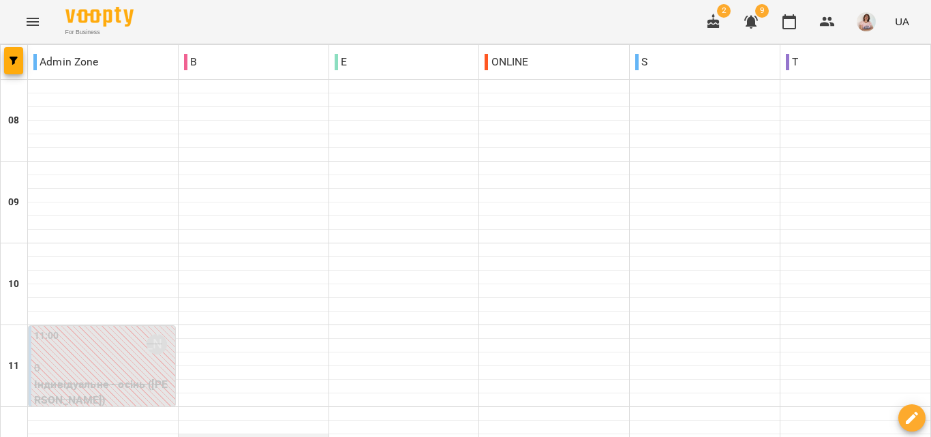
scroll to position [136, 0]
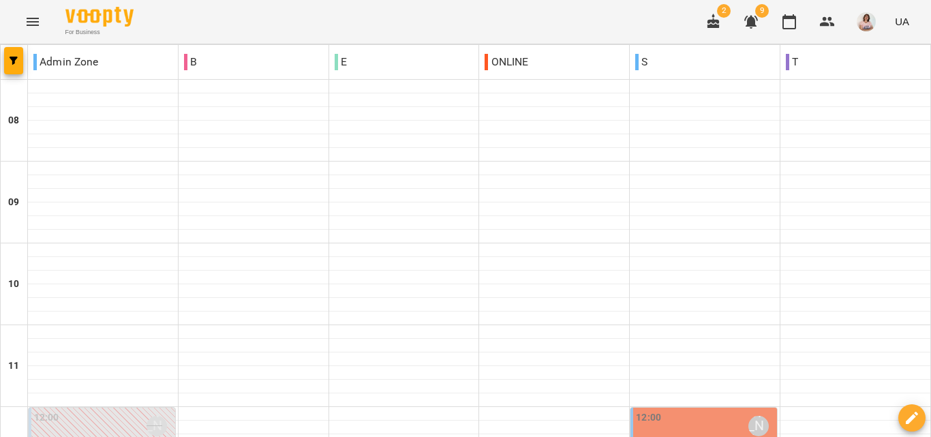
scroll to position [409, 0]
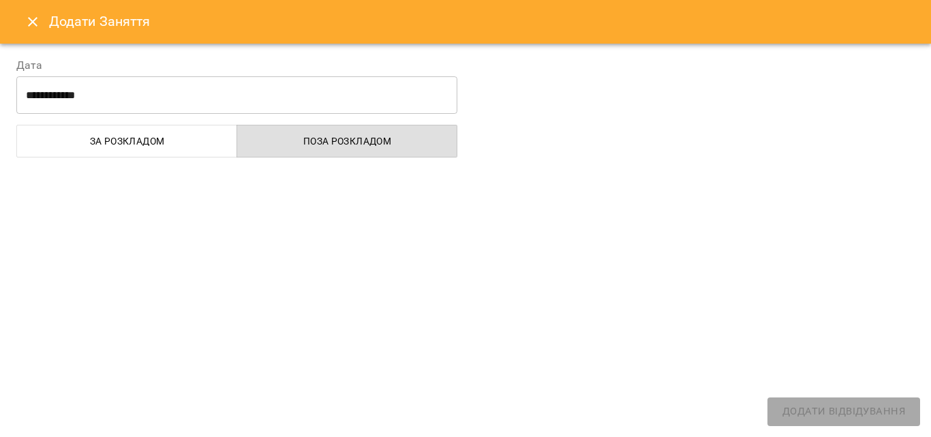
click at [658, 169] on div at bounding box center [465, 218] width 931 height 437
select select
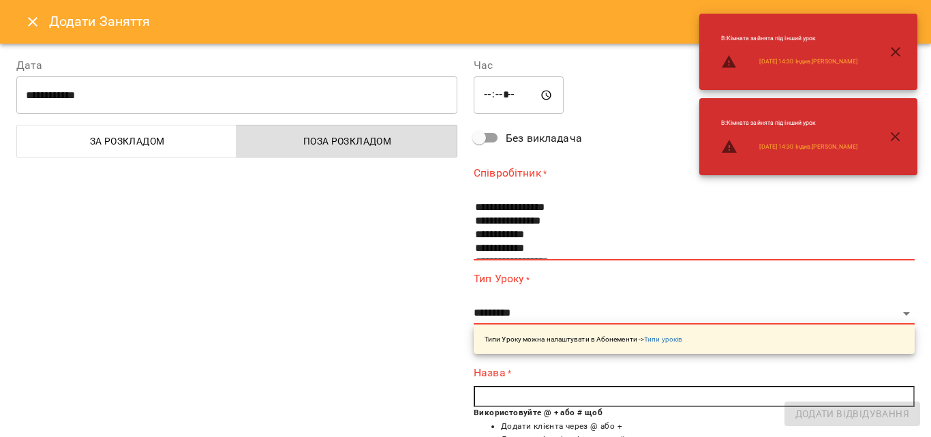
click at [31, 21] on icon "Close" at bounding box center [33, 22] width 10 height 10
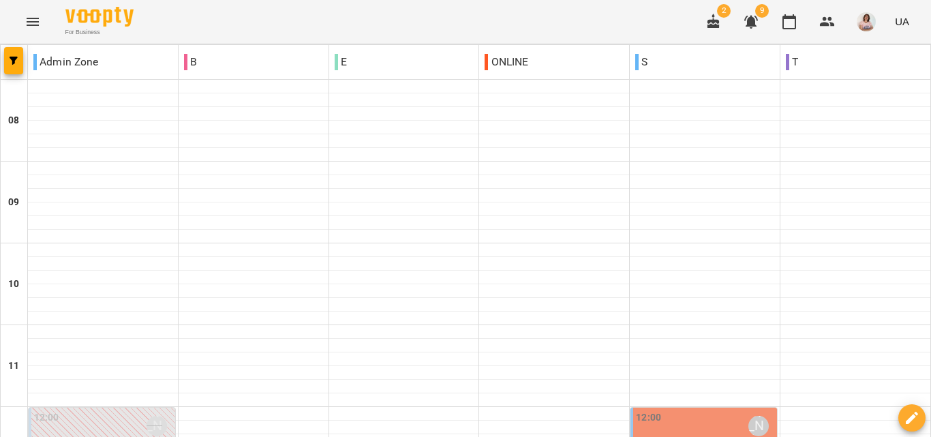
type input "**********"
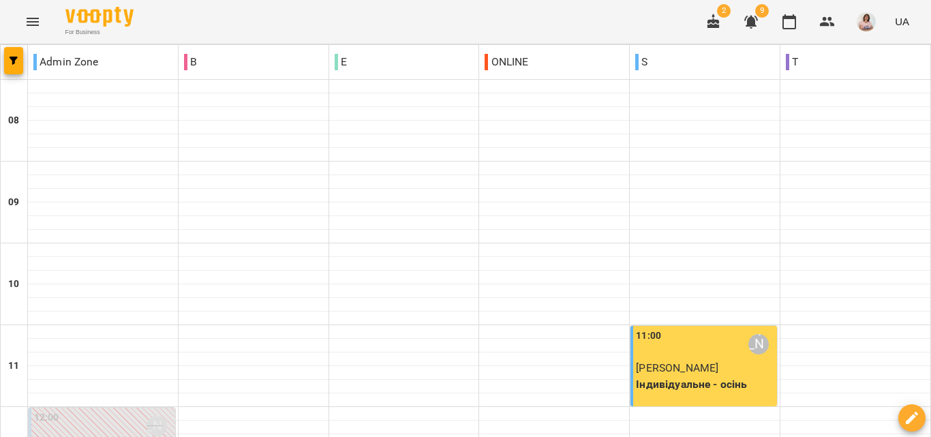
scroll to position [477, 0]
type input "**********"
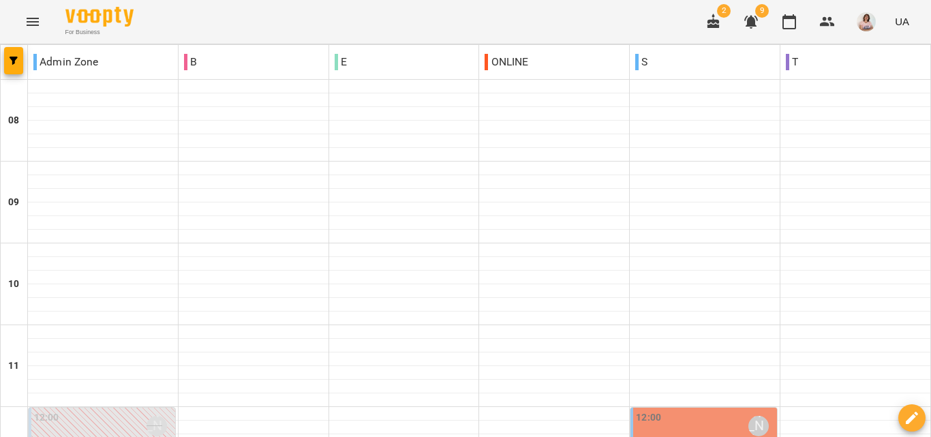
scroll to position [409, 0]
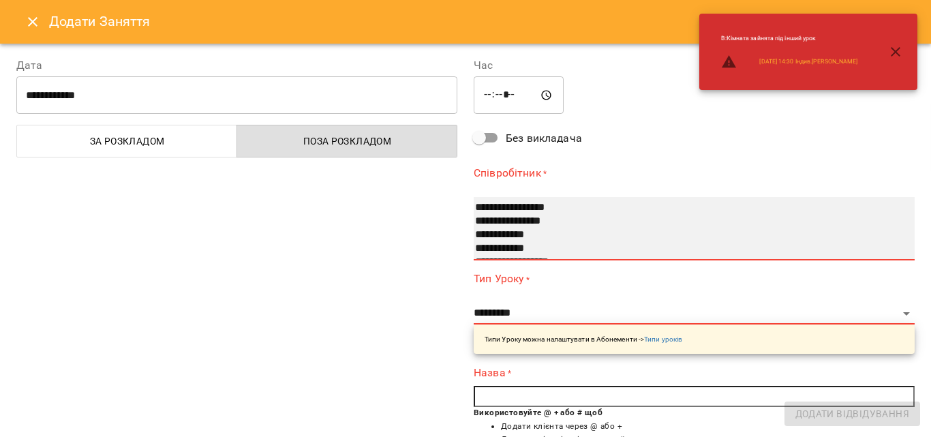
select select "**********"
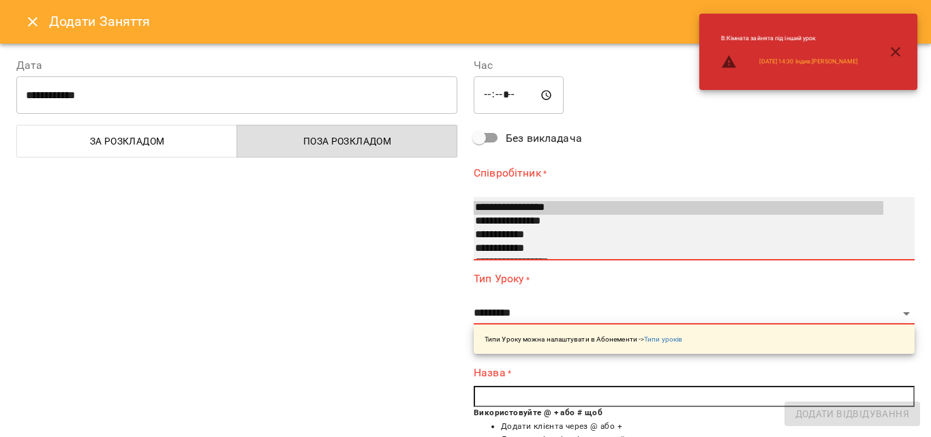
click at [542, 204] on option "**********" at bounding box center [679, 208] width 410 height 14
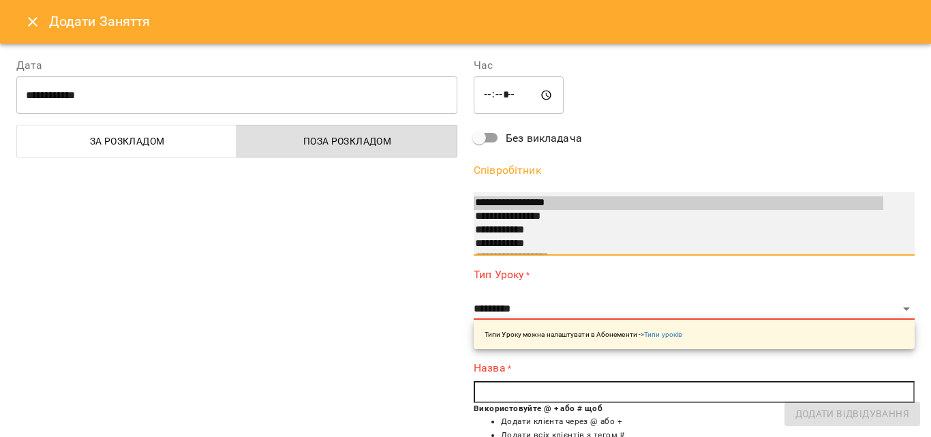
click at [564, 202] on option "**********" at bounding box center [679, 203] width 410 height 14
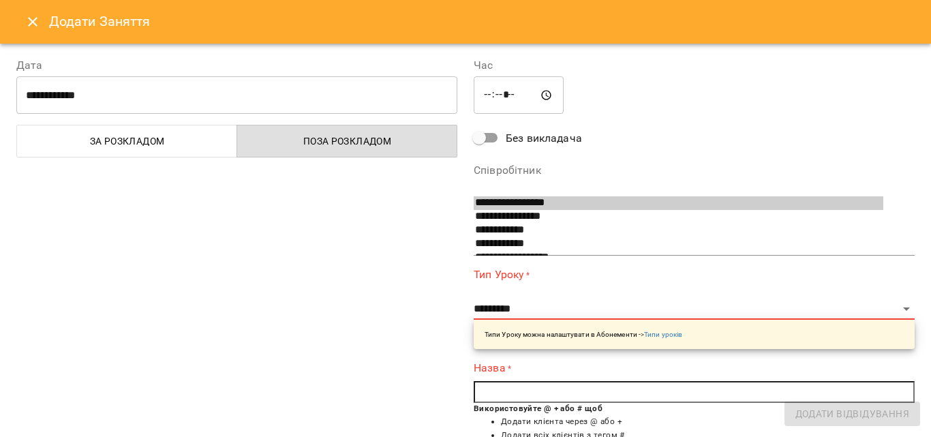
click at [413, 280] on div "**********" at bounding box center [236, 351] width 457 height 621
click at [517, 274] on label "Тип Уроку *" at bounding box center [694, 274] width 441 height 16
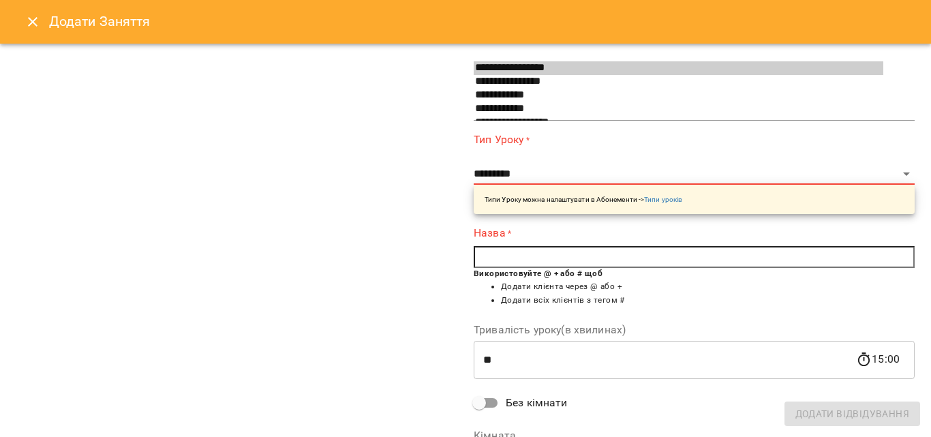
scroll to position [136, 0]
click at [561, 200] on p "Типи Уроку можна налаштувати в Абонементи -> Типи уроків" at bounding box center [584, 198] width 198 height 10
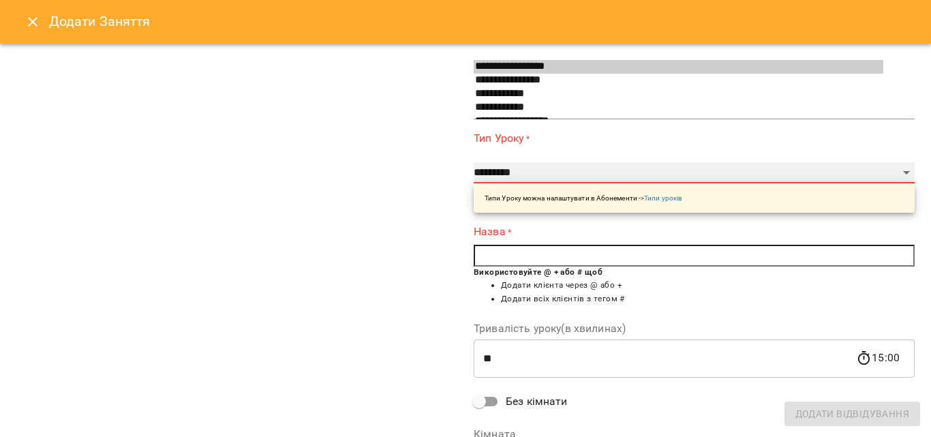
click at [575, 173] on select "**********" at bounding box center [694, 173] width 441 height 22
select select "**********"
click at [474, 162] on select "**********" at bounding box center [694, 173] width 441 height 22
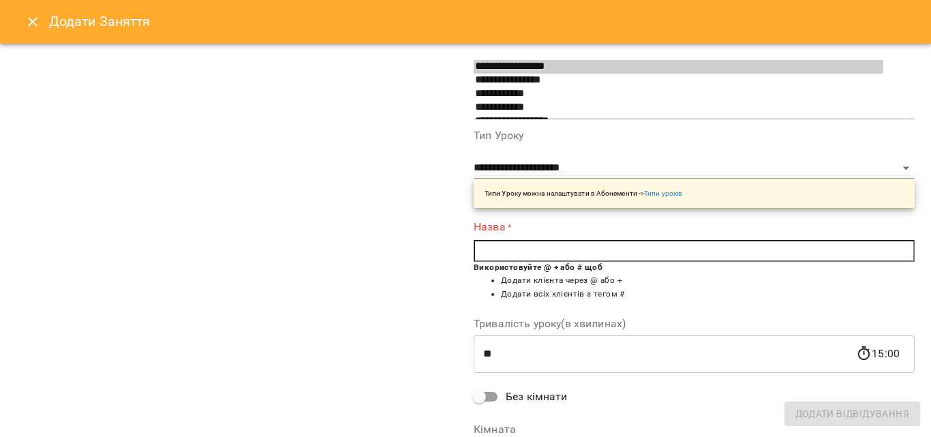
click at [515, 249] on input "text" at bounding box center [694, 251] width 441 height 22
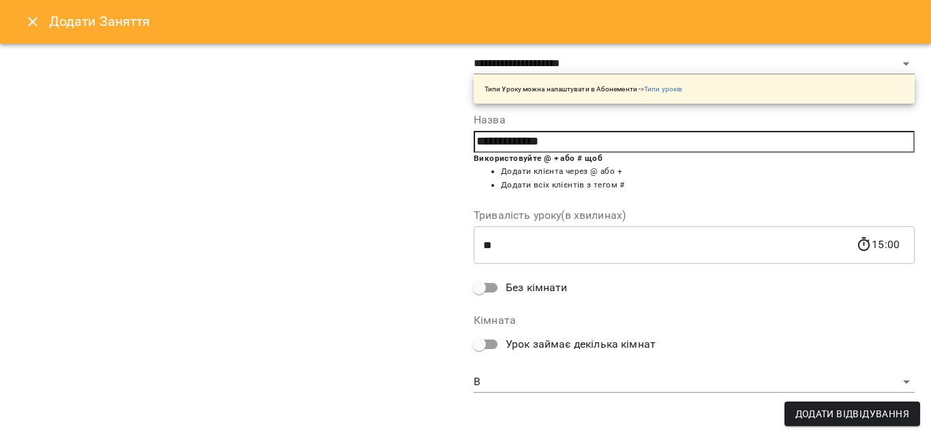
scroll to position [243, 0]
type input "**********"
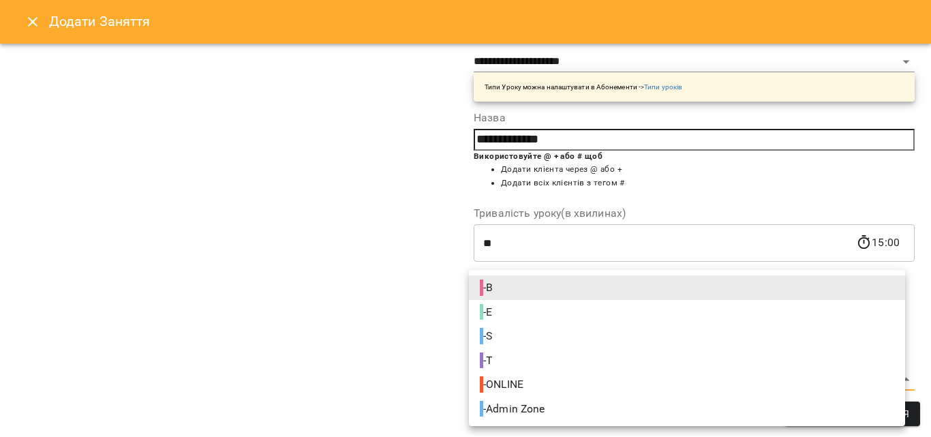
click at [495, 330] on span "- S" at bounding box center [487, 336] width 15 height 16
type input "**********"
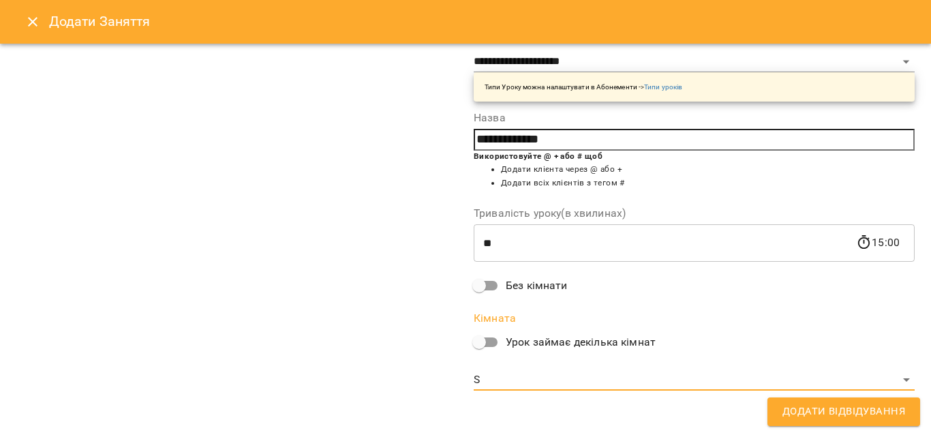
click at [825, 416] on span "Додати Відвідування" at bounding box center [843, 412] width 123 height 18
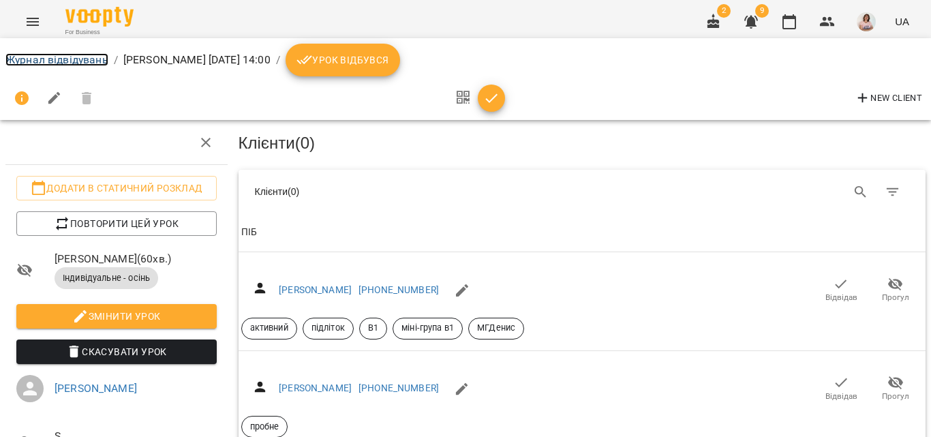
click at [69, 62] on link "Журнал відвідувань" at bounding box center [56, 59] width 103 height 13
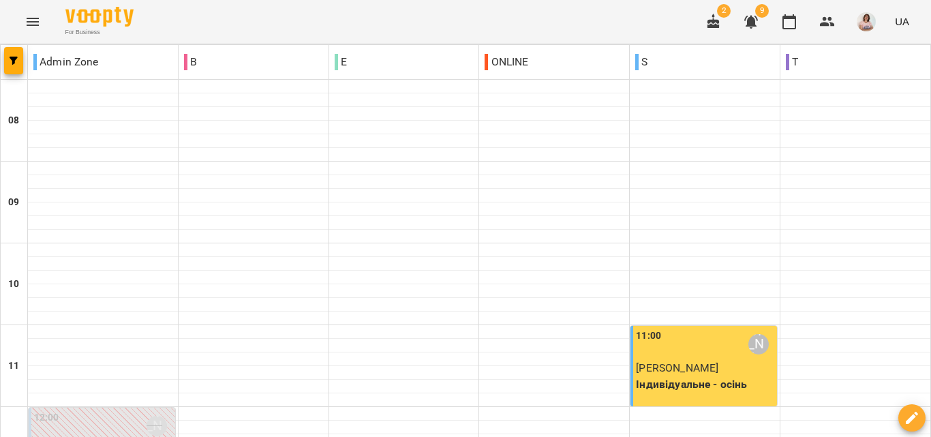
scroll to position [409, 0]
type input "**********"
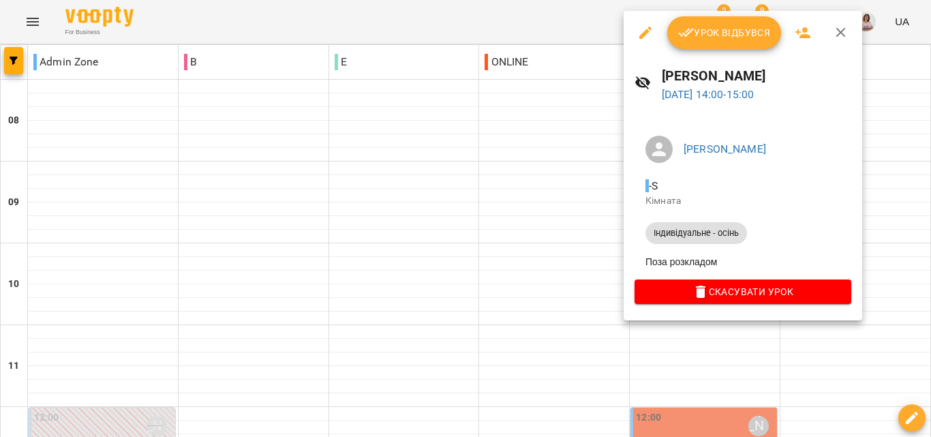
click at [643, 35] on icon "button" at bounding box center [645, 33] width 12 height 12
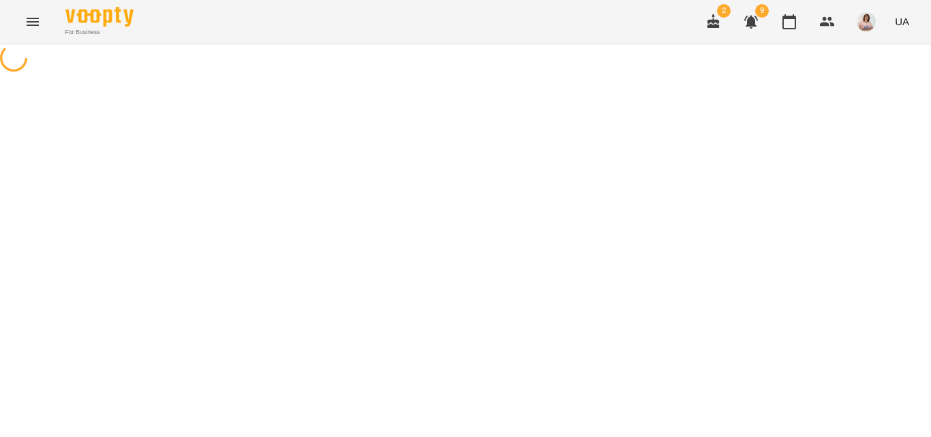
select select "**********"
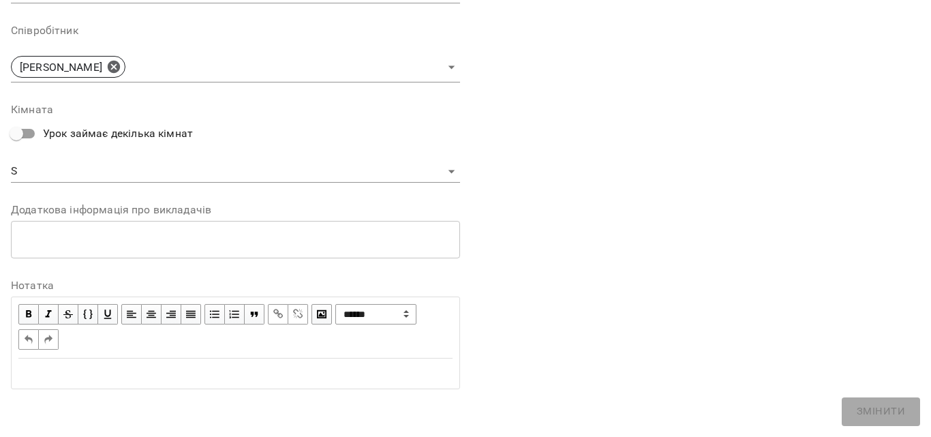
scroll to position [480, 0]
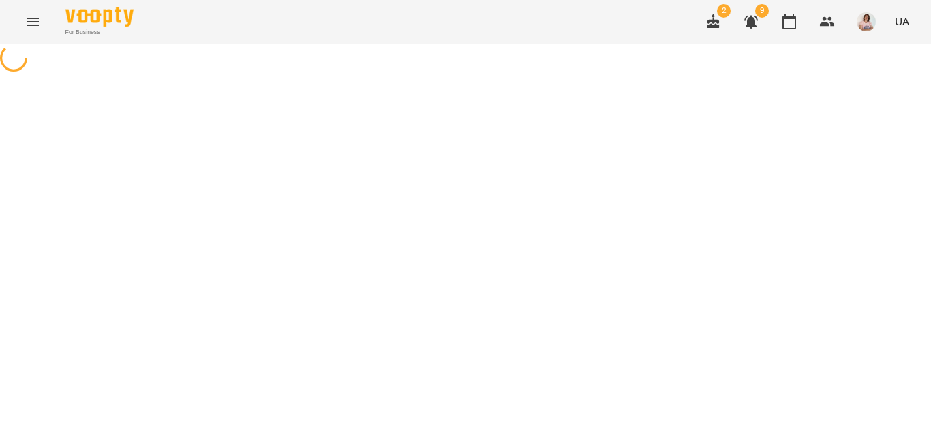
click at [31, 24] on icon "Menu" at bounding box center [33, 22] width 16 height 16
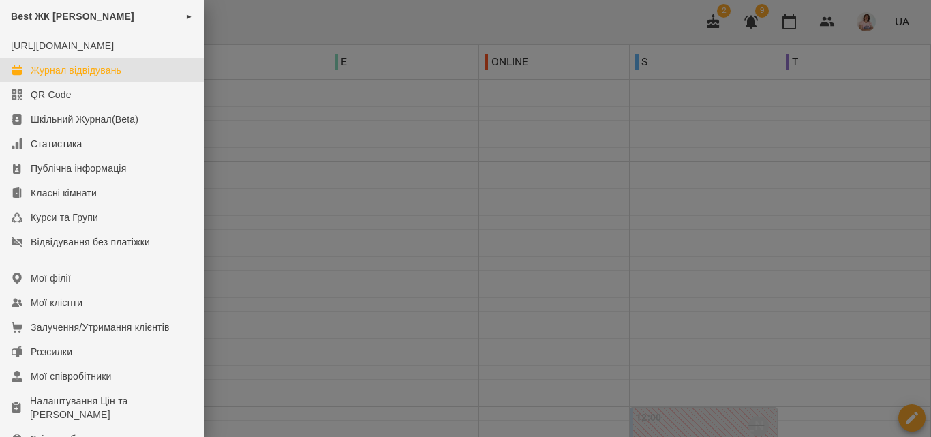
click at [274, 147] on div at bounding box center [465, 218] width 931 height 437
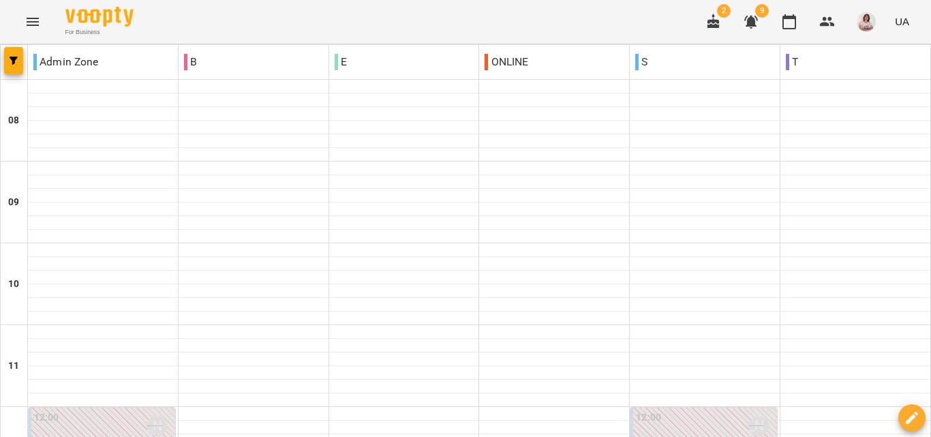
click at [33, 23] on icon "Menu" at bounding box center [33, 22] width 16 height 16
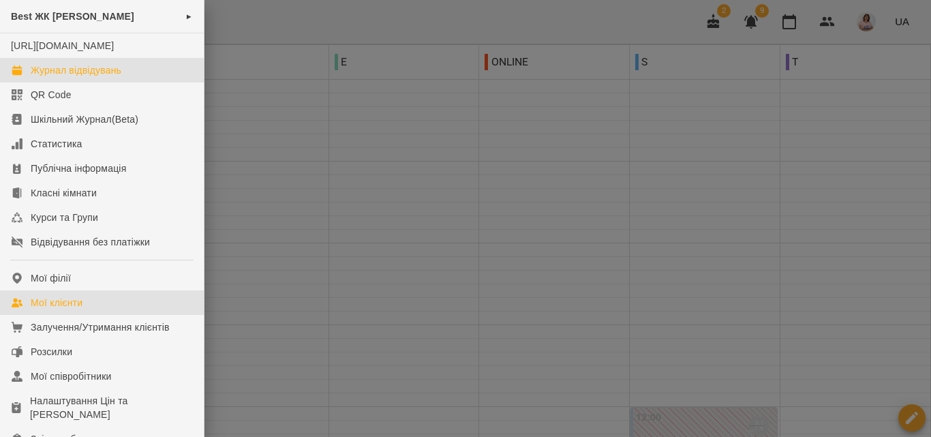
click at [63, 309] on div "Мої клієнти" at bounding box center [57, 303] width 52 height 14
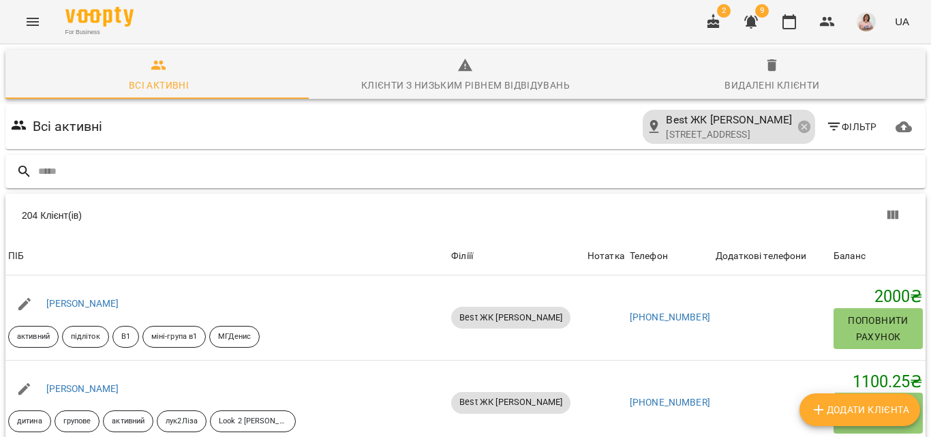
click at [333, 165] on input "text" at bounding box center [479, 171] width 882 height 22
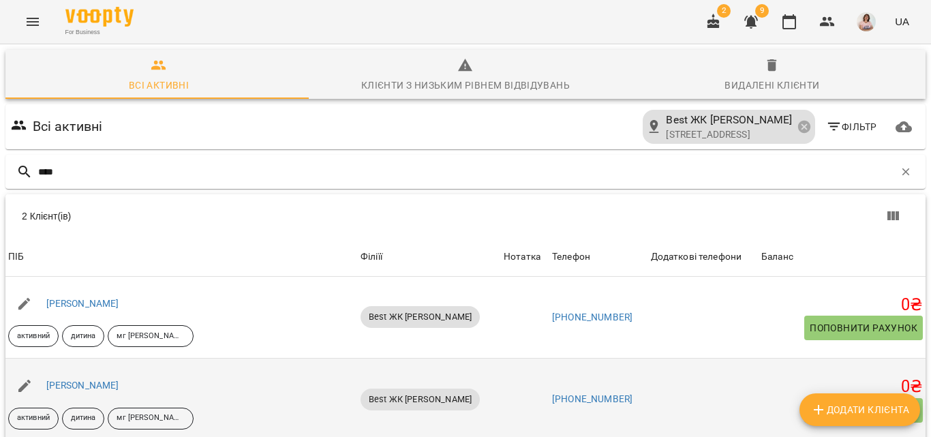
scroll to position [88, 0]
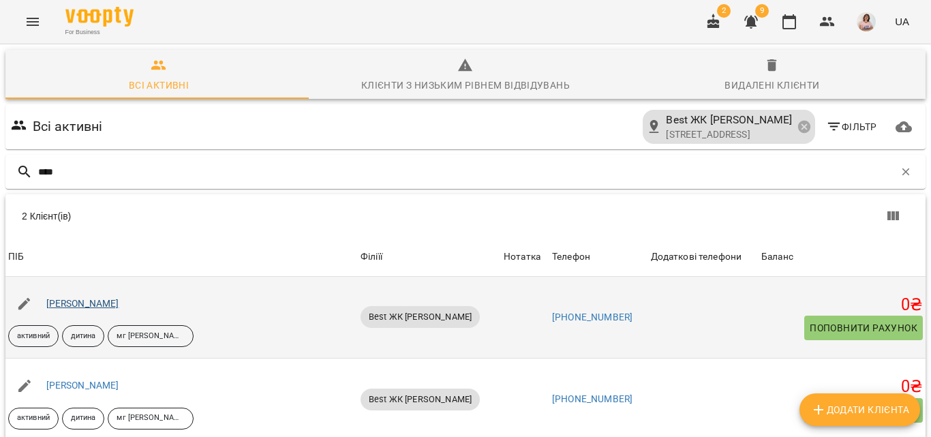
type input "****"
click at [75, 298] on link "Ружевич Анна" at bounding box center [82, 303] width 73 height 11
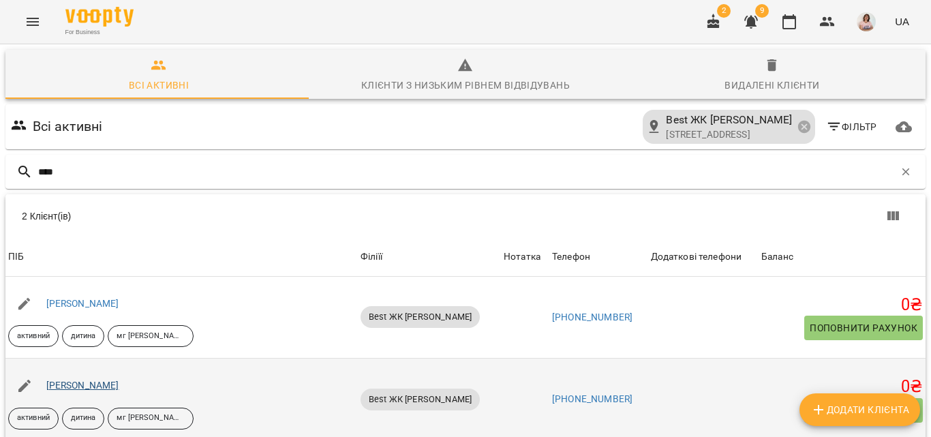
type input "****"
click at [89, 385] on link "Ружевич Саша" at bounding box center [82, 385] width 73 height 11
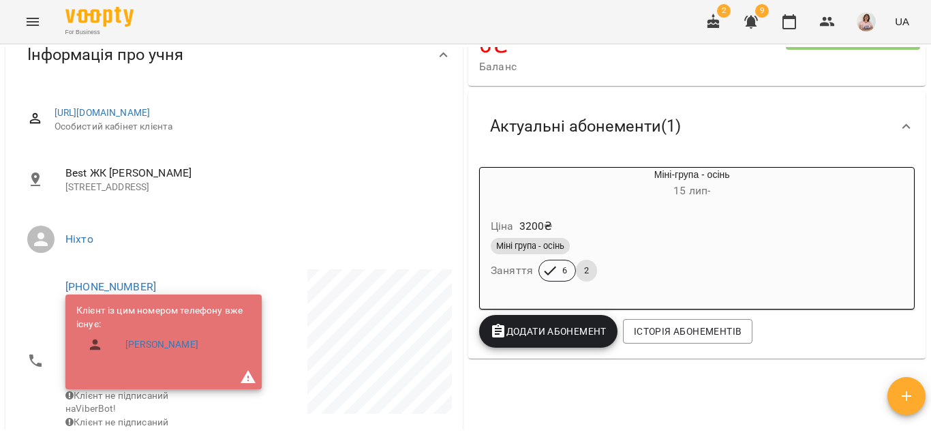
scroll to position [136, 0]
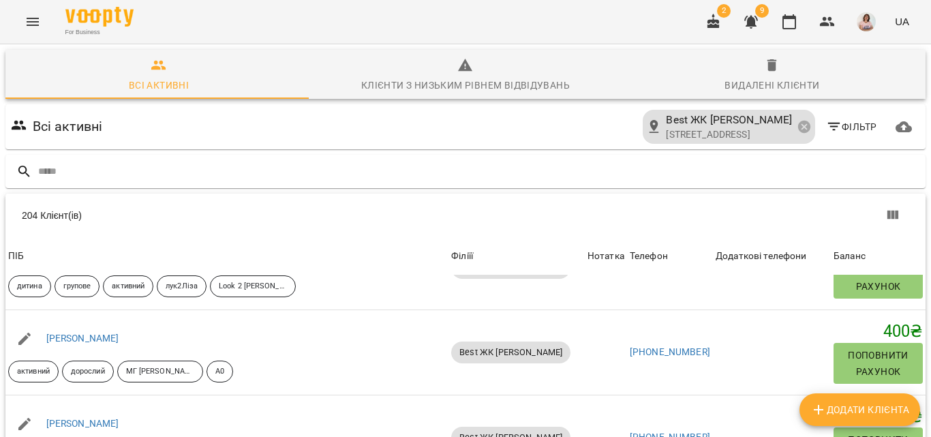
scroll to position [136, 0]
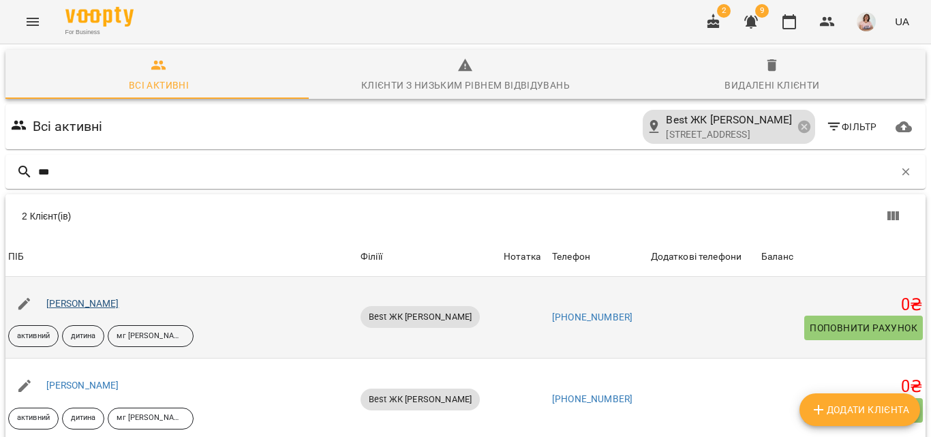
type input "***"
click at [95, 298] on link "Ружевич Анна" at bounding box center [82, 303] width 73 height 11
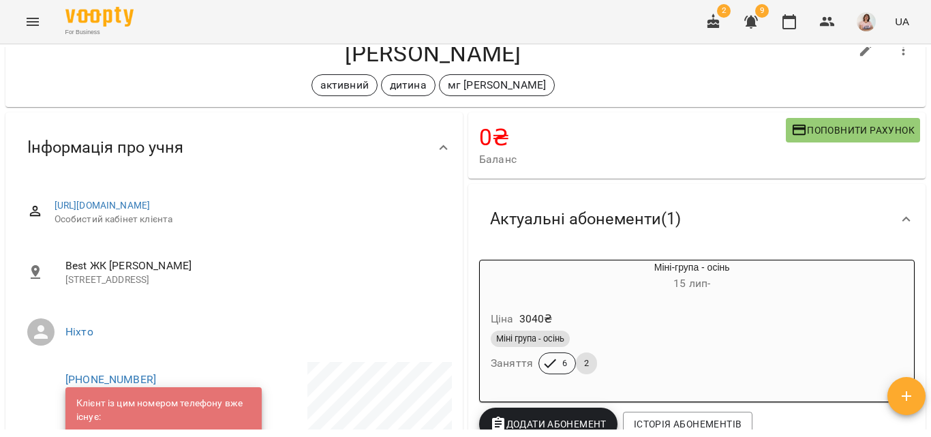
scroll to position [136, 0]
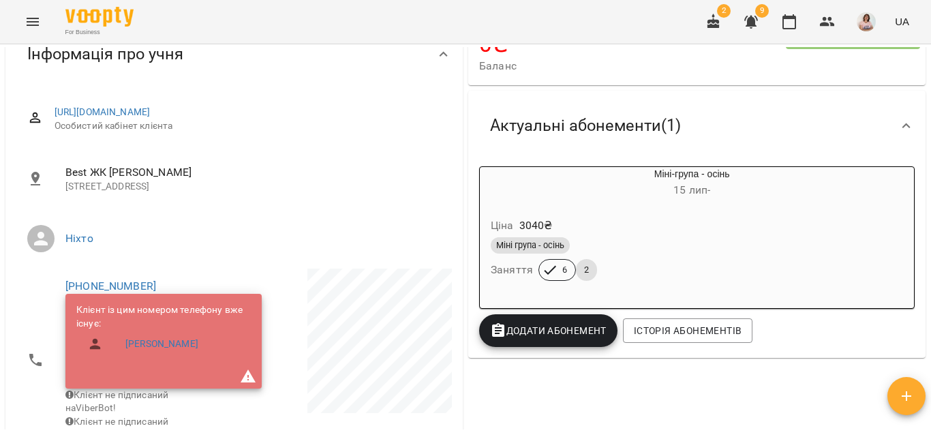
click at [581, 273] on span "2" at bounding box center [586, 270] width 21 height 12
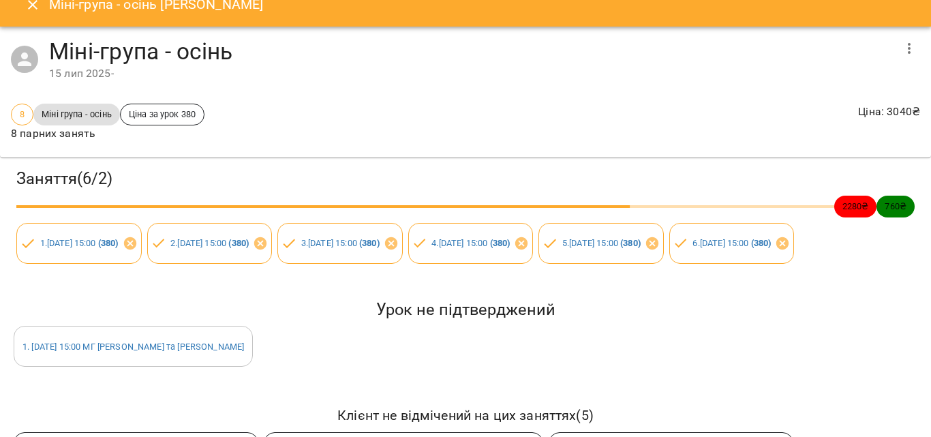
scroll to position [0, 0]
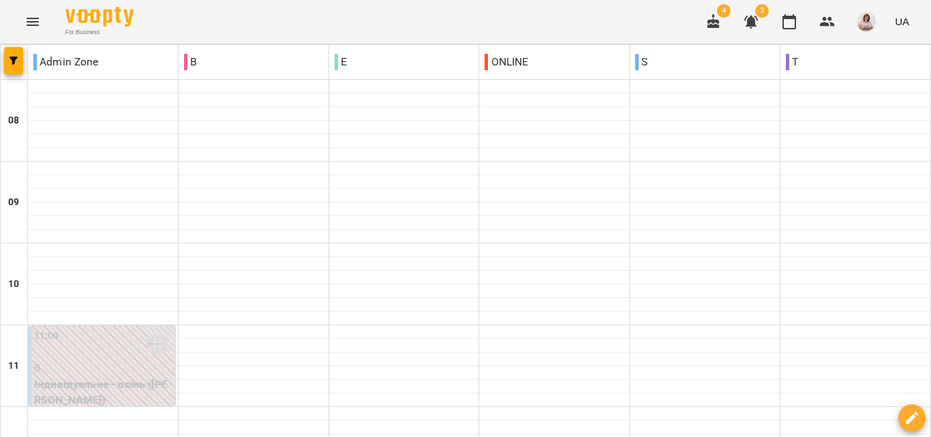
type input "**********"
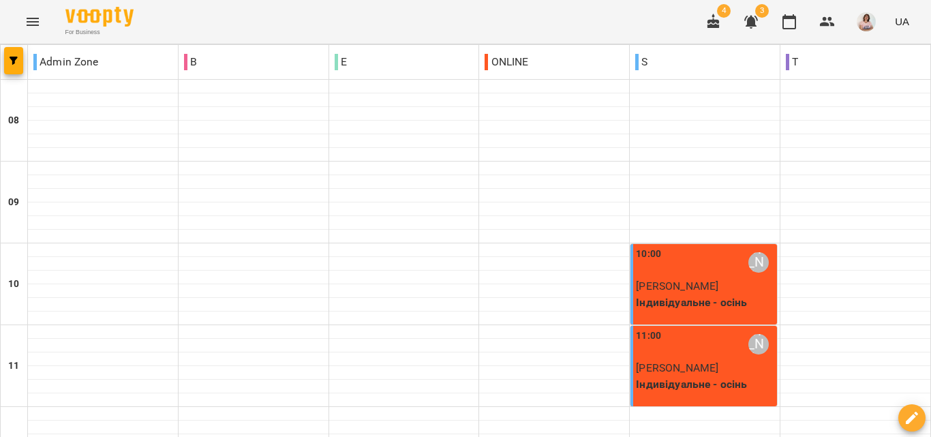
scroll to position [878, 0]
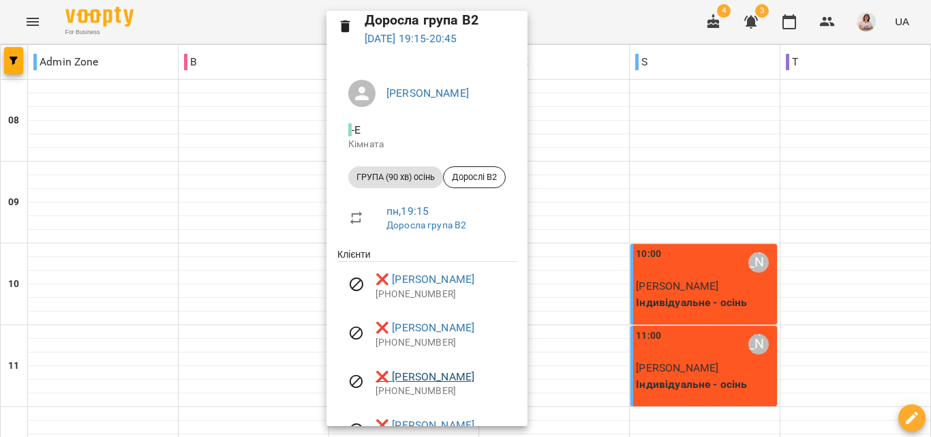
scroll to position [110, 0]
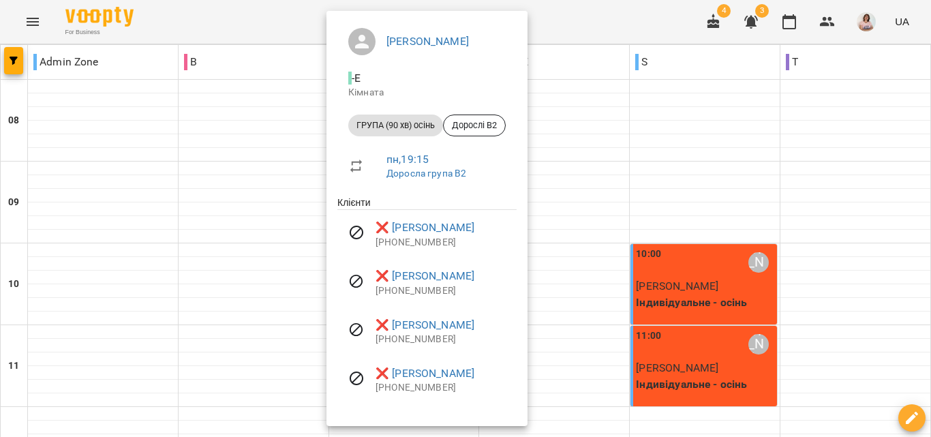
click at [645, 232] on div at bounding box center [465, 218] width 931 height 437
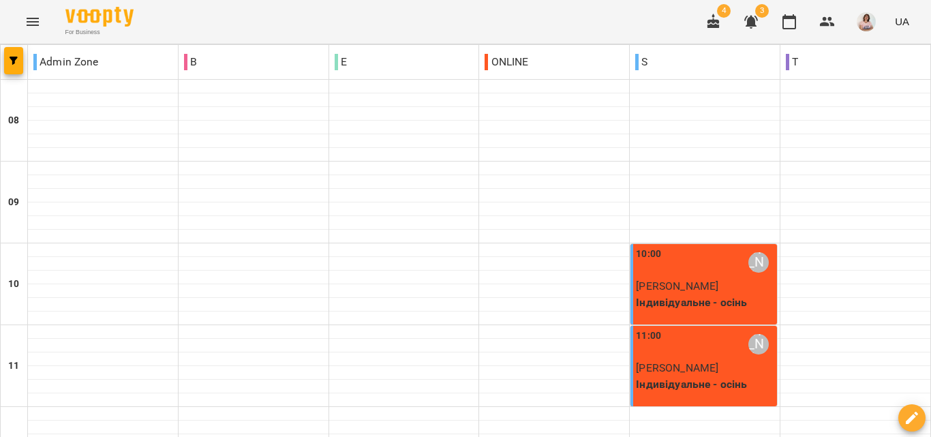
type input "**********"
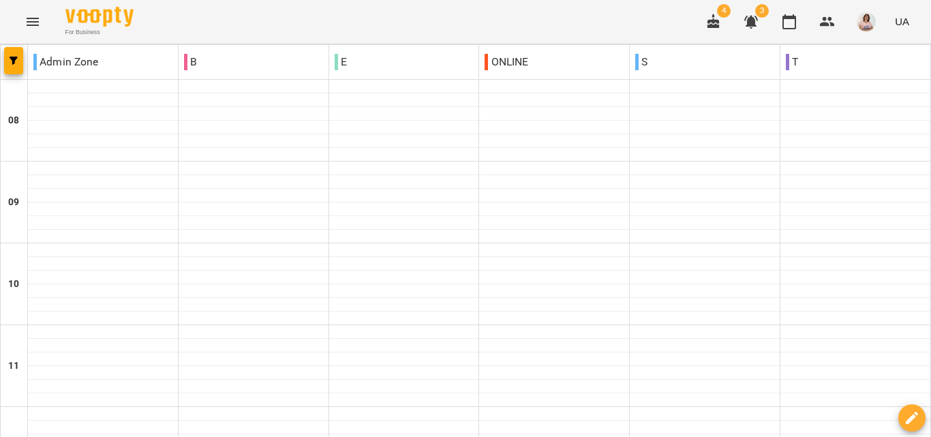
type input "**********"
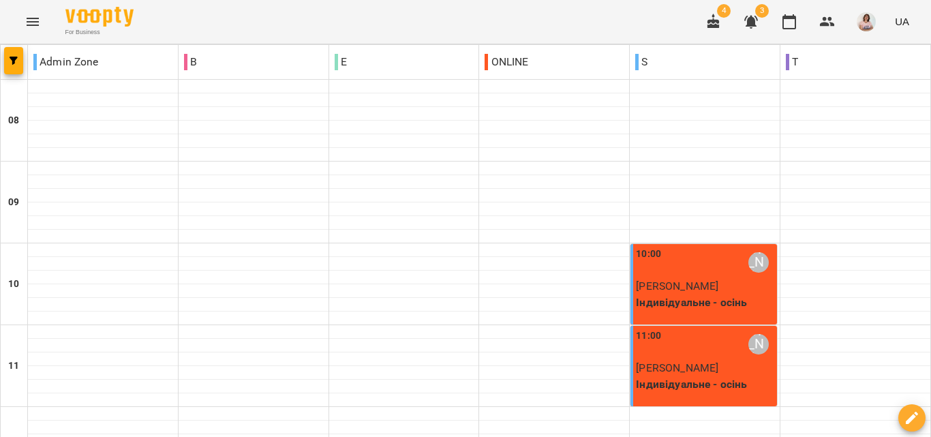
type input "**********"
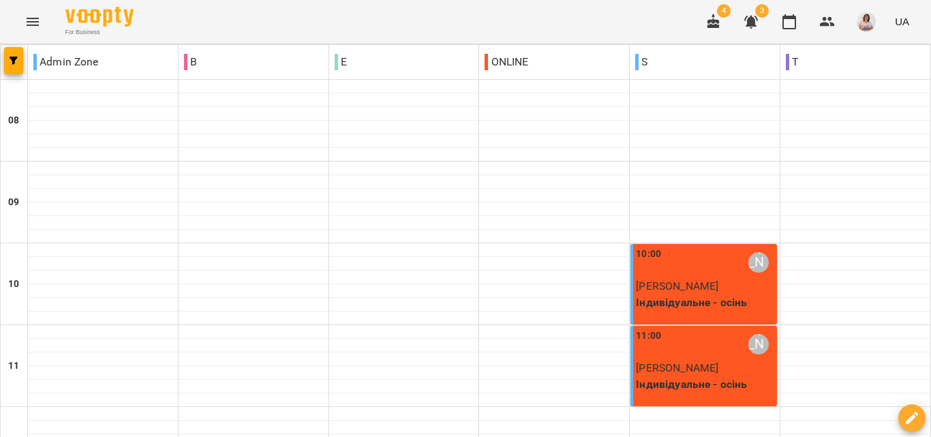
scroll to position [878, 0]
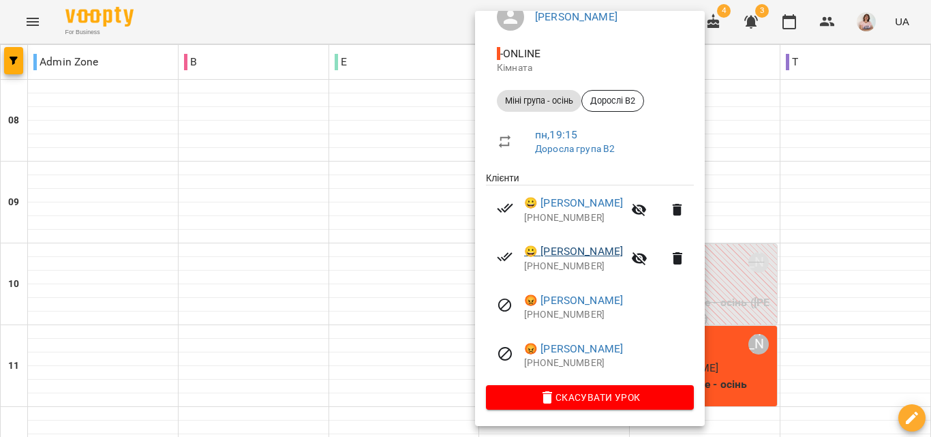
scroll to position [0, 0]
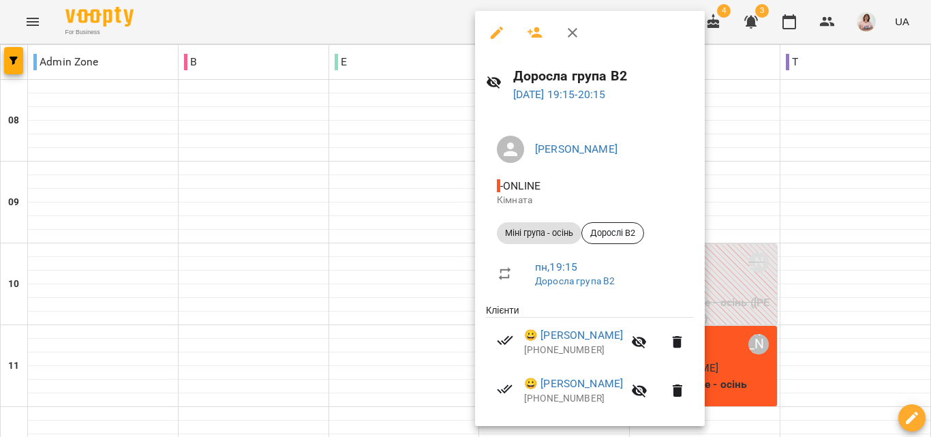
click at [494, 31] on icon "button" at bounding box center [497, 33] width 16 height 16
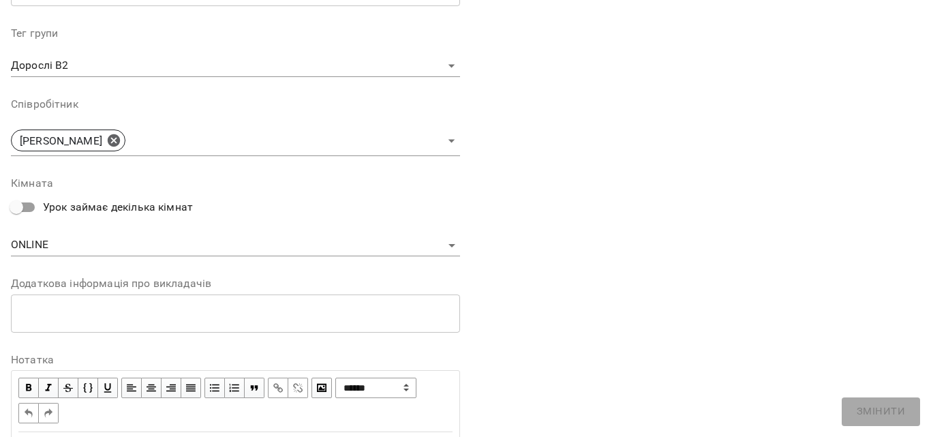
scroll to position [495, 0]
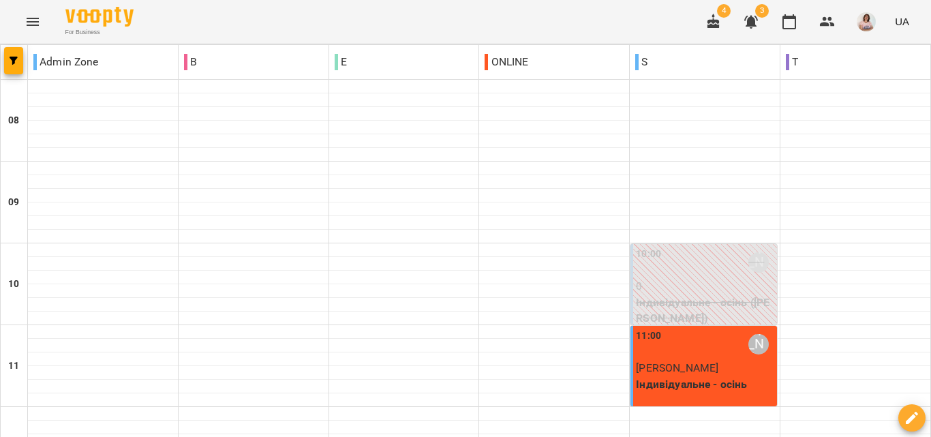
scroll to position [878, 0]
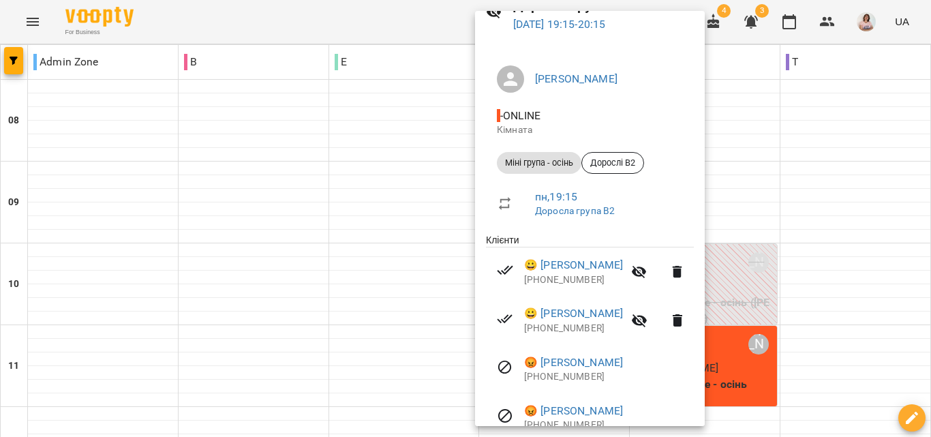
scroll to position [0, 0]
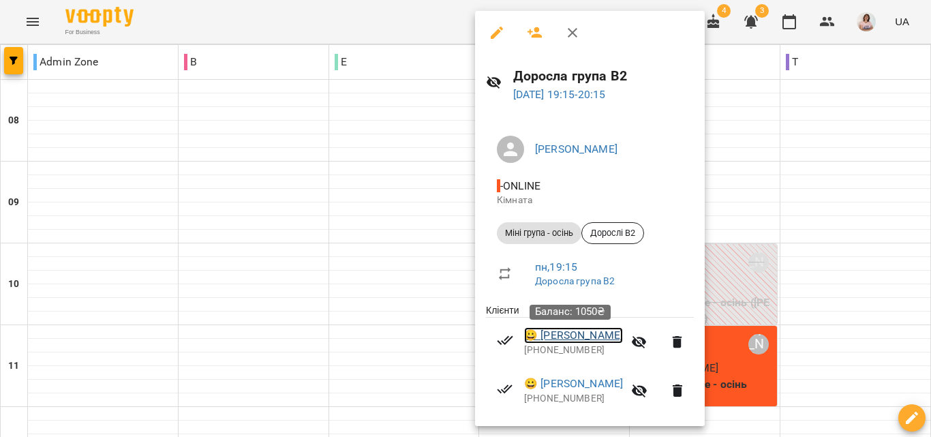
click at [562, 333] on link "😀 Чернова Лідія" at bounding box center [573, 335] width 99 height 16
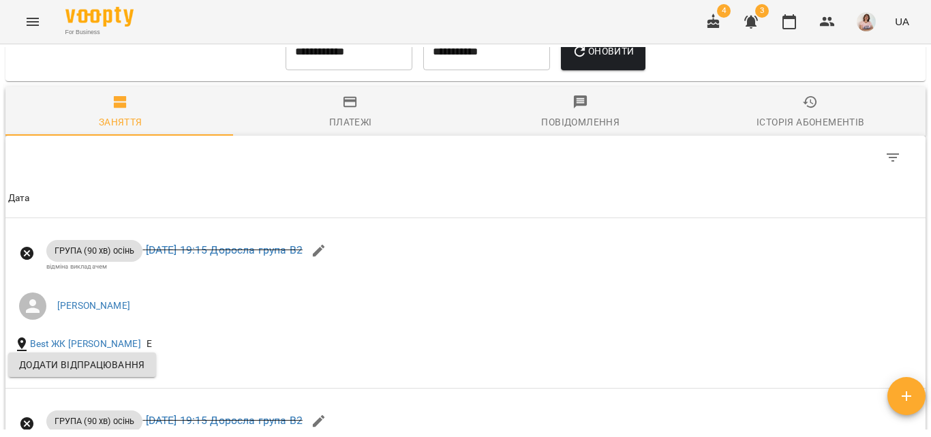
scroll to position [1002, 0]
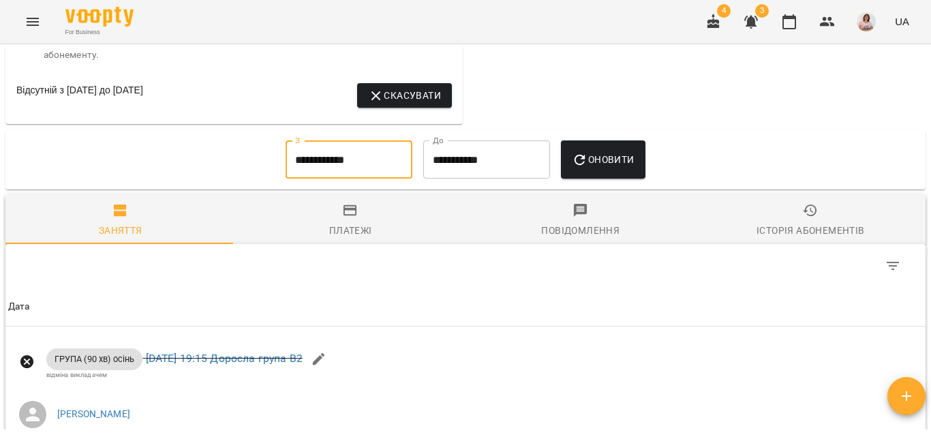
click at [345, 179] on input "**********" at bounding box center [349, 159] width 127 height 38
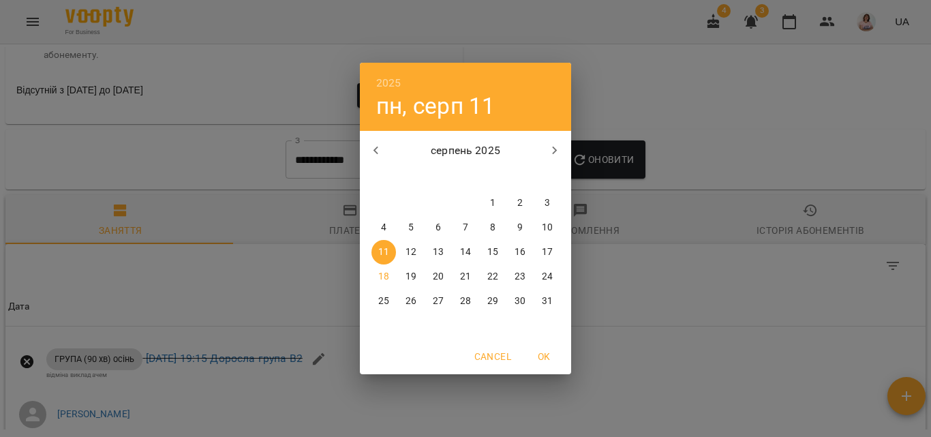
click at [380, 221] on span "4" at bounding box center [383, 228] width 25 height 14
type input "**********"
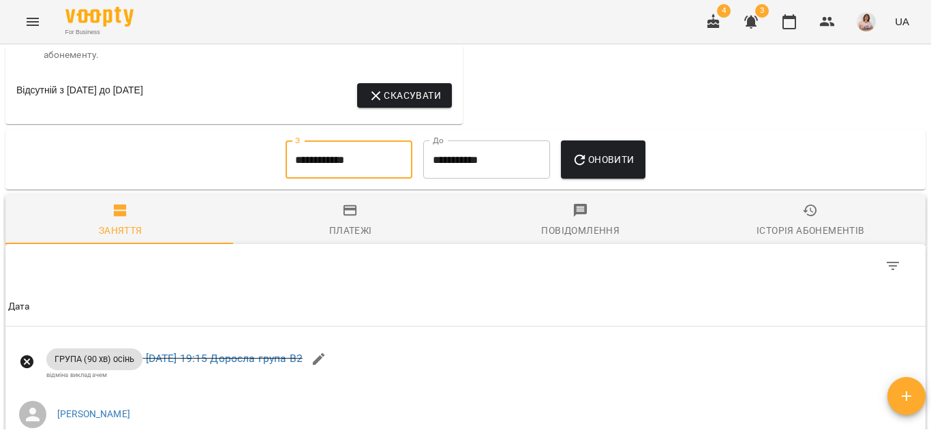
click at [608, 168] on span "Оновити" at bounding box center [603, 159] width 62 height 16
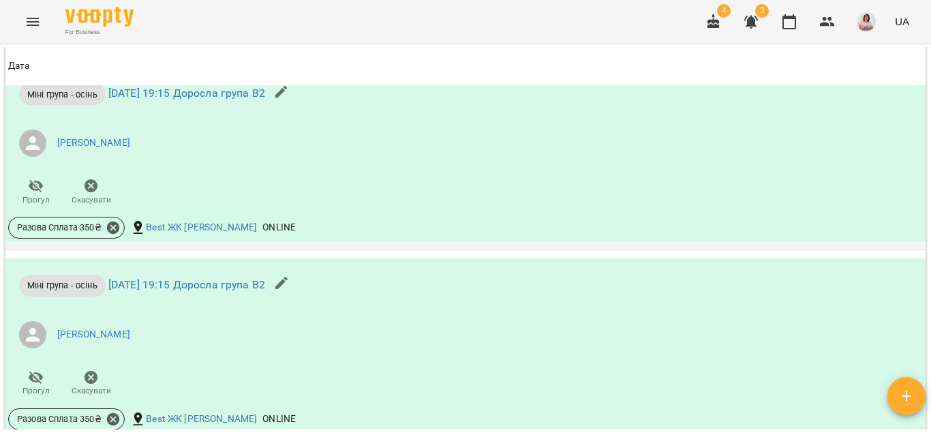
scroll to position [1274, 0]
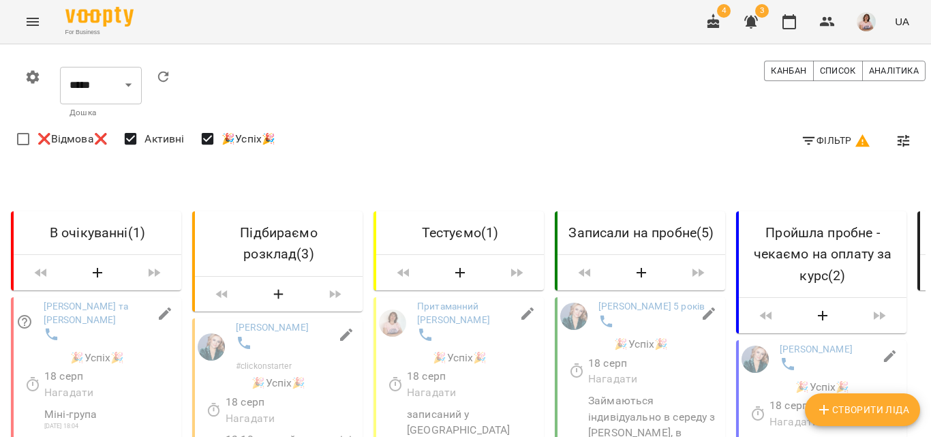
select select "**********"
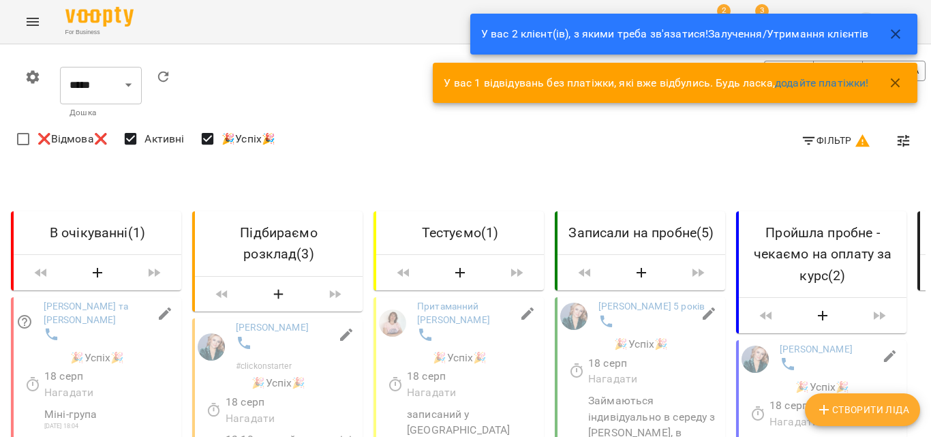
click at [892, 85] on icon "button" at bounding box center [895, 83] width 16 height 16
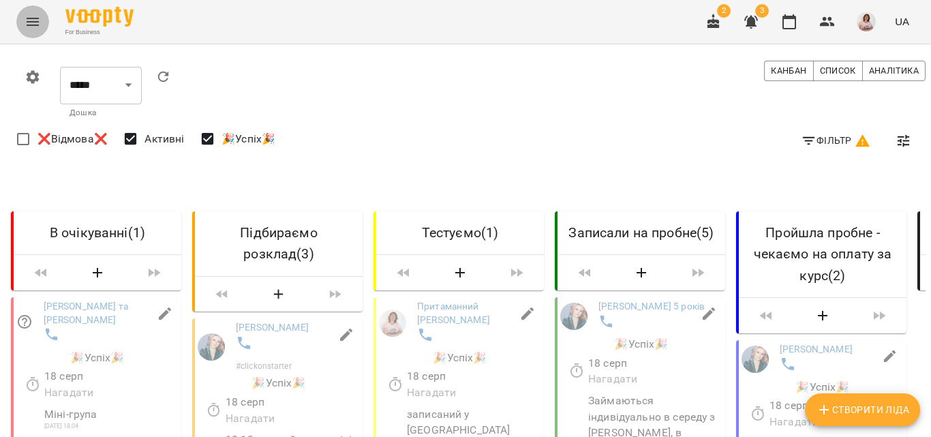
click at [35, 18] on icon "Menu" at bounding box center [33, 22] width 16 height 16
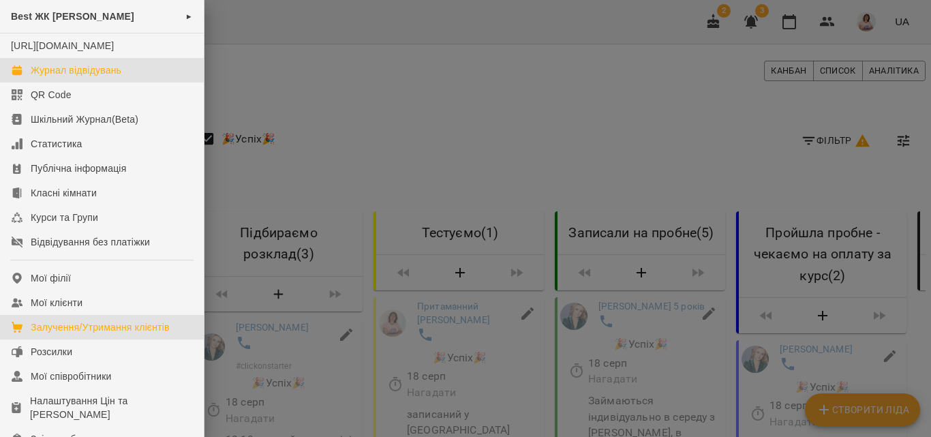
click at [61, 77] on div "Журнал відвідувань" at bounding box center [76, 70] width 91 height 14
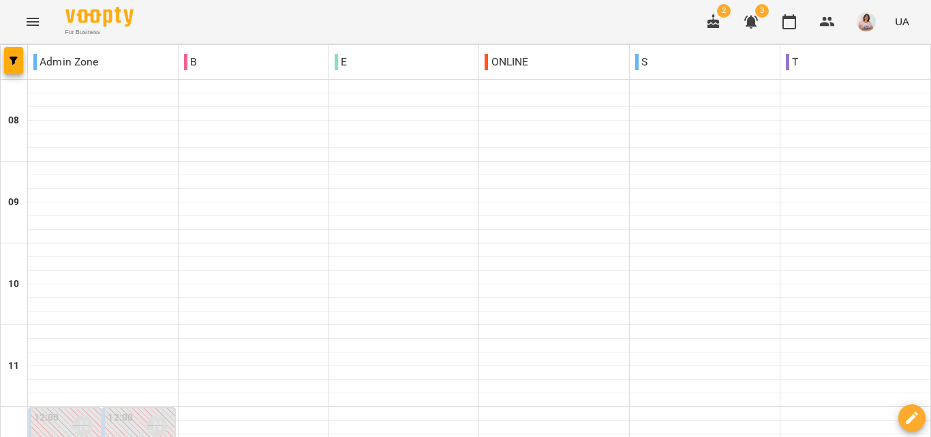
scroll to position [810, 0]
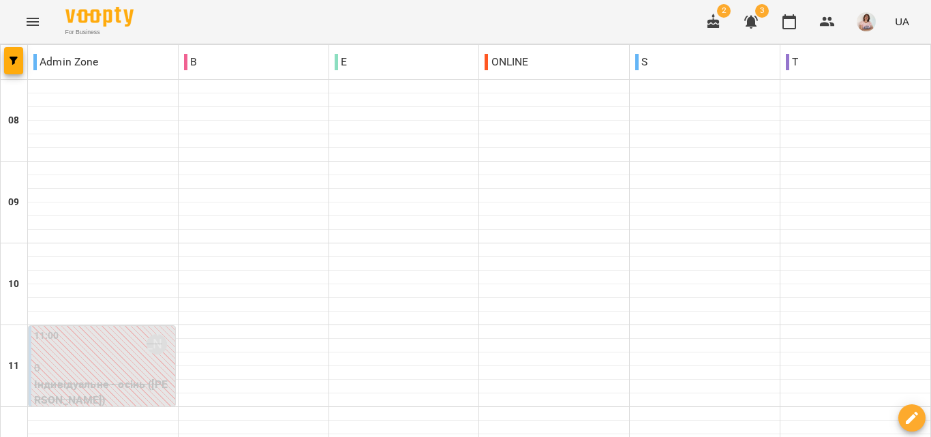
scroll to position [878, 0]
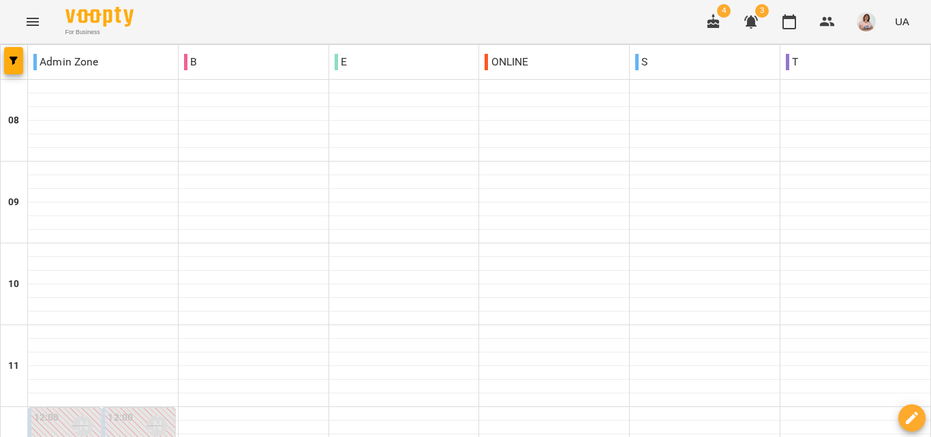
scroll to position [477, 0]
